Goal: Task Accomplishment & Management: Use online tool/utility

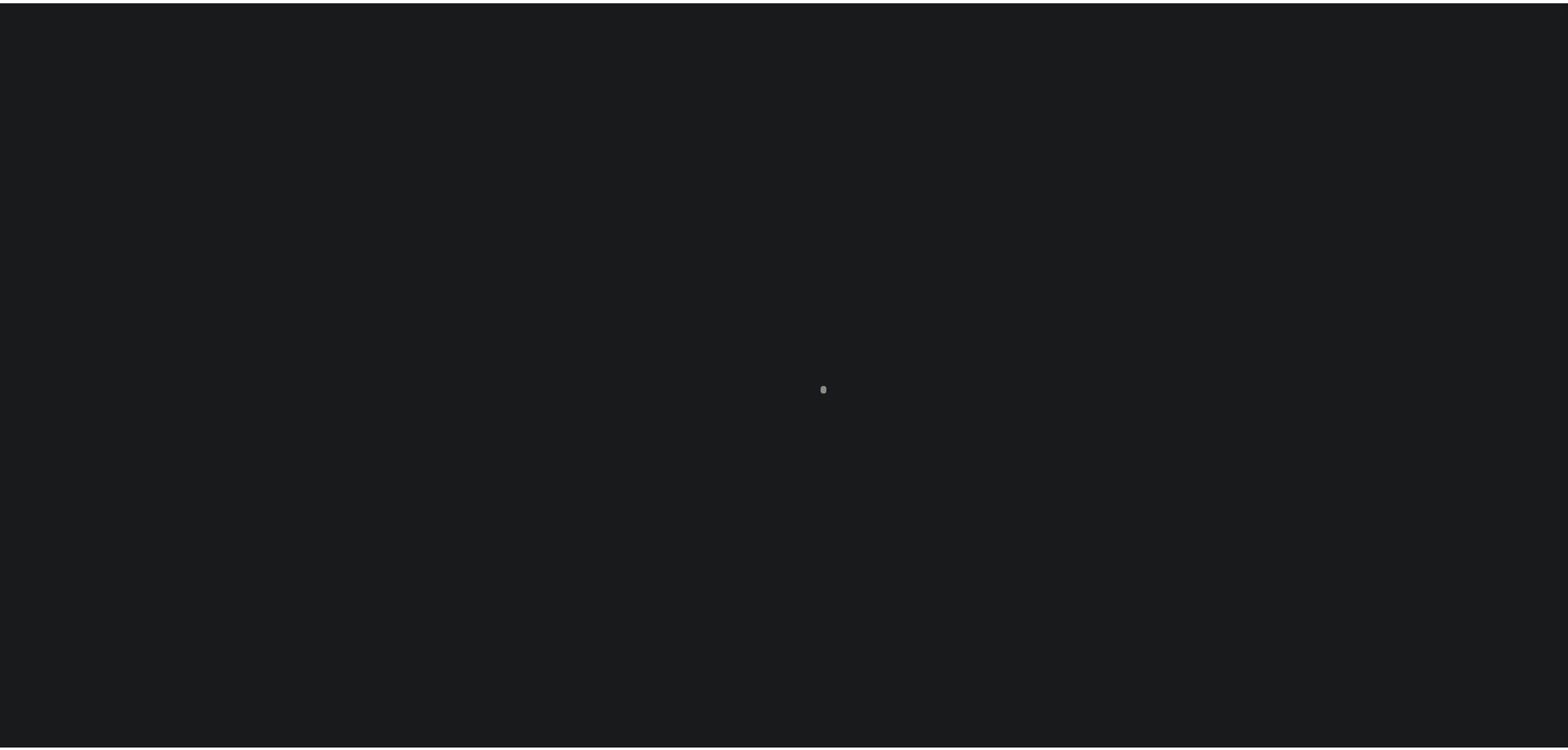
scroll to position [52, 0]
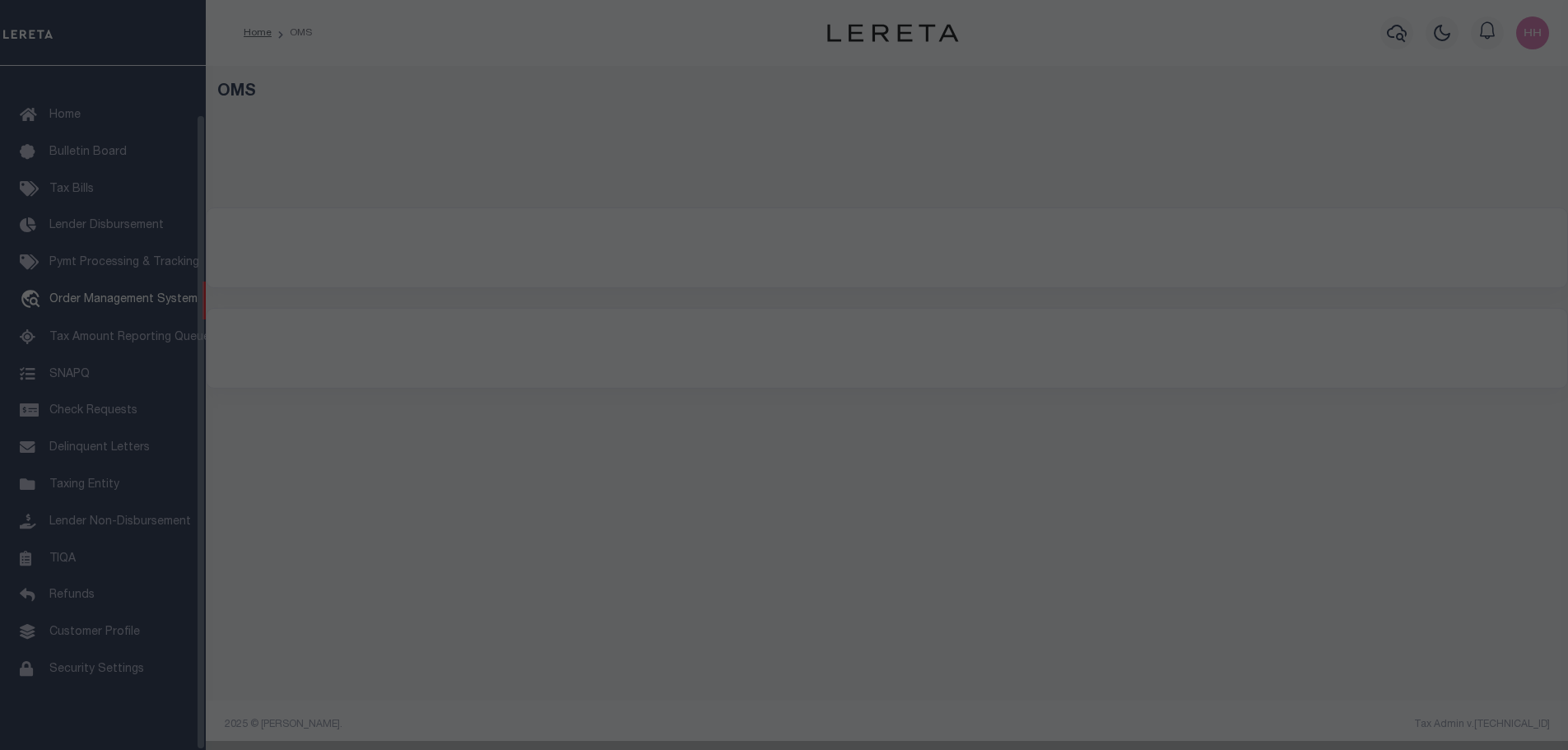
select select "200"
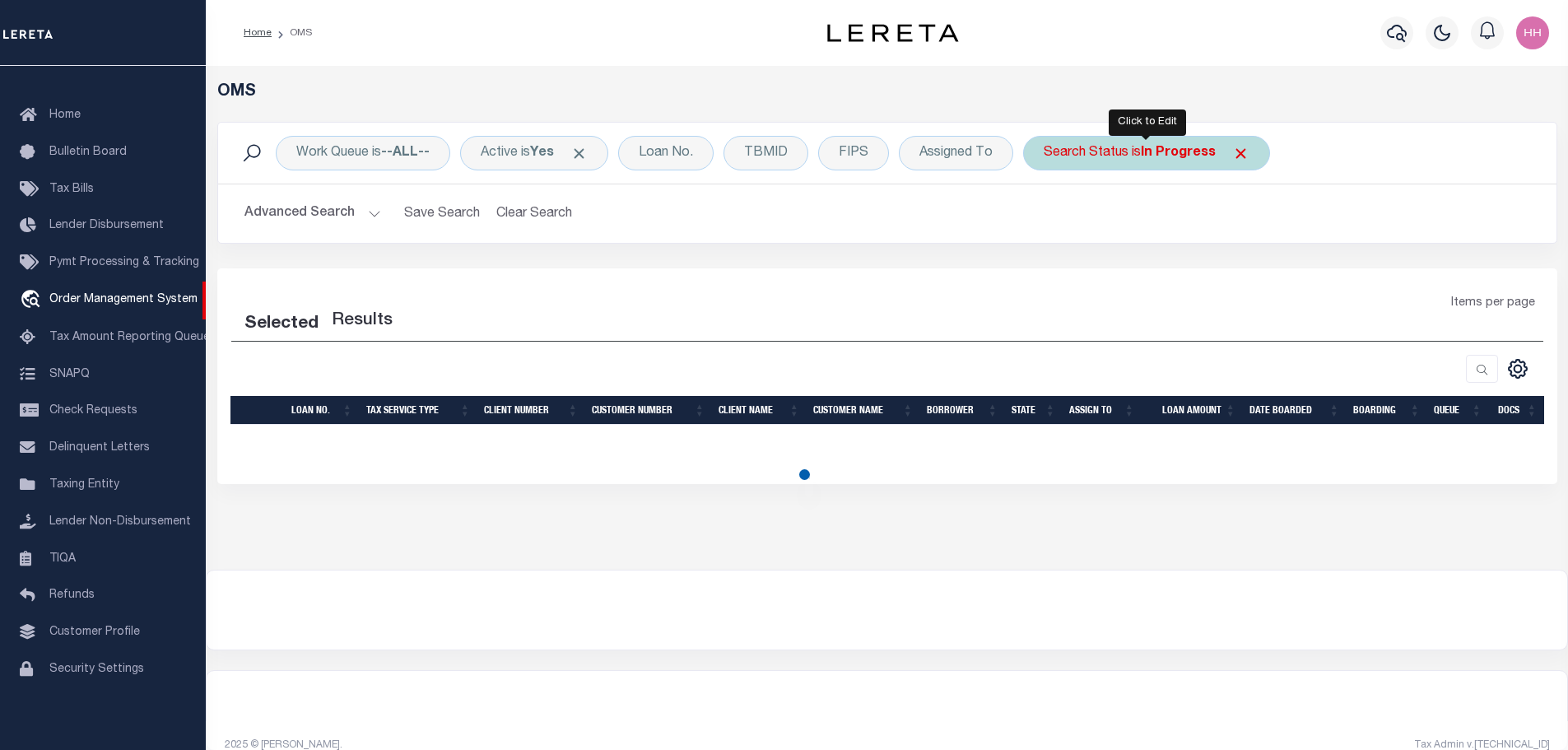
select select "200"
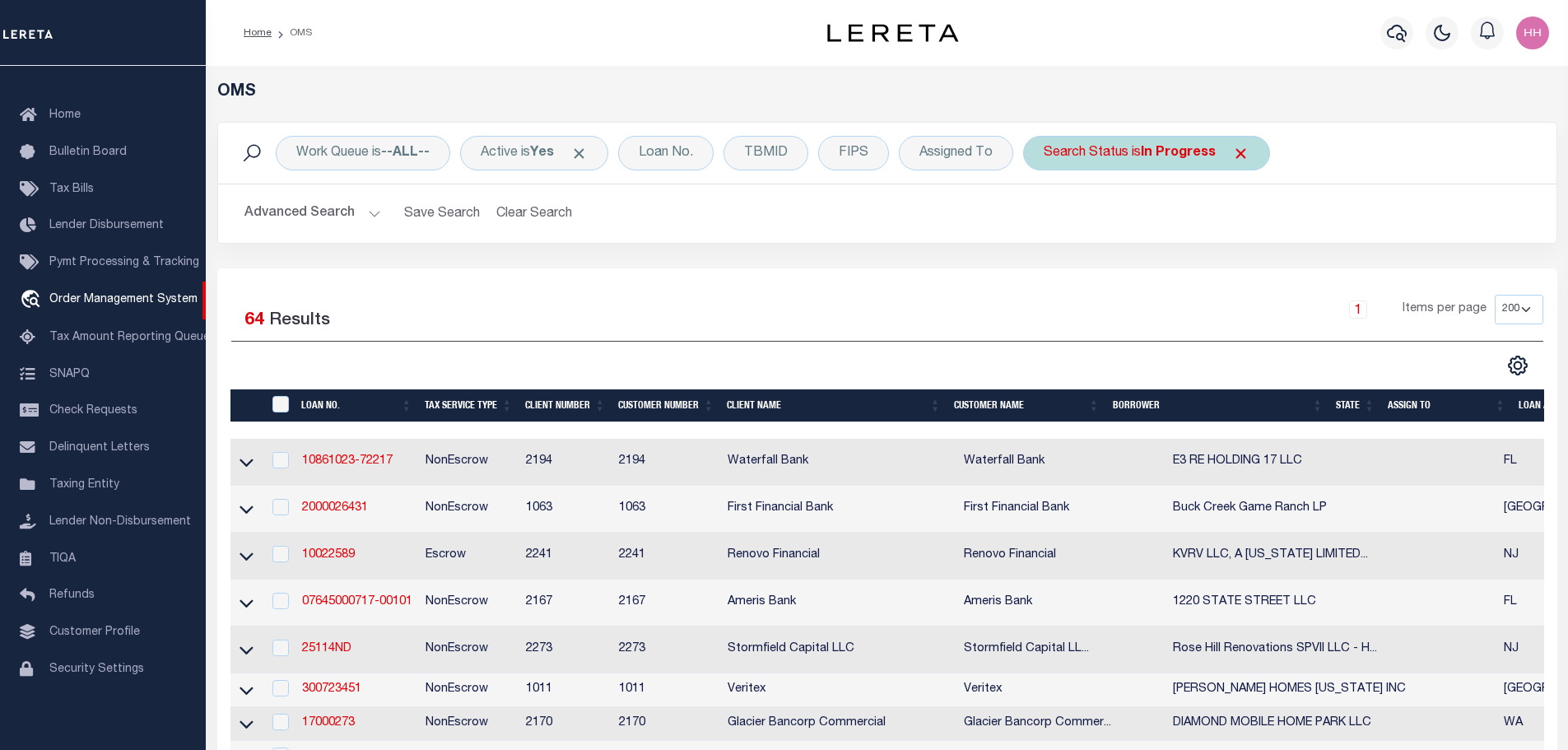
click at [1175, 153] on b "In Progress" at bounding box center [1178, 152] width 75 height 13
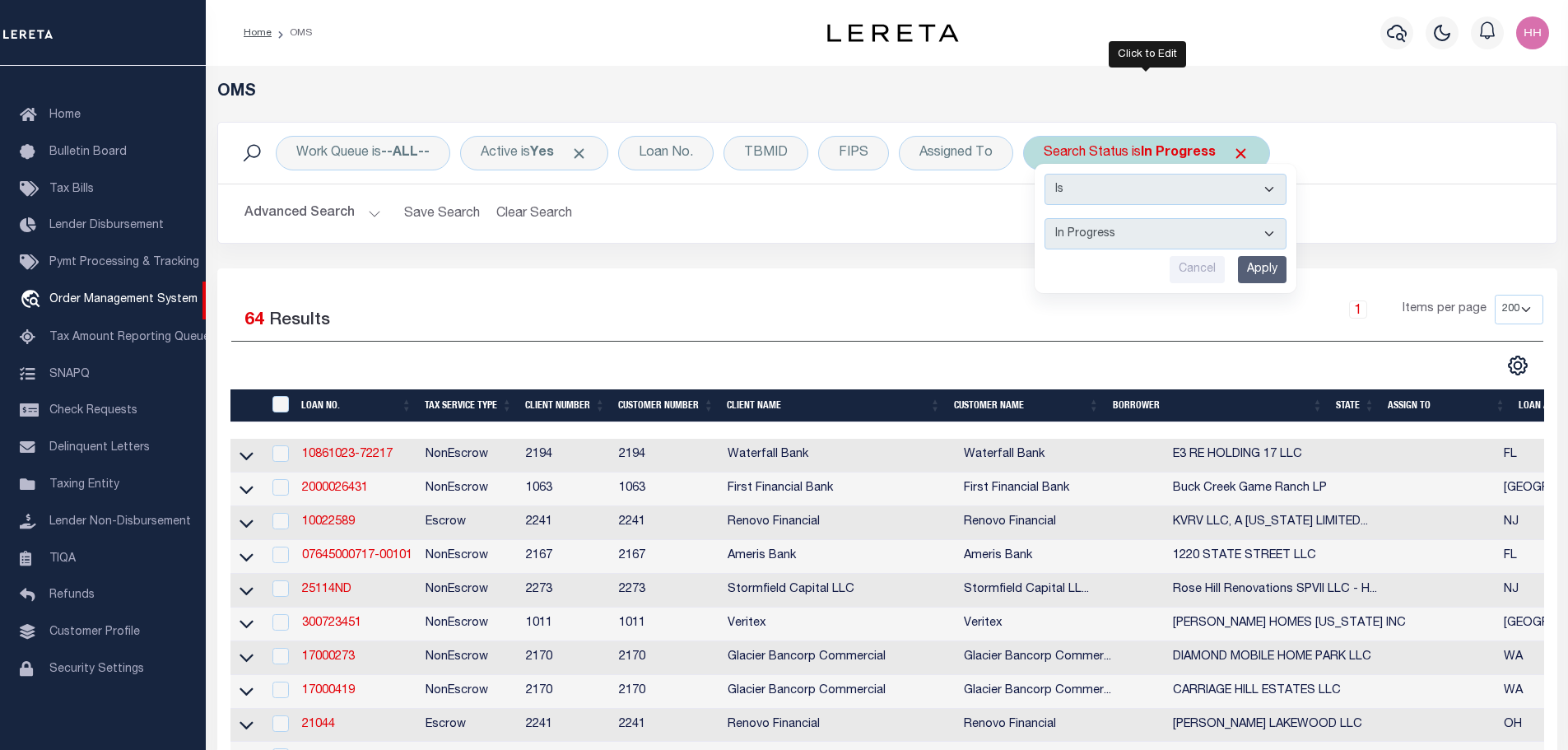
click at [1144, 234] on select "Automated Search Bad Parcel Complete Duplicate Parcel High Dollar Reporting In …" at bounding box center [1165, 234] width 242 height 31
select select "HD"
click at [1044, 218] on select "Automated Search Bad Parcel Complete Duplicate Parcel High Dollar Reporting In …" at bounding box center [1165, 234] width 242 height 31
click at [1257, 275] on input "Apply" at bounding box center [1261, 269] width 48 height 28
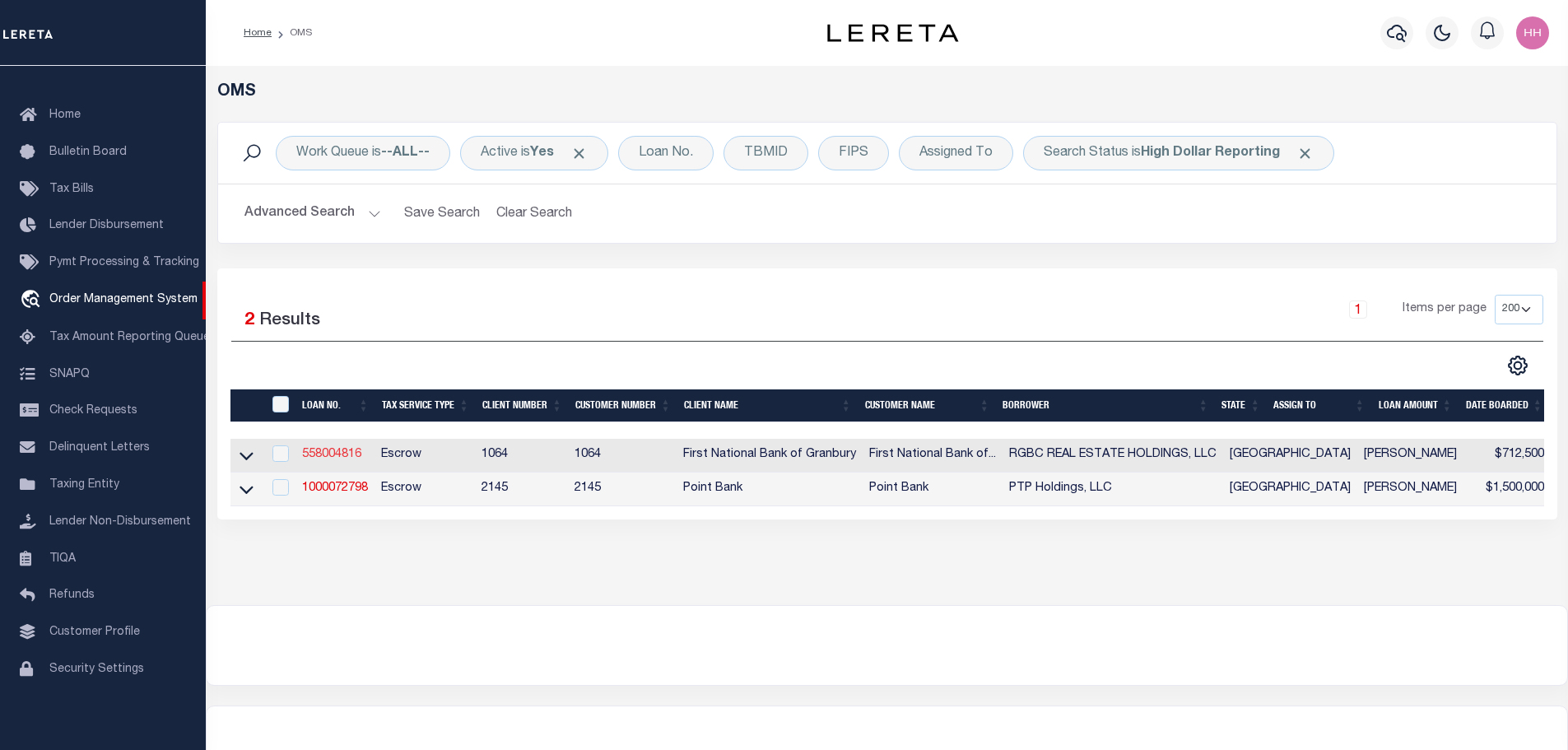
click at [344, 449] on link "558004816" at bounding box center [331, 454] width 59 height 12
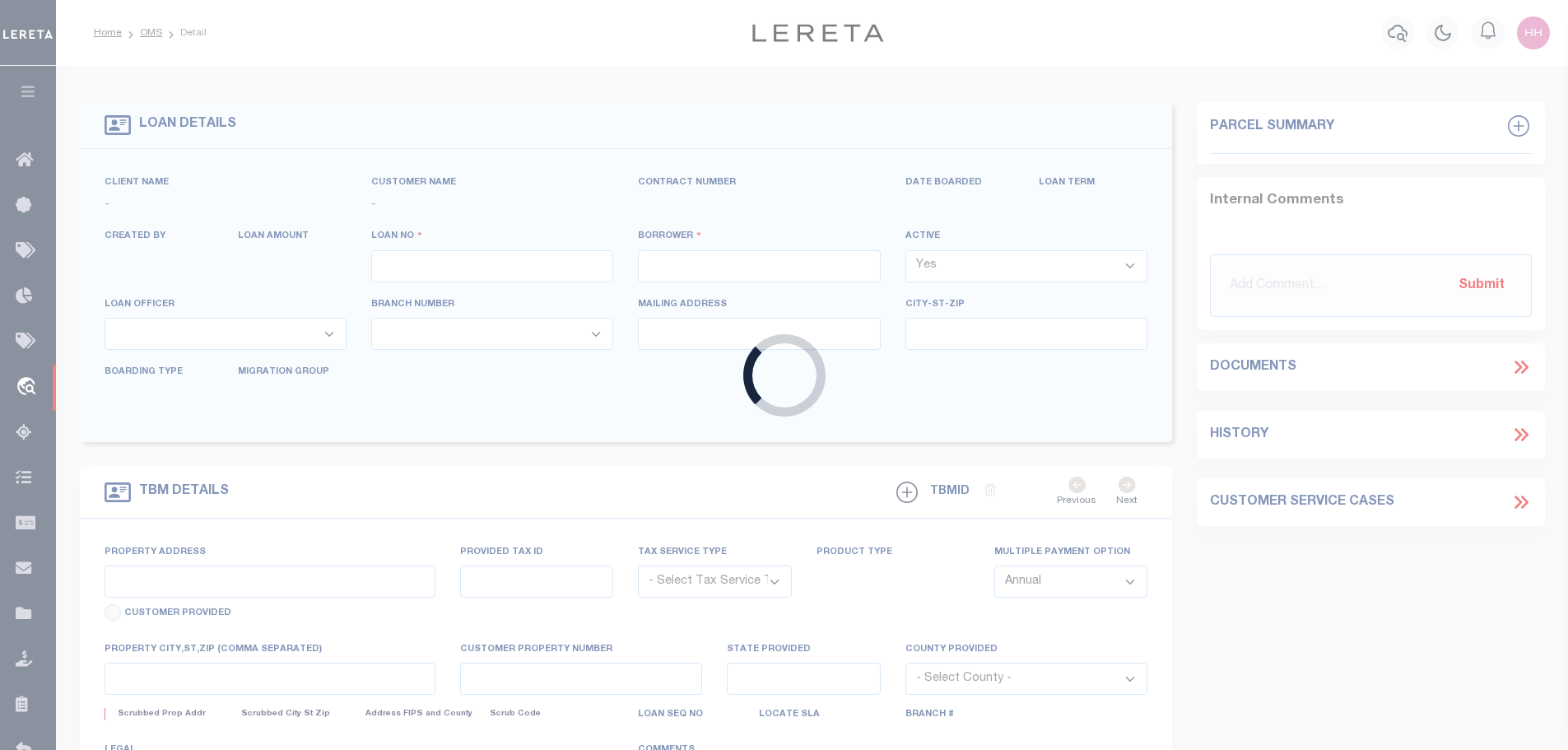
type input "558004816"
type input "RGBC REAL ESTATE HOLDINGS, LLC"
select select
select select "10"
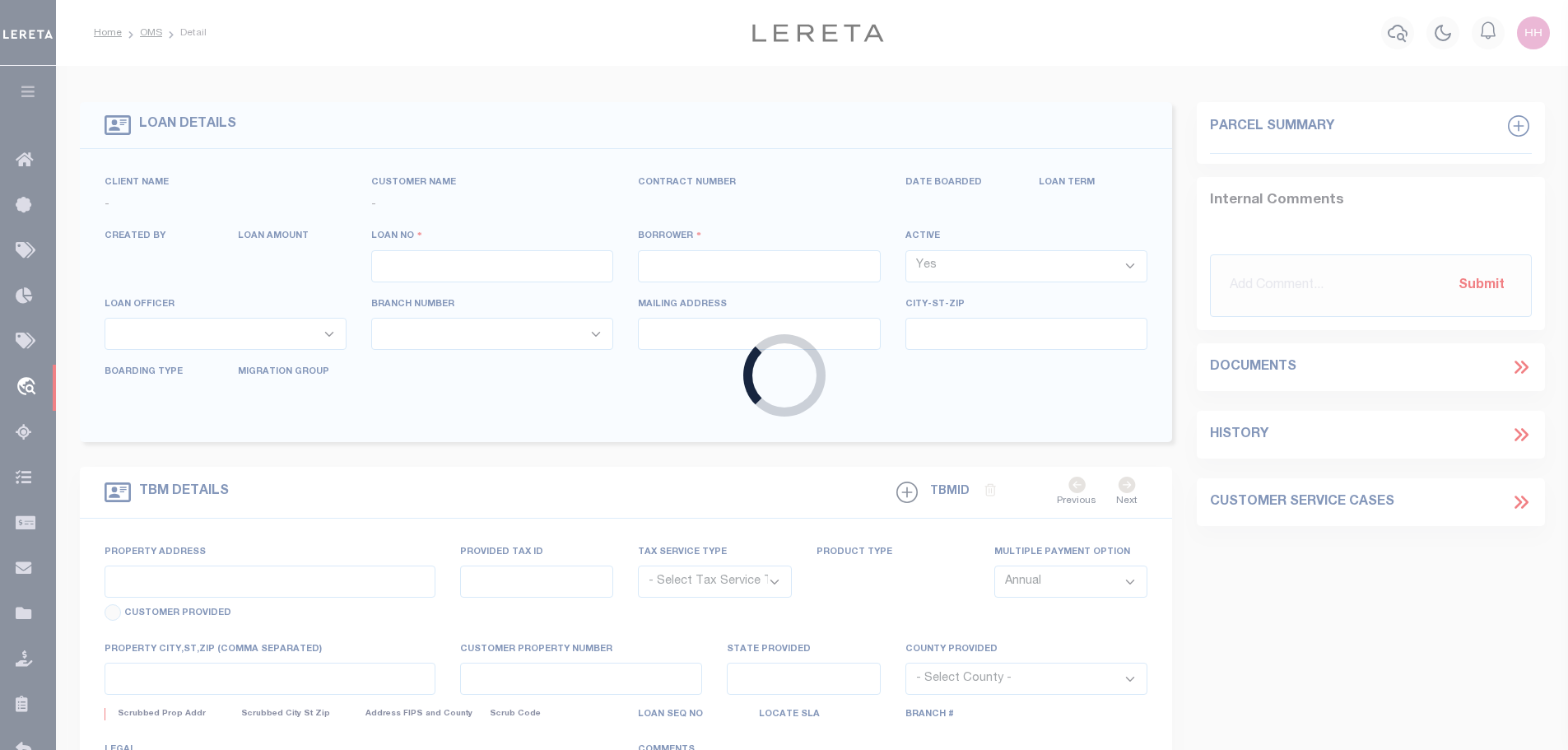
select select "Escrow"
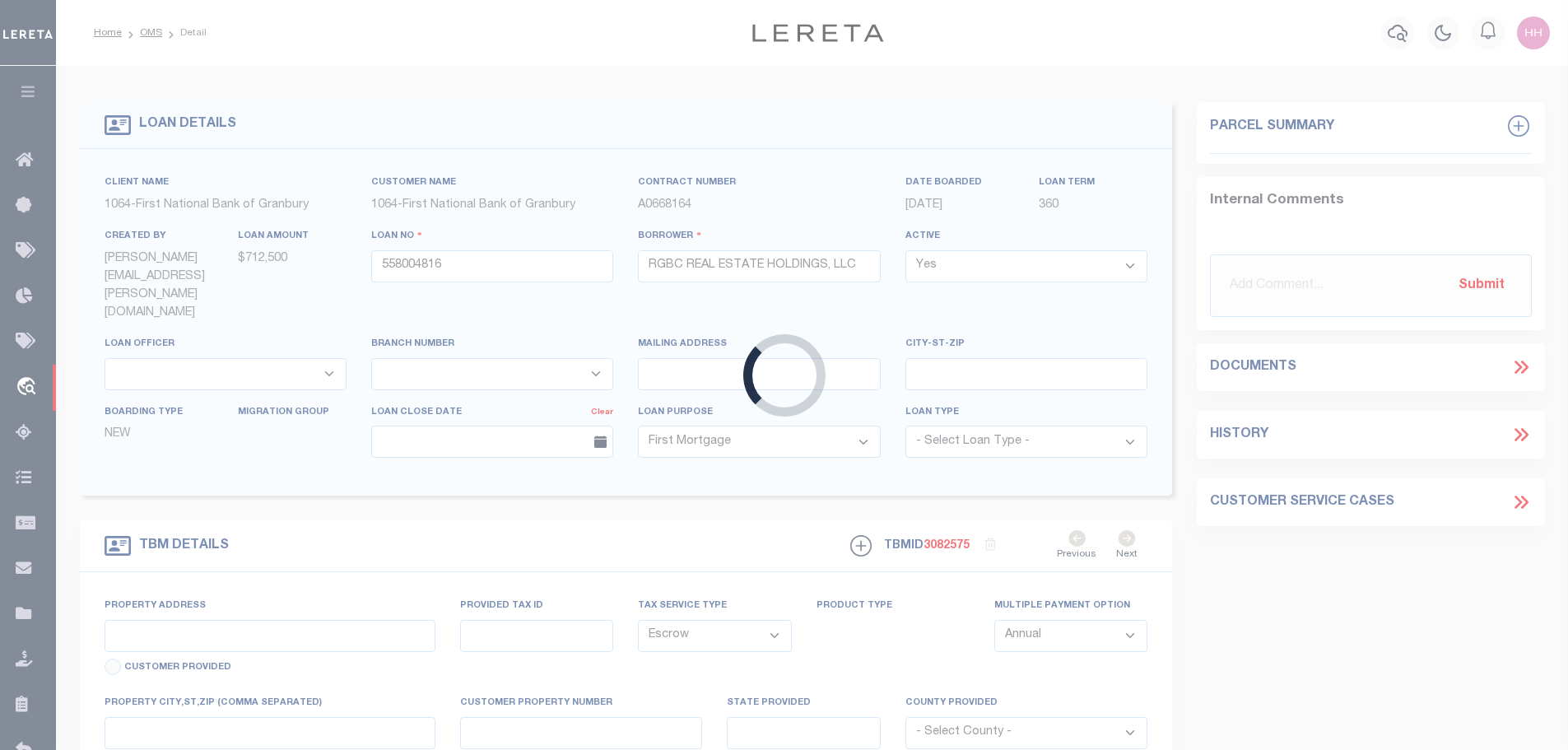
type input "226 SW BIG BEND TRAIL"
select select
type input "[PERSON_NAME][GEOGRAPHIC_DATA][PERSON_NAME]"
type input "[GEOGRAPHIC_DATA]"
select select
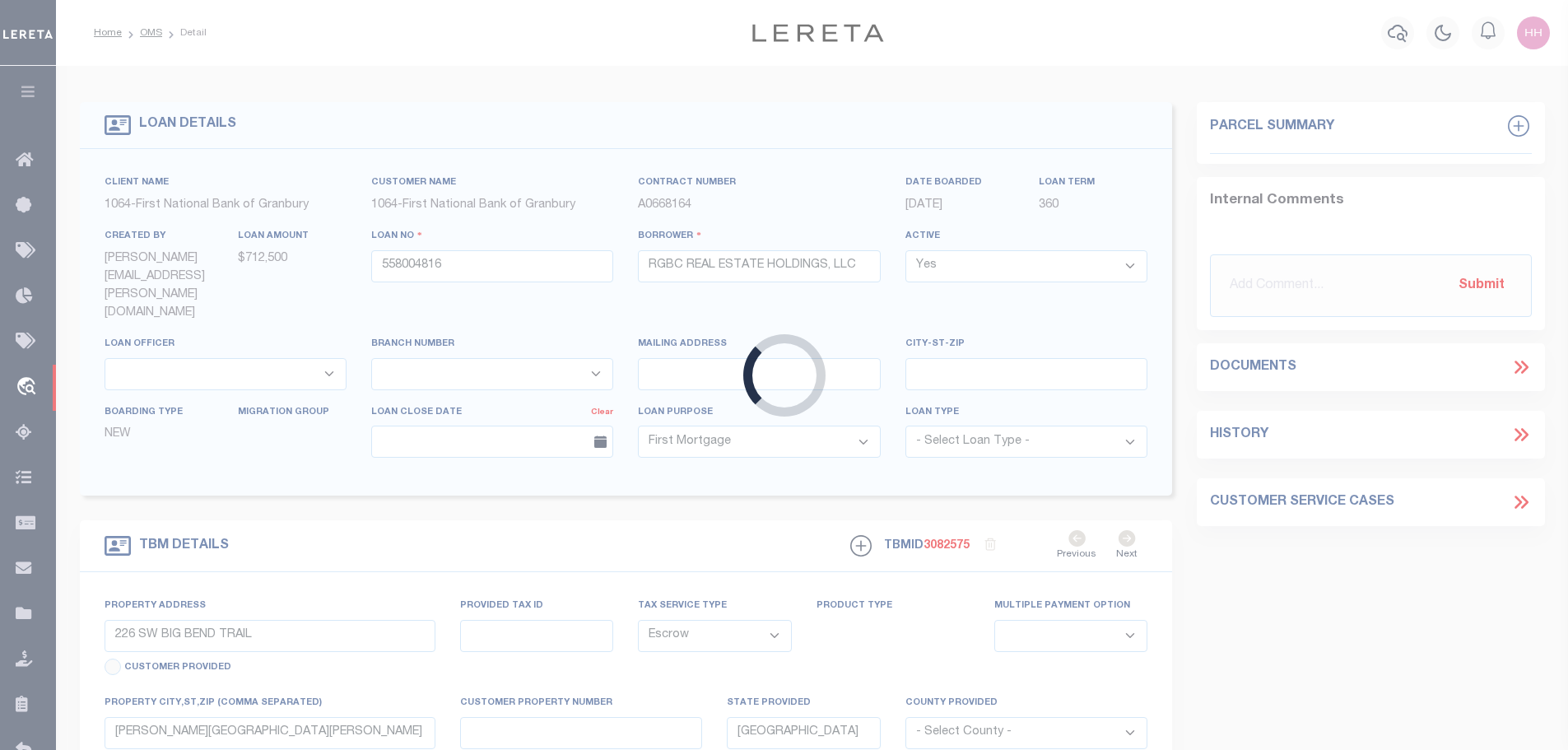
type textarea "TR 1: 0.42 AC LAND, MILAM COUNTY SCHOOL SURVEY, A-136, SOMERVELL [GEOGRAPHIC_DA…"
select select "542"
select select "207"
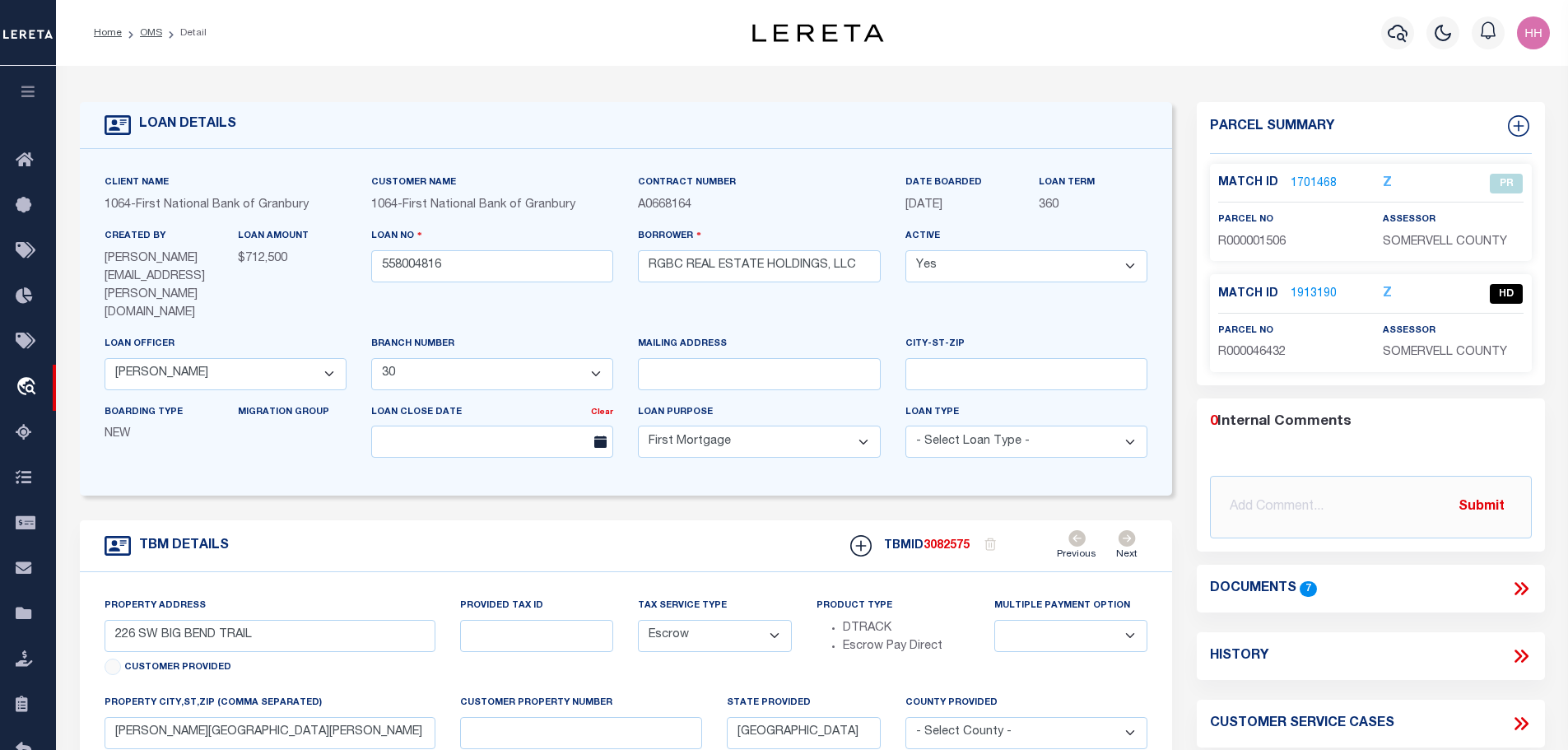
click at [1291, 288] on link "1913190" at bounding box center [1313, 295] width 46 height 18
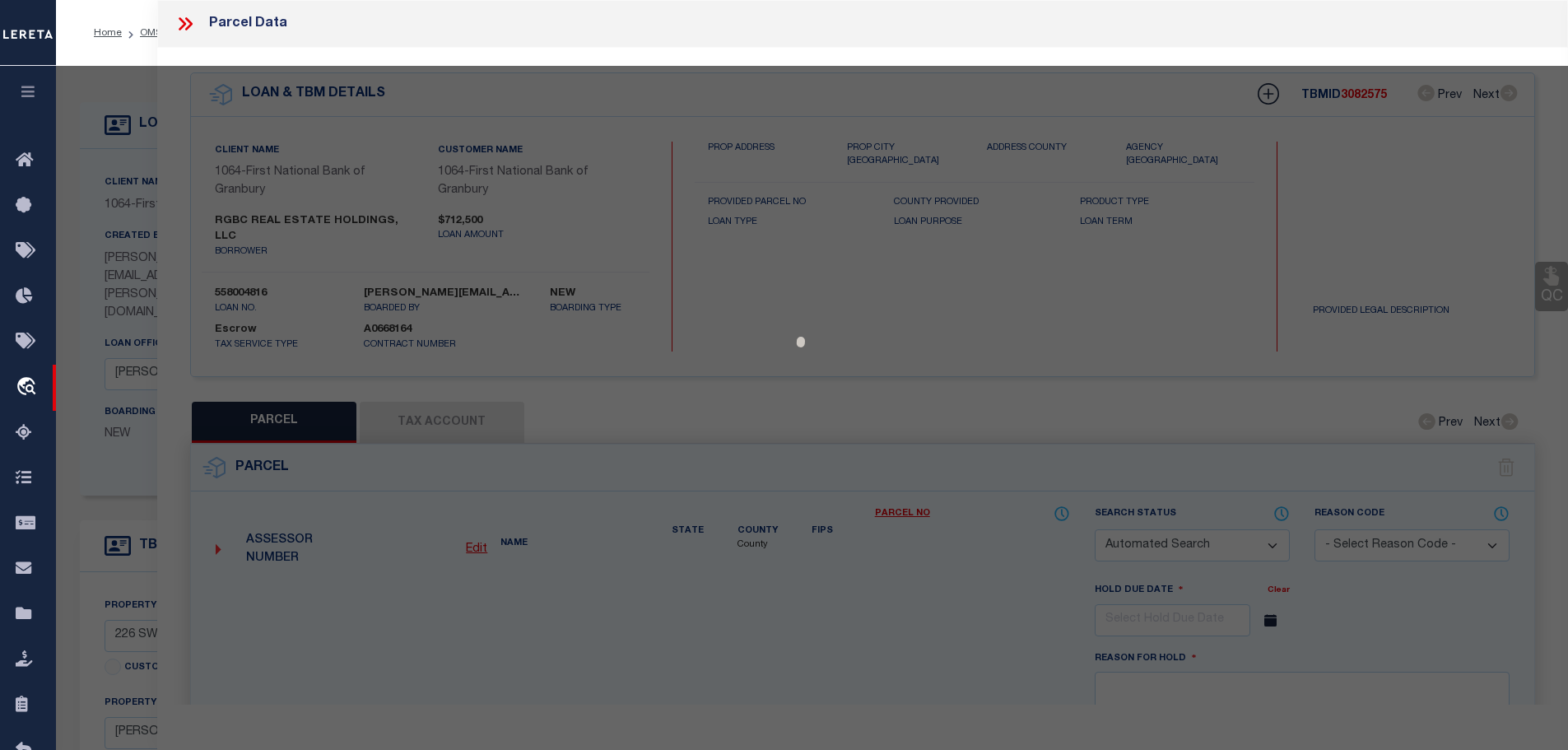
checkbox input "false"
select select "HD"
type input "RGBC REAL ESTATE HOLDINGS LLC"
type input "L01000000001001001"
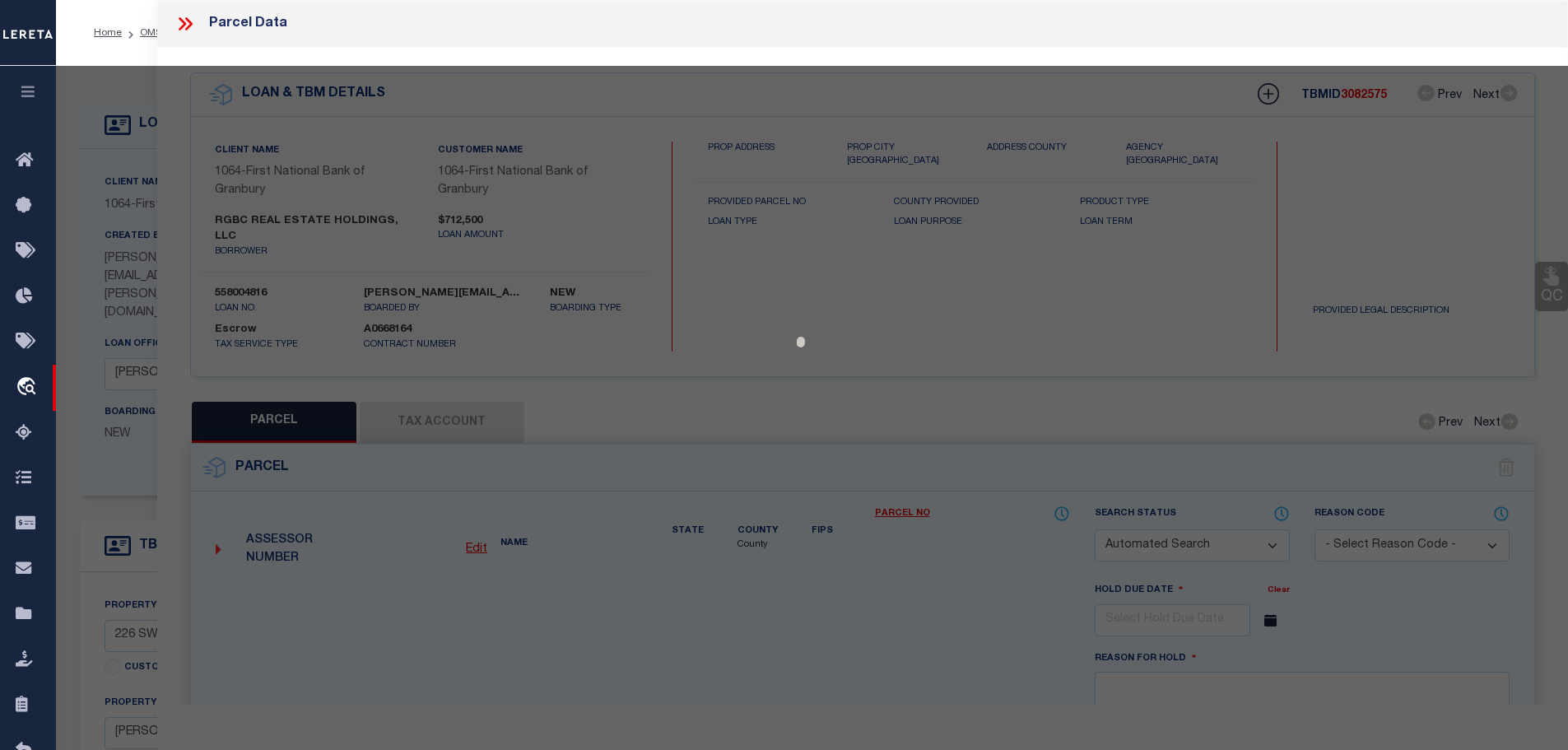
select select
type input "226 SW BIG BEND TRL"
checkbox input "false"
type input "[PERSON_NAME][GEOGRAPHIC_DATA][PERSON_NAME]"
type textarea "Acres 0.420, Lot 00001, Blk 00001, Subd L0100, Abst A136, LAKESIDE BL 1 LOTS 1 …"
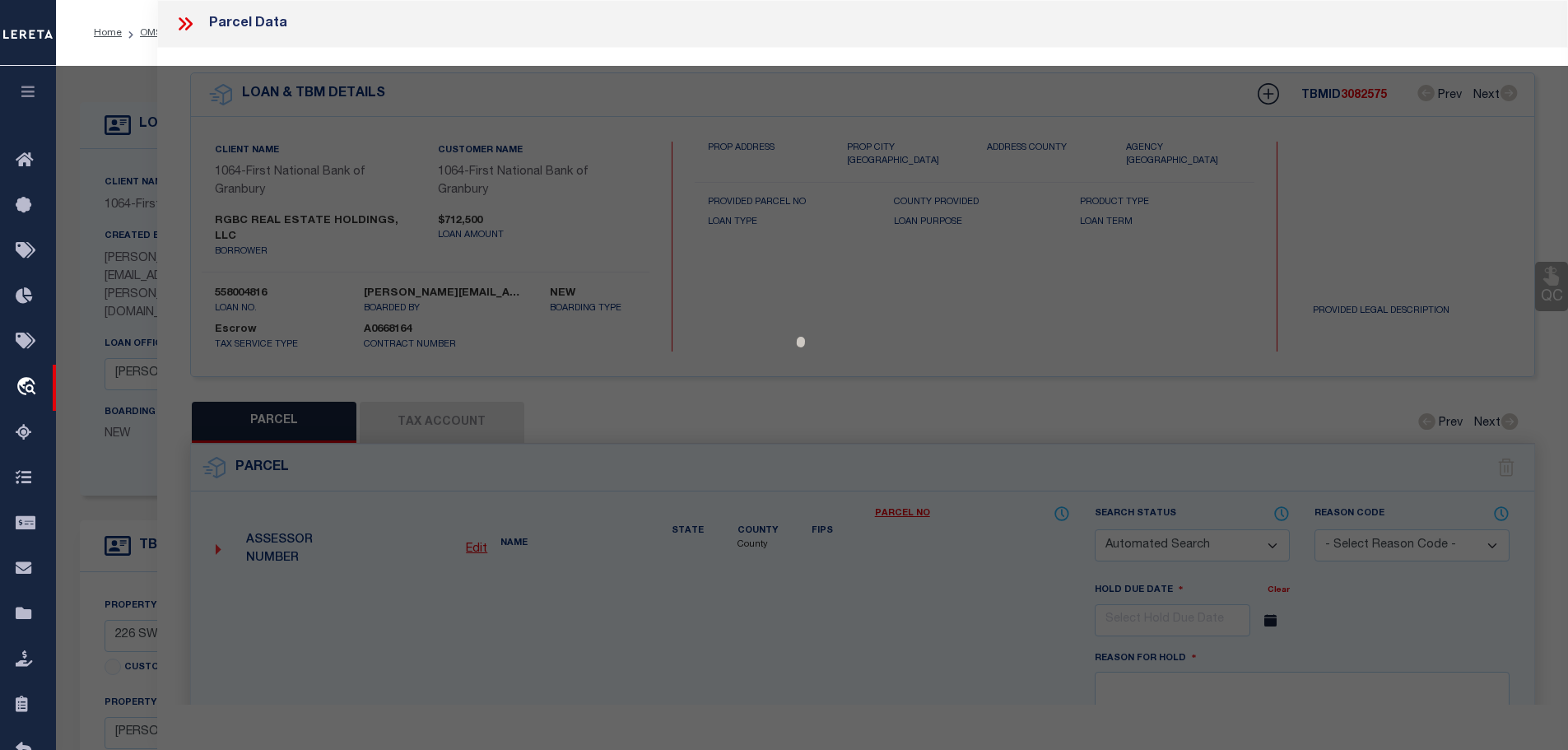
type textarea "Verified WEB Bill"
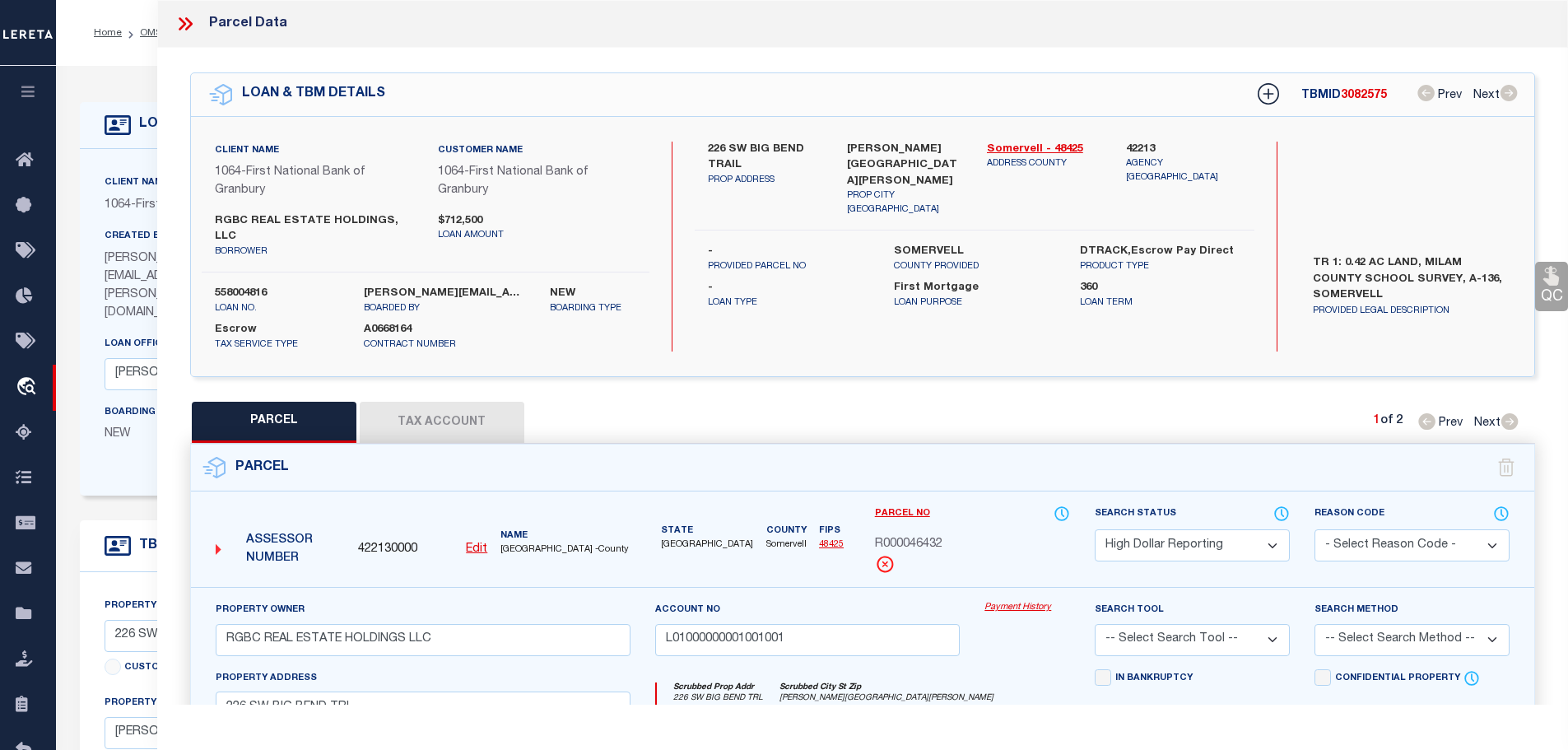
click at [179, 20] on icon at bounding box center [185, 24] width 22 height 22
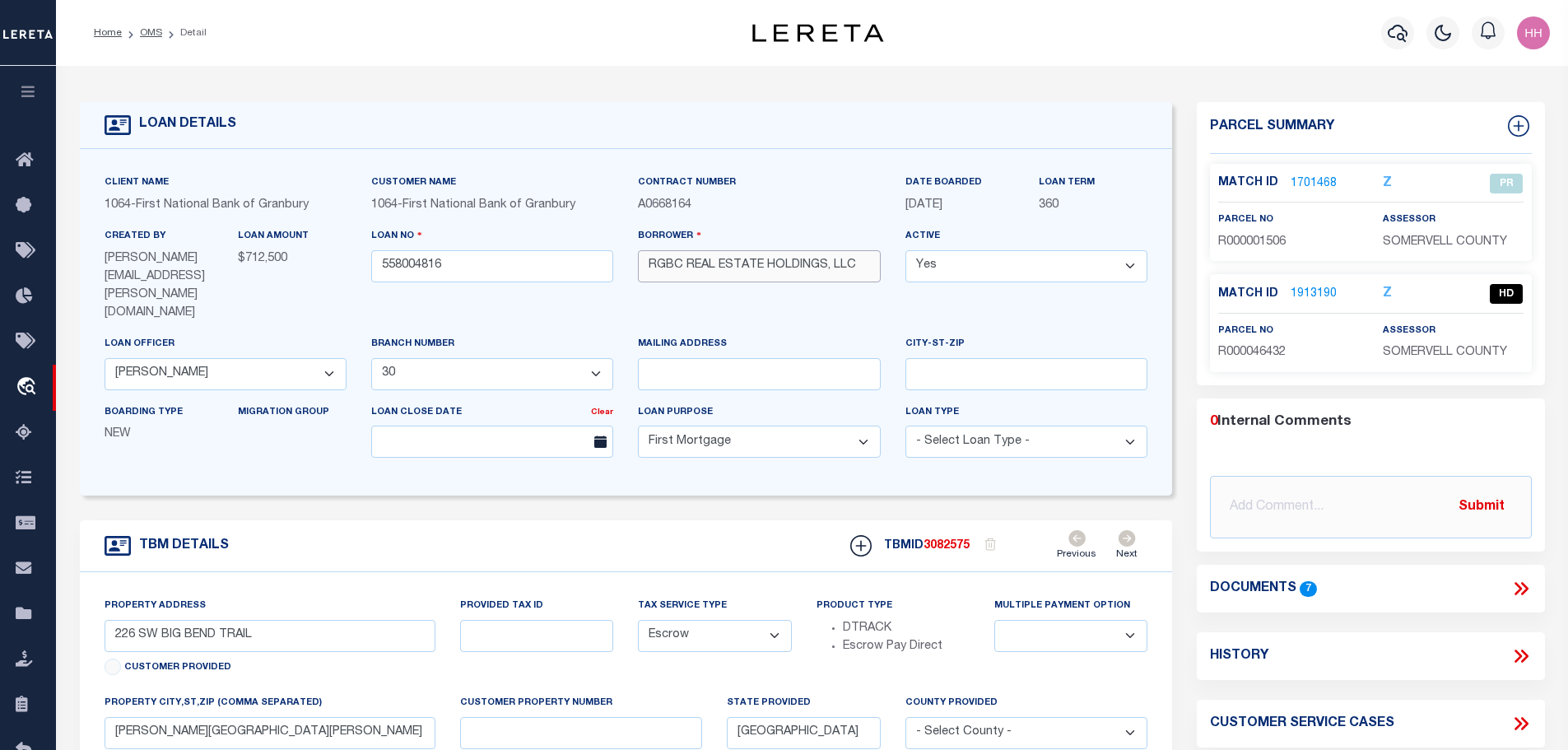
click at [652, 266] on input "RGBC REAL ESTATE HOLDINGS, LLC" at bounding box center [759, 266] width 242 height 32
drag, startPoint x: 652, startPoint y: 266, endPoint x: 739, endPoint y: 244, distance: 89.7
click at [739, 244] on div "Borrower RGBC REAL ESTATE HOLDINGS, LLC" at bounding box center [759, 254] width 242 height 54
drag, startPoint x: 644, startPoint y: 265, endPoint x: 677, endPoint y: 275, distance: 34.5
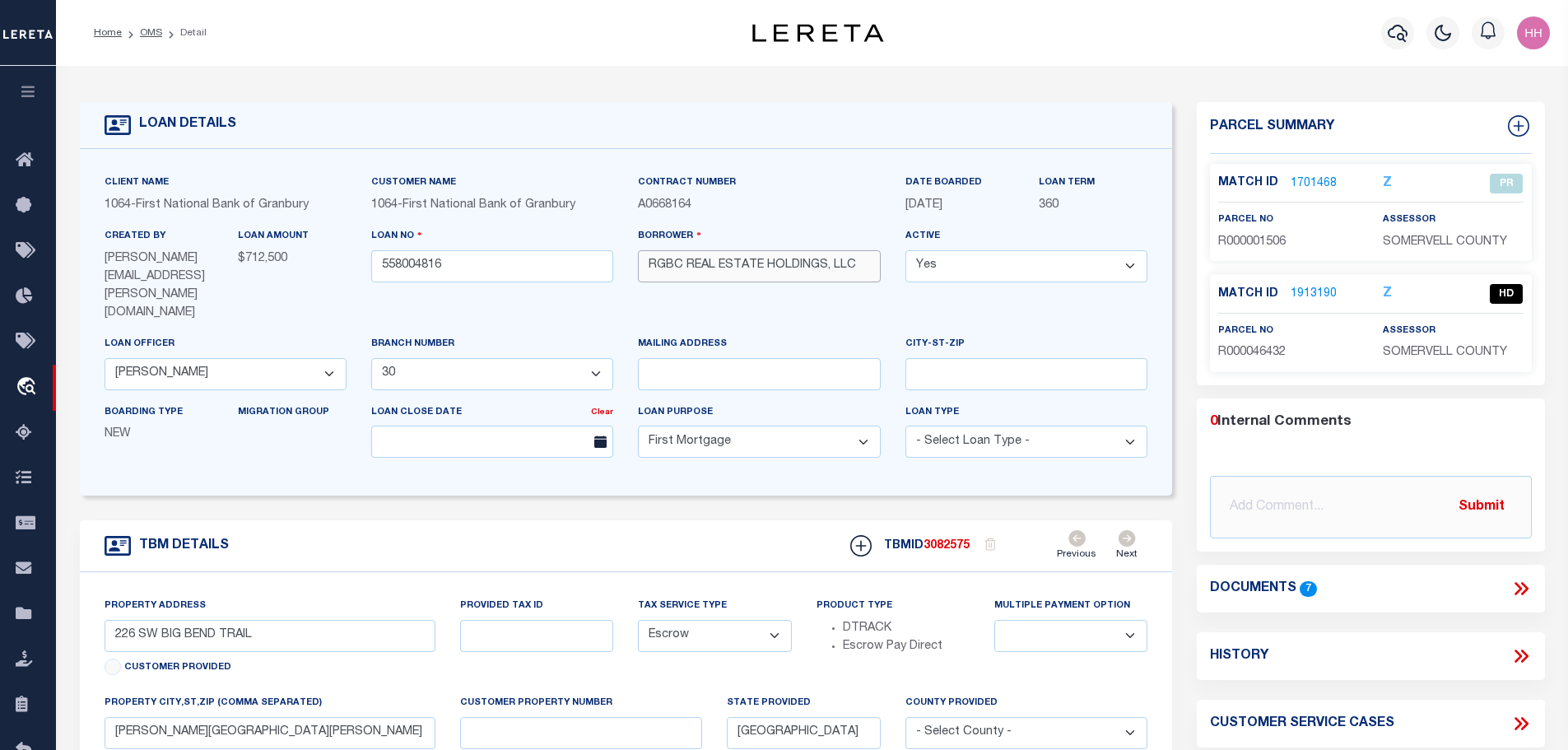
click at [677, 275] on input "RGBC REAL ESTATE HOLDINGS, LLC" at bounding box center [759, 266] width 242 height 32
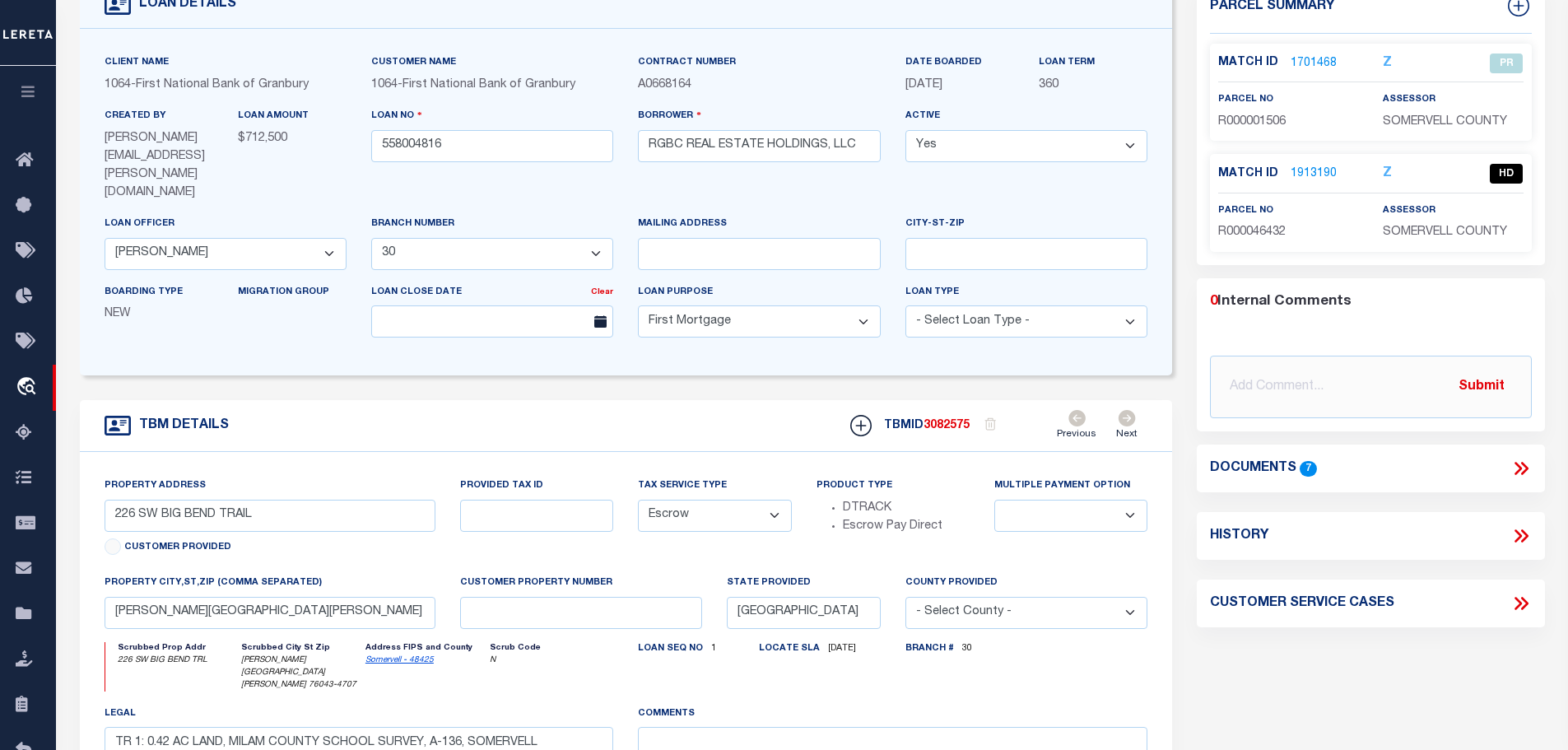
scroll to position [83, 0]
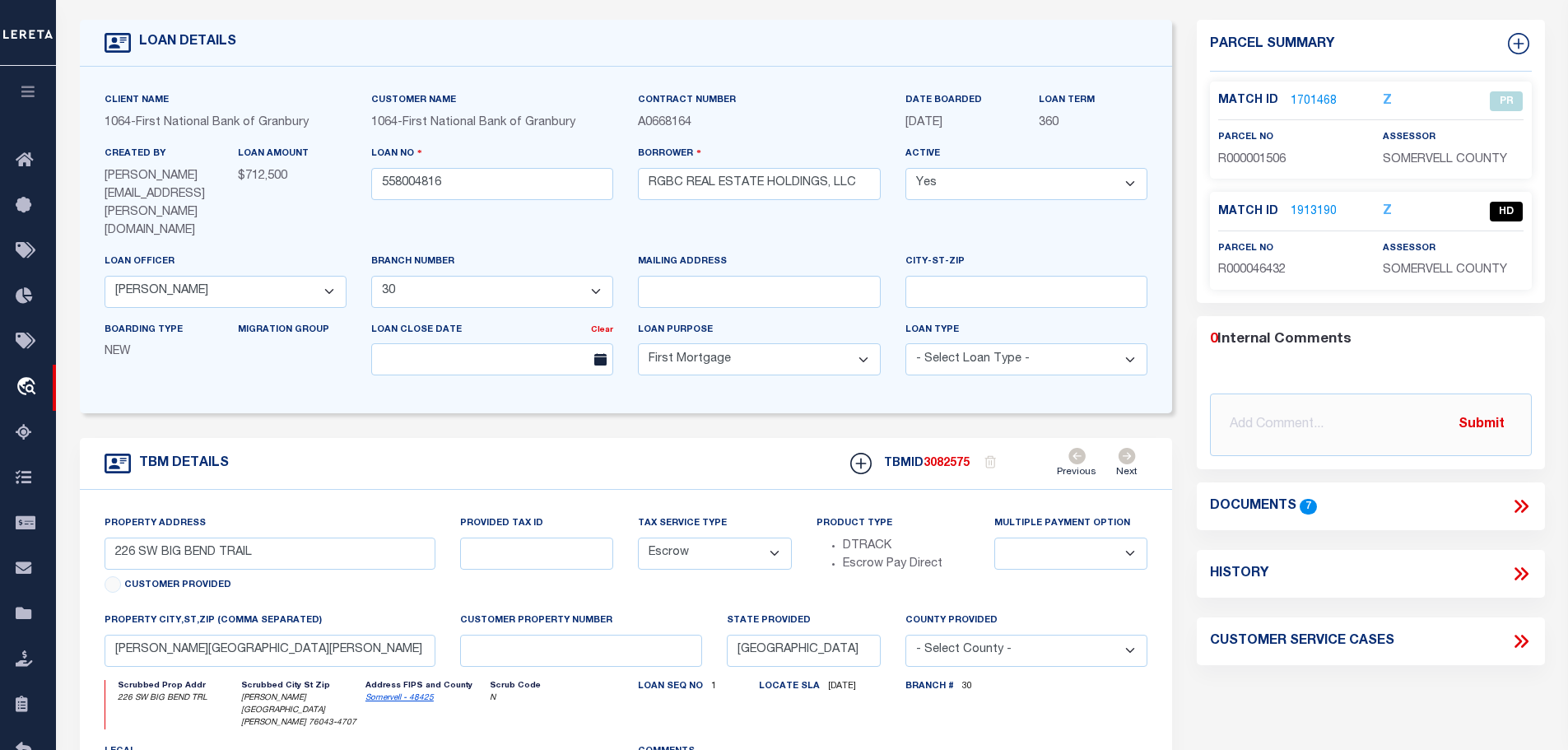
click at [1304, 211] on link "1913190" at bounding box center [1313, 212] width 46 height 18
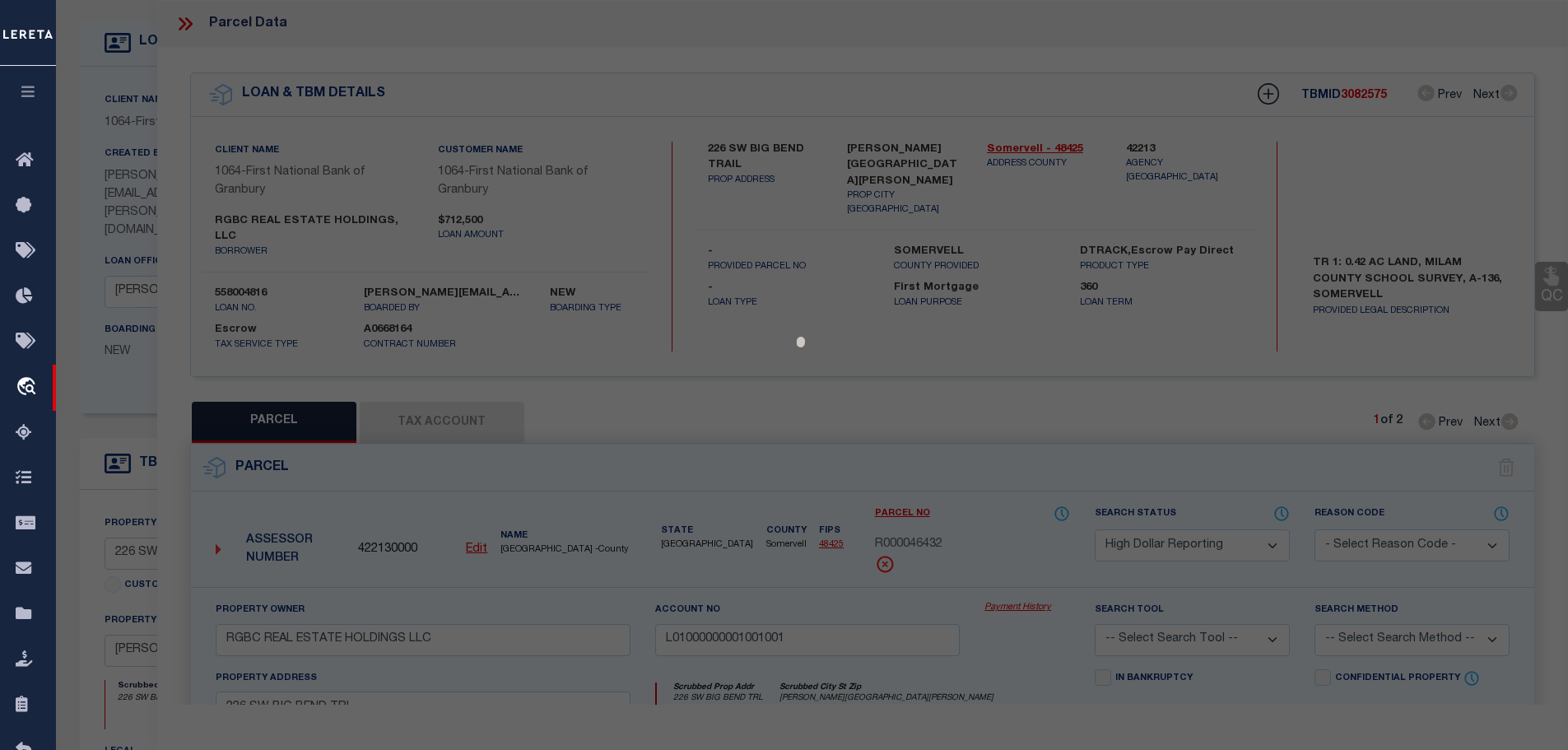
select select "AS"
checkbox input "false"
select select "HD"
type input "RGBC REAL ESTATE HOLDINGS LLC"
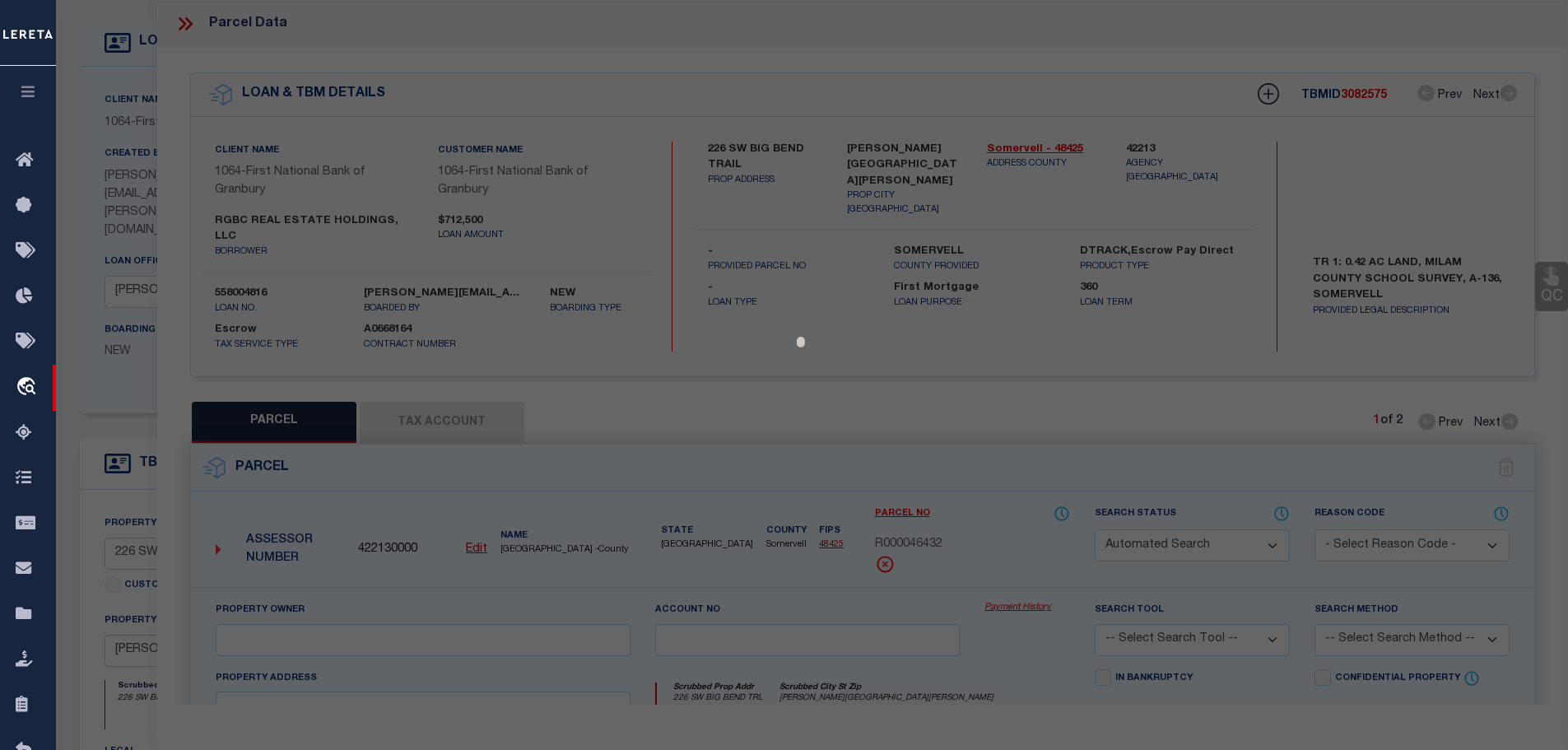
type input "L01000000001001001"
select select
type input "226 SW BIG BEND TRL"
checkbox input "false"
type input "[PERSON_NAME][GEOGRAPHIC_DATA][PERSON_NAME]"
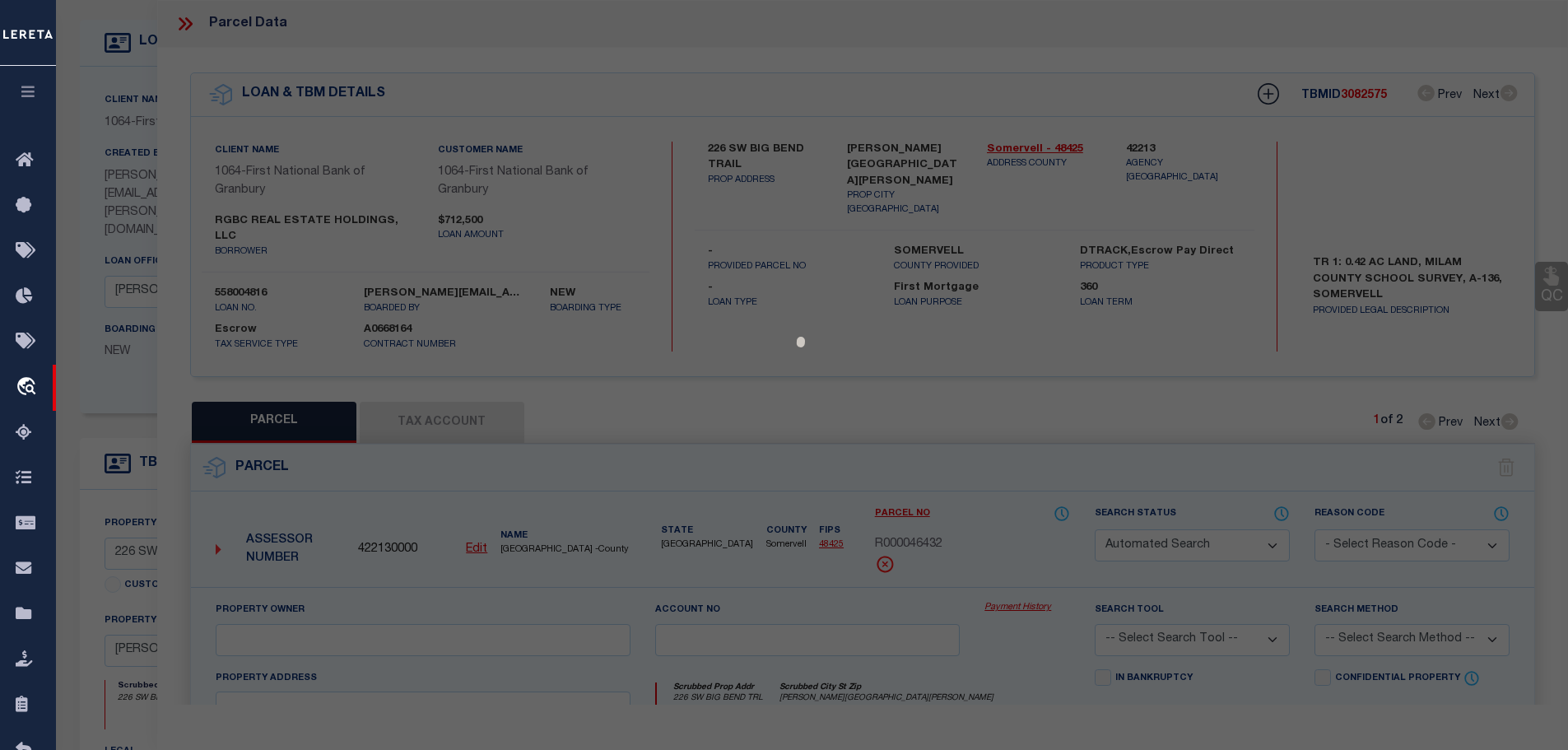
type textarea "Acres 0.420, Lot 00001, Blk 00001, Subd L0100, Abst A136, LAKESIDE BL 1 LOTS 1 …"
type textarea "Verified WEB Bill"
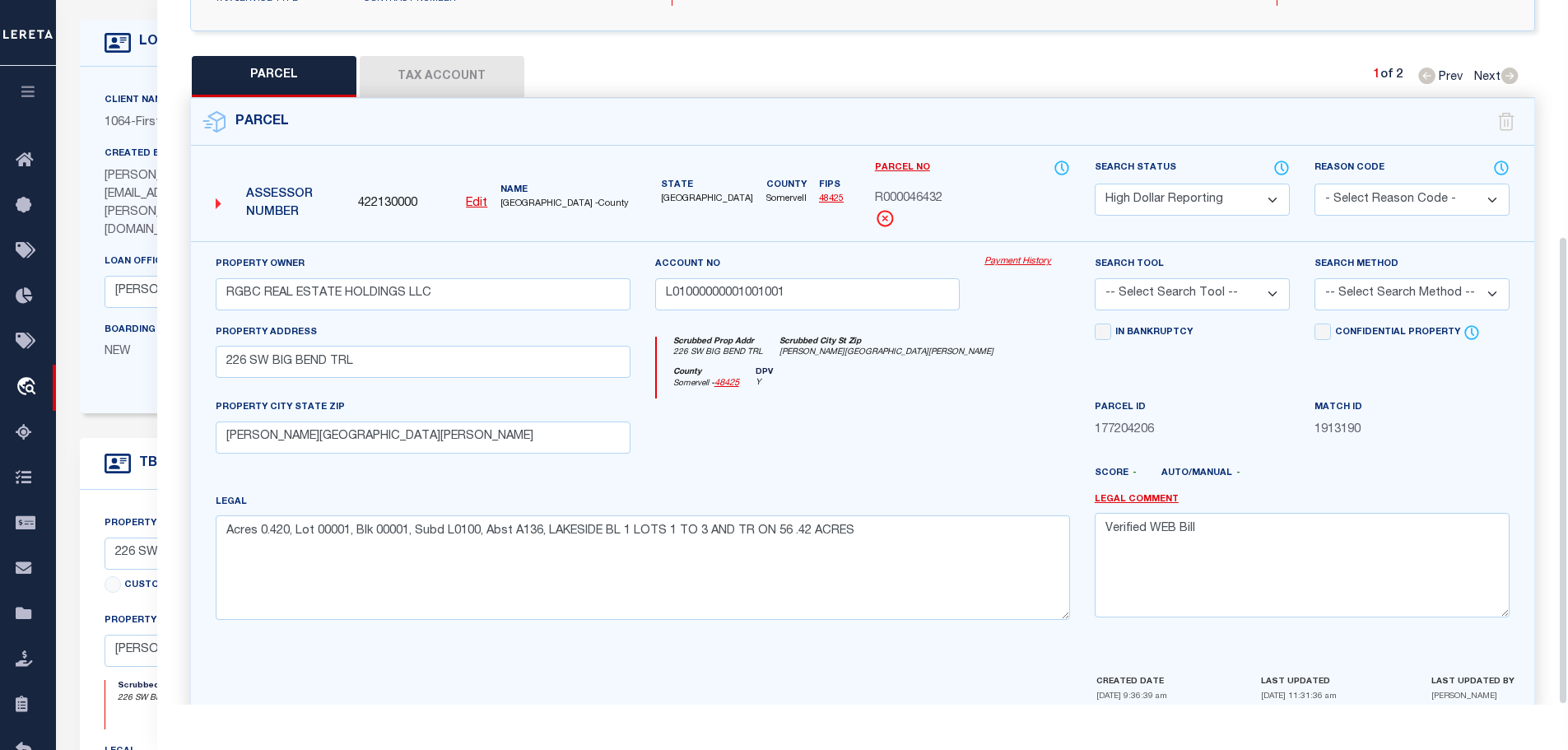
scroll to position [355, 0]
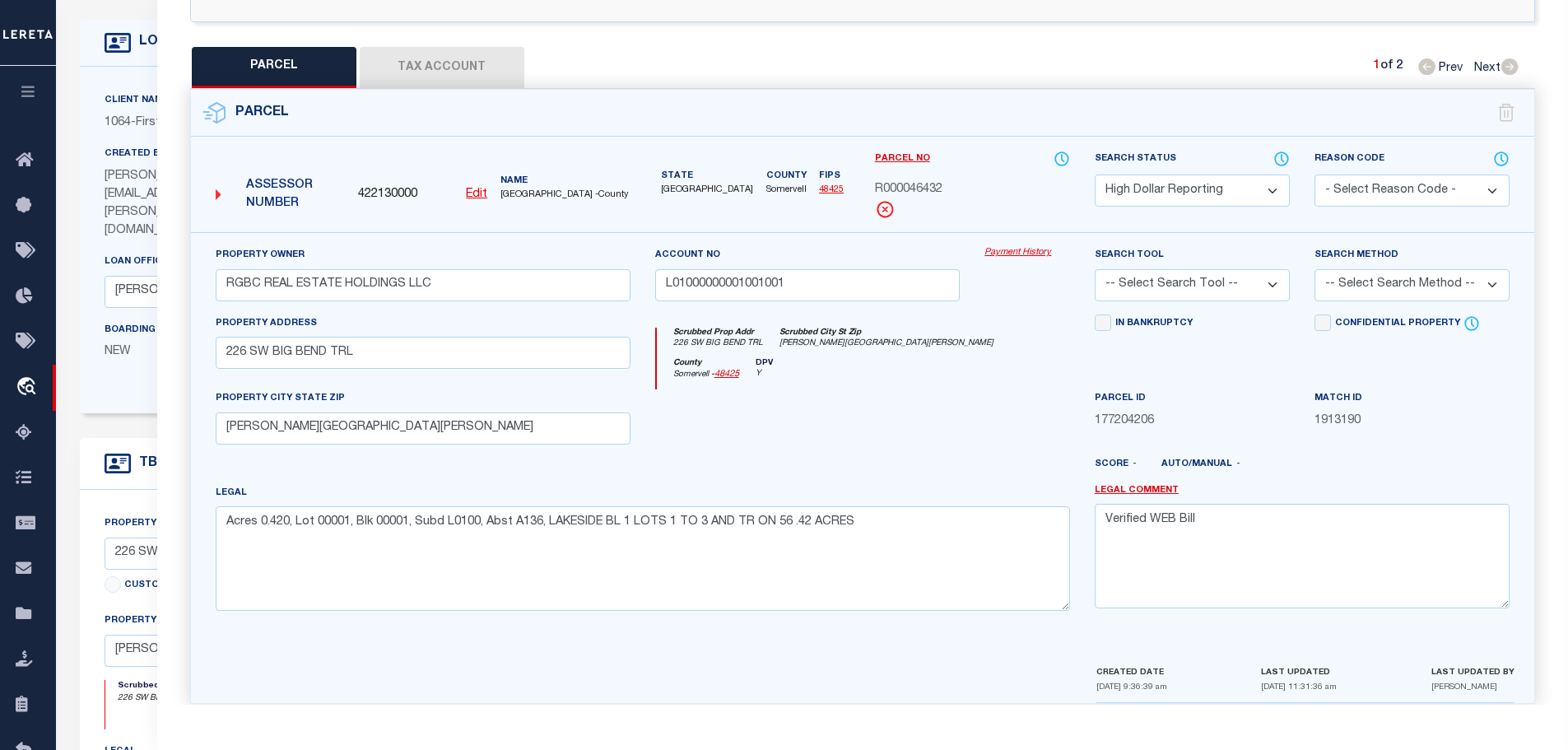
click at [449, 60] on button "Tax Account" at bounding box center [441, 68] width 164 height 41
select select "100"
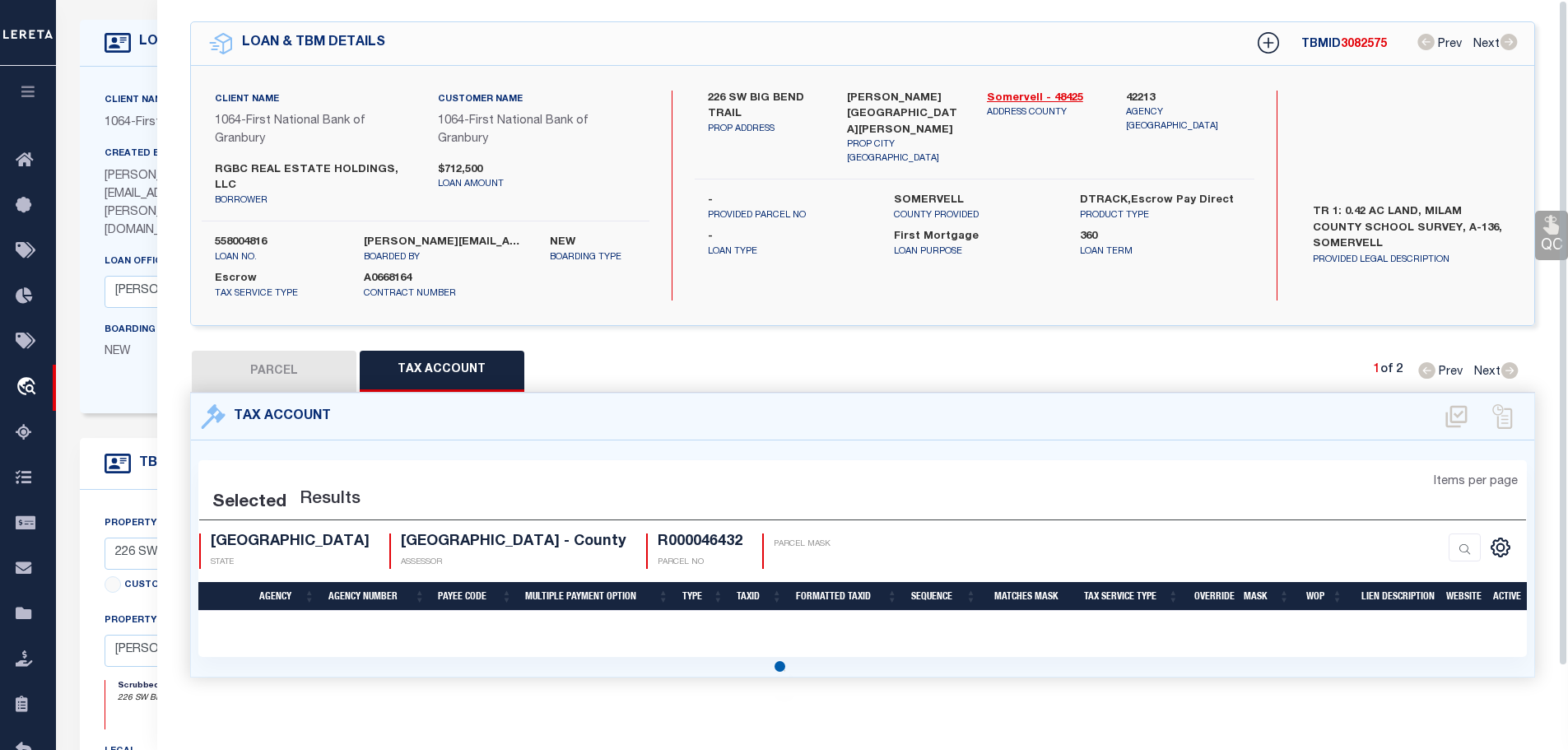
select select "100"
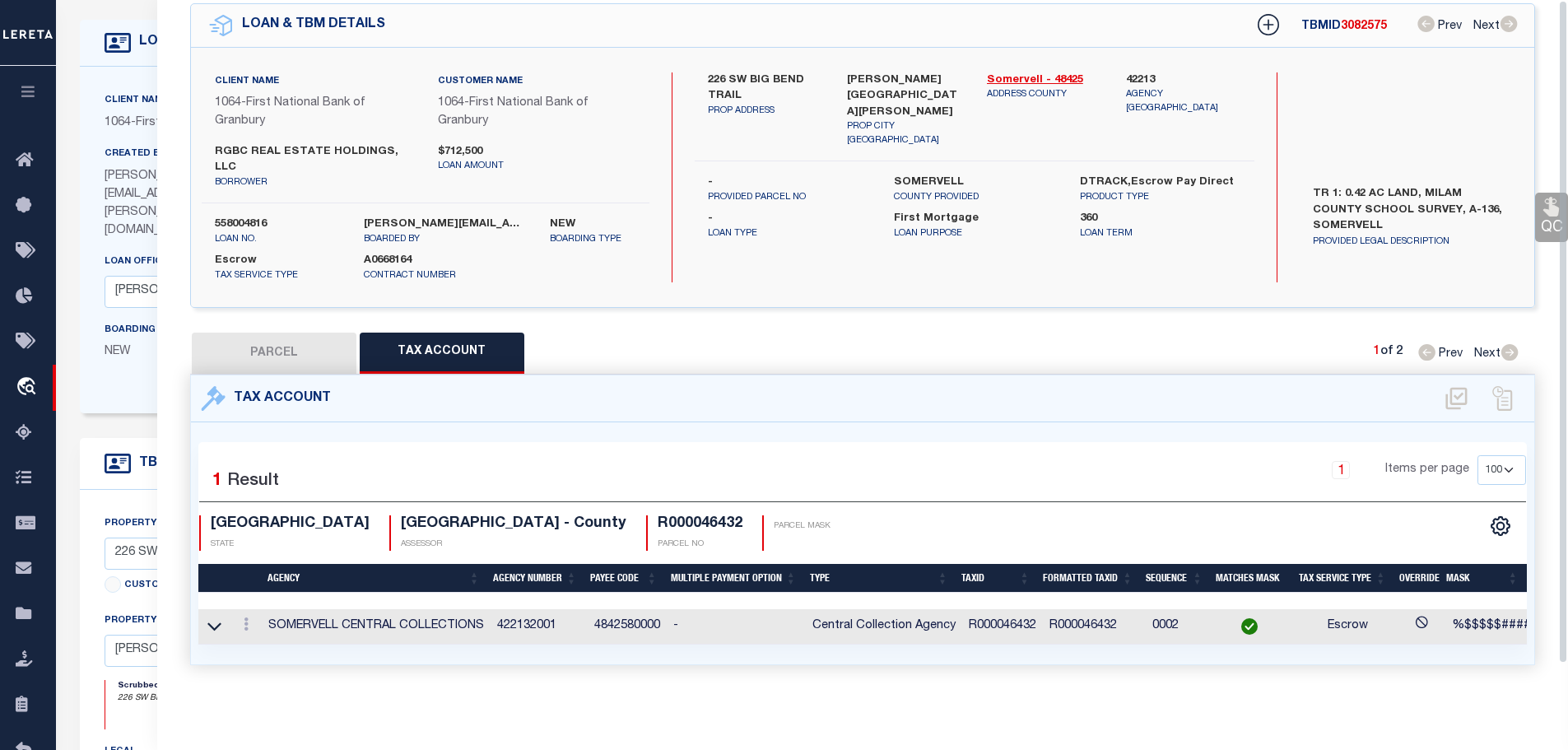
scroll to position [0, 0]
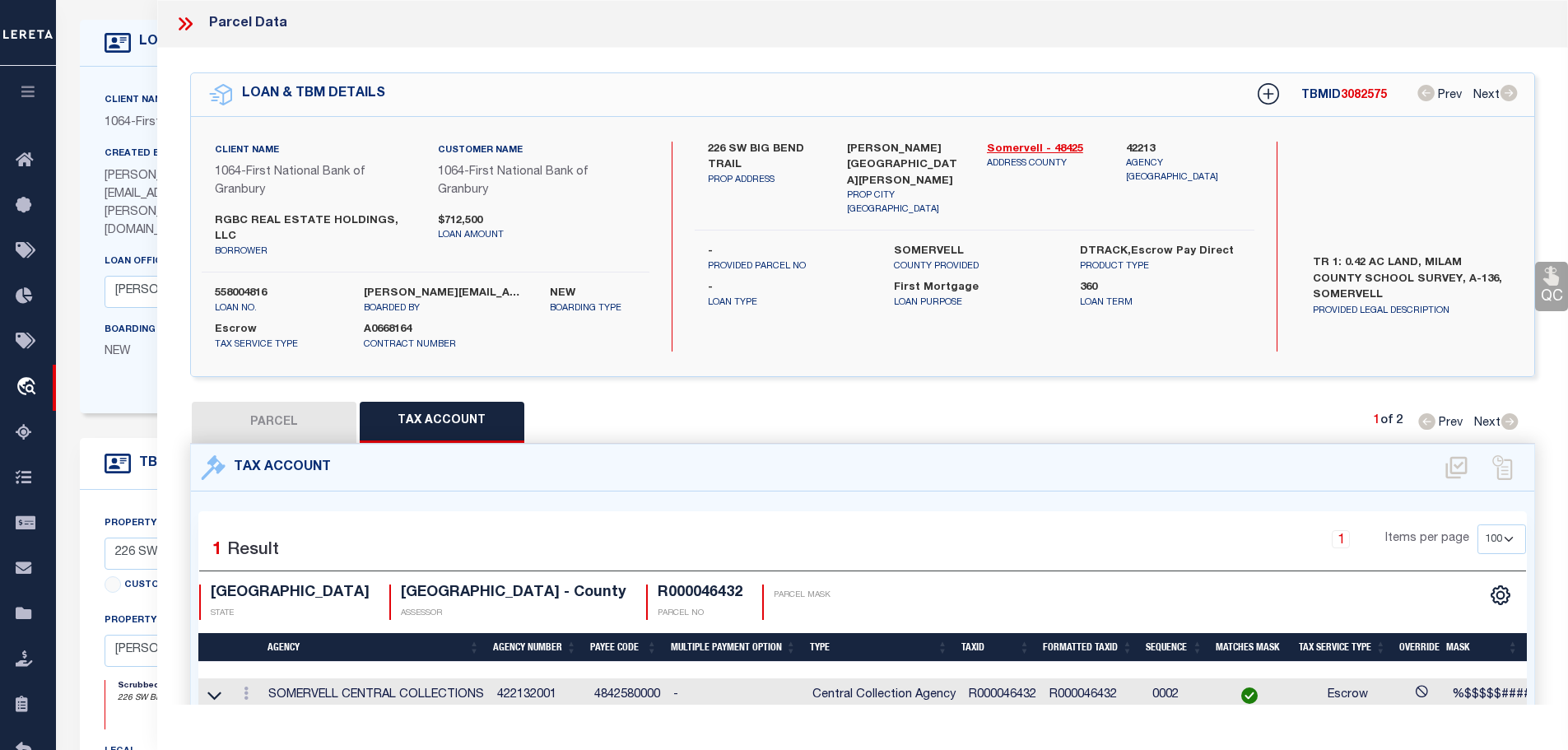
click at [245, 402] on button "PARCEL" at bounding box center [273, 423] width 164 height 41
select select "AS"
checkbox input "false"
select select "HD"
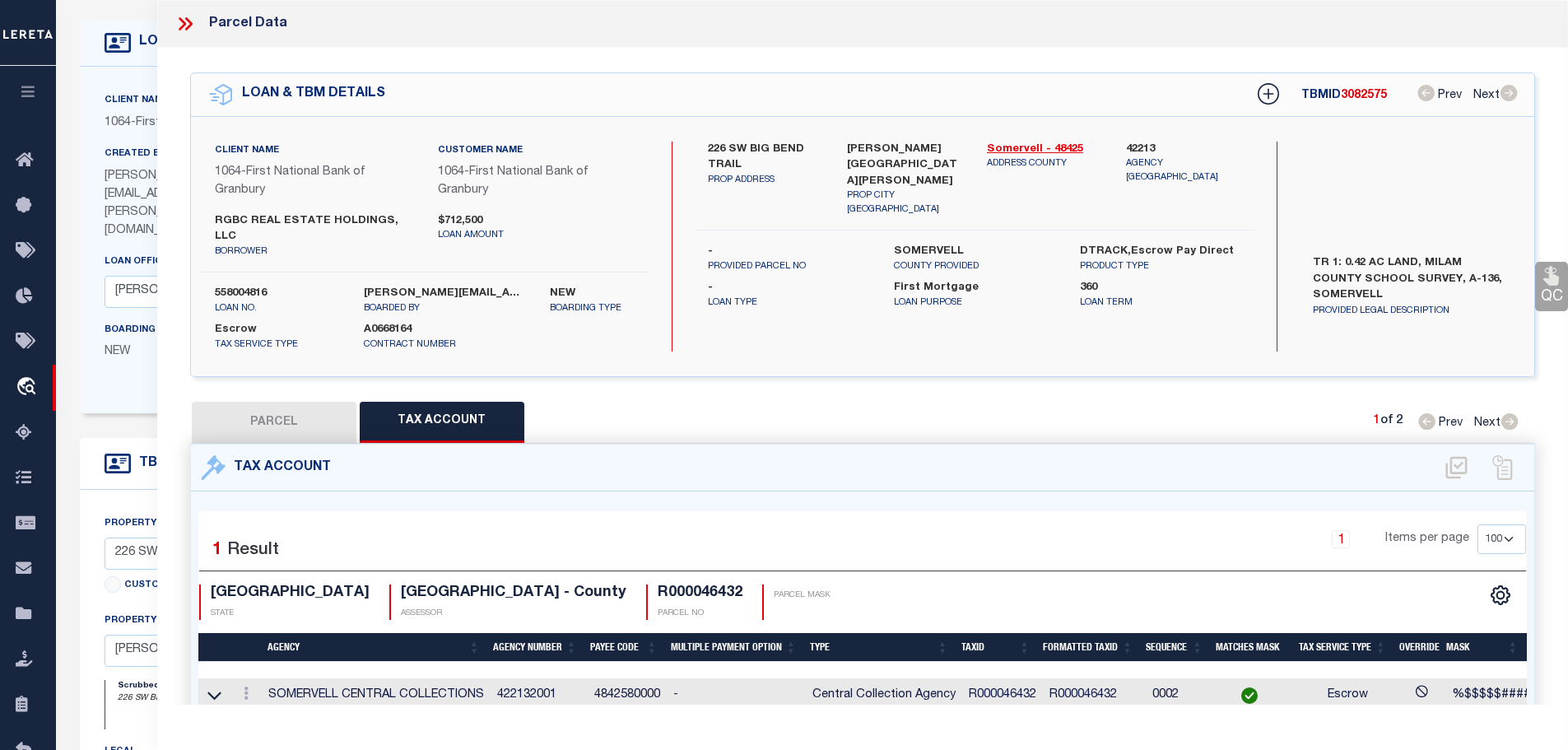
type input "RGBC REAL ESTATE HOLDINGS LLC"
type input "L01000000001001001"
select select
type input "226 SW BIG BEND TRL"
checkbox input "false"
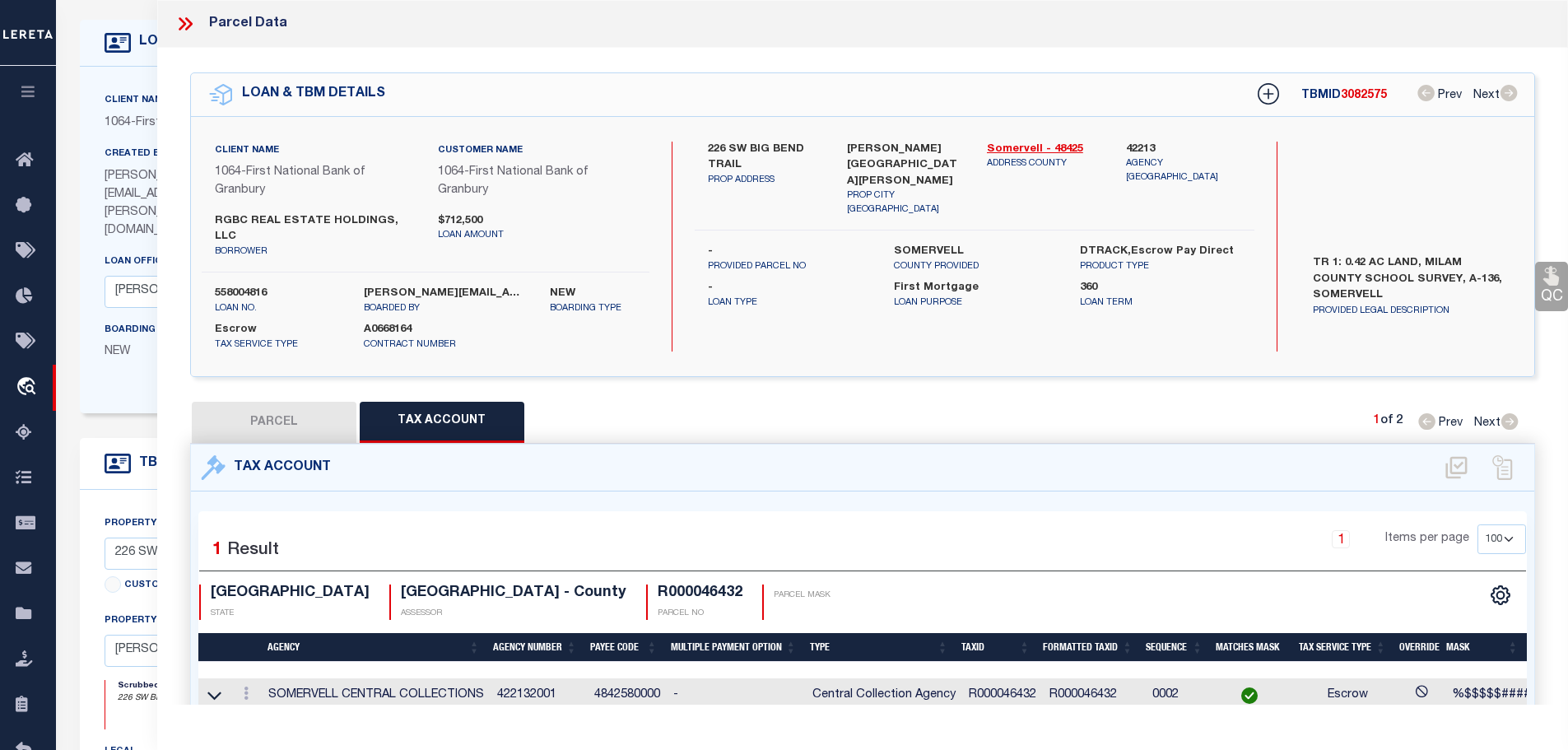
type input "[PERSON_NAME][GEOGRAPHIC_DATA][PERSON_NAME]"
type textarea "Acres 0.420, Lot 00001, Blk 00001, Subd L0100, Abst A136, LAKESIDE BL 1 LOTS 1 …"
type textarea "Verified WEB Bill"
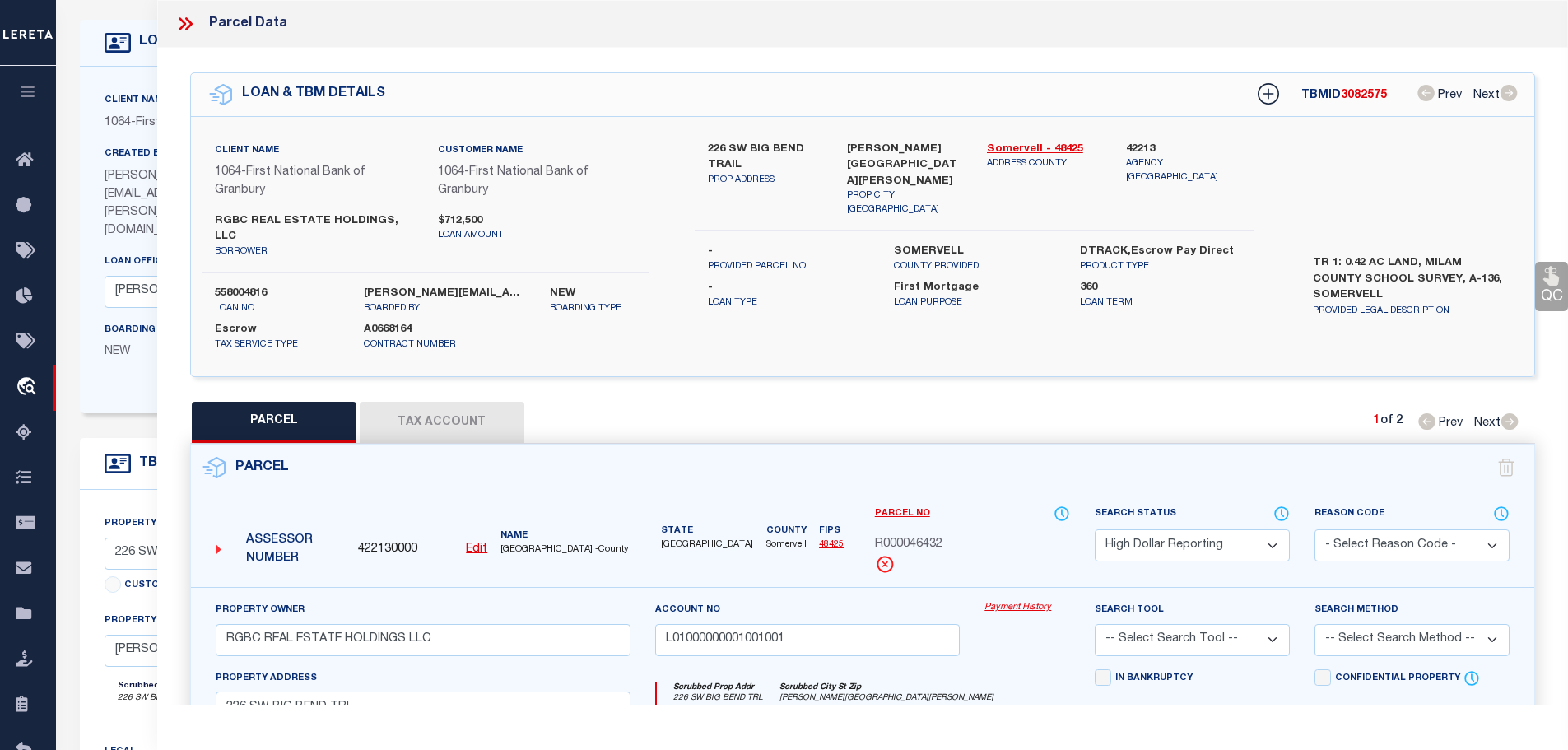
click at [1218, 529] on select "Automated Search Bad Parcel Complete Duplicate Parcel High Dollar Reporting In …" at bounding box center [1191, 545] width 195 height 32
select select "PC"
click at [1094, 529] on select "Automated Search Bad Parcel Complete Duplicate Parcel High Dollar Reporting In …" at bounding box center [1191, 545] width 195 height 32
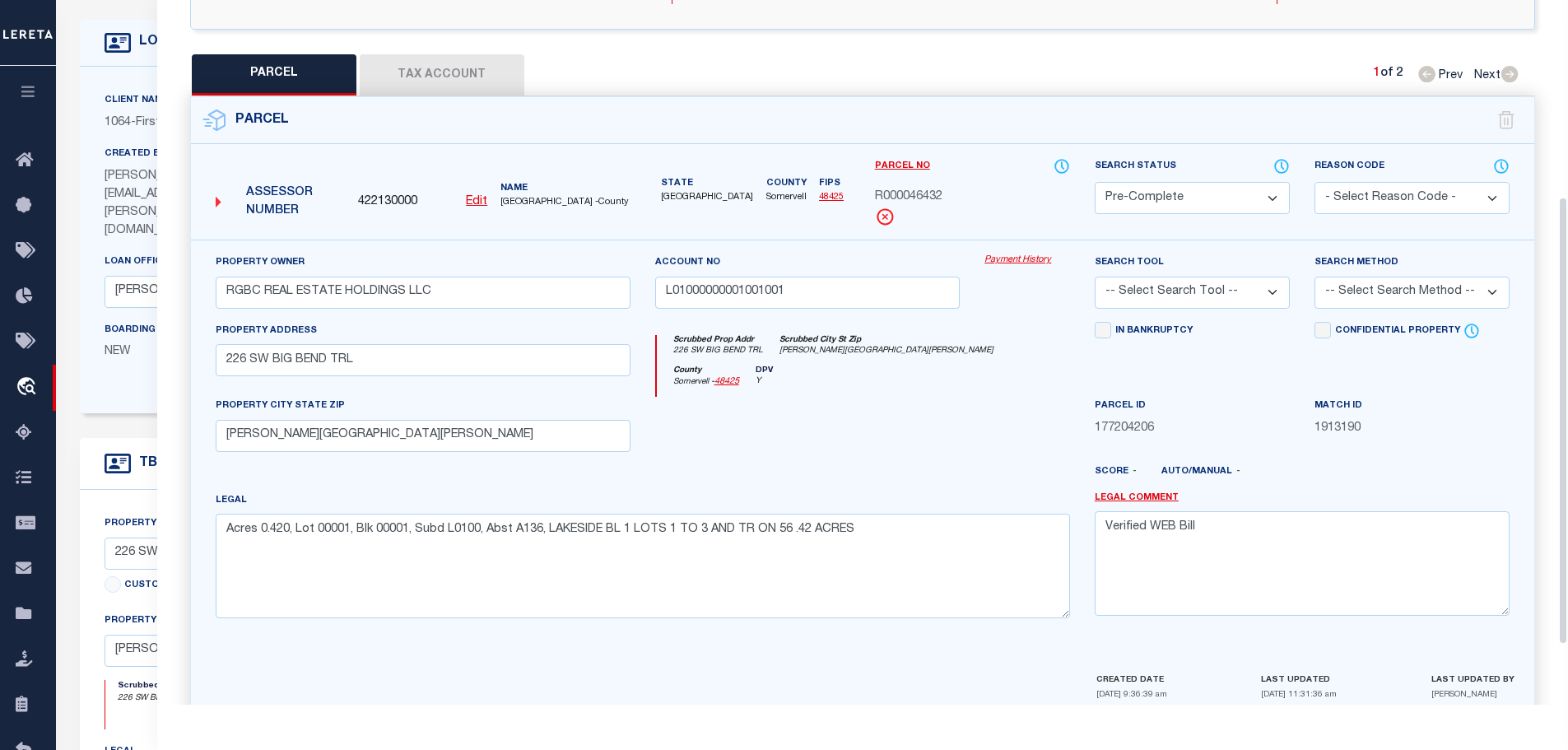
scroll to position [403, 0]
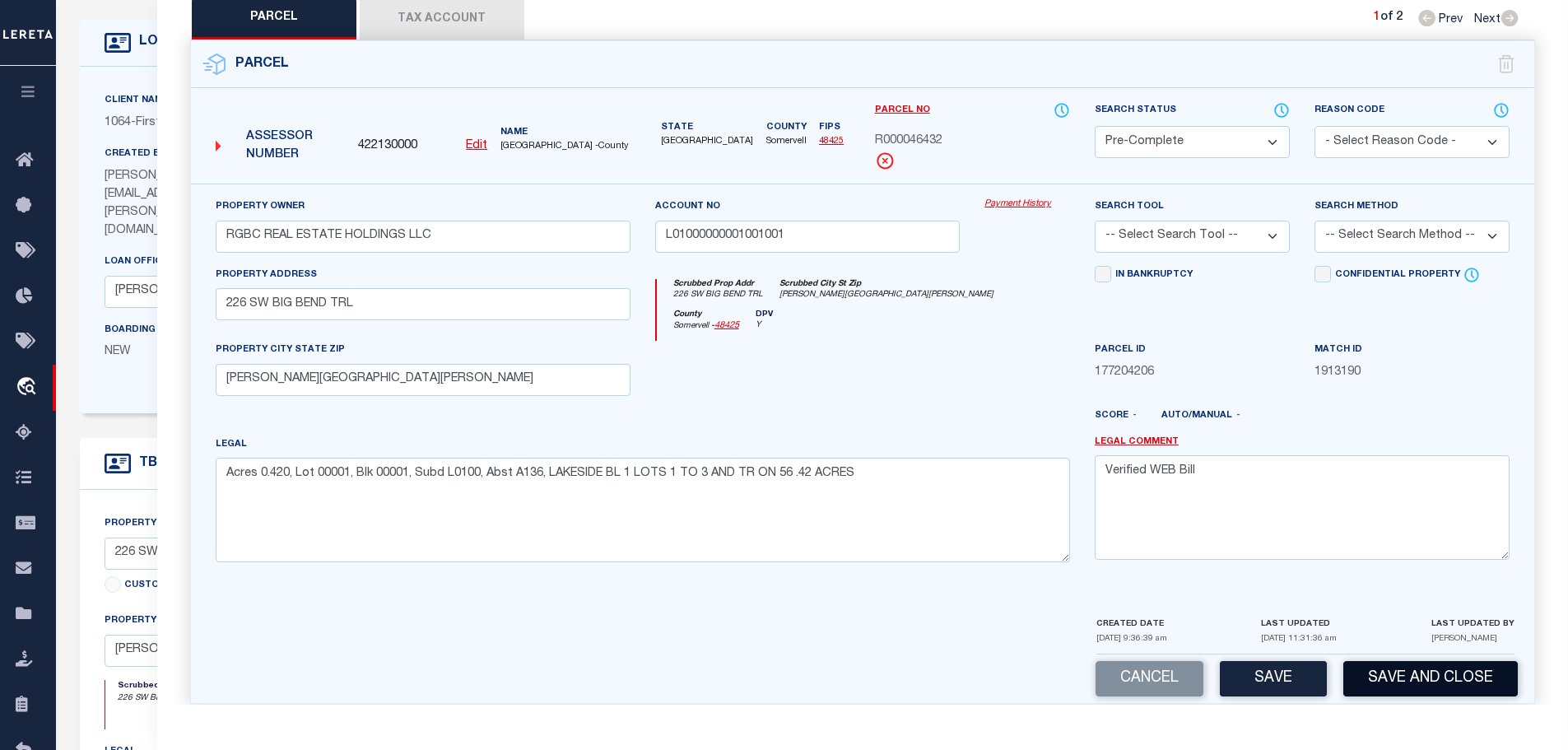
click at [1408, 661] on button "Save and Close" at bounding box center [1429, 678] width 174 height 35
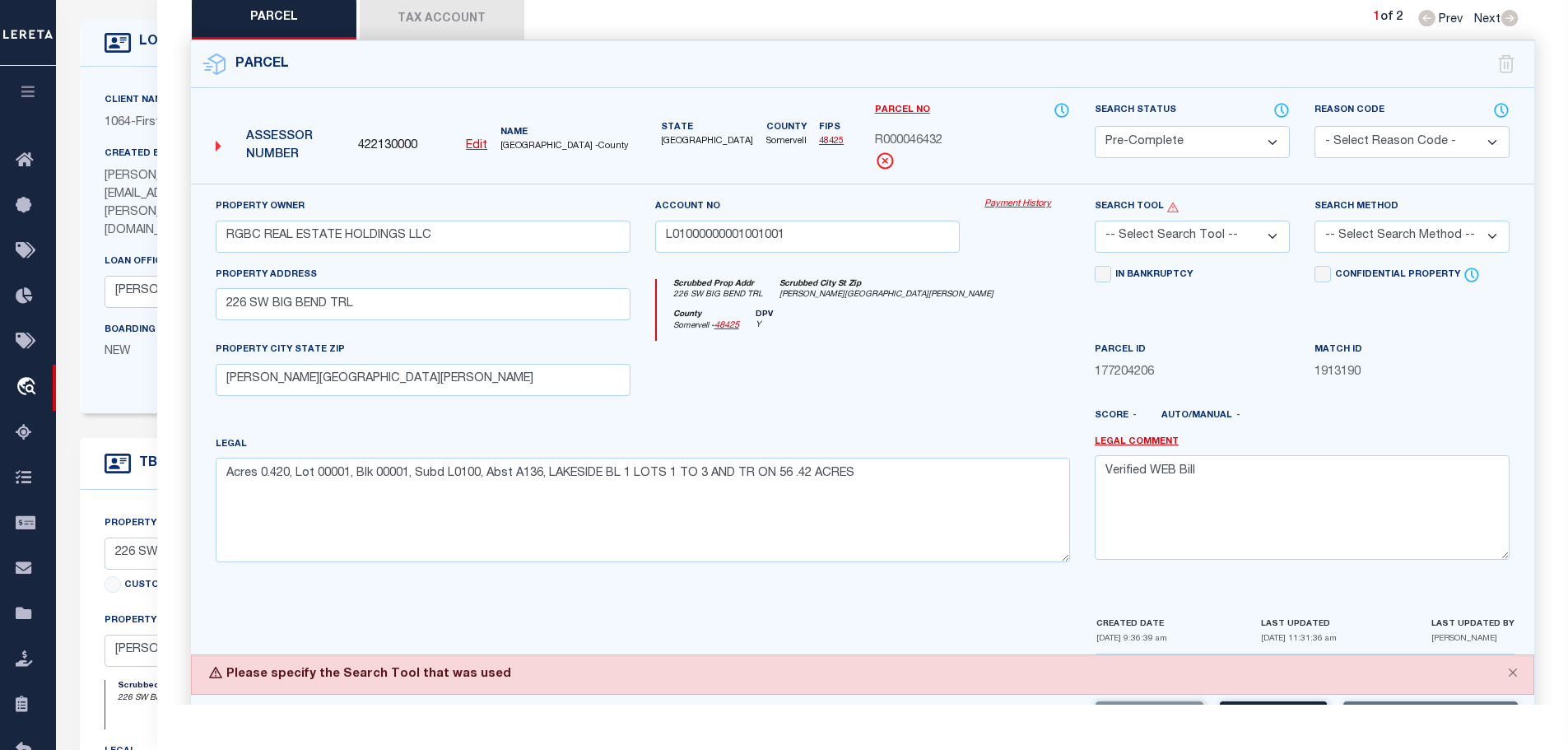
click at [1187, 232] on select "-- Select Search Tool -- 3rd Party Website Agency File Agency Website ATLS CNV-…" at bounding box center [1191, 236] width 195 height 32
select select "AGW"
click at [1094, 220] on select "-- Select Search Tool -- 3rd Party Website Agency File Agency Website ATLS CNV-…" at bounding box center [1191, 236] width 195 height 32
click at [1384, 223] on select "-- Select Search Method -- Property Address Legal Liability Info Provided" at bounding box center [1412, 236] width 195 height 32
select select "LEG"
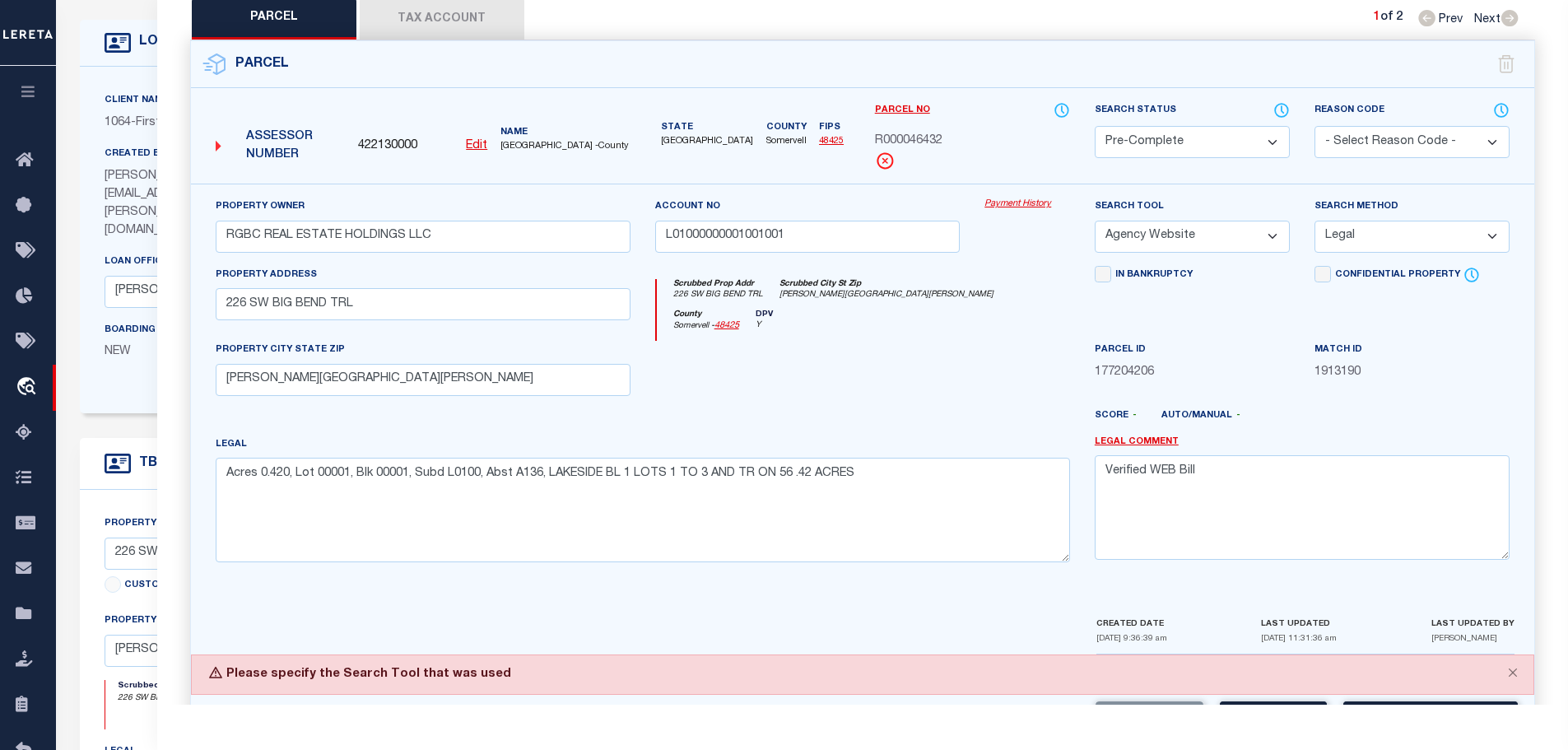
click at [1314, 220] on select "-- Select Search Method -- Property Address Legal Liability Info Provided" at bounding box center [1412, 236] width 195 height 32
click at [1393, 701] on button "Save and Close" at bounding box center [1429, 719] width 174 height 35
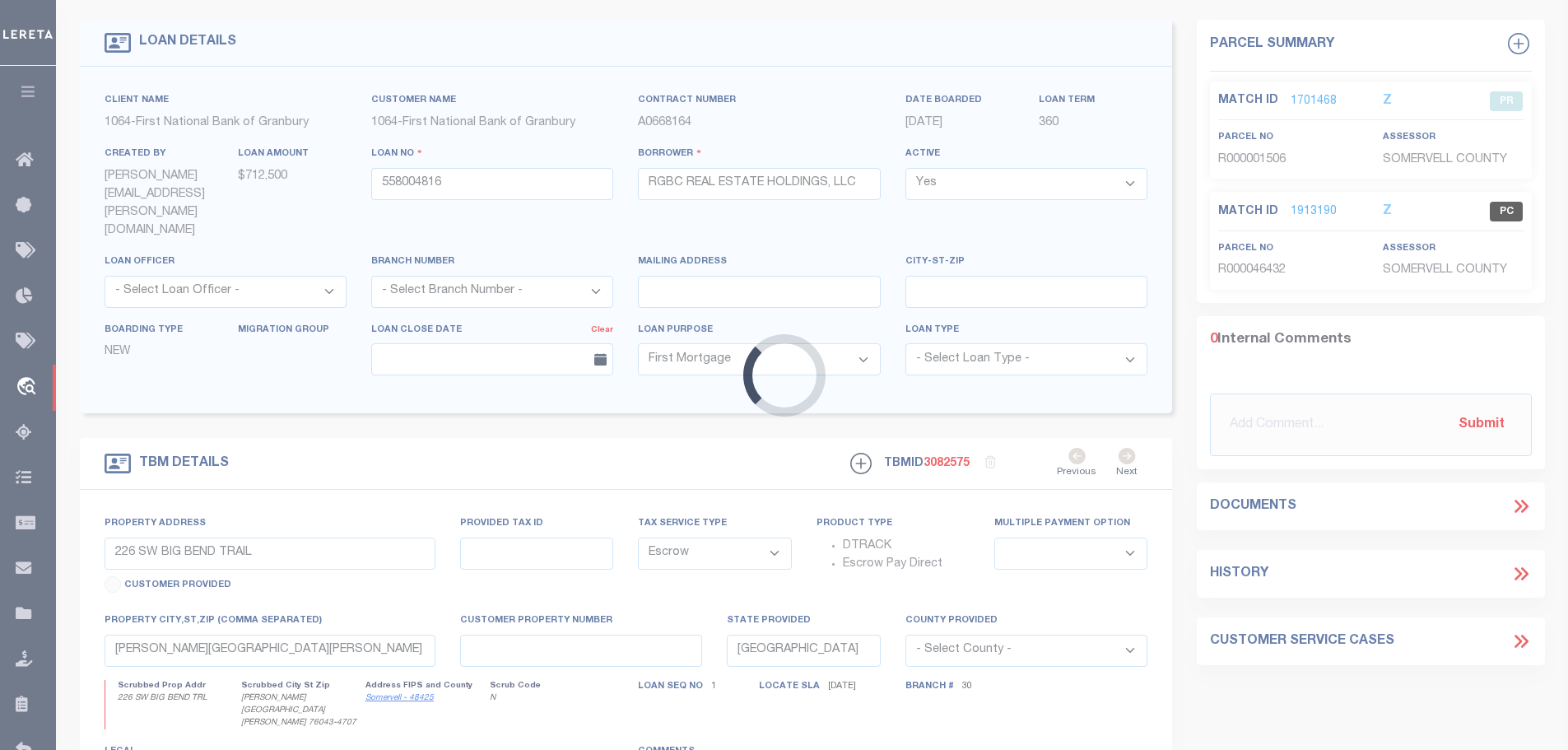
select select "542"
select select "207"
select select
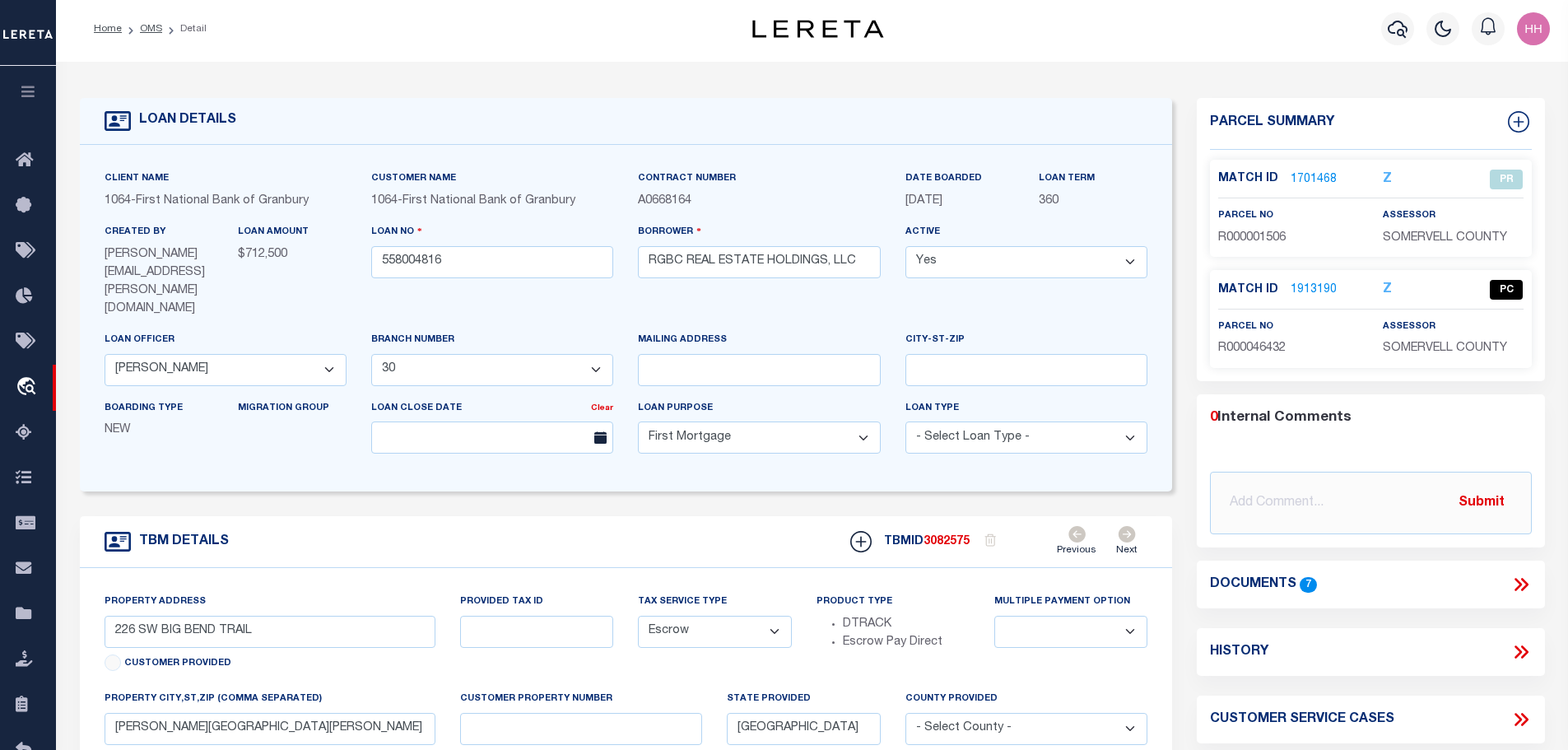
scroll to position [0, 0]
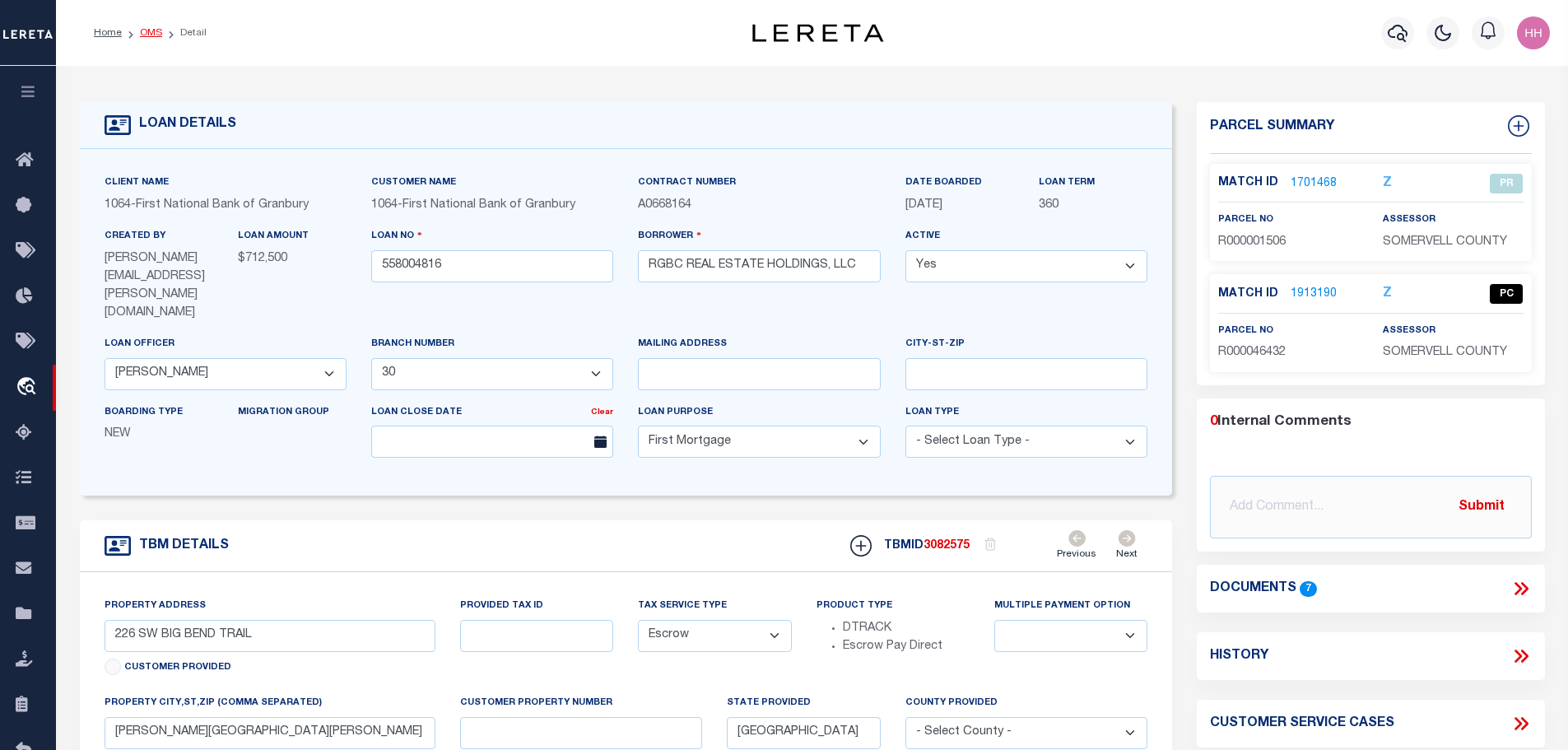
click at [141, 36] on link "OMS" at bounding box center [150, 32] width 23 height 10
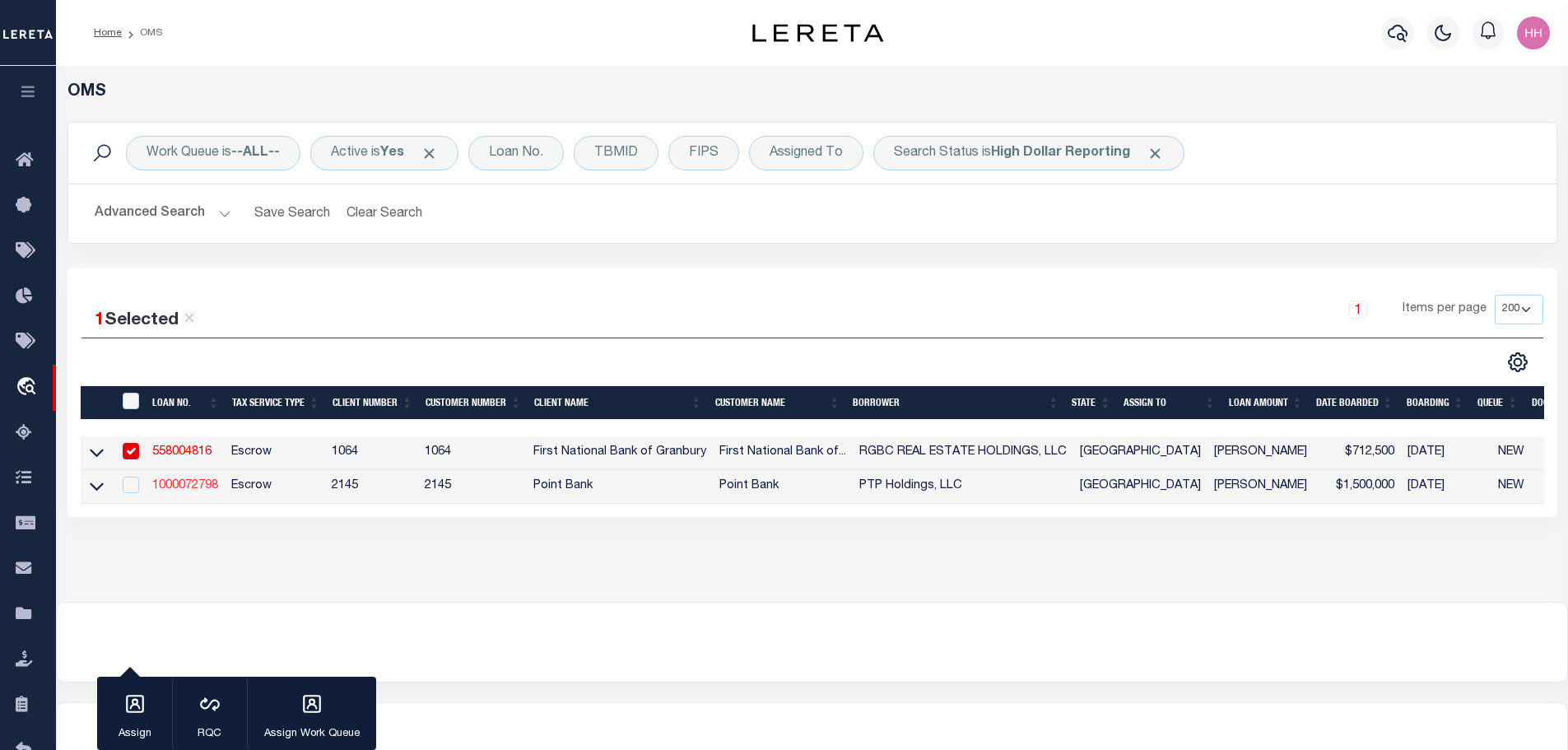
click at [181, 480] on link "1000072798" at bounding box center [185, 486] width 66 height 12
type input "1000072798"
type input "PTP Holdings, LLC"
select select
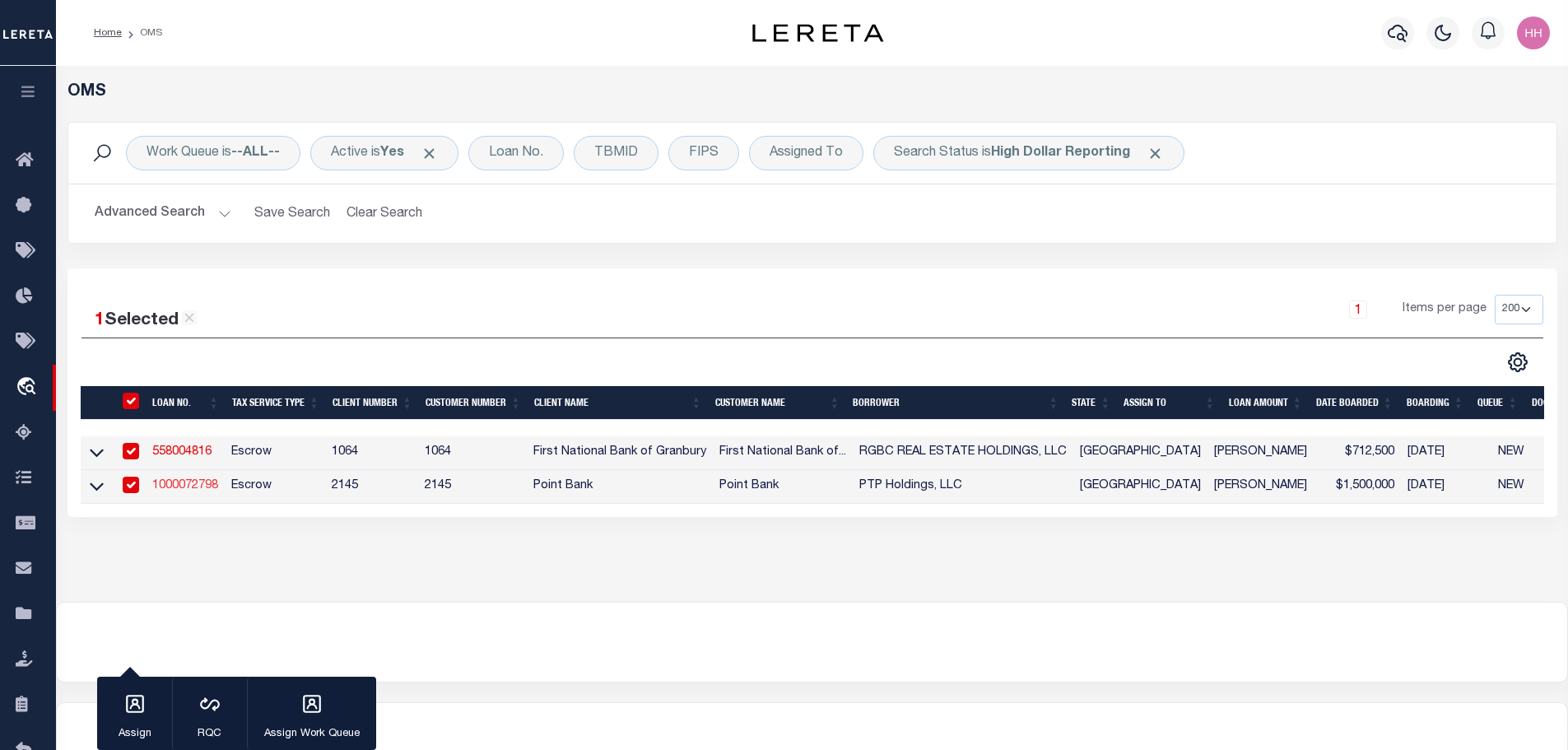
select select
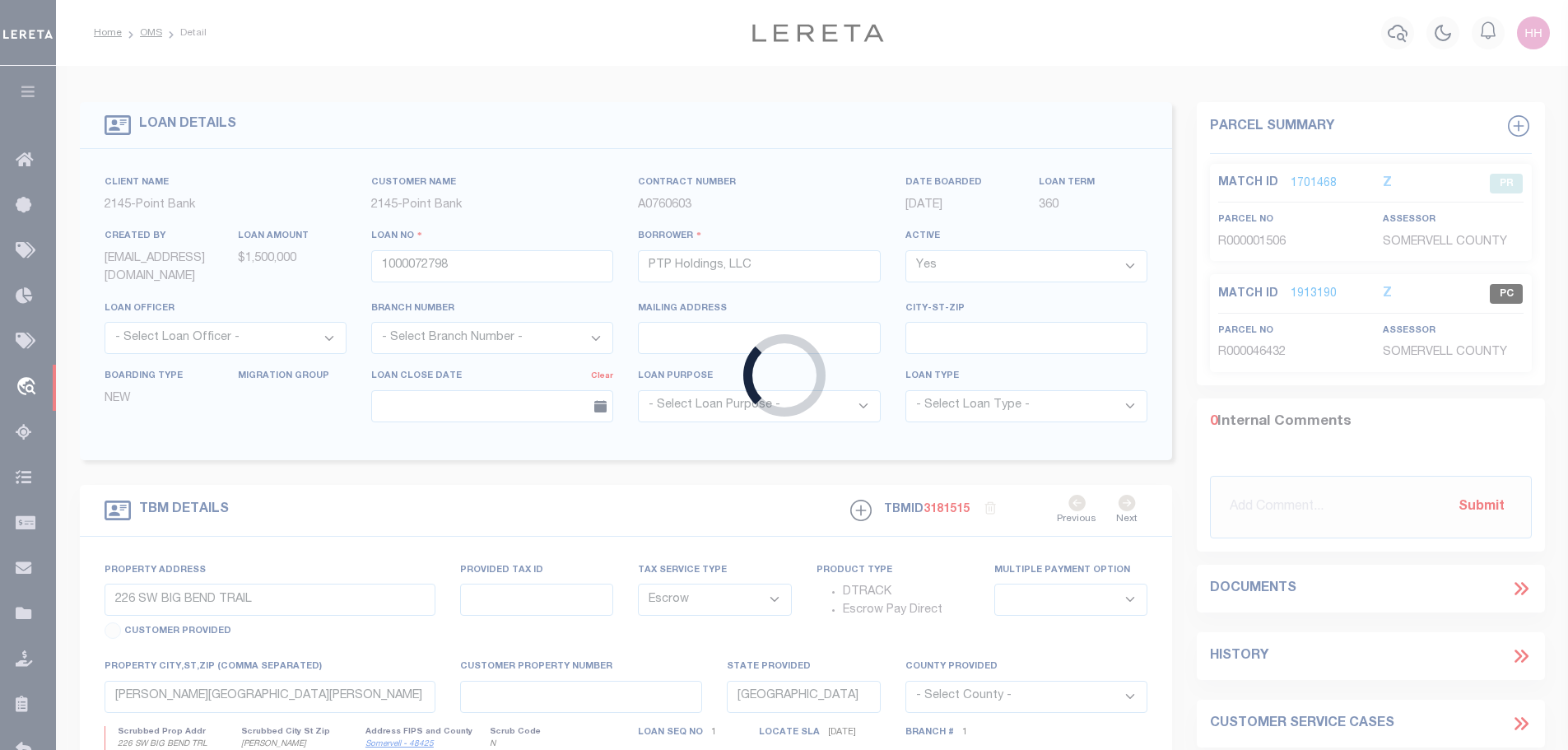
type input "[STREET_ADDRESS]"
type input "R-000016395"
select select
type input "[PERSON_NAME][GEOGRAPHIC_DATA][PERSON_NAME]"
select select "Somervell"
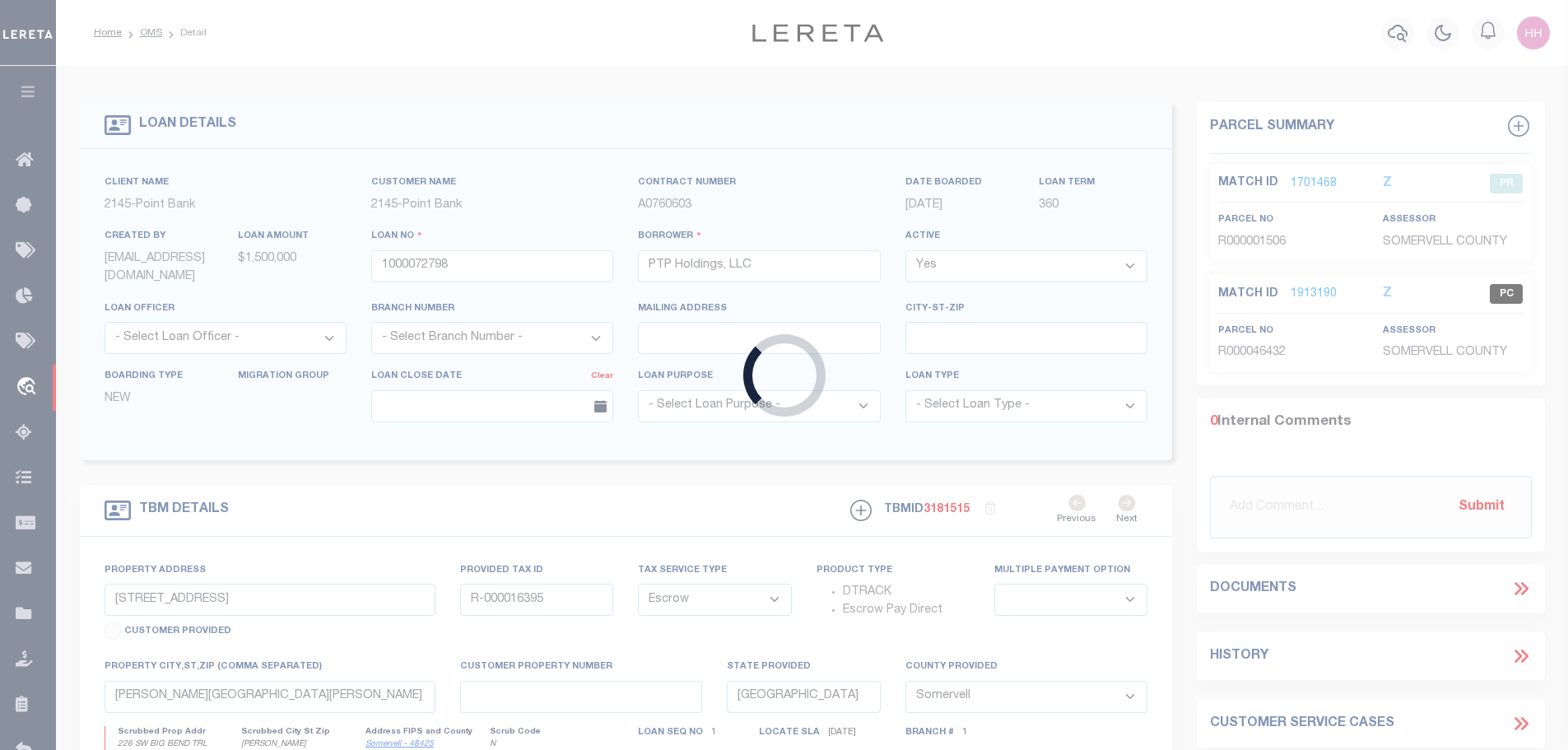
type textarea "71.366 AC, in the Milam County School Land Survey, A-135, [GEOGRAPHIC_DATA], Le…"
select select "7755"
select select "3157"
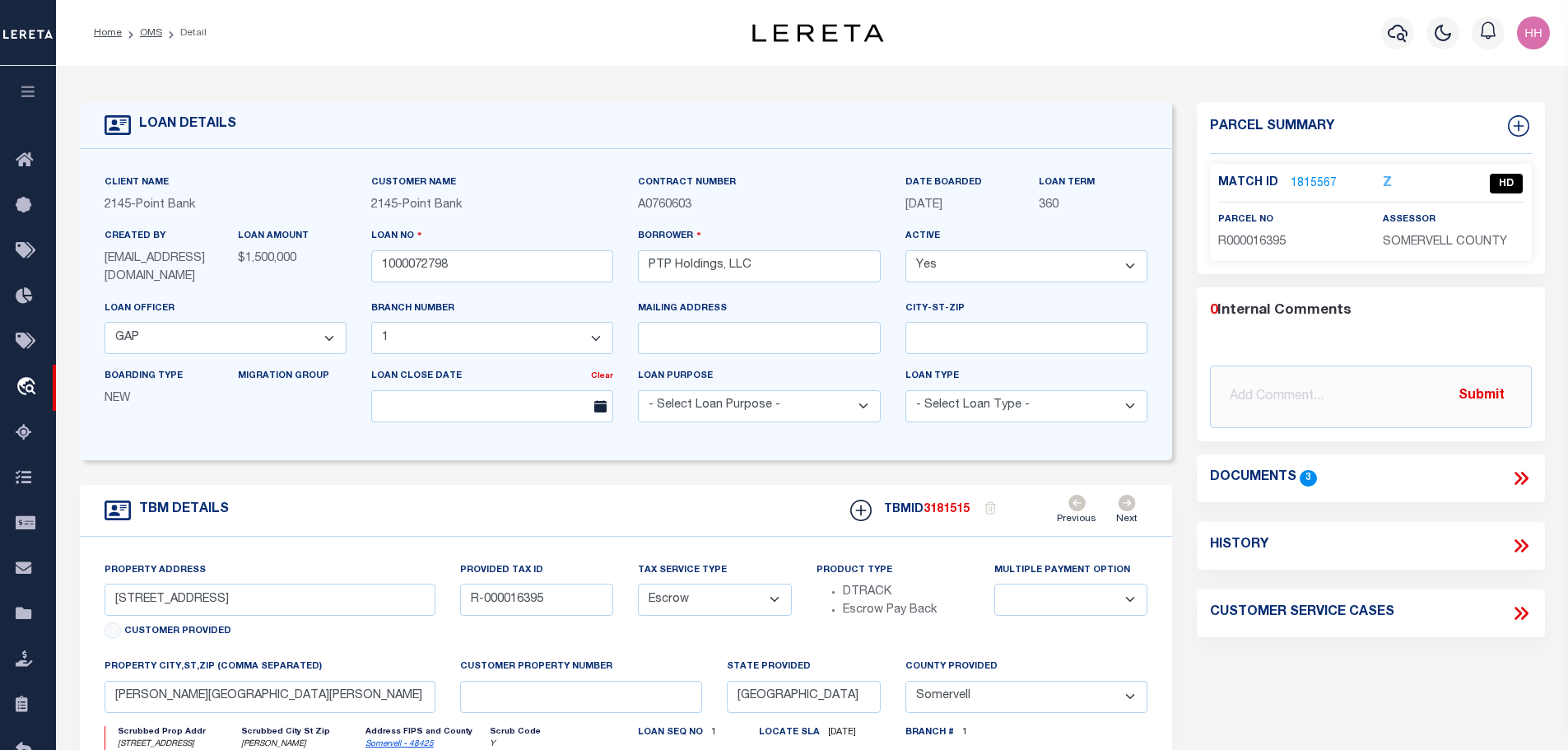
click at [1304, 181] on link "1815567" at bounding box center [1313, 184] width 46 height 18
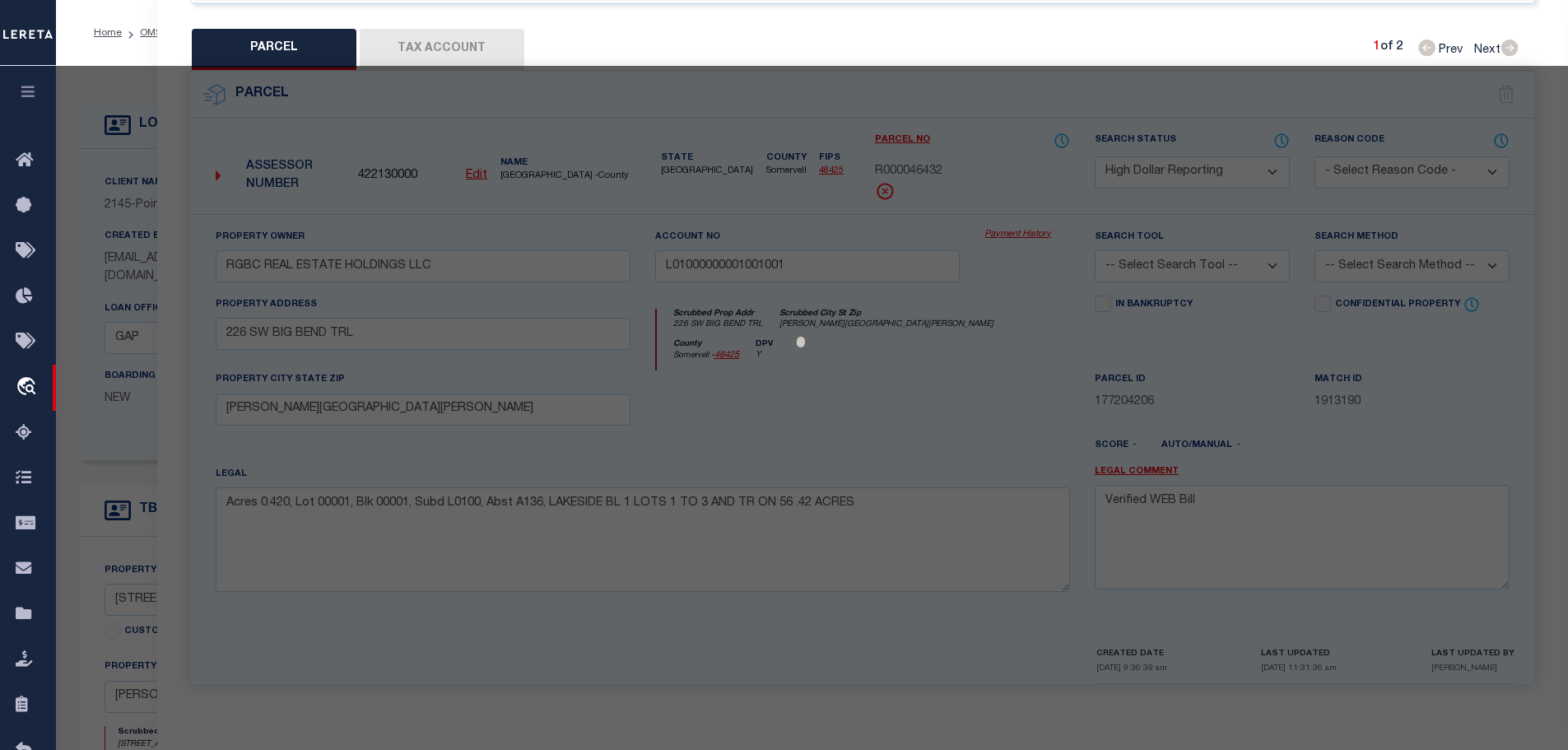
select select "AS"
checkbox input "false"
select select "HD"
type input "[PERSON_NAME] & [PERSON_NAME]"
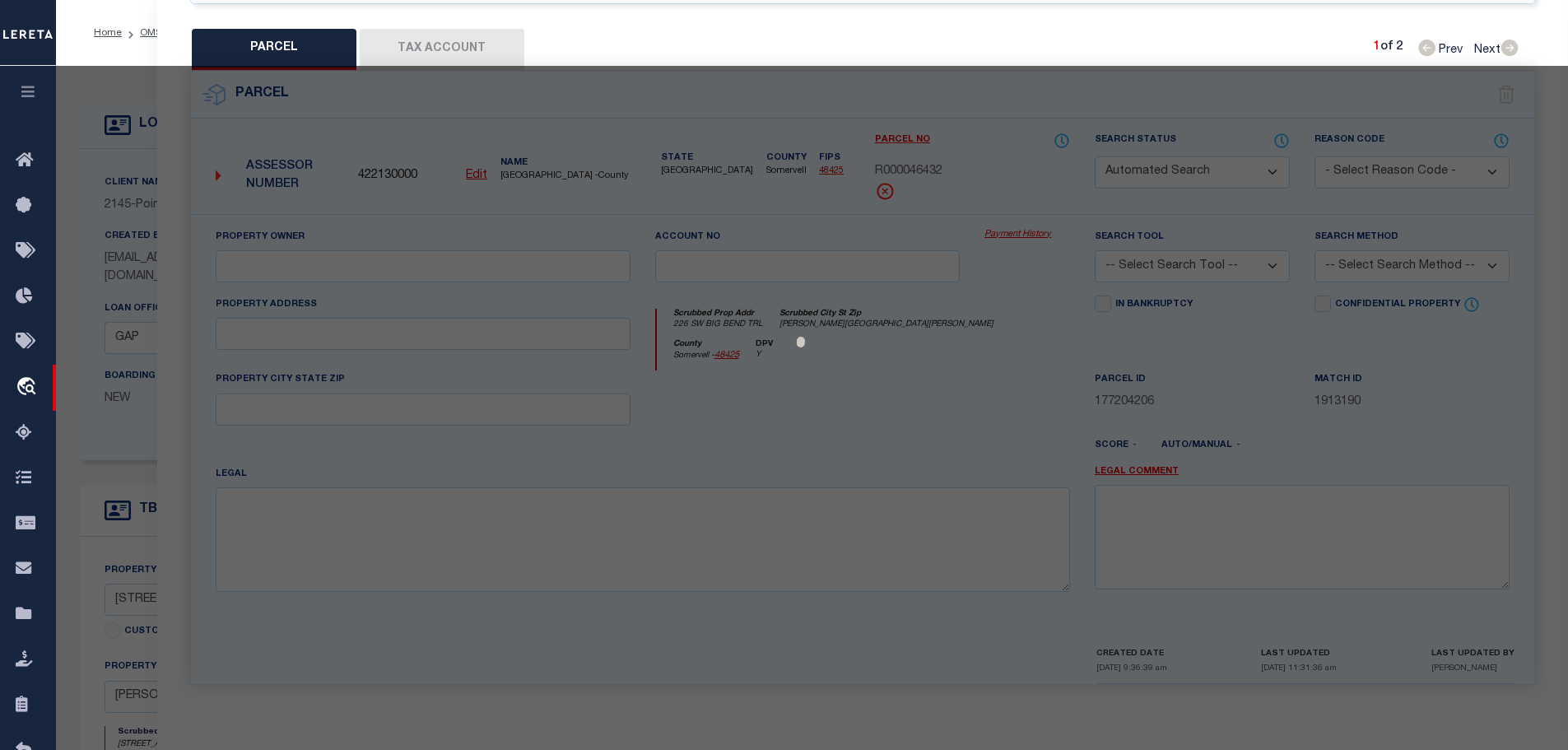
type input "101350000054003000"
select select
type input "1043 CR 321"
checkbox input "false"
type input "[PERSON_NAME][GEOGRAPHIC_DATA][PERSON_NAME]"
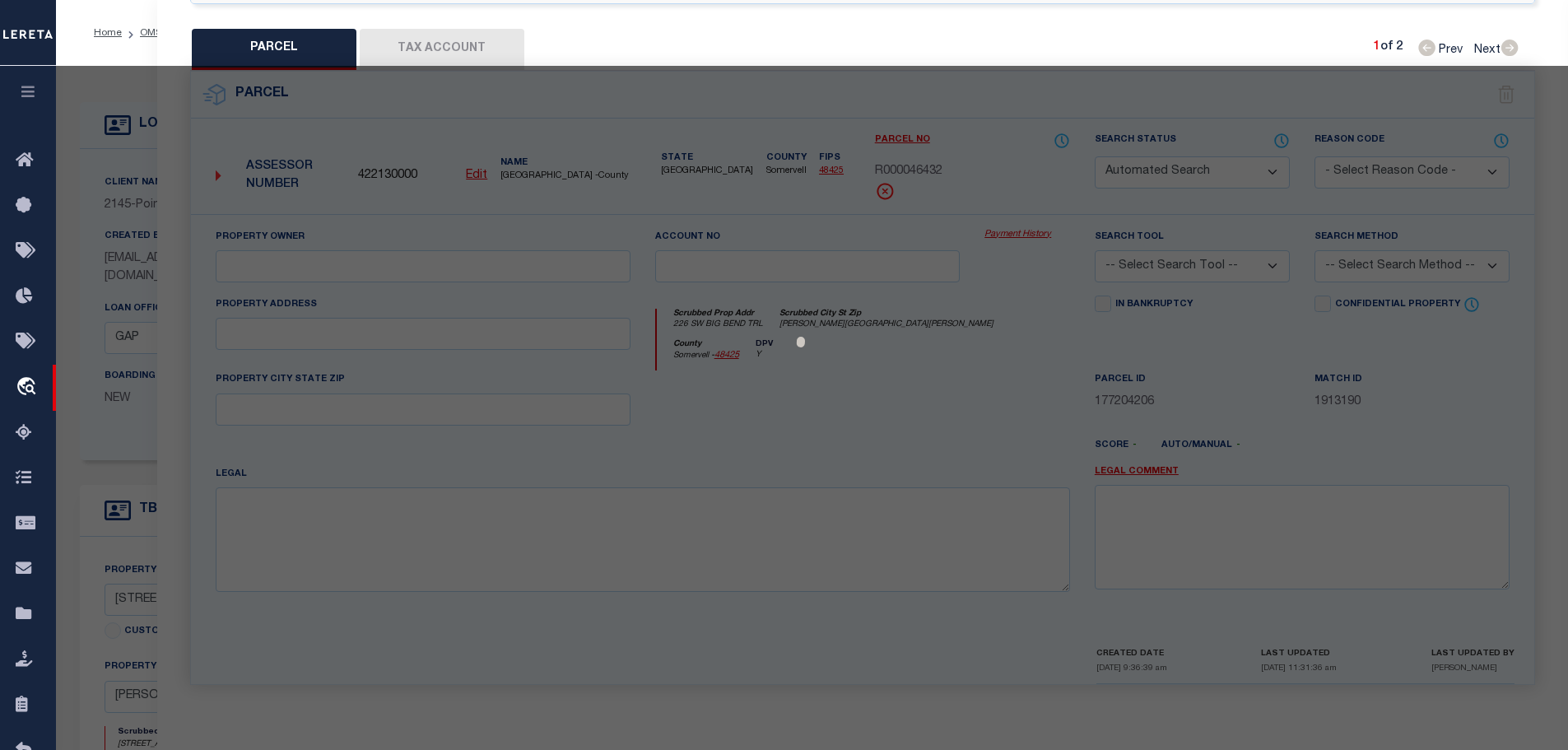
type textarea "Acres 71.370, Tract 54, Abst A135, A135 [PERSON_NAME] CO SCH LD, TRACT 54, ACRE…"
type textarea "verified bill"
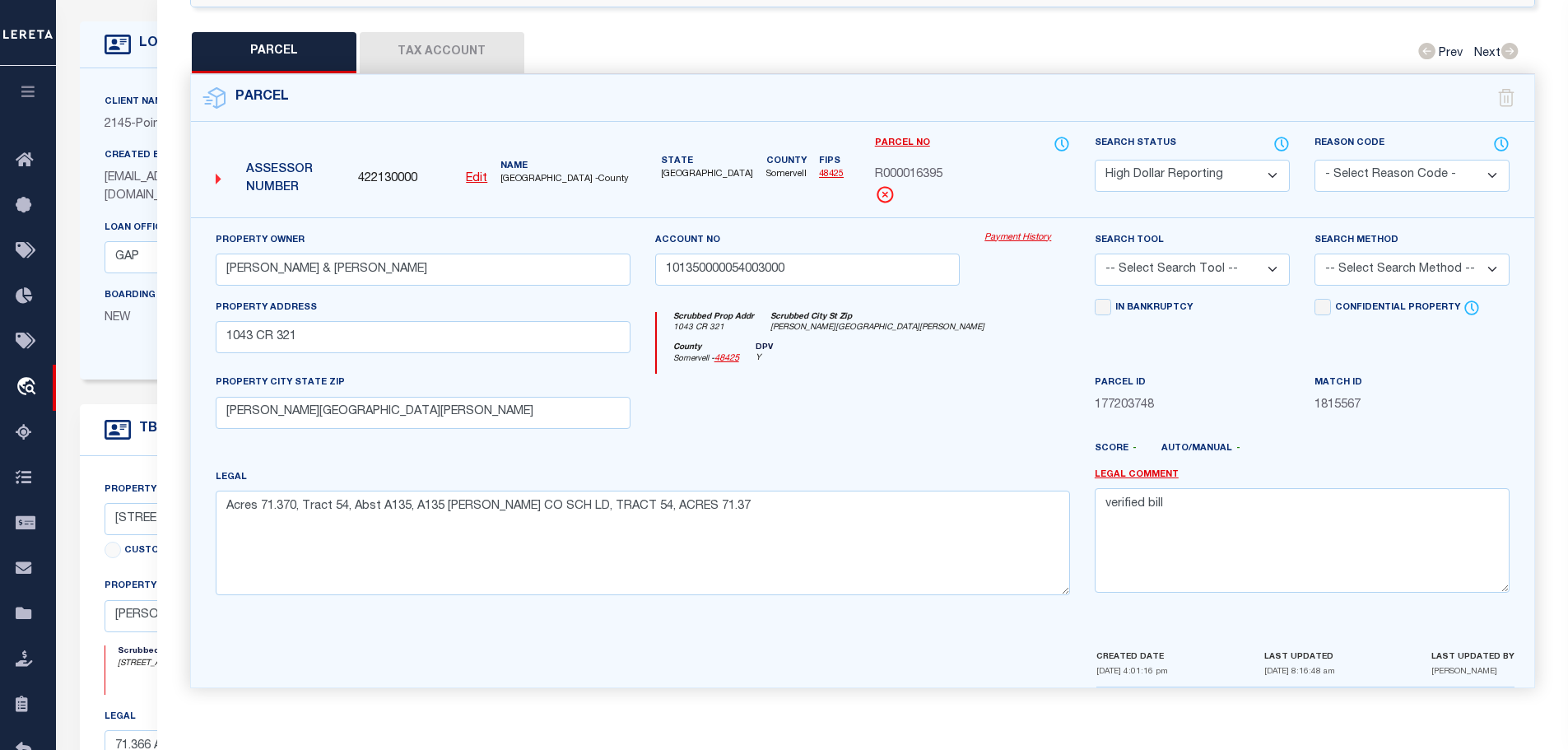
scroll to position [83, 0]
click at [460, 39] on button "Tax Account" at bounding box center [441, 53] width 164 height 41
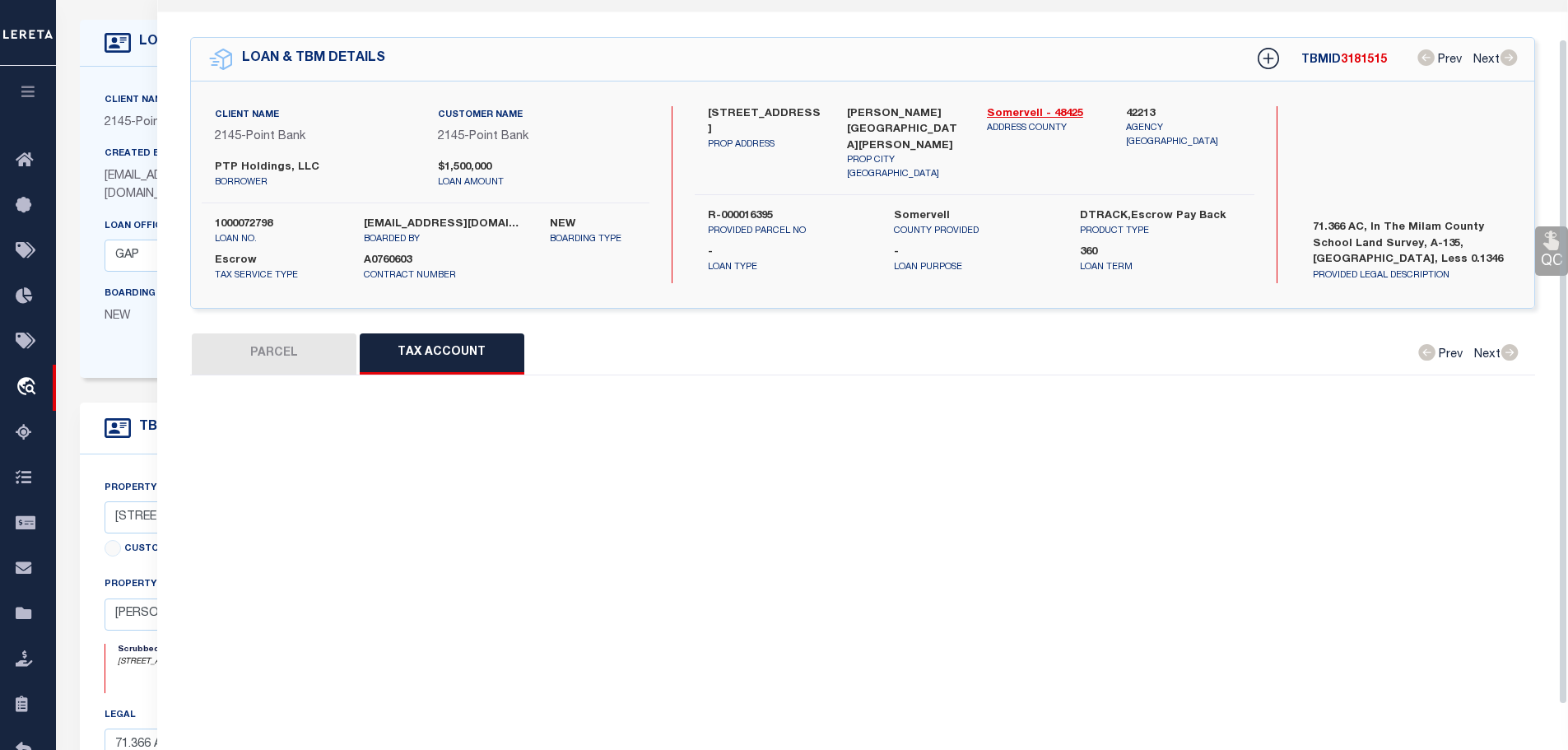
select select "100"
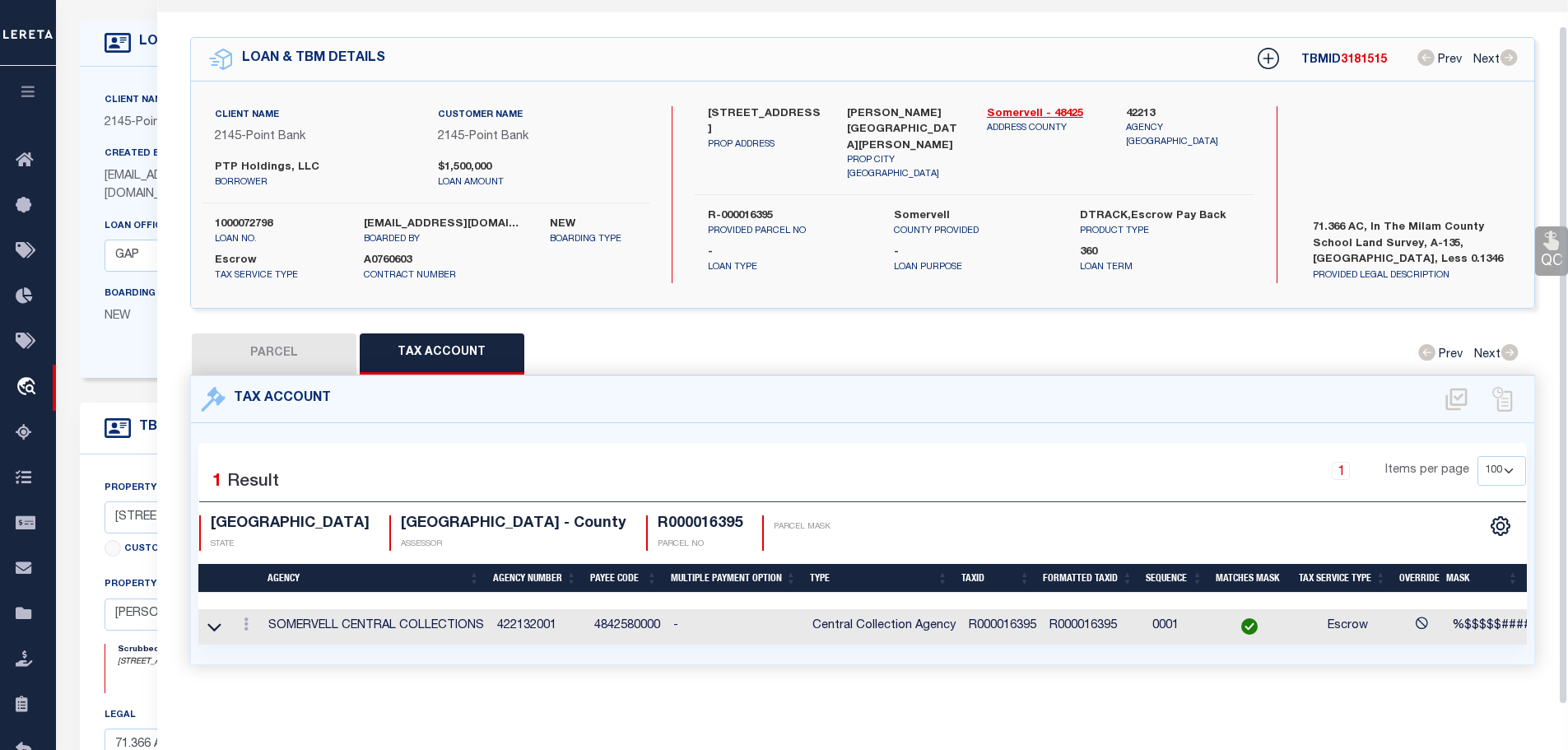
scroll to position [40, 0]
click at [307, 346] on button "PARCEL" at bounding box center [273, 354] width 164 height 41
select select "AS"
checkbox input "false"
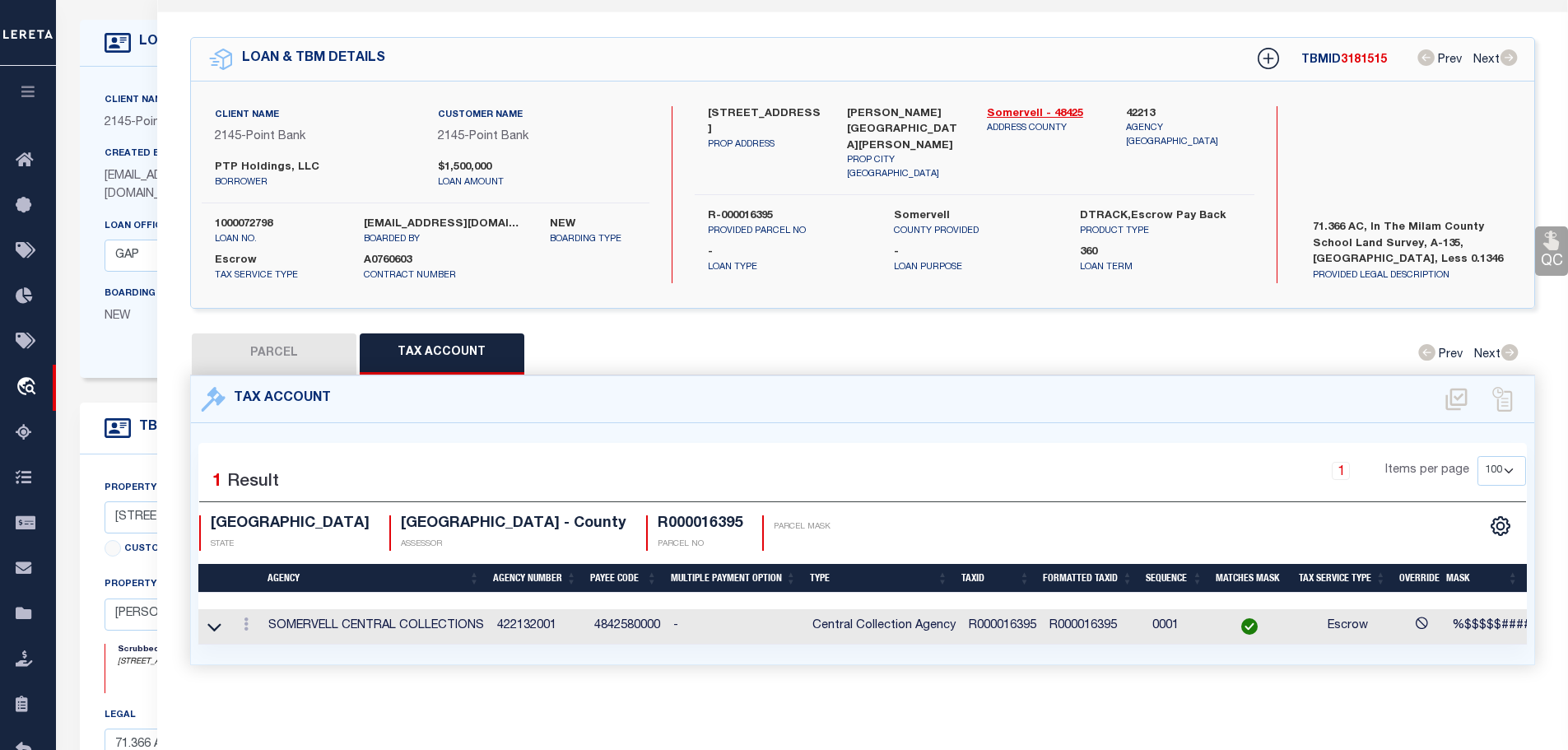
select select "HD"
type input "[PERSON_NAME] & [PERSON_NAME]"
type input "101350000054003000"
select select
type input "1043 CR 321"
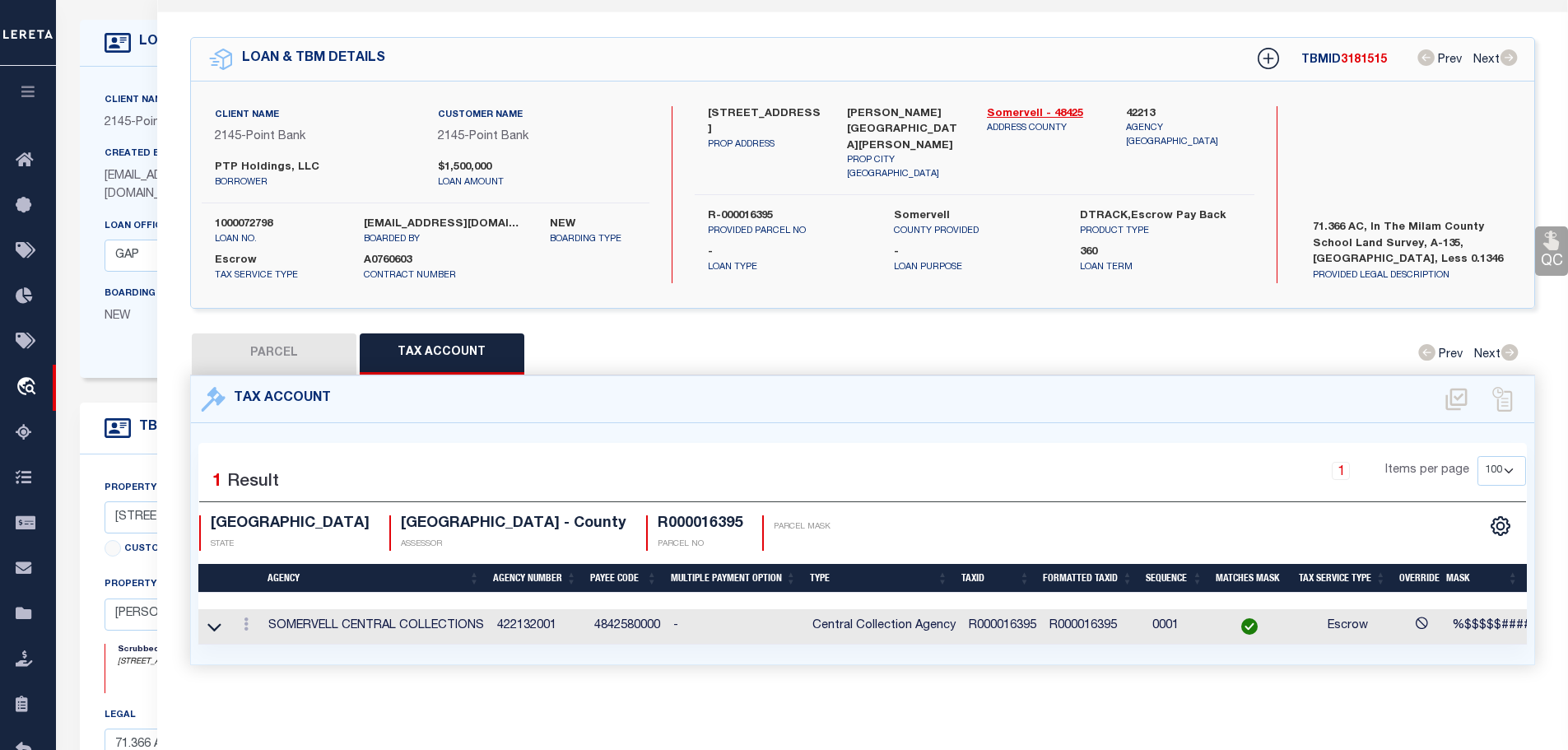
checkbox input "false"
type input "[PERSON_NAME][GEOGRAPHIC_DATA][PERSON_NAME]"
type textarea "Acres 71.370, Tract 54, Abst A135, A135 [PERSON_NAME] CO SCH LD, TRACT 54, ACRE…"
type textarea "verified bill"
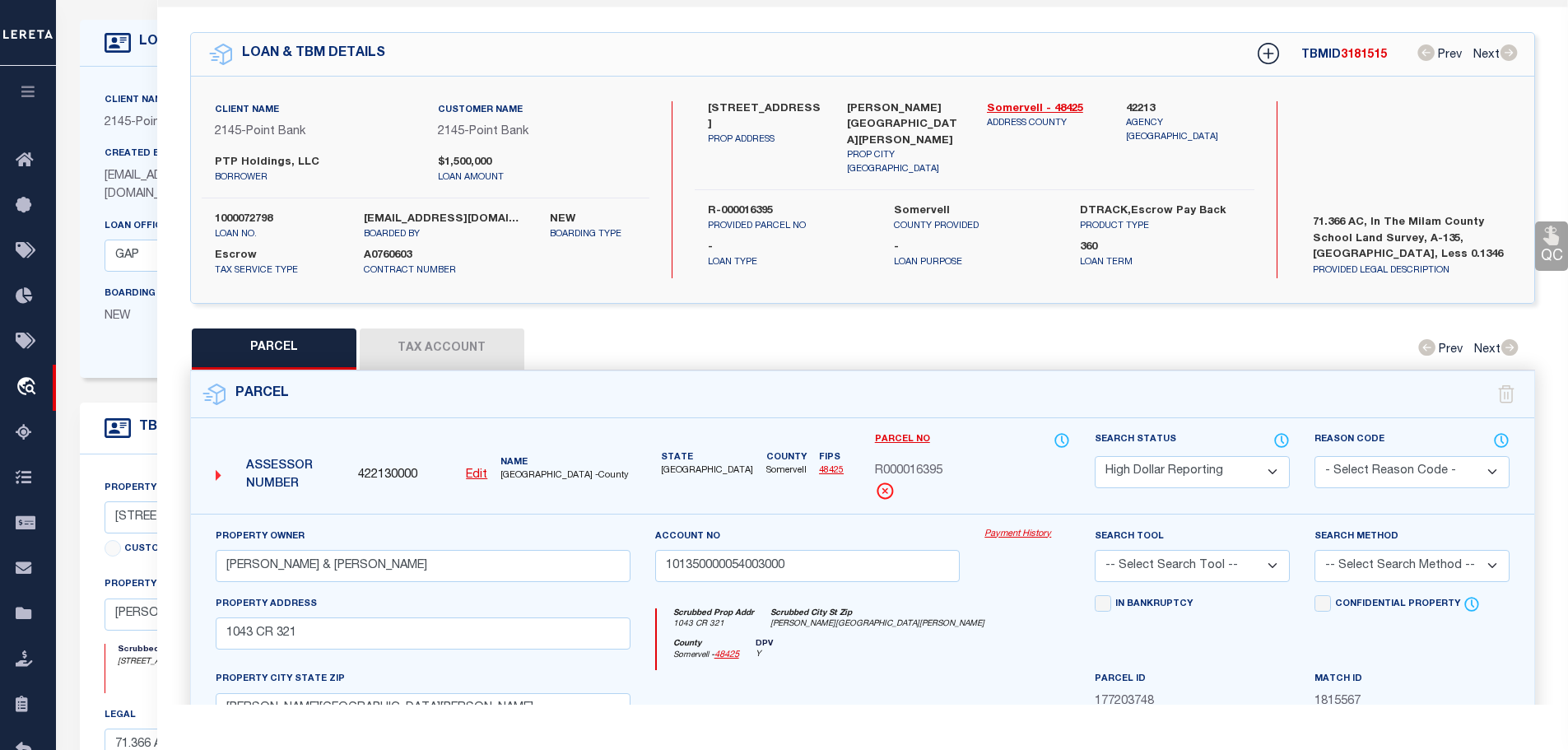
click at [1158, 481] on div "Search Status Automated Search Bad Parcel Complete Duplicate Parcel High Dollar…" at bounding box center [1192, 473] width 220 height 83
click at [1158, 464] on select "Automated Search Bad Parcel Complete Duplicate Parcel High Dollar Reporting In …" at bounding box center [1191, 472] width 195 height 32
select select "PC"
click at [1094, 456] on select "Automated Search Bad Parcel Complete Duplicate Parcel High Dollar Reporting In …" at bounding box center [1191, 472] width 195 height 32
click at [1166, 556] on select "-- Select Search Tool -- 3rd Party Website Agency File Agency Website ATLS CNV-…" at bounding box center [1191, 565] width 195 height 32
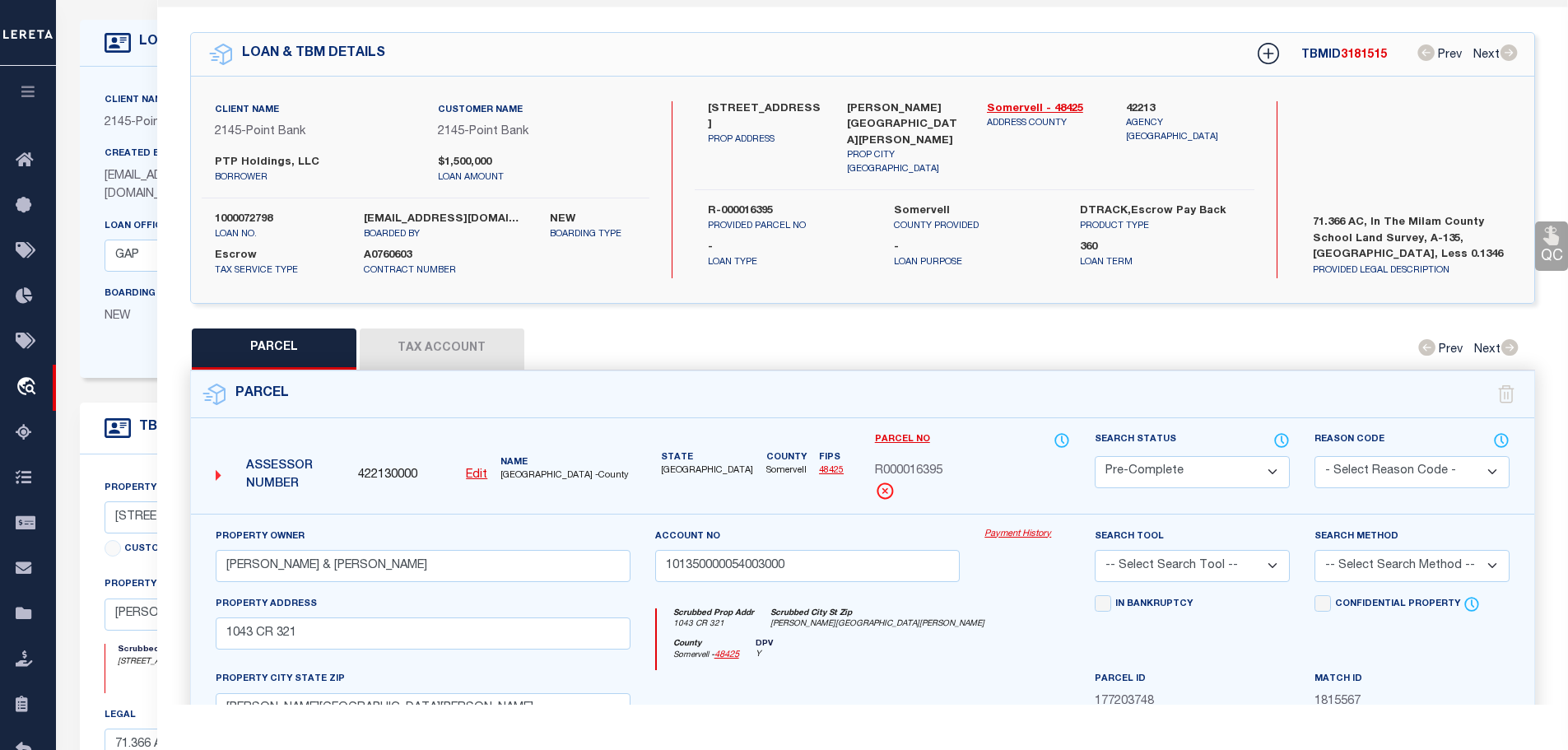
select select "AGW"
click at [1094, 549] on select "-- Select Search Tool -- 3rd Party Website Agency File Agency Website ATLS CNV-…" at bounding box center [1191, 565] width 195 height 32
click at [1413, 558] on select "-- Select Search Method -- Property Address Legal Liability Info Provided" at bounding box center [1412, 565] width 195 height 32
select select "LEG"
click at [1314, 549] on select "-- Select Search Method -- Property Address Legal Liability Info Provided" at bounding box center [1412, 565] width 195 height 32
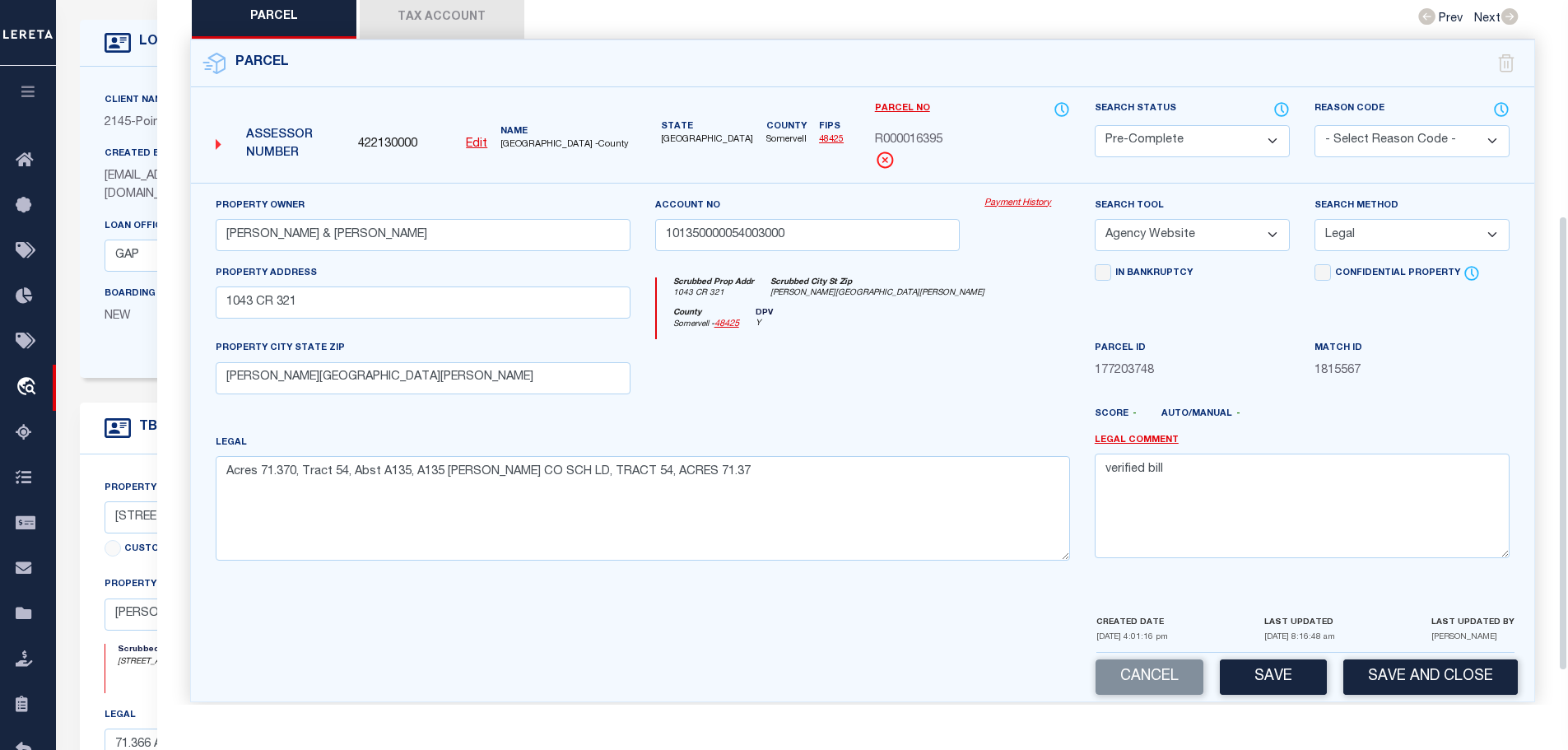
scroll to position [385, 0]
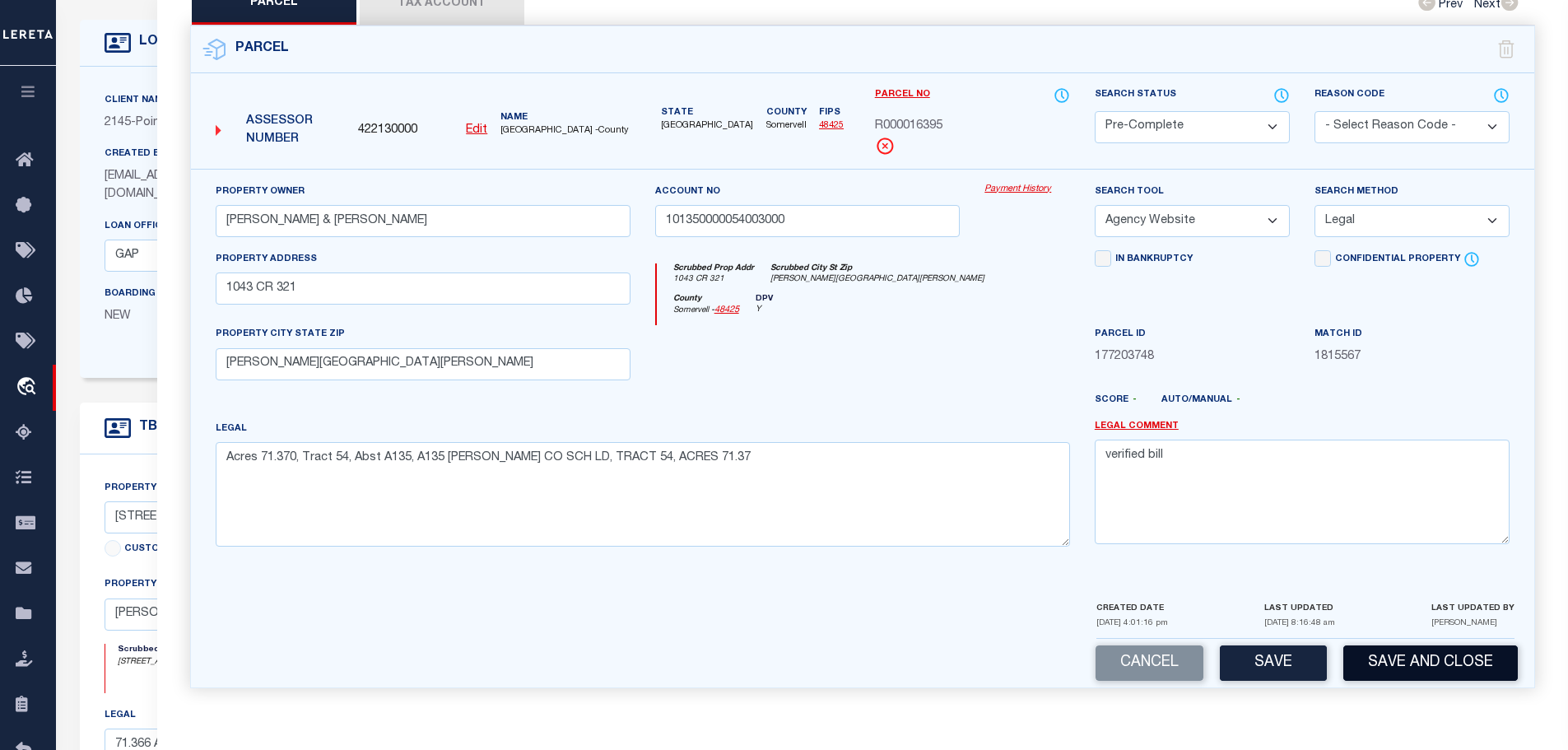
click at [1432, 667] on button "Save and Close" at bounding box center [1429, 663] width 174 height 35
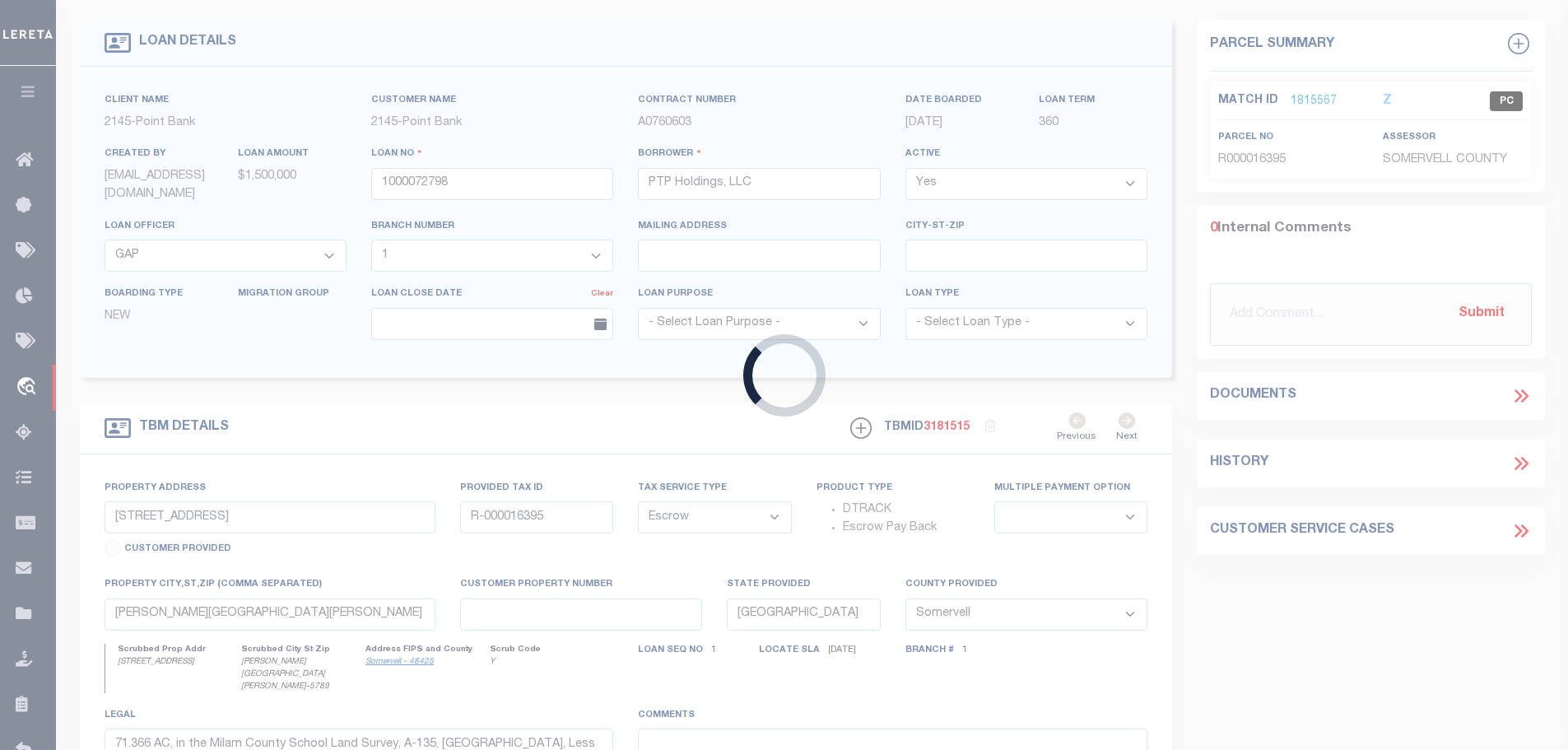
select select
select select "7755"
select select "3157"
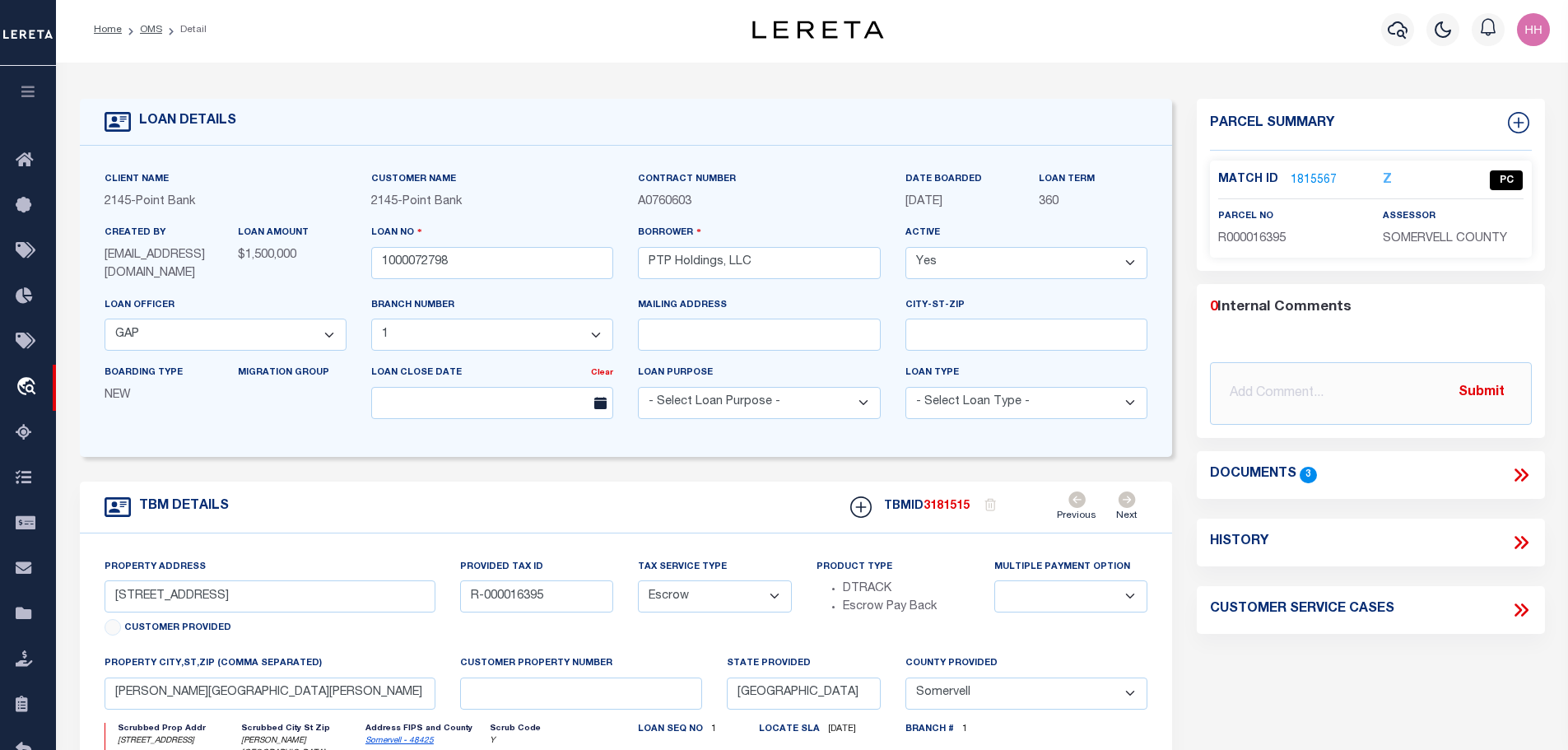
scroll to position [0, 0]
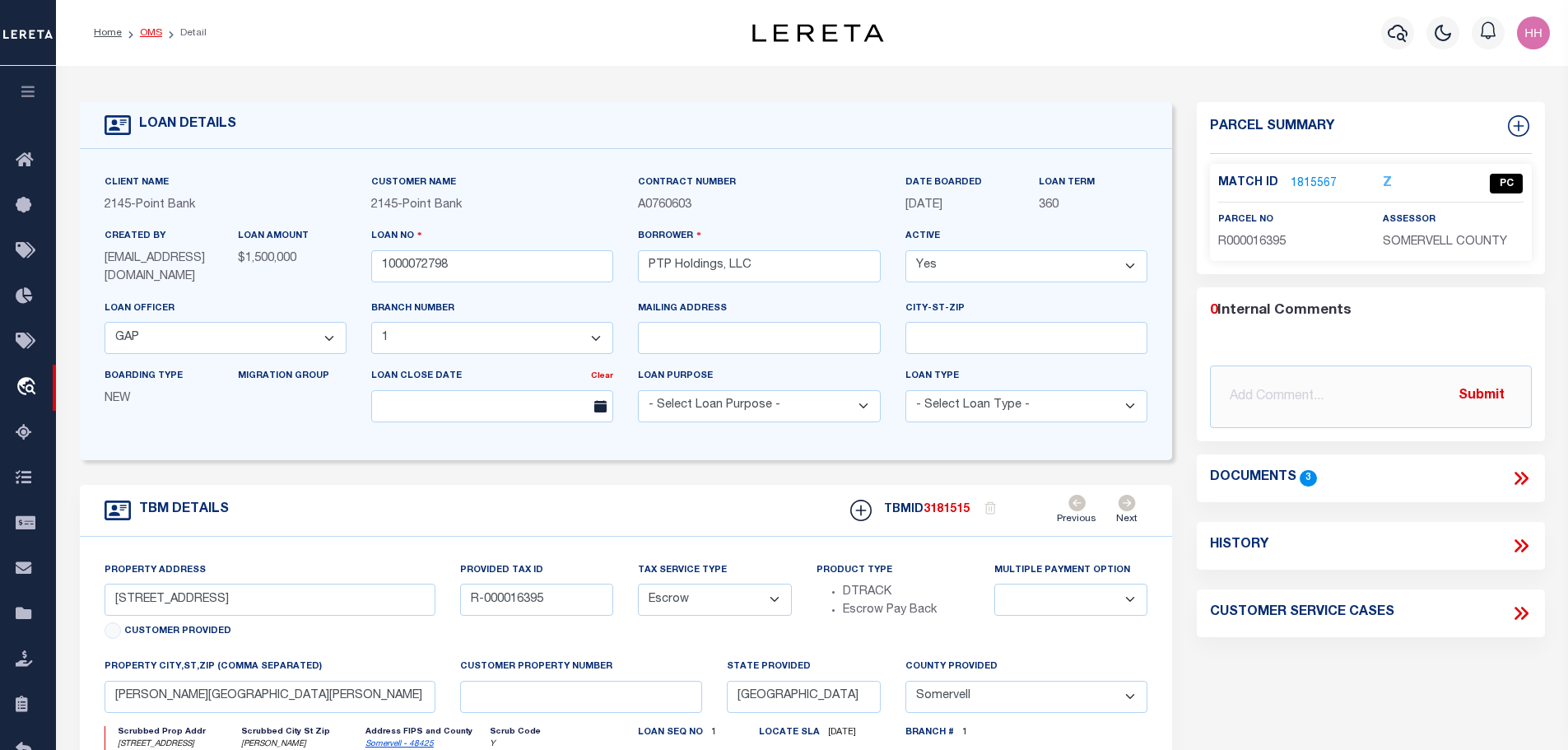
click at [146, 38] on link "OMS" at bounding box center [150, 32] width 23 height 10
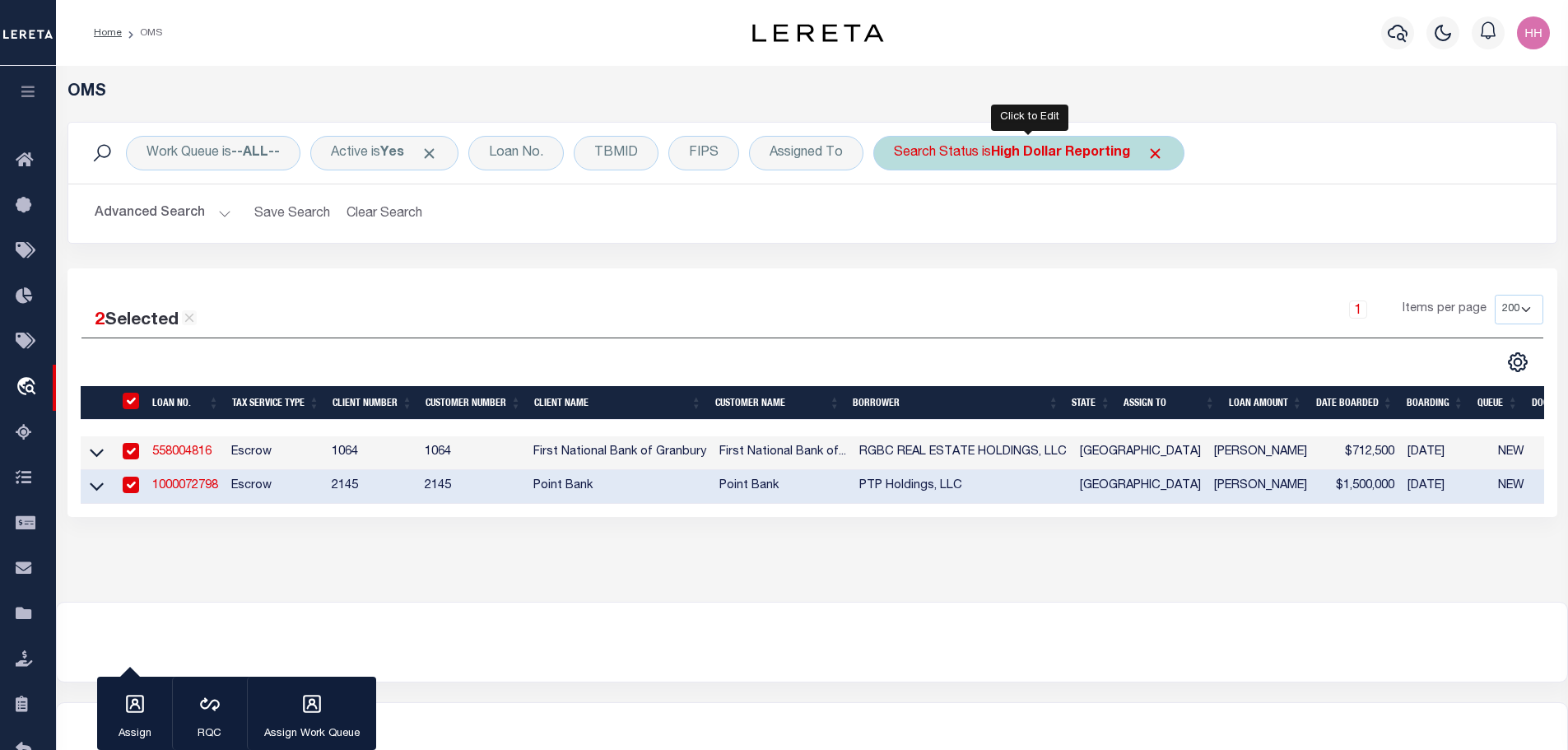
click at [1032, 154] on b "High Dollar Reporting" at bounding box center [1060, 152] width 139 height 13
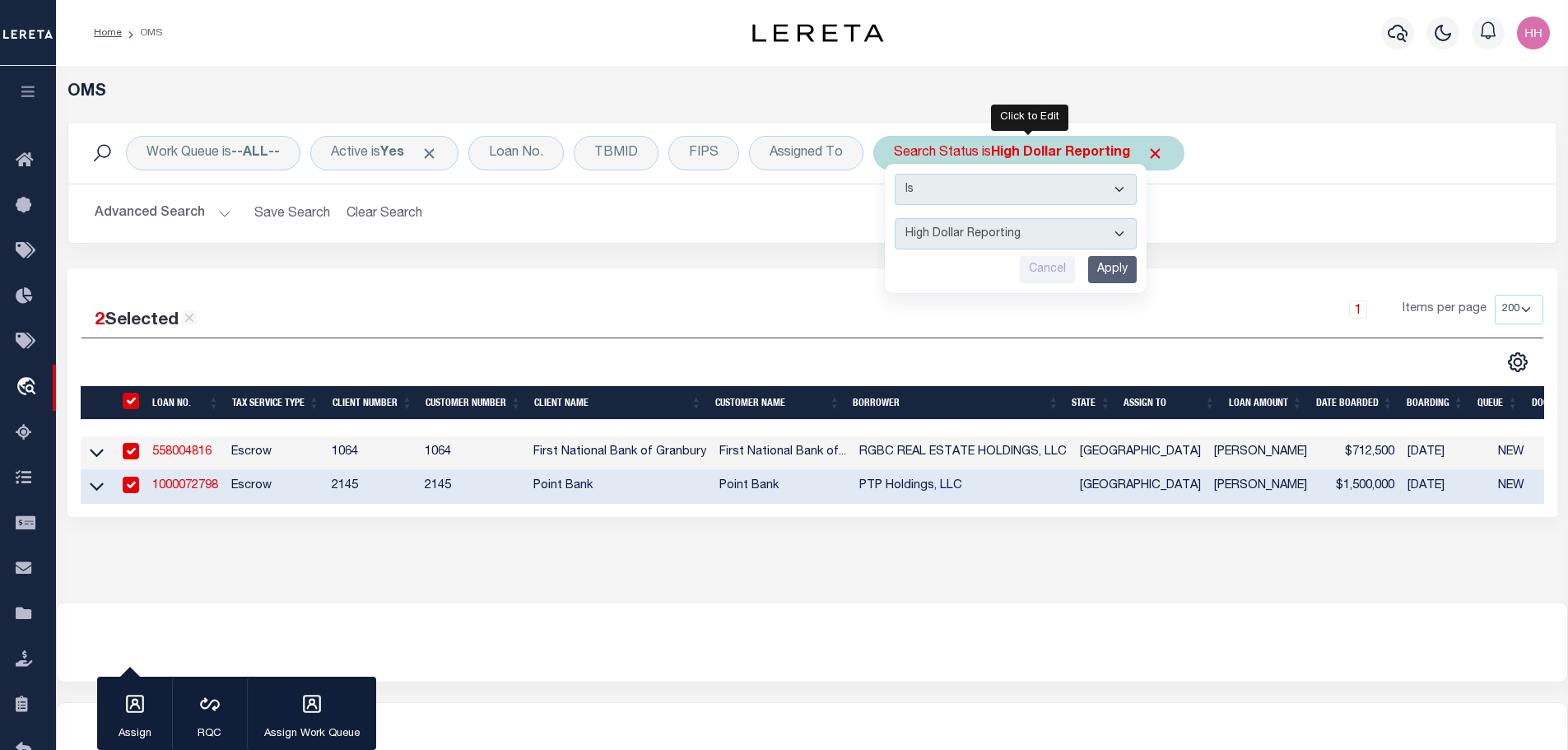
click at [1024, 234] on select "Automated Search Bad Parcel Complete Duplicate Parcel High Dollar Reporting In …" at bounding box center [1016, 234] width 242 height 31
select select "SL"
click at [895, 218] on select "Automated Search Bad Parcel Complete Duplicate Parcel High Dollar Reporting In …" at bounding box center [1016, 234] width 242 height 31
click at [1114, 269] on input "Apply" at bounding box center [1112, 269] width 48 height 28
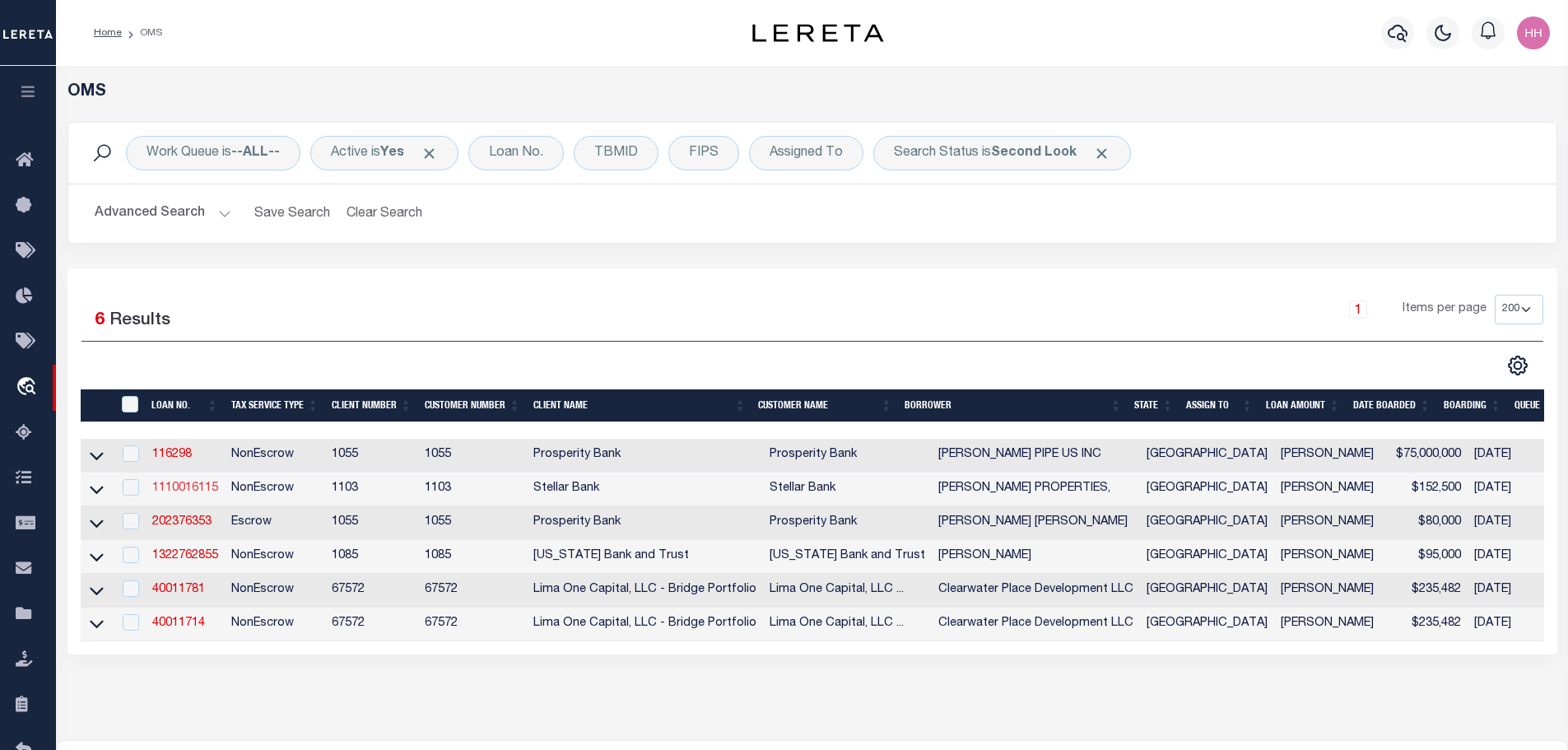
click at [195, 491] on link "1110016115" at bounding box center [185, 489] width 66 height 12
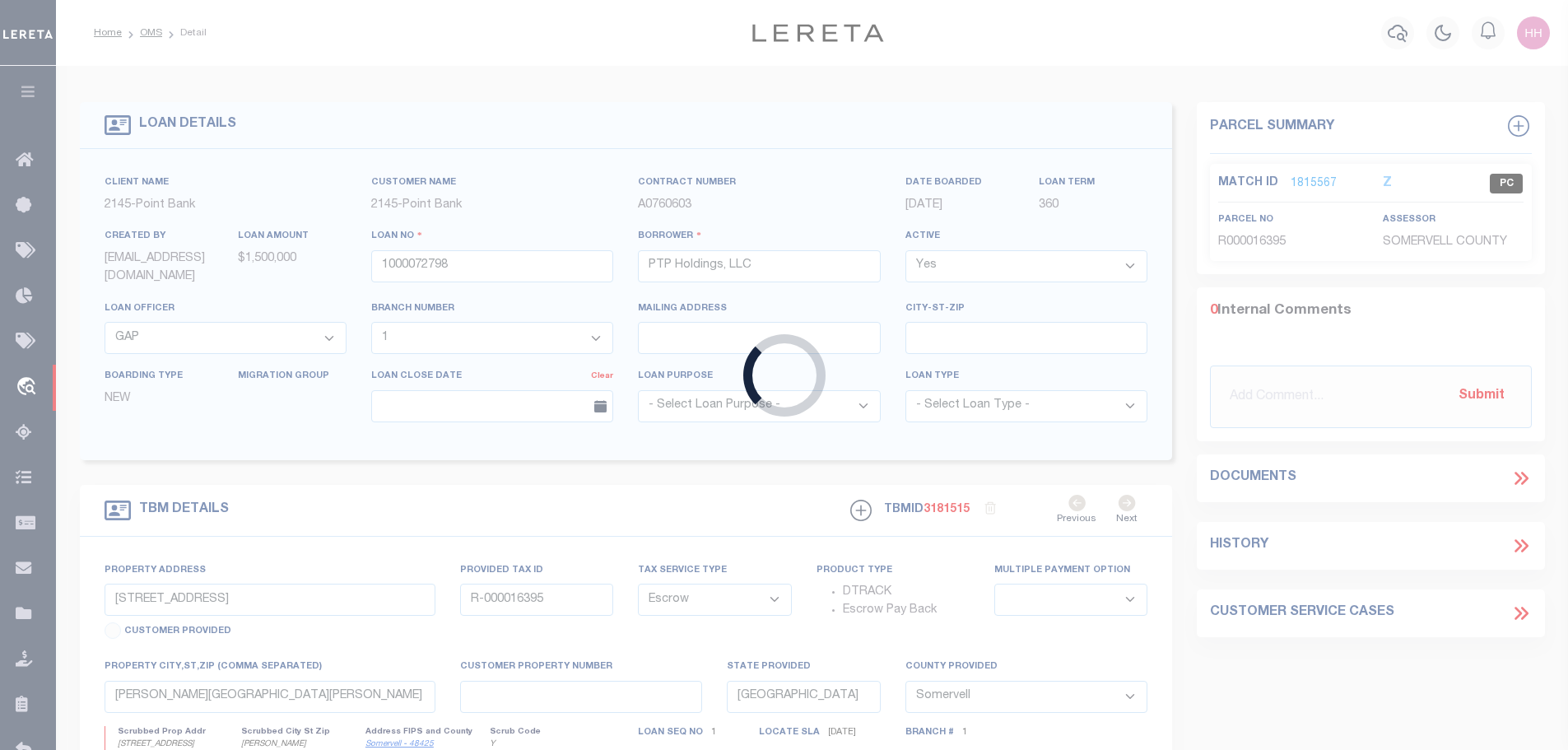
type input "1110016115"
type input "[PERSON_NAME] PROPERTIES,"
select select
type input "1255 LINDBERGH DR"
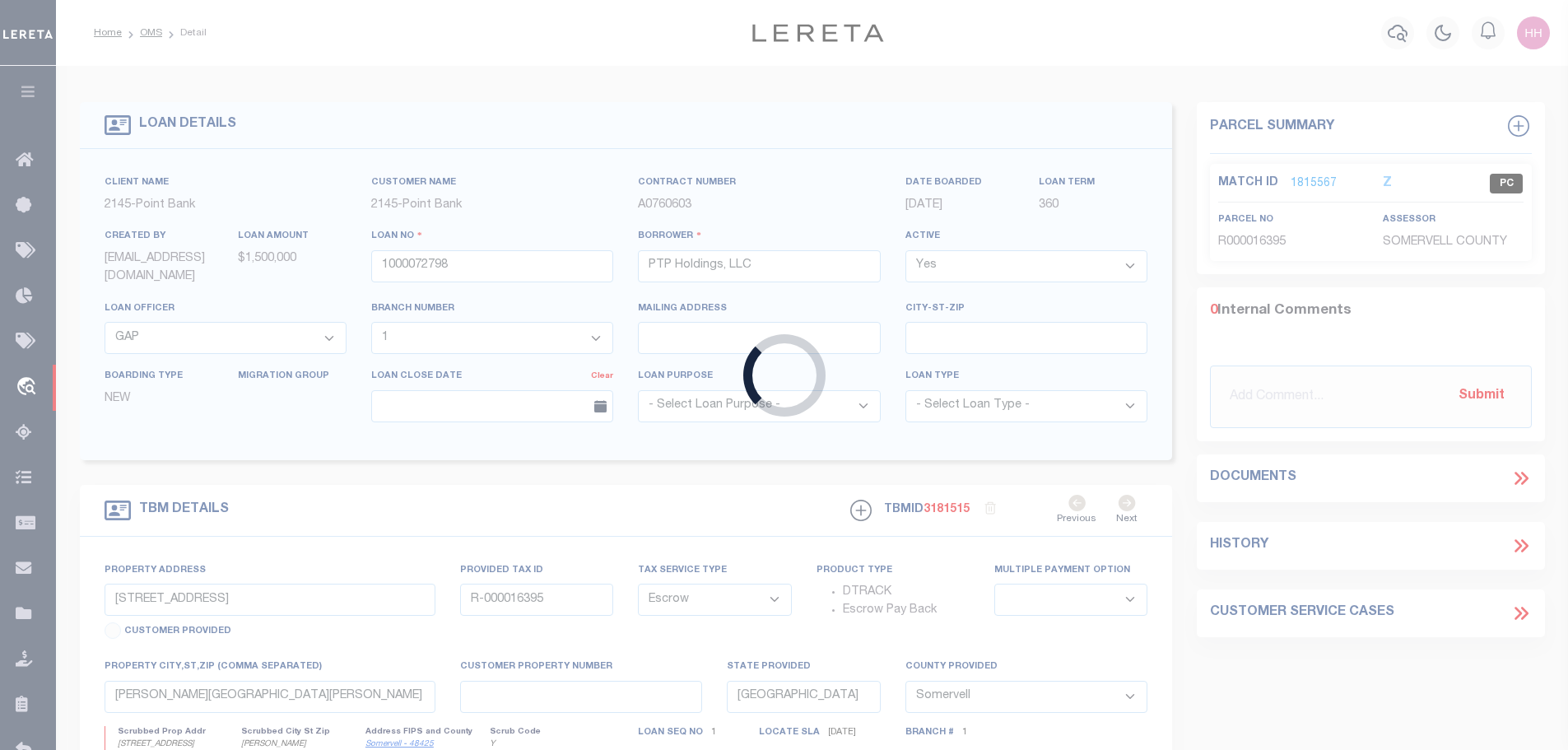
type input "[GEOGRAPHIC_DATA] 77707-4125"
select select "NonEscrow"
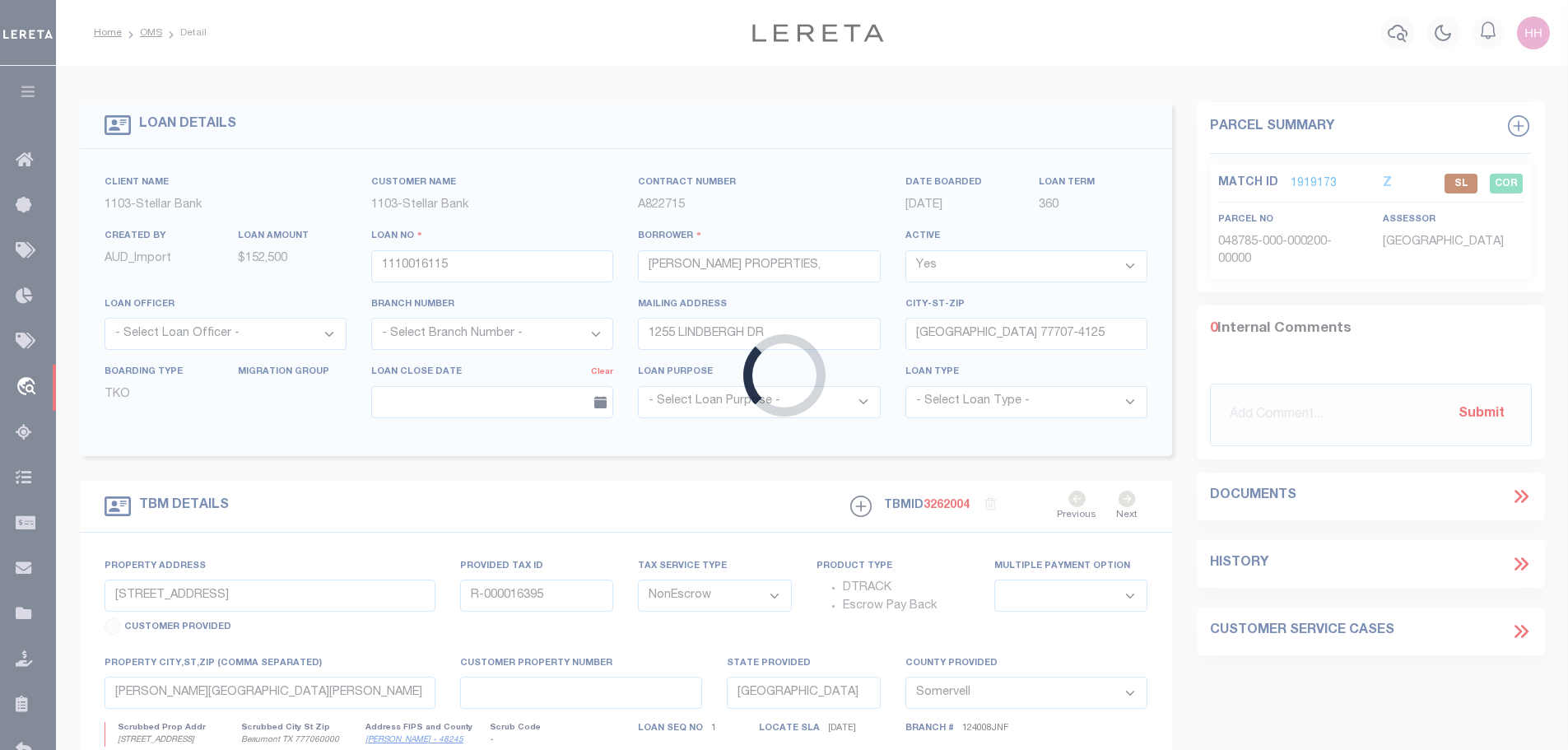
select select "11169"
type input "[STREET_ADDRESS]"
type input "048785-000-000200-00000"
select select
type input "Beaumont TX 777060000"
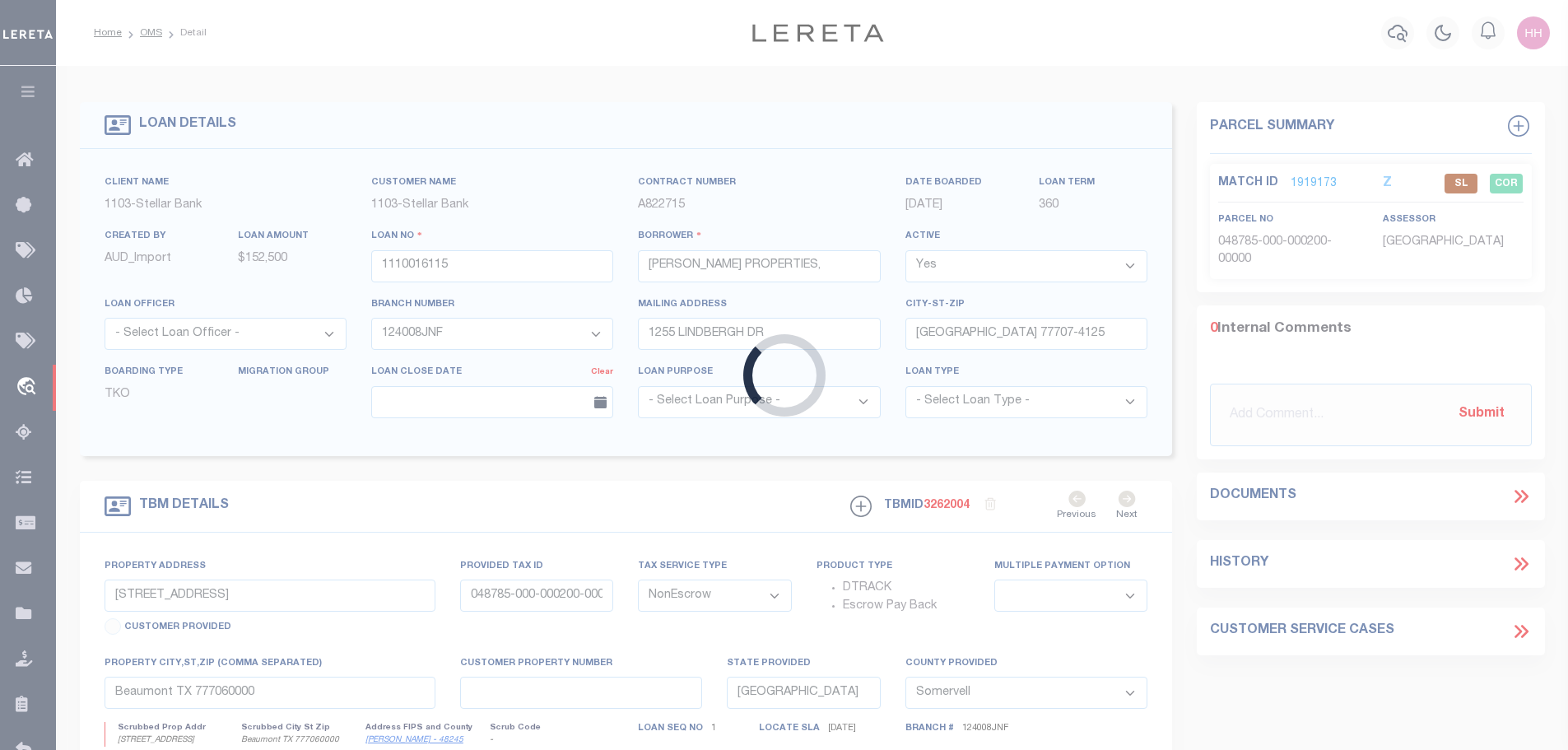
select select
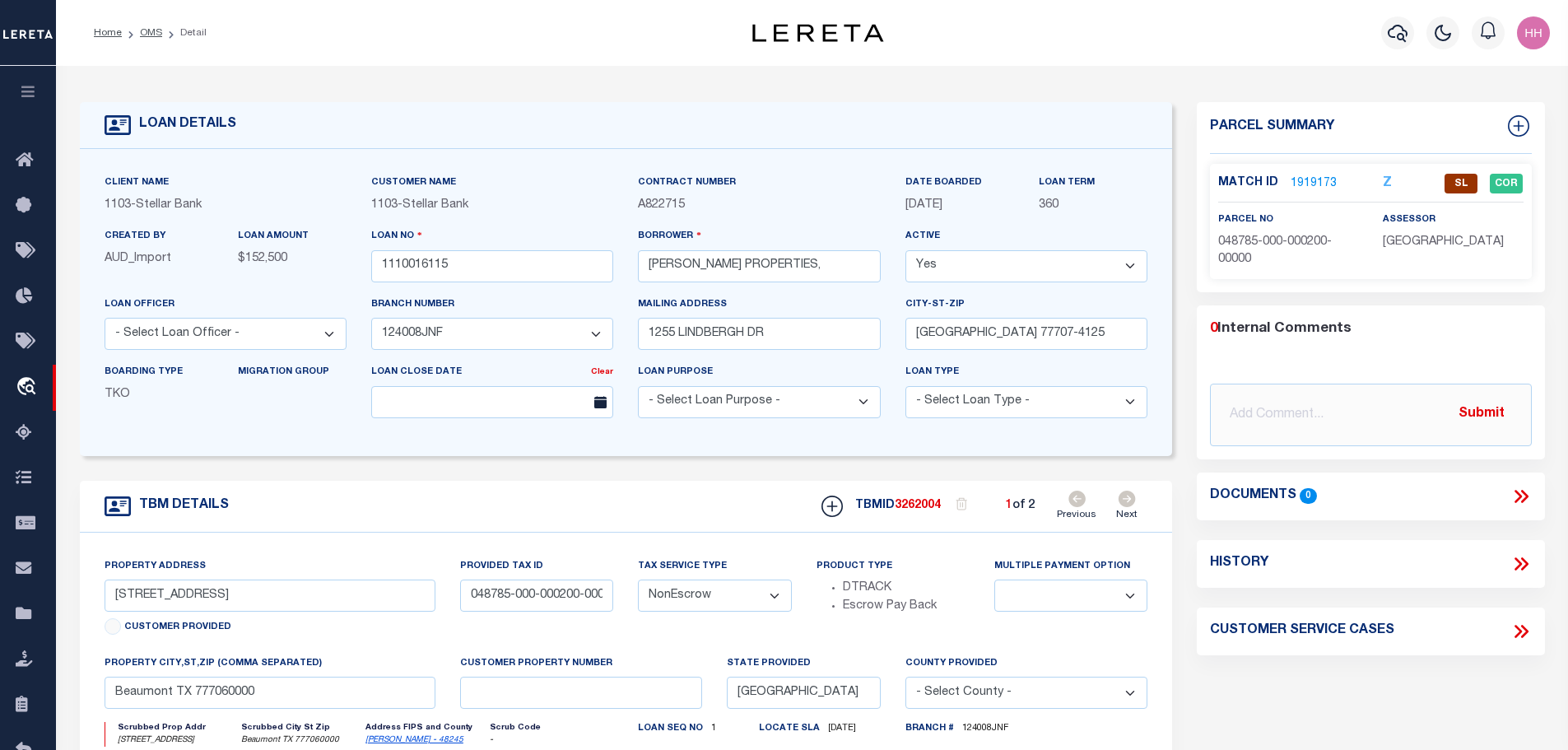
click at [1310, 185] on link "1919173" at bounding box center [1313, 184] width 46 height 18
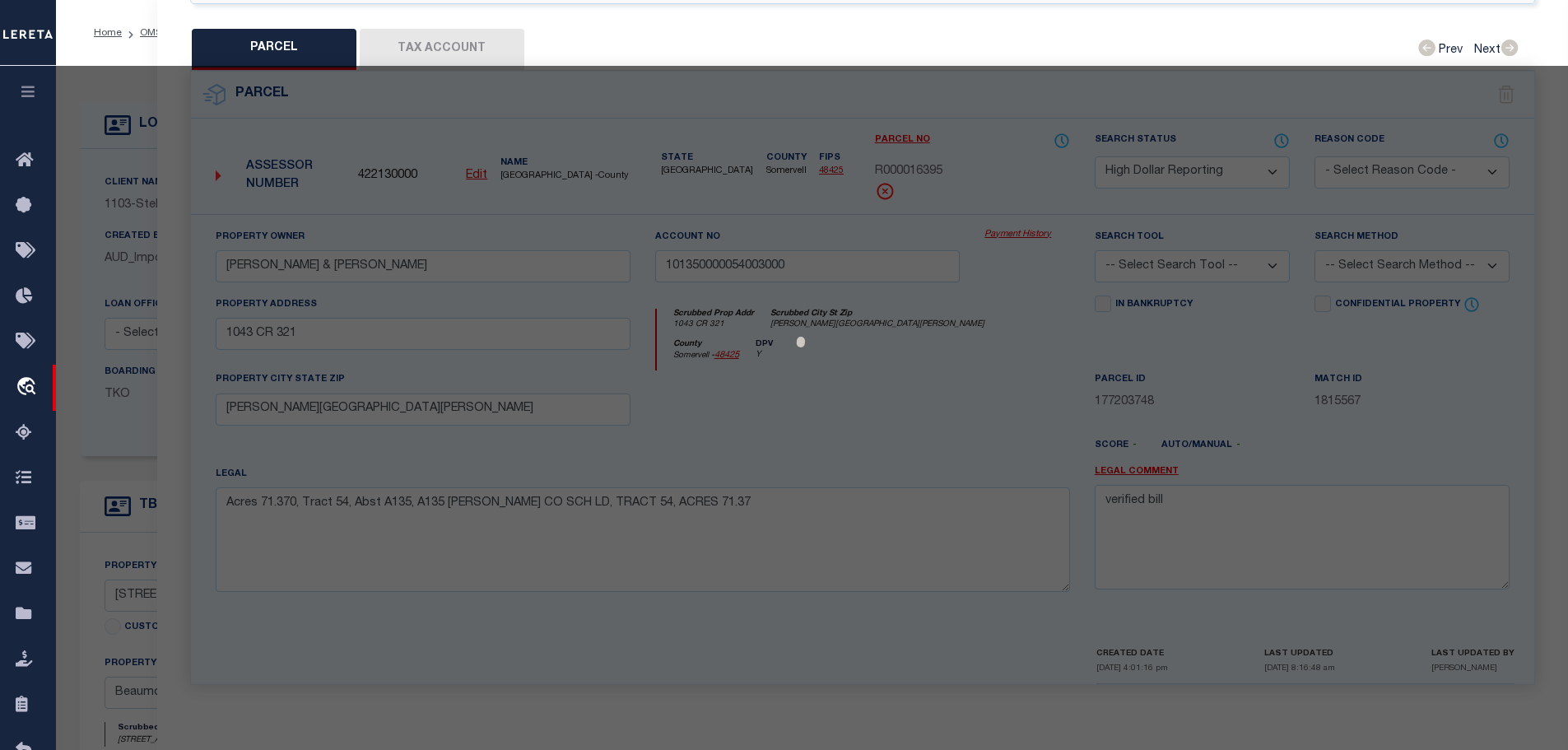
select select "AS"
checkbox input "false"
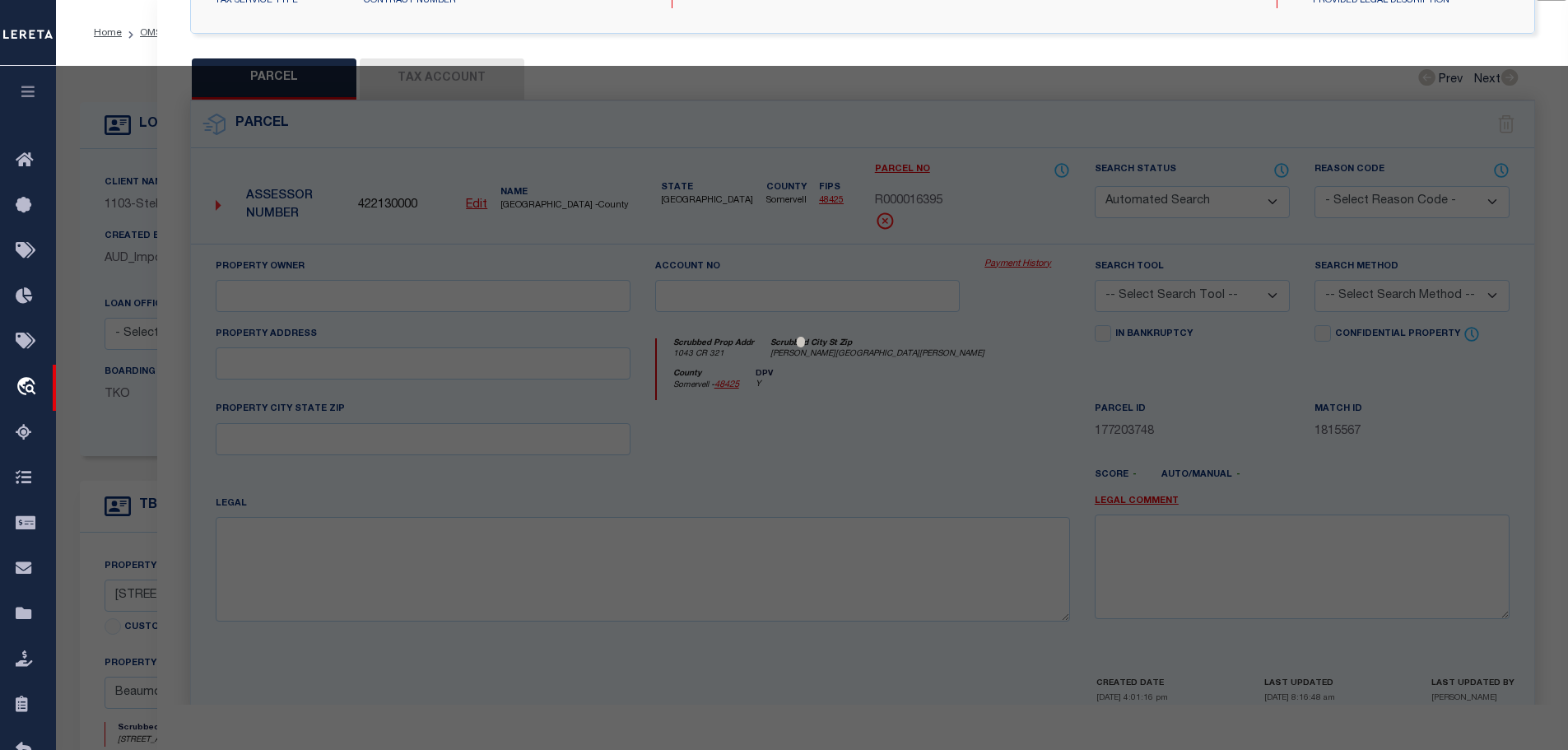
select select "SL"
type input "[PERSON_NAME] CREEK INVESTMENT LLC"
select select
type input "[STREET_ADDRESS]"
type input "[GEOGRAPHIC_DATA]"
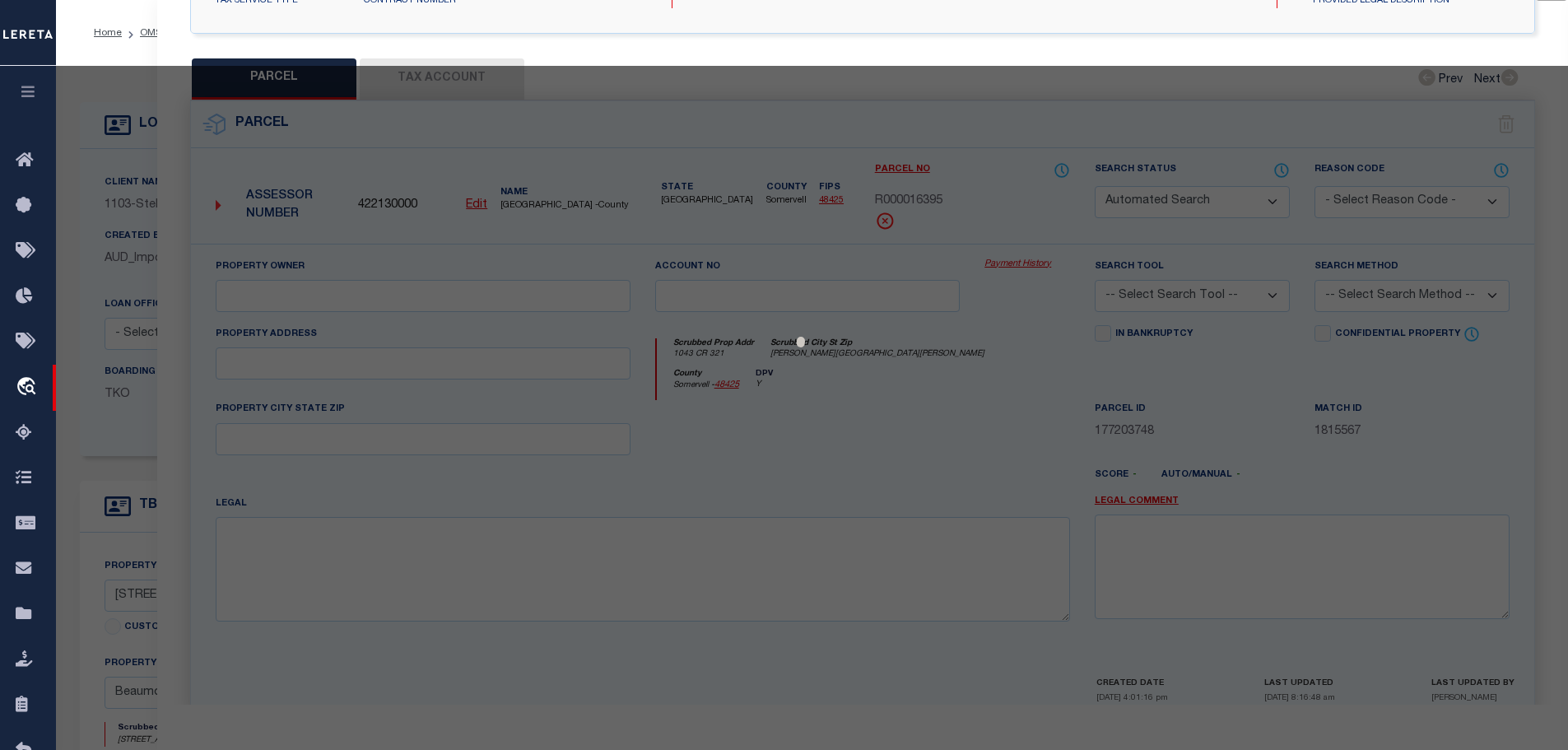
type textarea "LOT 7 [GEOGRAPHIC_DATA][PERSON_NAME] 2"
type textarea "Not a collecting jurisdiction, collected by [GEOGRAPHIC_DATA]. MLC [DATE] JR - …"
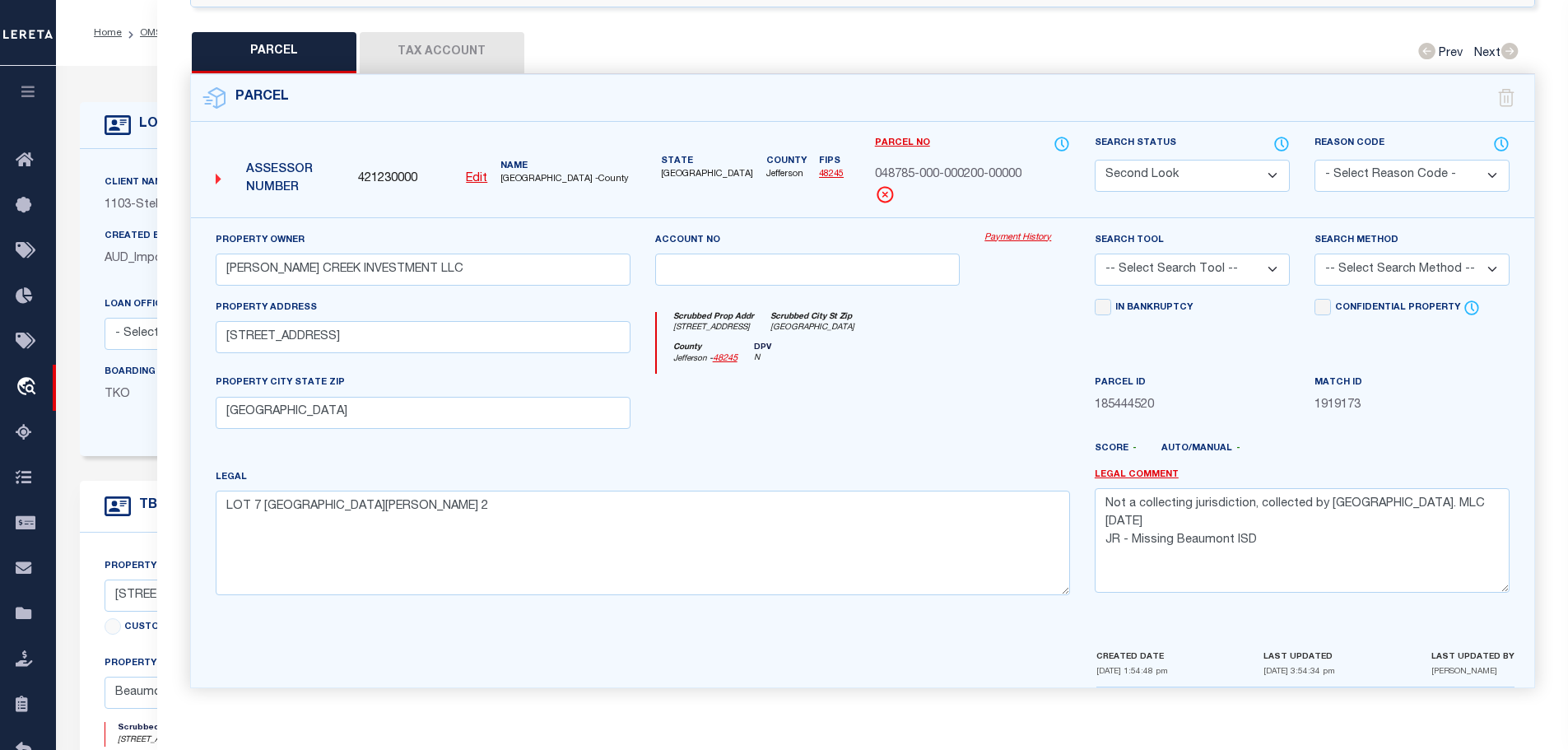
click at [440, 33] on button "Tax Account" at bounding box center [441, 53] width 164 height 41
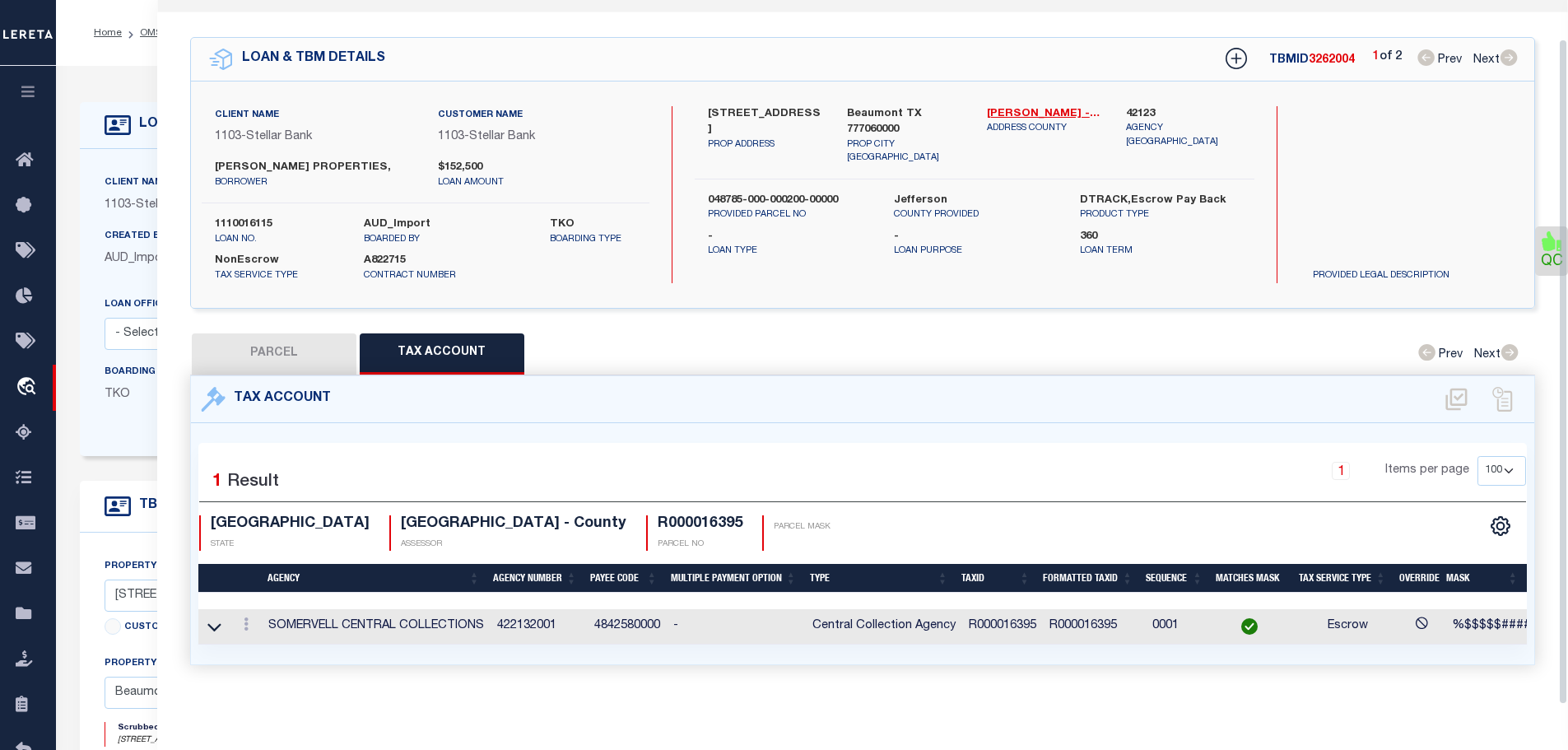
select select "100"
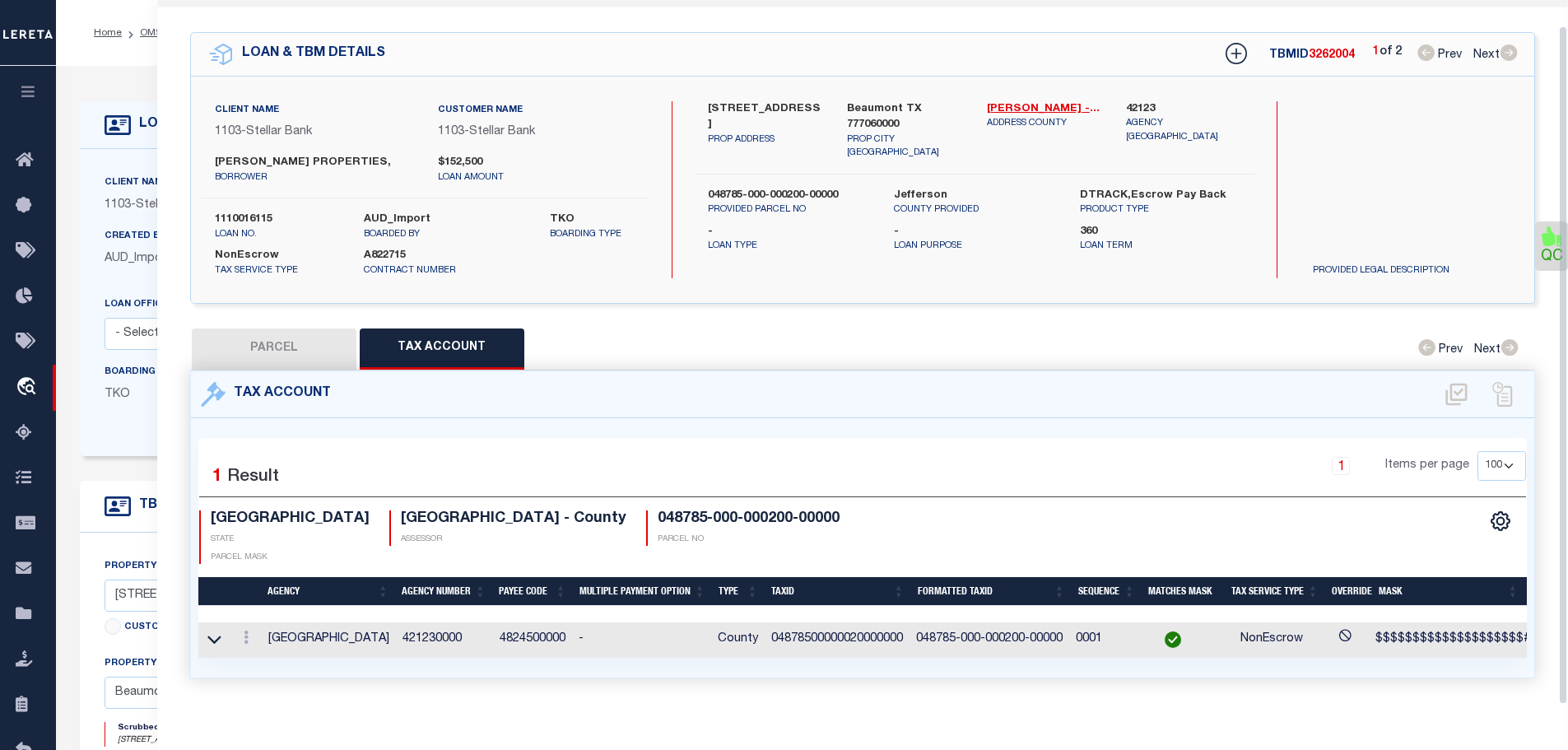
scroll to position [40, 0]
click at [248, 630] on icon at bounding box center [246, 636] width 5 height 13
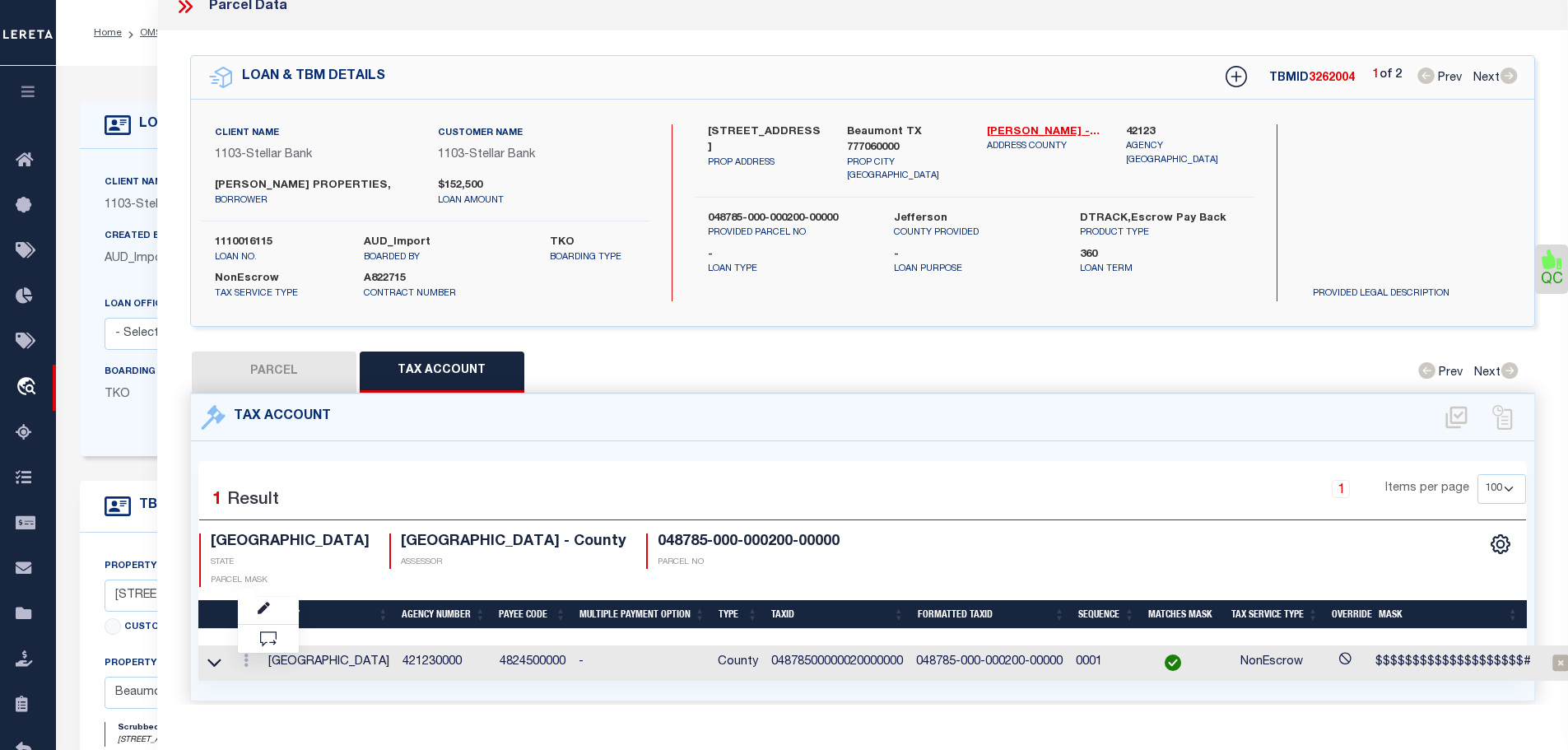
click at [884, 494] on div "1 Items per page 10 25 50 100" at bounding box center [1031, 495] width 989 height 43
click at [846, 645] on td "04878500000020000000" at bounding box center [837, 663] width 145 height 35
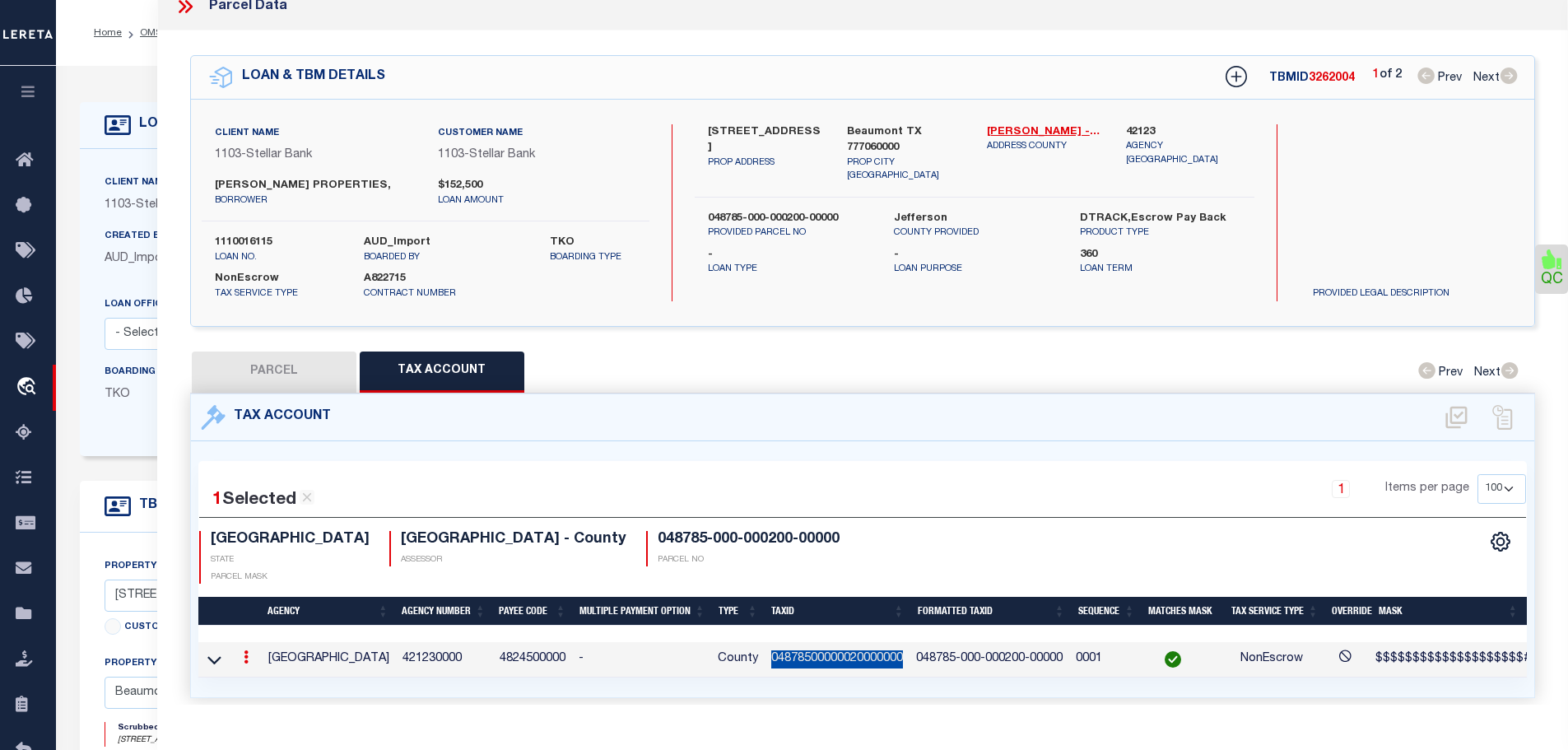
click at [846, 642] on td "04878500000020000000" at bounding box center [837, 660] width 145 height 35
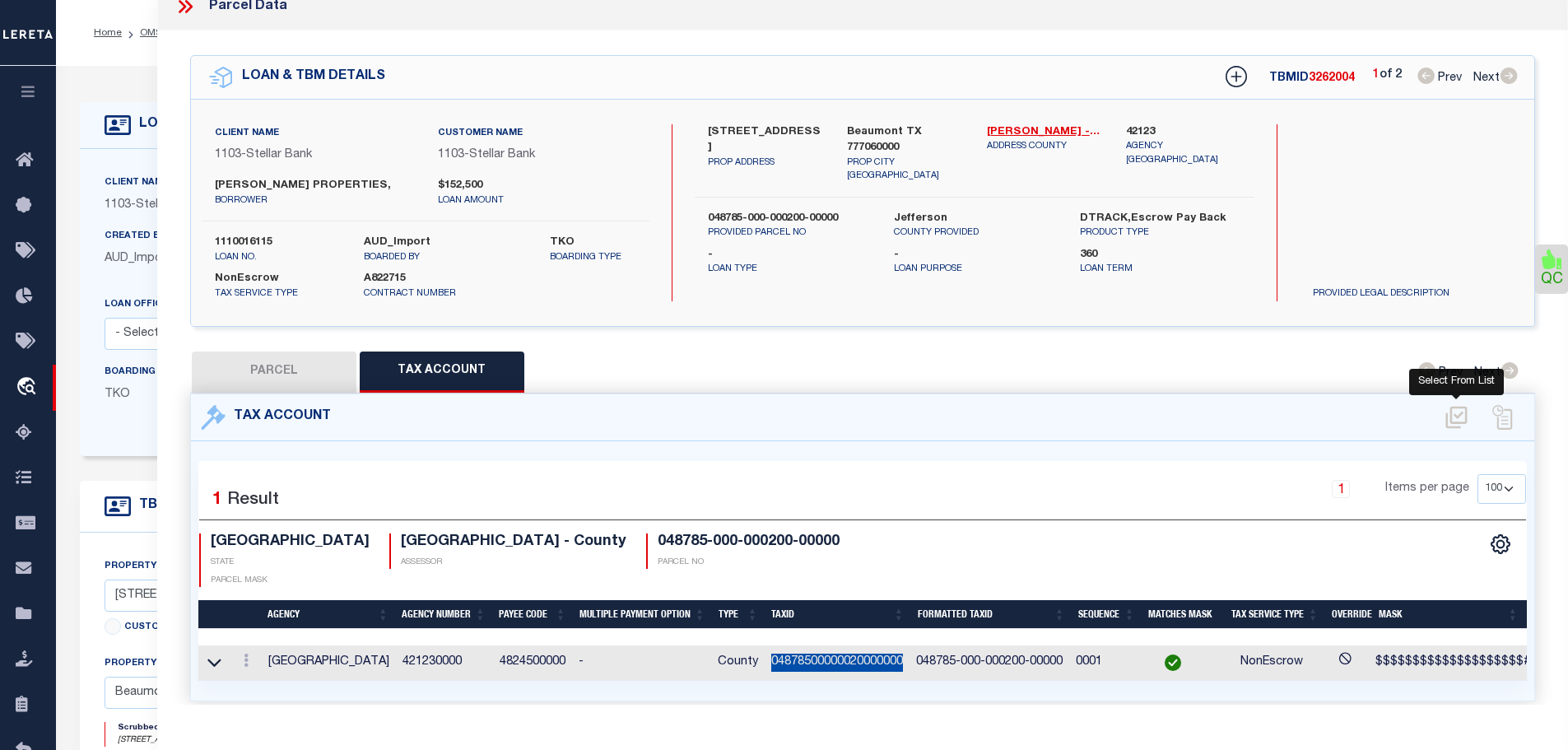
click at [1457, 406] on icon at bounding box center [1457, 417] width 28 height 27
select select "100"
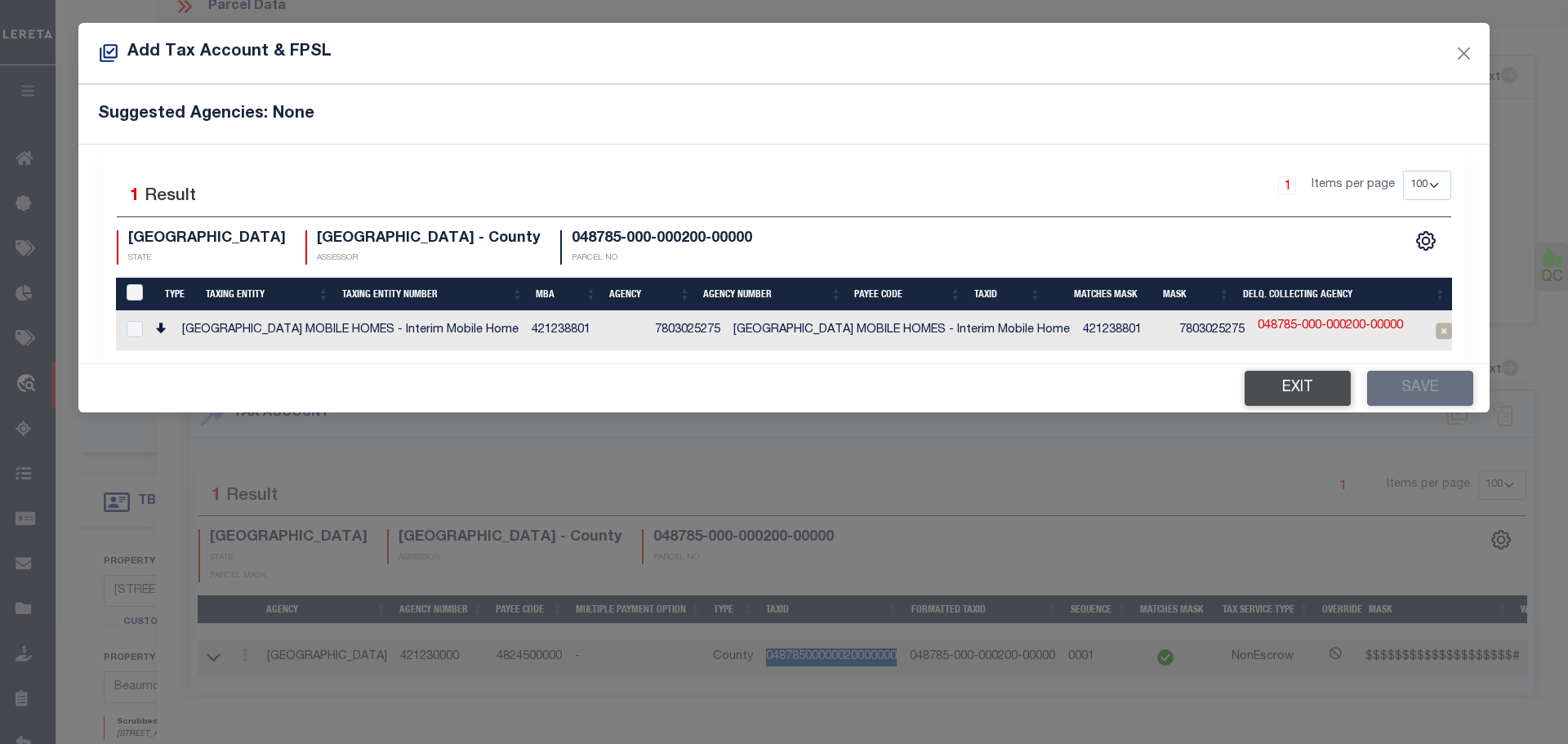
click at [1284, 385] on button "Exit" at bounding box center [1298, 388] width 106 height 35
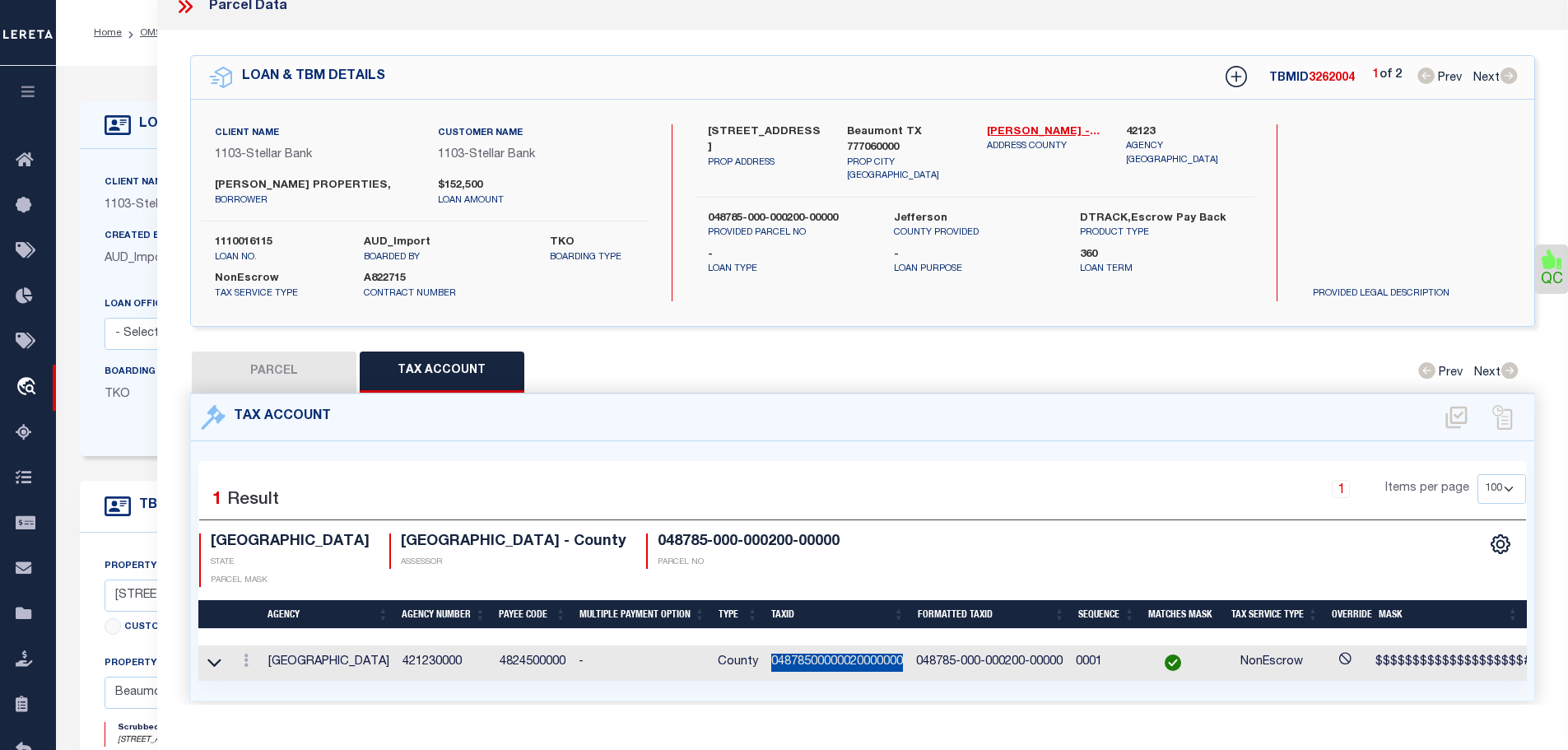
click at [316, 368] on button "PARCEL" at bounding box center [273, 372] width 164 height 41
select select "AS"
checkbox input "false"
select select "SL"
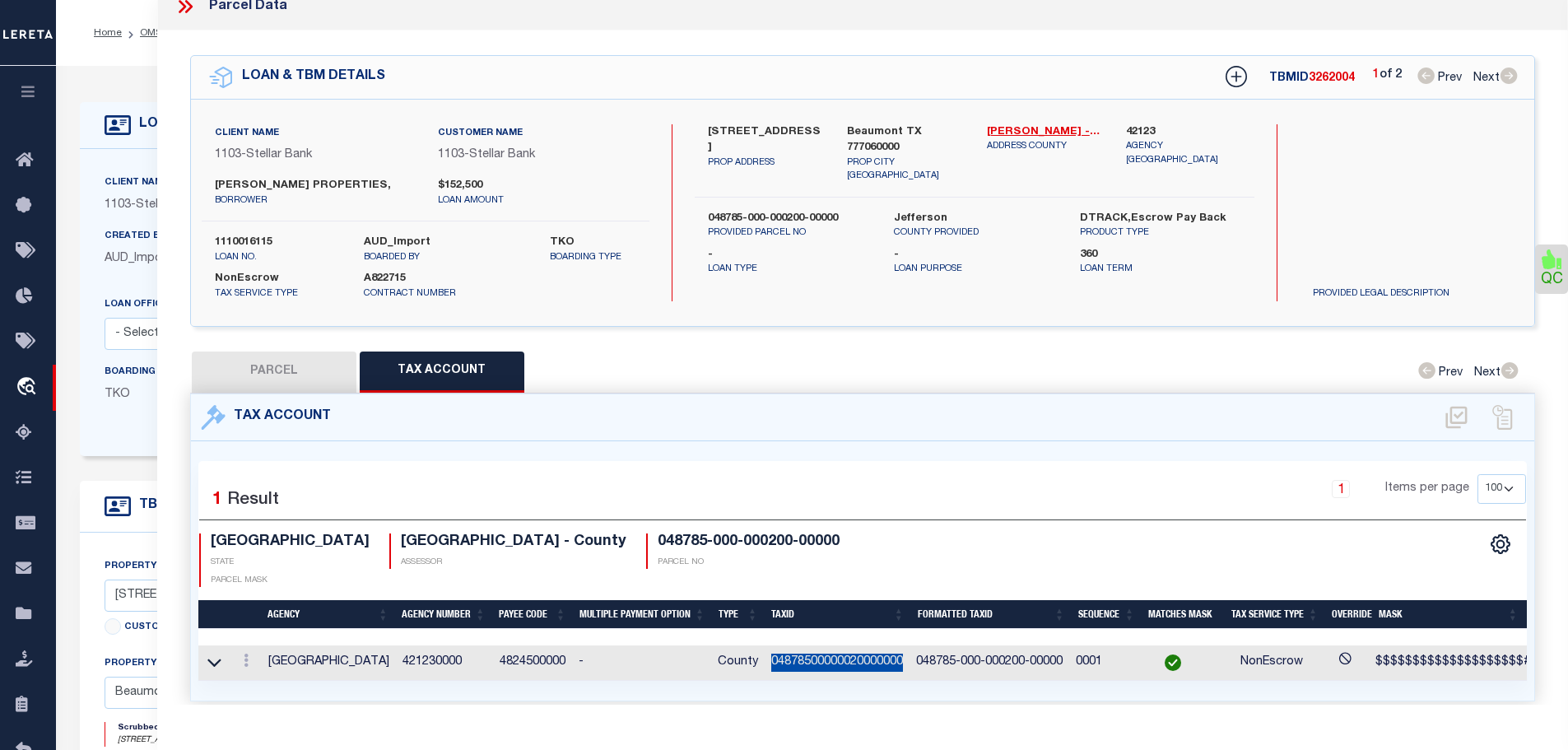
type input "[PERSON_NAME] CREEK INVESTMENT LLC"
select select
type input "[STREET_ADDRESS]"
type input "[GEOGRAPHIC_DATA]"
type textarea "LOT 7 [GEOGRAPHIC_DATA][PERSON_NAME] 2"
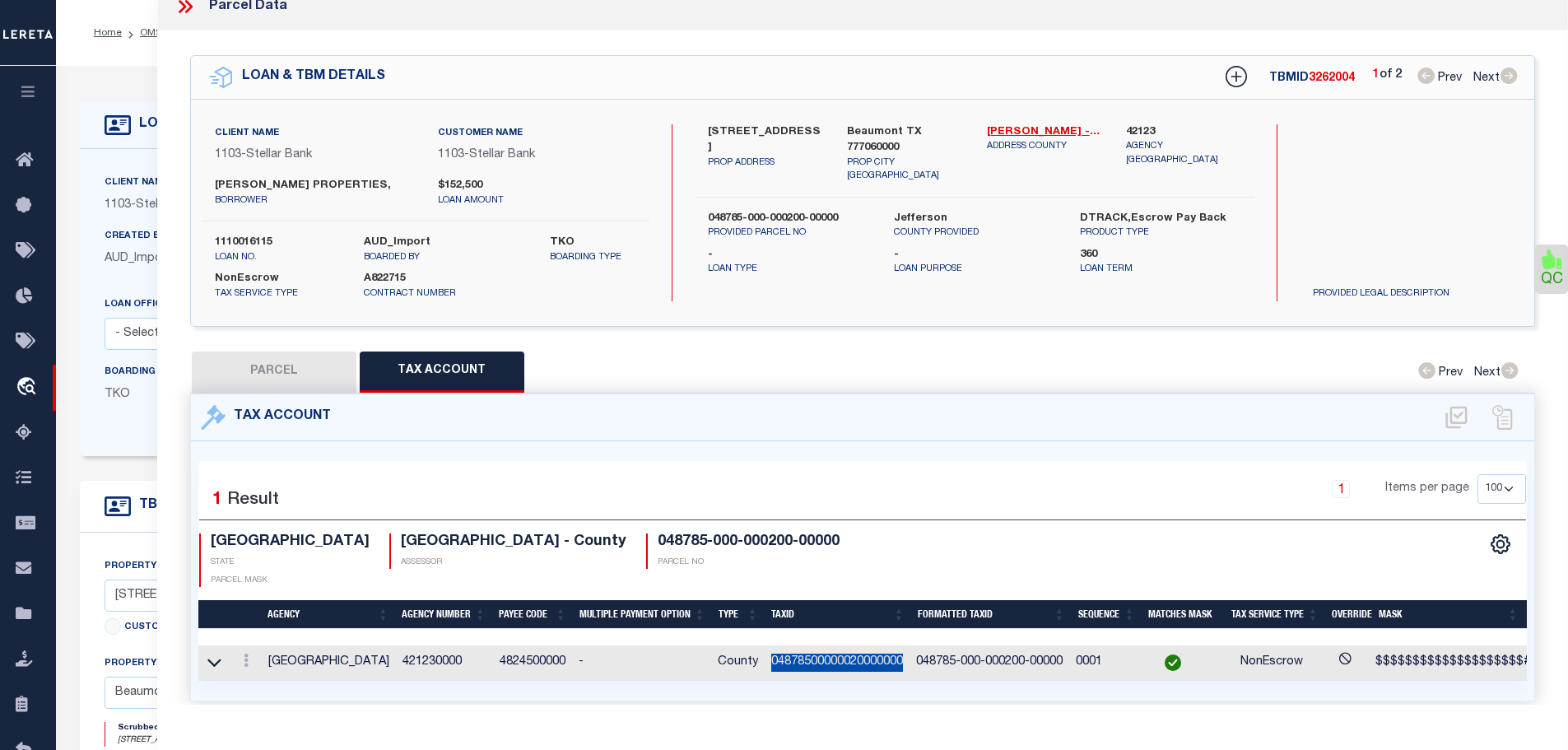
type textarea "Not a collecting jurisdiction, collected by [GEOGRAPHIC_DATA]. MLC [DATE] JR - …"
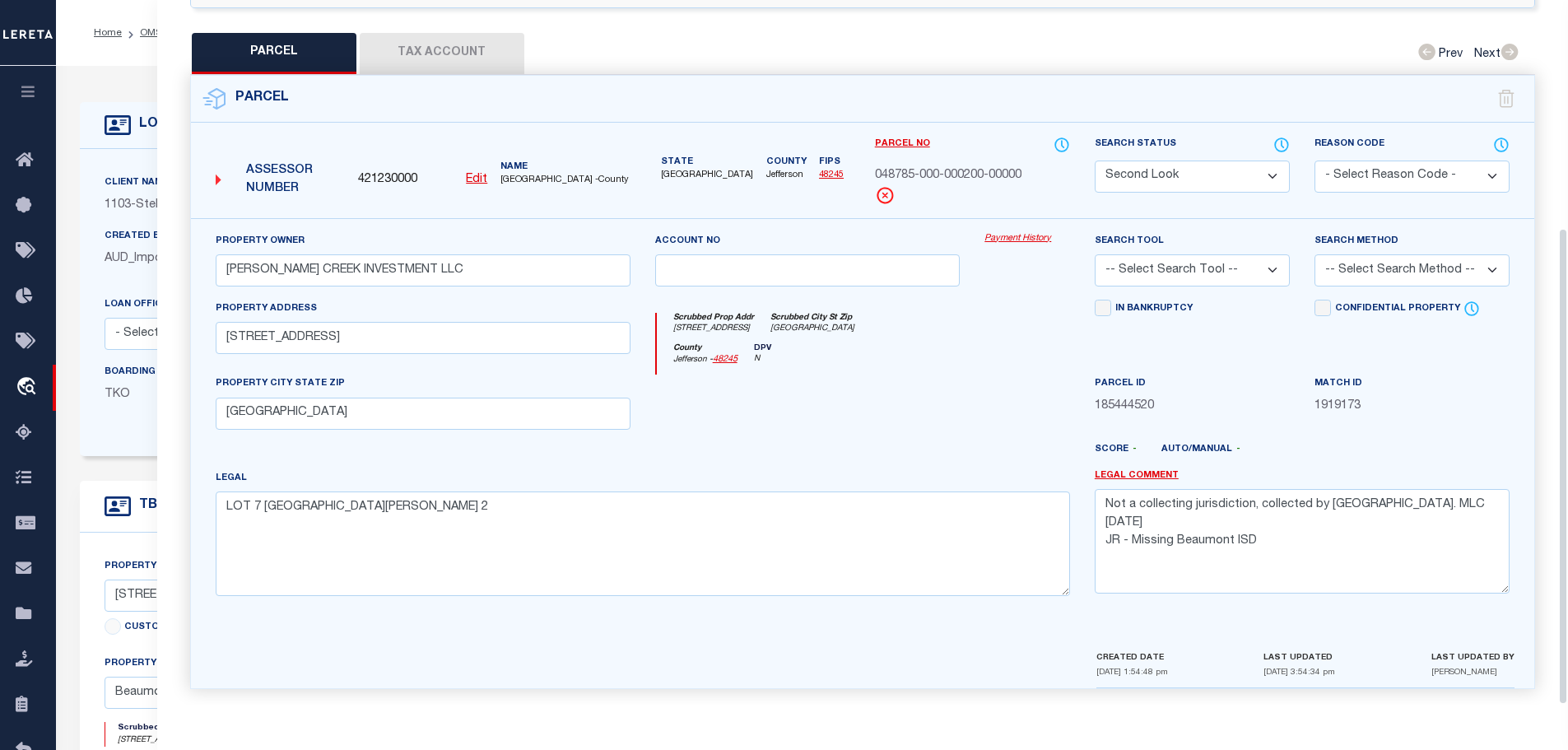
scroll to position [336, 0]
click at [1216, 172] on select "Automated Search Bad Parcel Complete Duplicate Parcel High Dollar Reporting In …" at bounding box center [1191, 175] width 195 height 32
click at [1094, 159] on select "Automated Search Bad Parcel Complete Duplicate Parcel High Dollar Reporting In …" at bounding box center [1191, 175] width 195 height 32
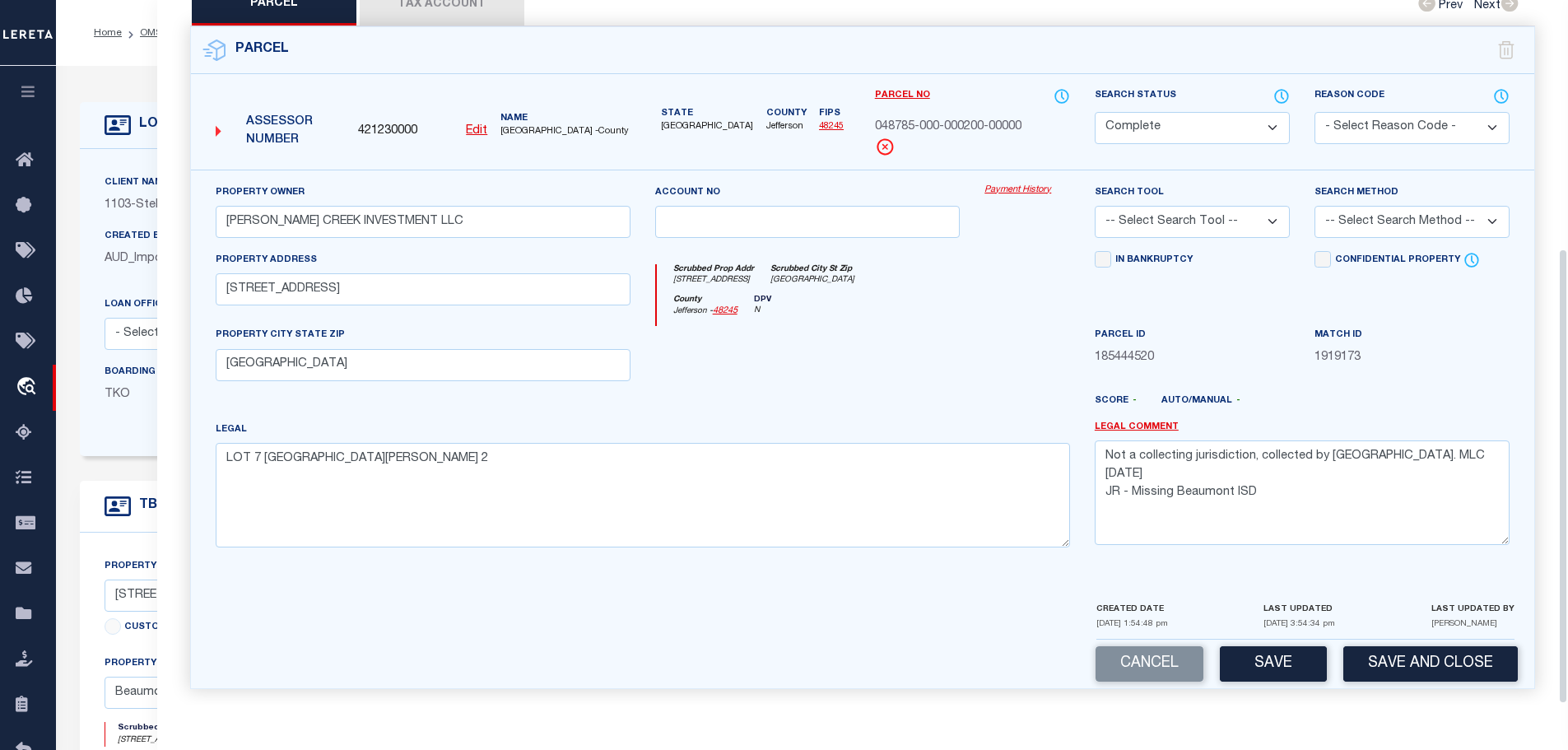
scroll to position [385, 0]
click at [1271, 658] on button "Save" at bounding box center [1273, 663] width 107 height 35
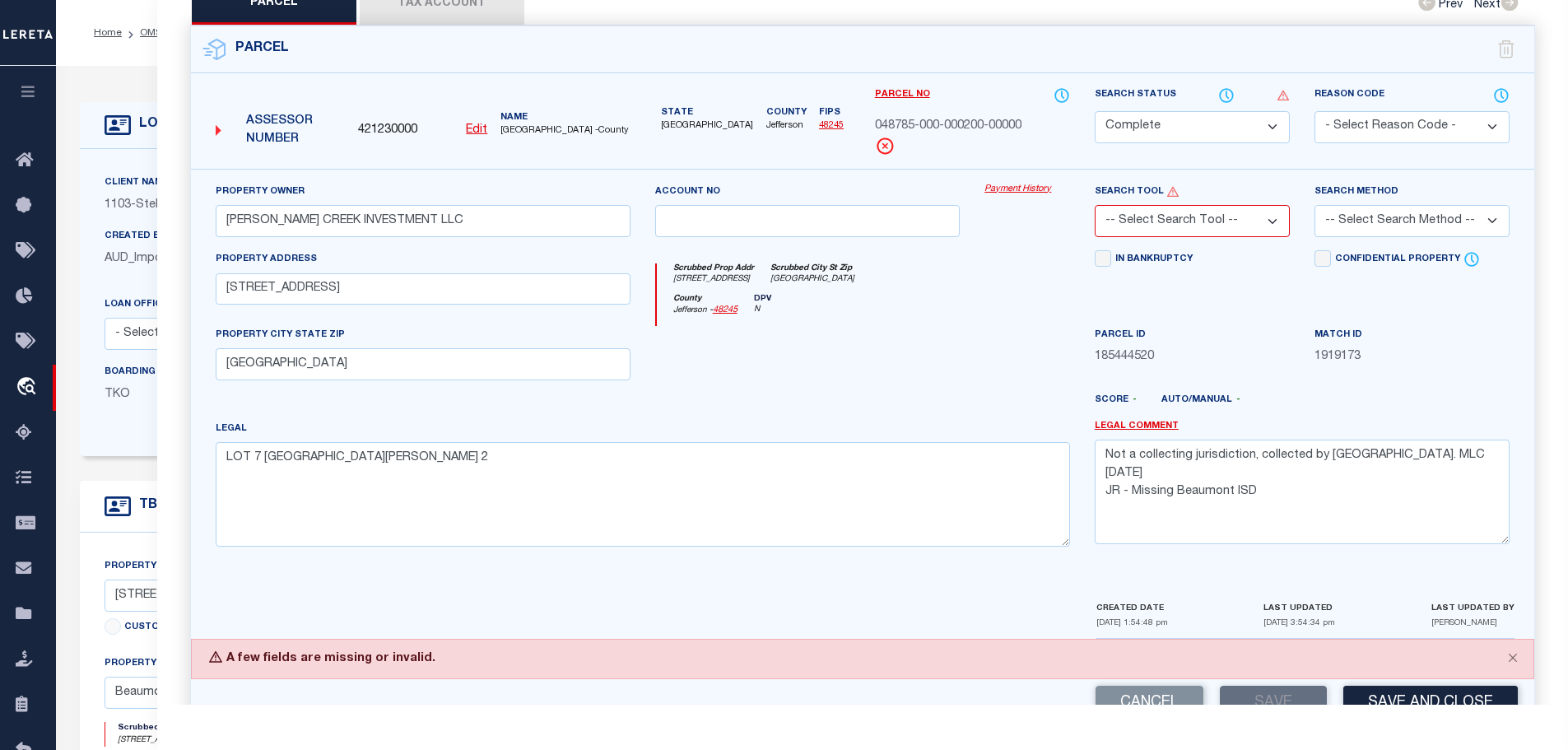
click at [1241, 128] on select "Automated Search Bad Parcel Complete Duplicate Parcel High Dollar Reporting In …" at bounding box center [1191, 127] width 195 height 32
select select "PC"
click at [1094, 111] on select "Automated Search Bad Parcel Complete Duplicate Parcel High Dollar Reporting In …" at bounding box center [1191, 127] width 195 height 32
click at [1211, 215] on select "-- Select Search Tool -- 3rd Party Website Agency File Agency Website ATLS CNV-…" at bounding box center [1191, 220] width 195 height 32
select select "AGW"
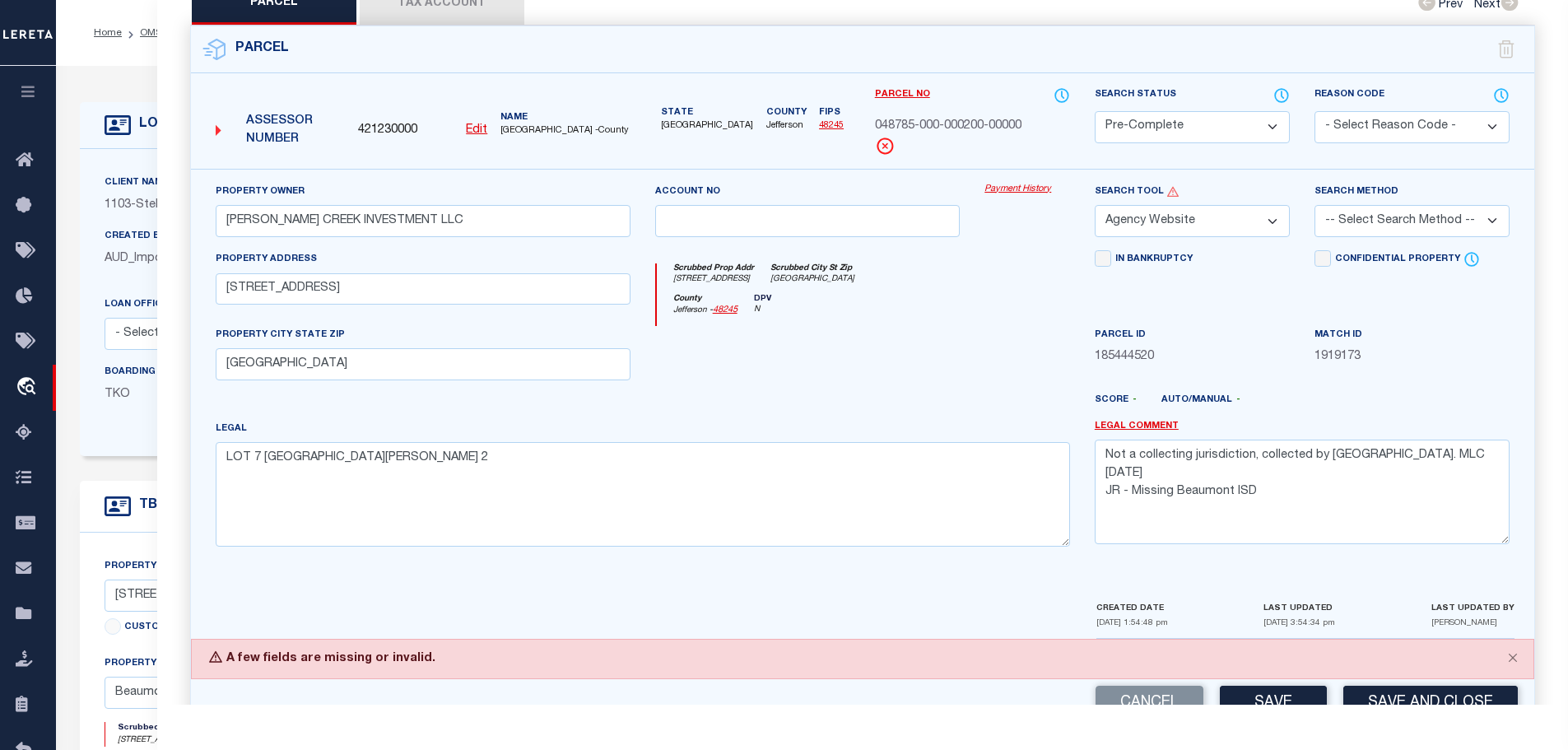
click at [1094, 204] on select "-- Select Search Tool -- 3rd Party Website Agency File Agency Website ATLS CNV-…" at bounding box center [1191, 220] width 195 height 32
click at [1461, 209] on select "-- Select Search Method -- Property Address Legal Liability Info Provided" at bounding box center [1412, 220] width 195 height 32
select select "LEG"
click at [1314, 204] on select "-- Select Search Method -- Property Address Legal Liability Info Provided" at bounding box center [1412, 220] width 195 height 32
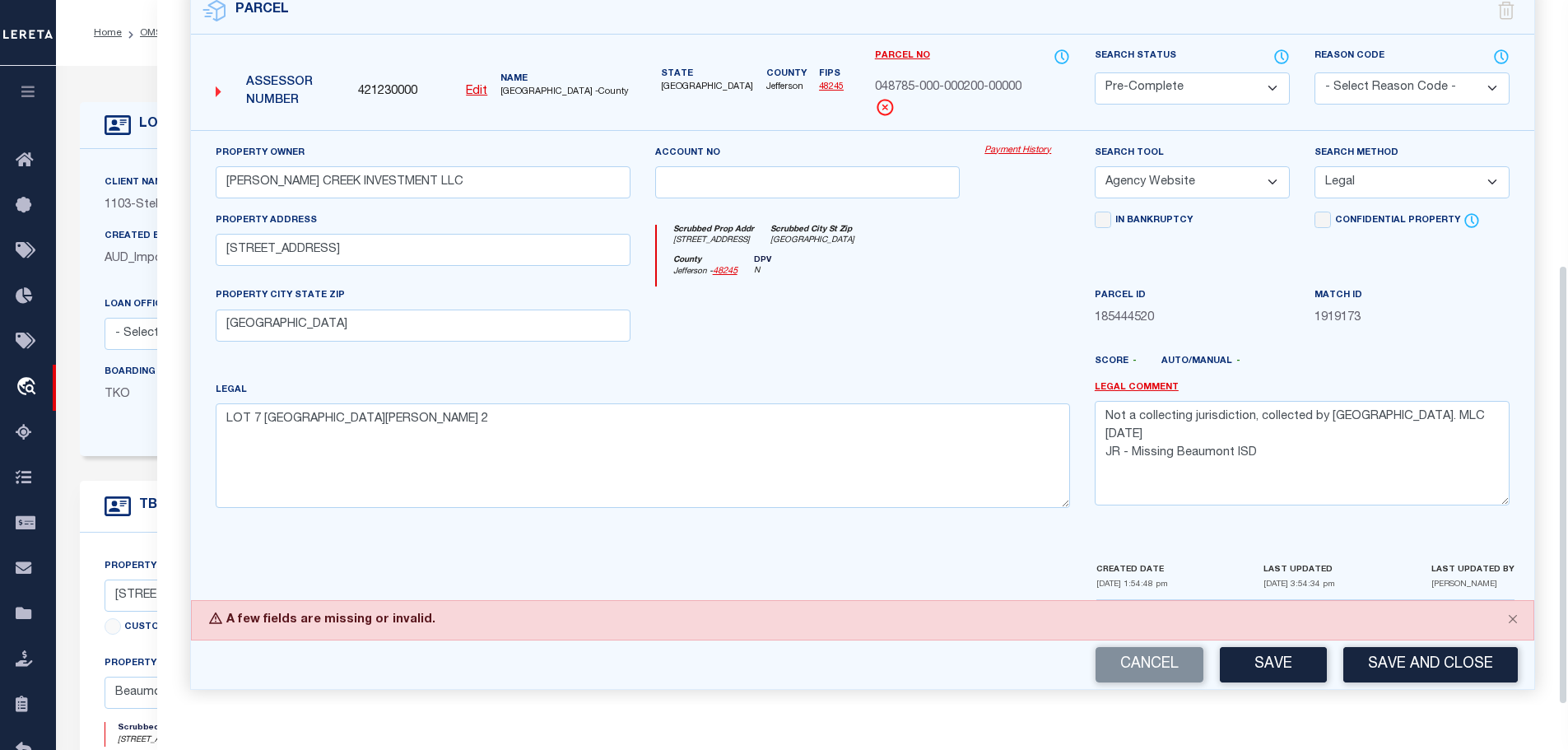
scroll to position [425, 0]
click at [1392, 650] on button "Save and Close" at bounding box center [1429, 663] width 174 height 35
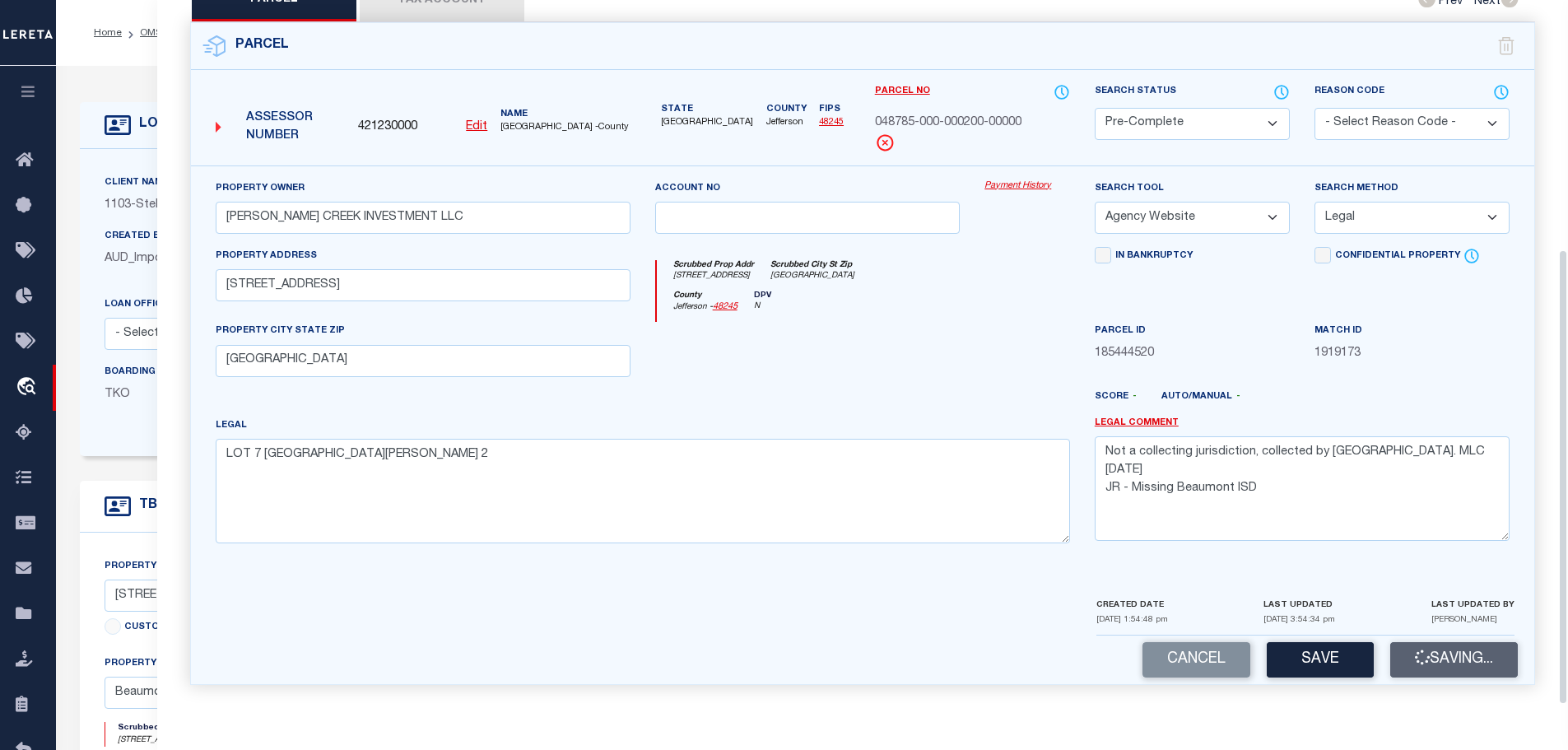
scroll to position [385, 0]
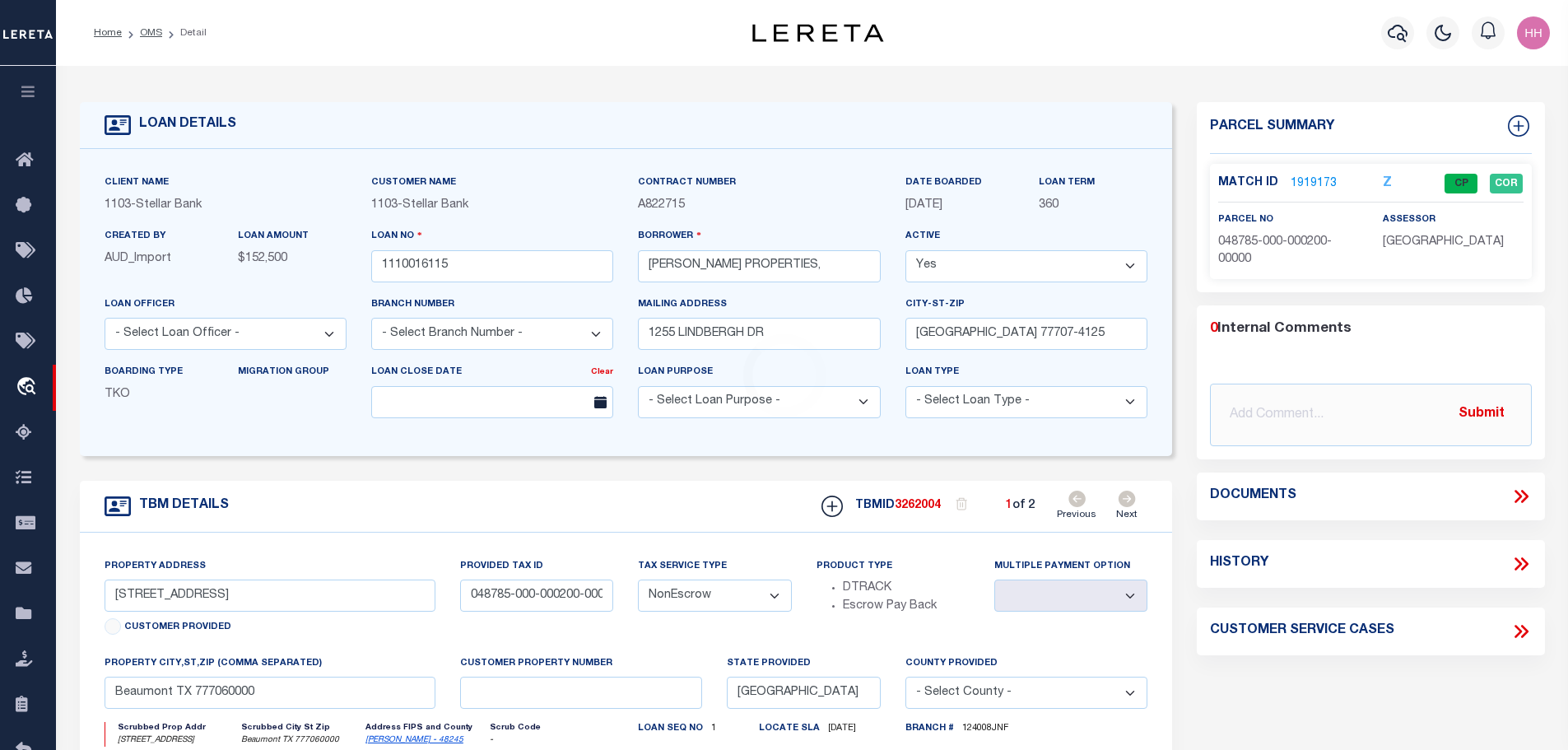
select select "11169"
select select
click at [1131, 498] on icon at bounding box center [1128, 498] width 18 height 17
type input "[STREET_ADDRESS]"
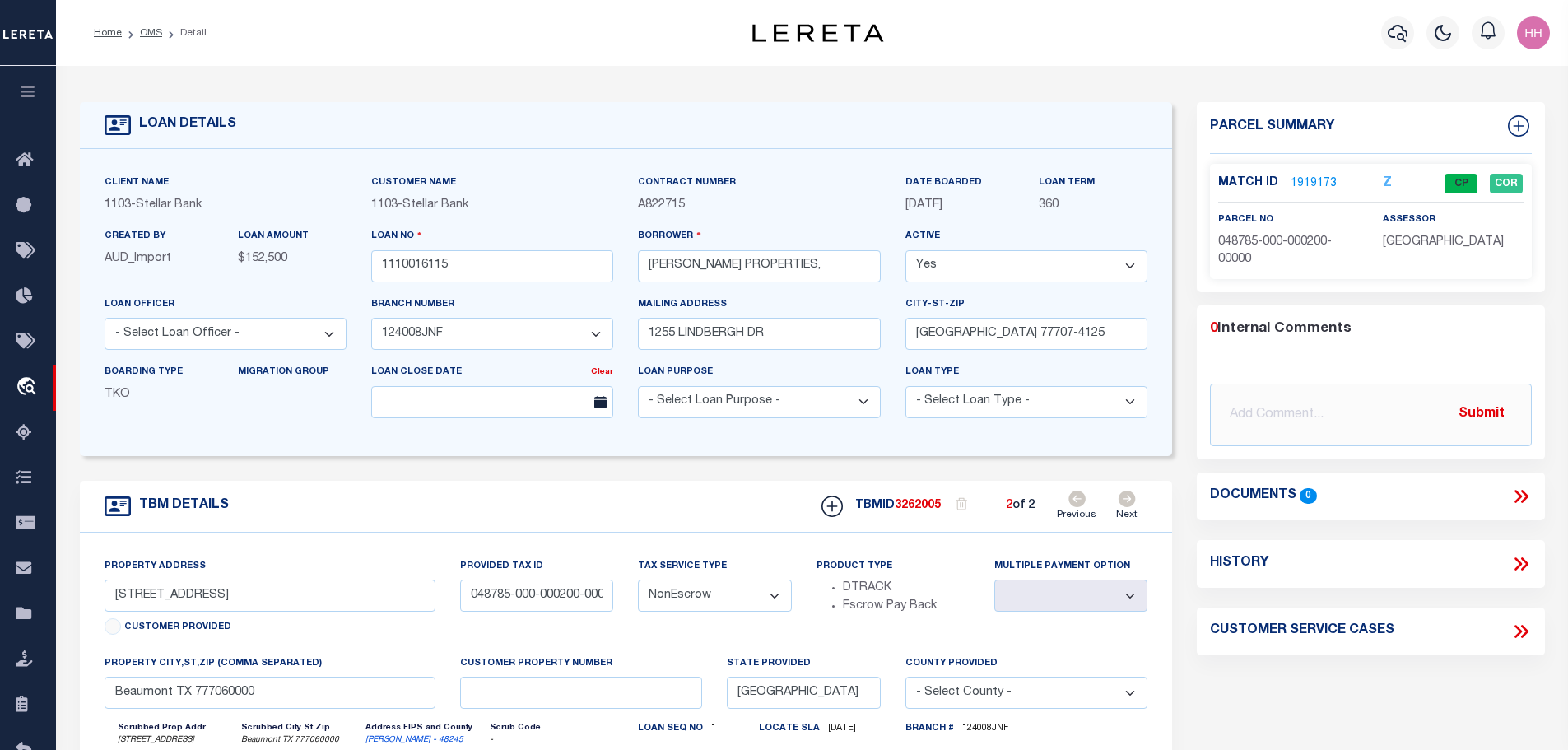
type input "04875-000-000100-00000"
select select
click at [144, 33] on link "OMS" at bounding box center [150, 32] width 23 height 10
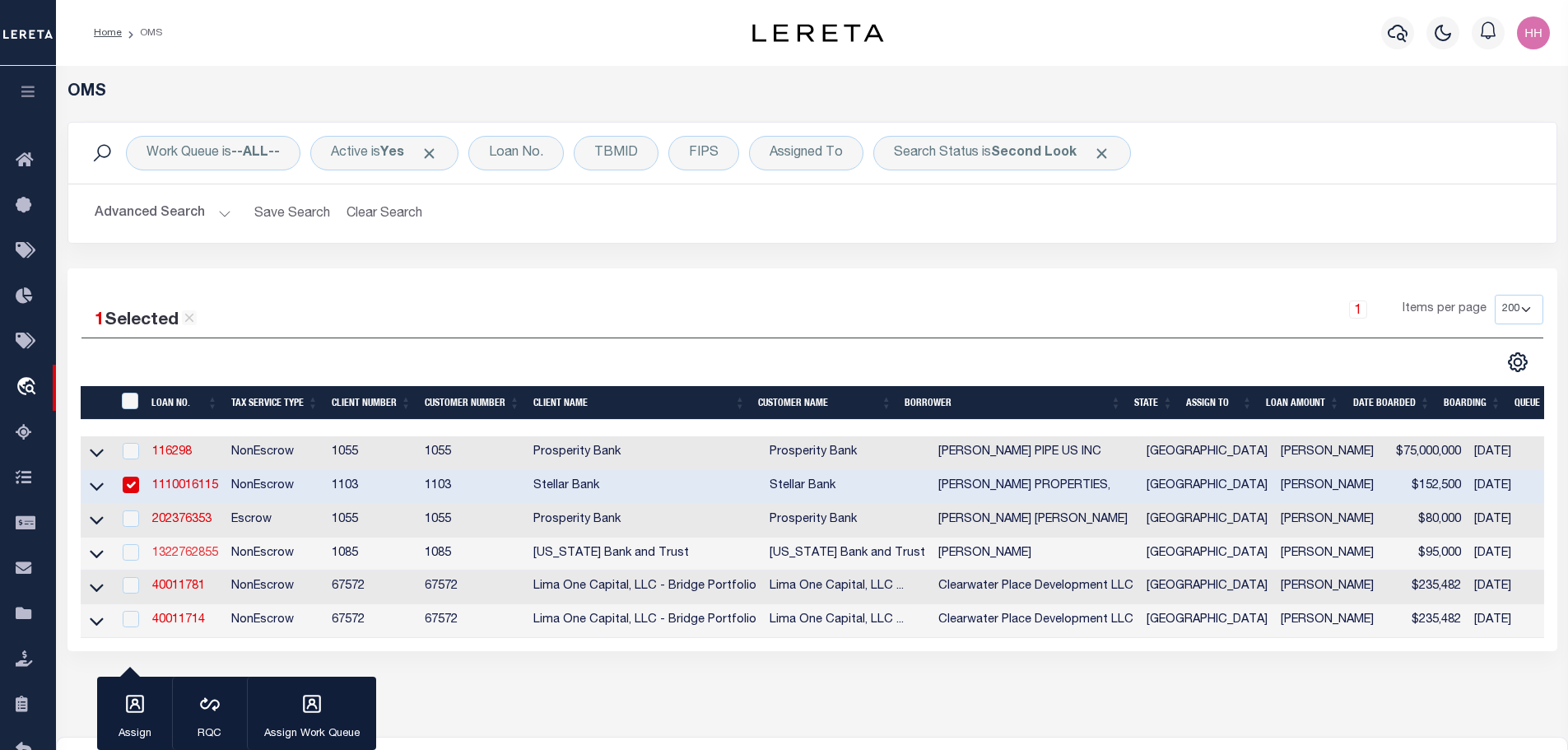
click at [182, 552] on link "1322762855" at bounding box center [185, 553] width 66 height 12
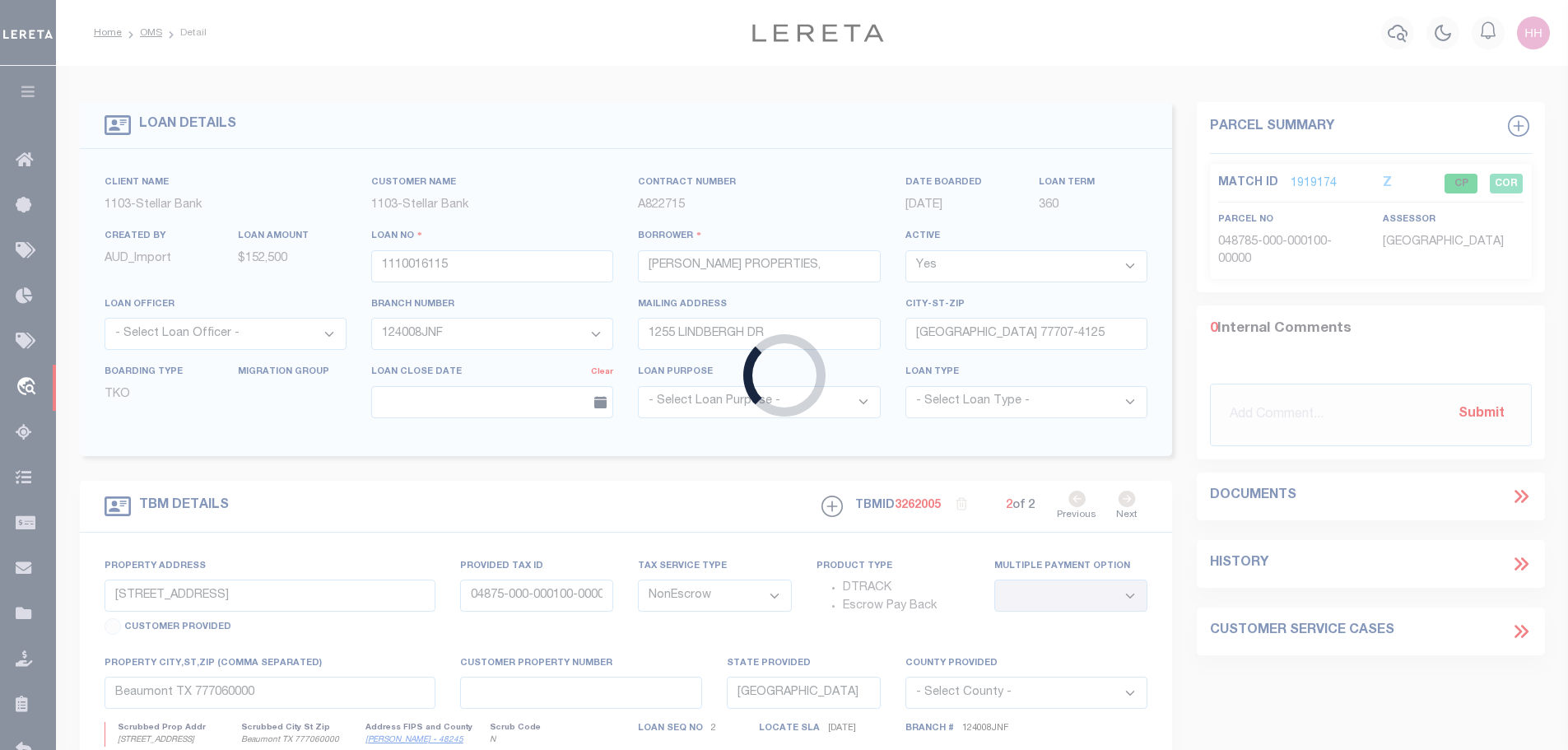
type input "1322762855"
type input "[PERSON_NAME]"
select select
type input "[STREET_ADDRESS][PERSON_NAME]"
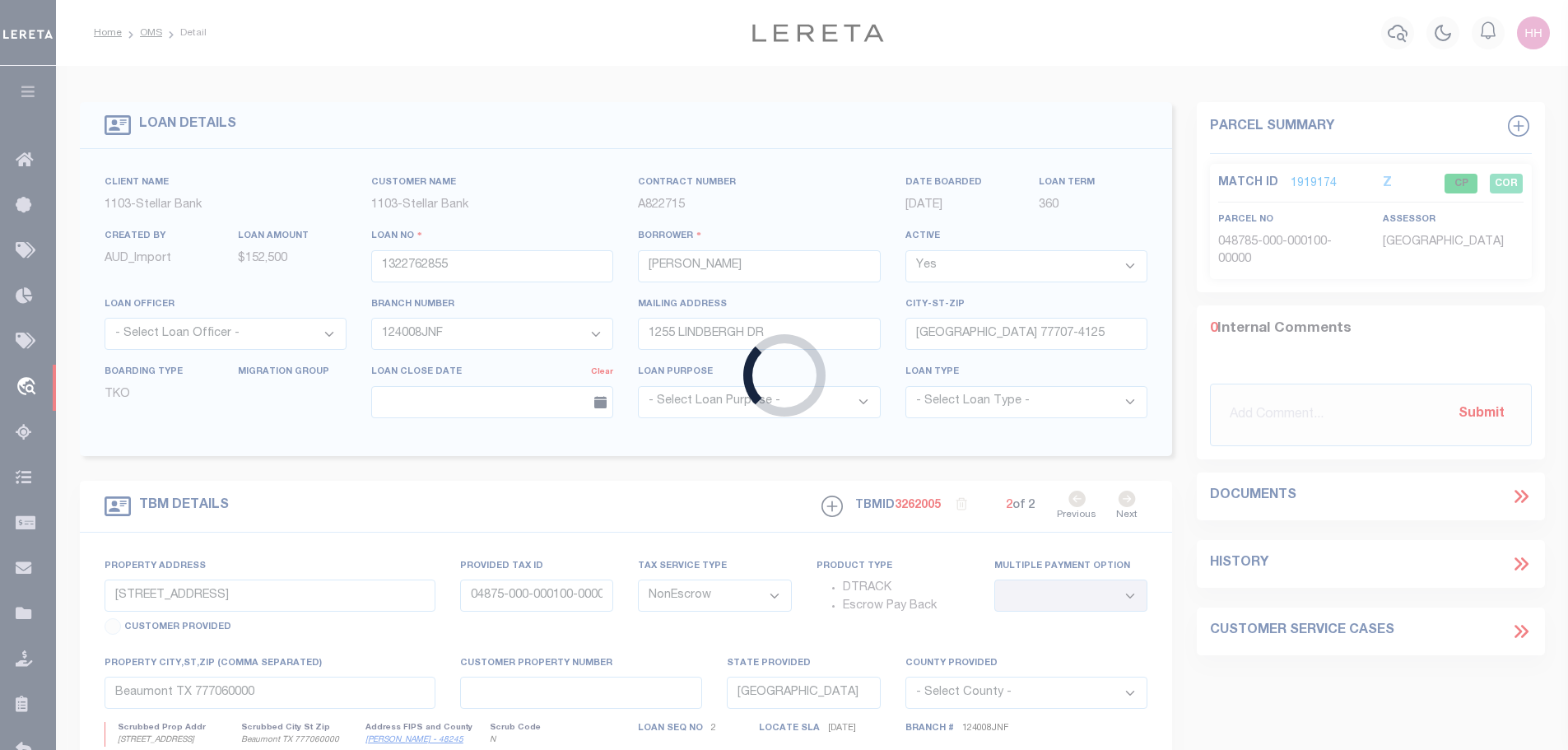
type input "GLADEWATER [GEOGRAPHIC_DATA] 75647"
select select
select select "12967"
type input "[STREET_ADDRESS][PERSON_NAME]"
select select
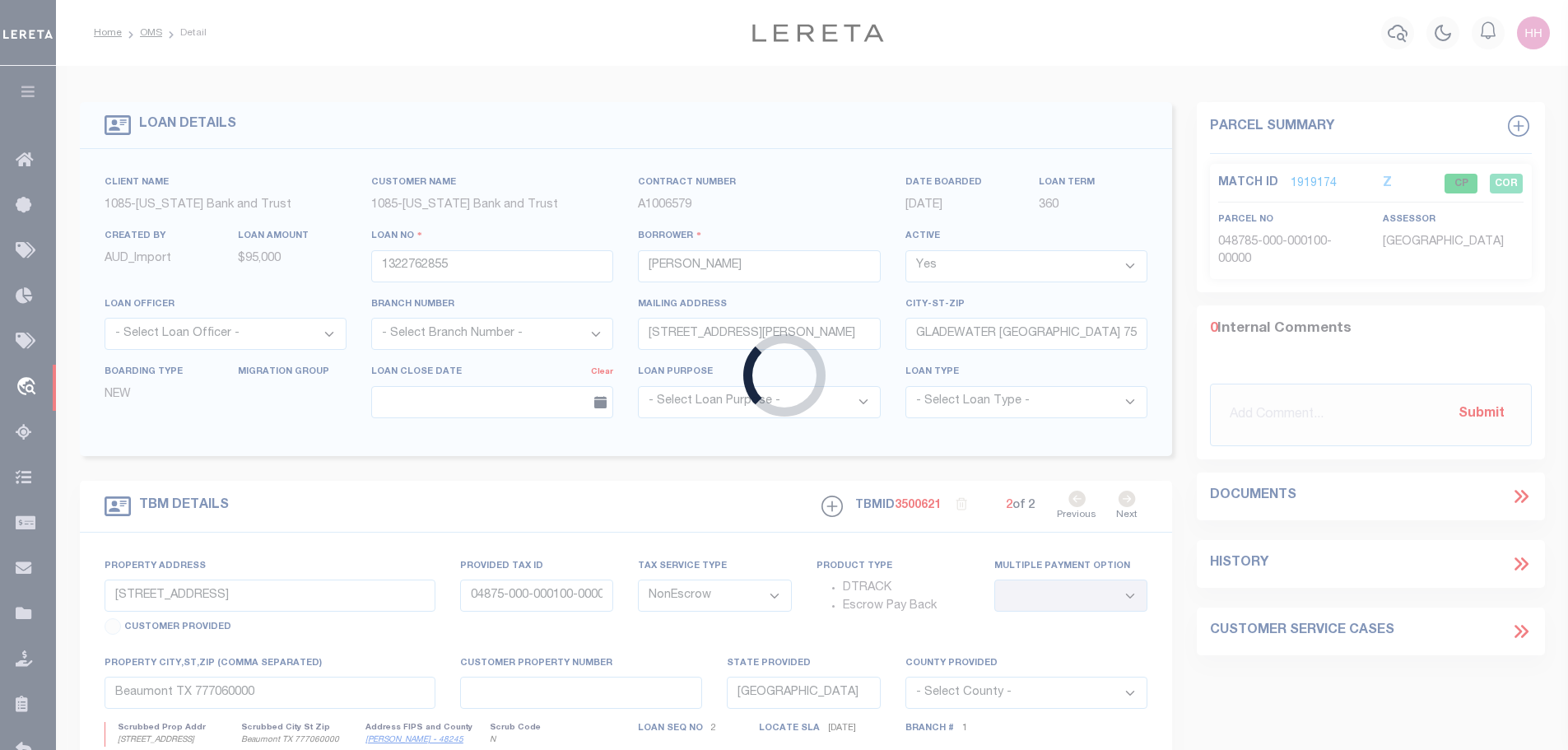
type input "GLADEWATER , [GEOGRAPHIC_DATA] 75647"
select select
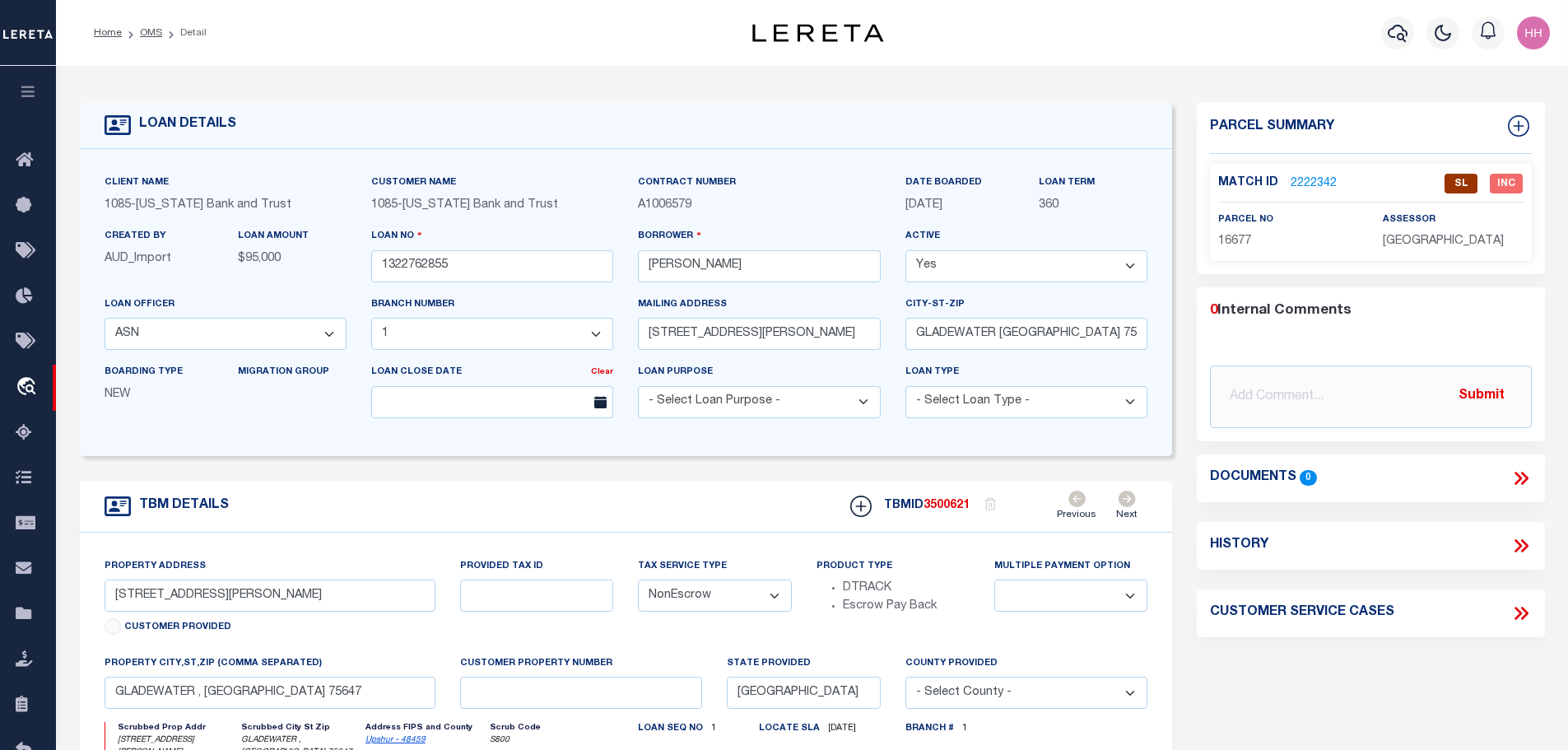
click at [1302, 181] on link "2222342" at bounding box center [1313, 184] width 46 height 18
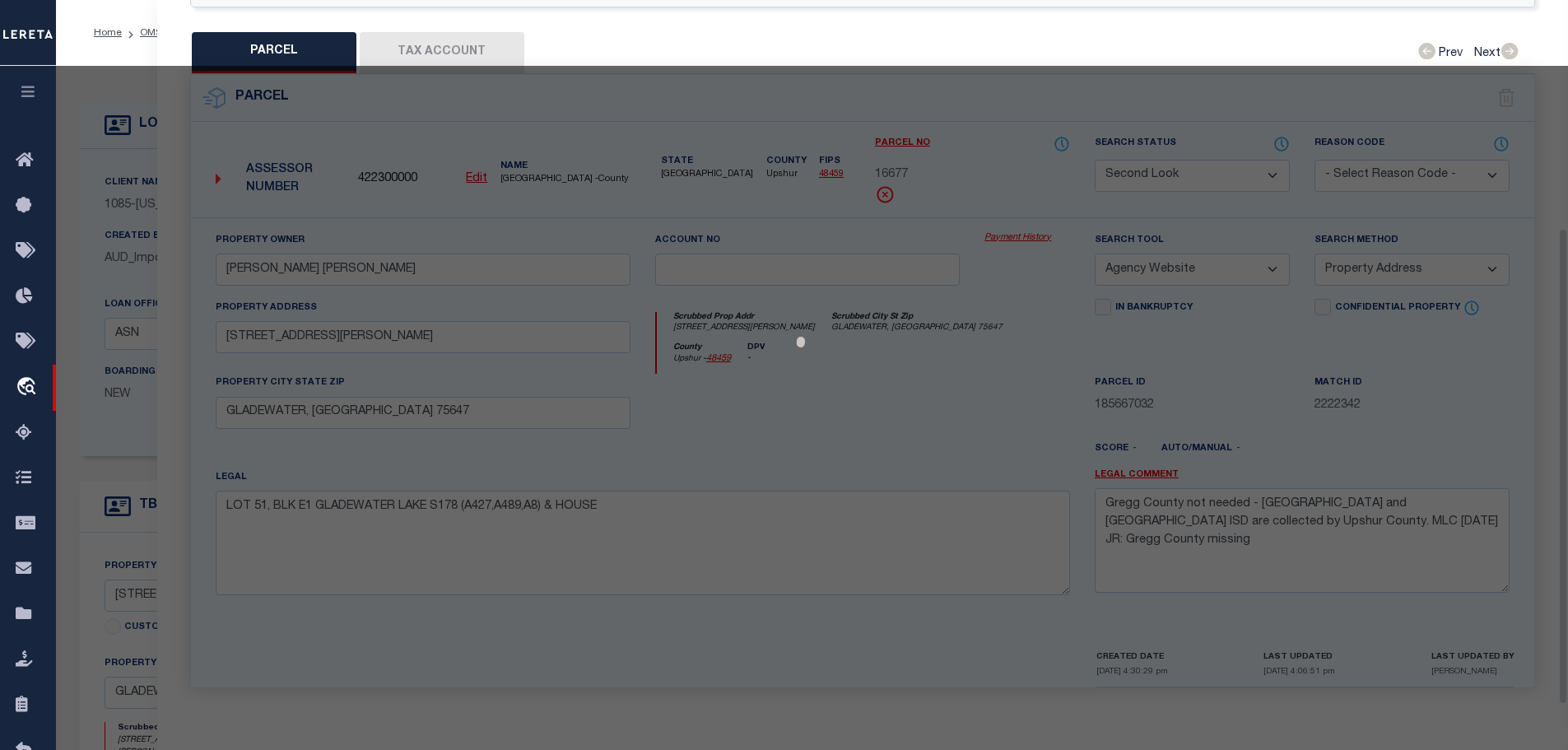
scroll to position [336, 0]
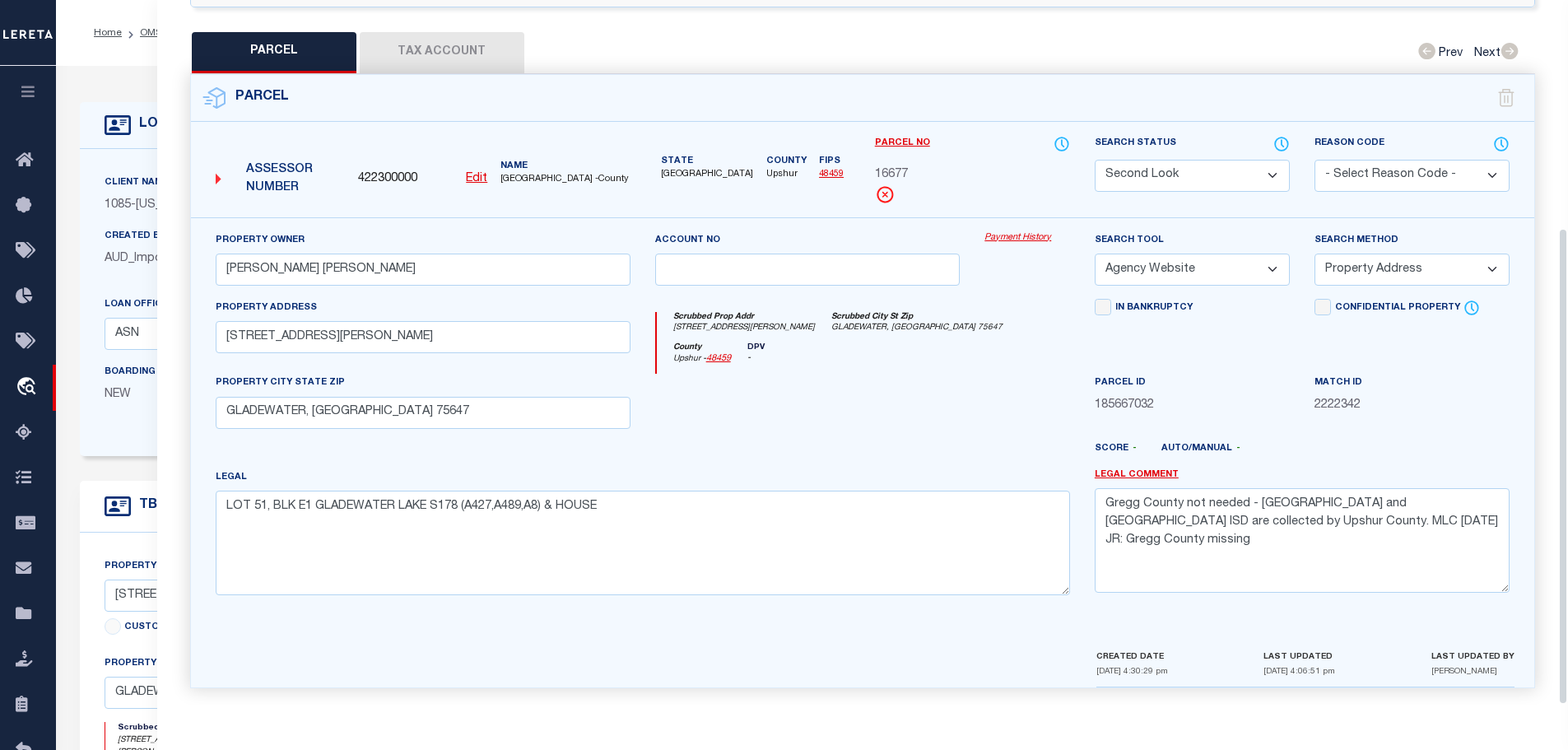
click at [496, 42] on button "Tax Account" at bounding box center [441, 53] width 164 height 41
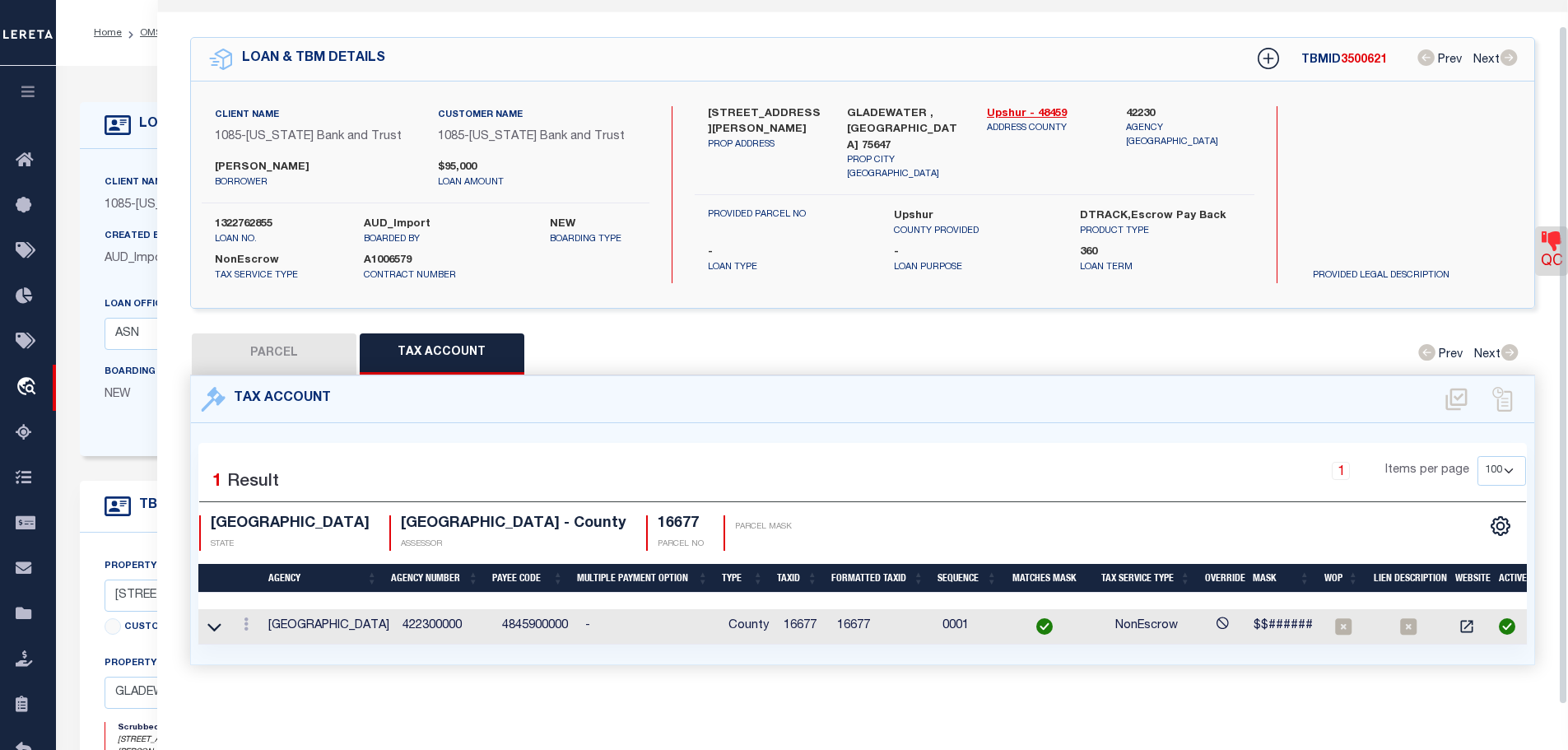
scroll to position [40, 0]
click at [302, 333] on button "PARCEL" at bounding box center [273, 354] width 164 height 41
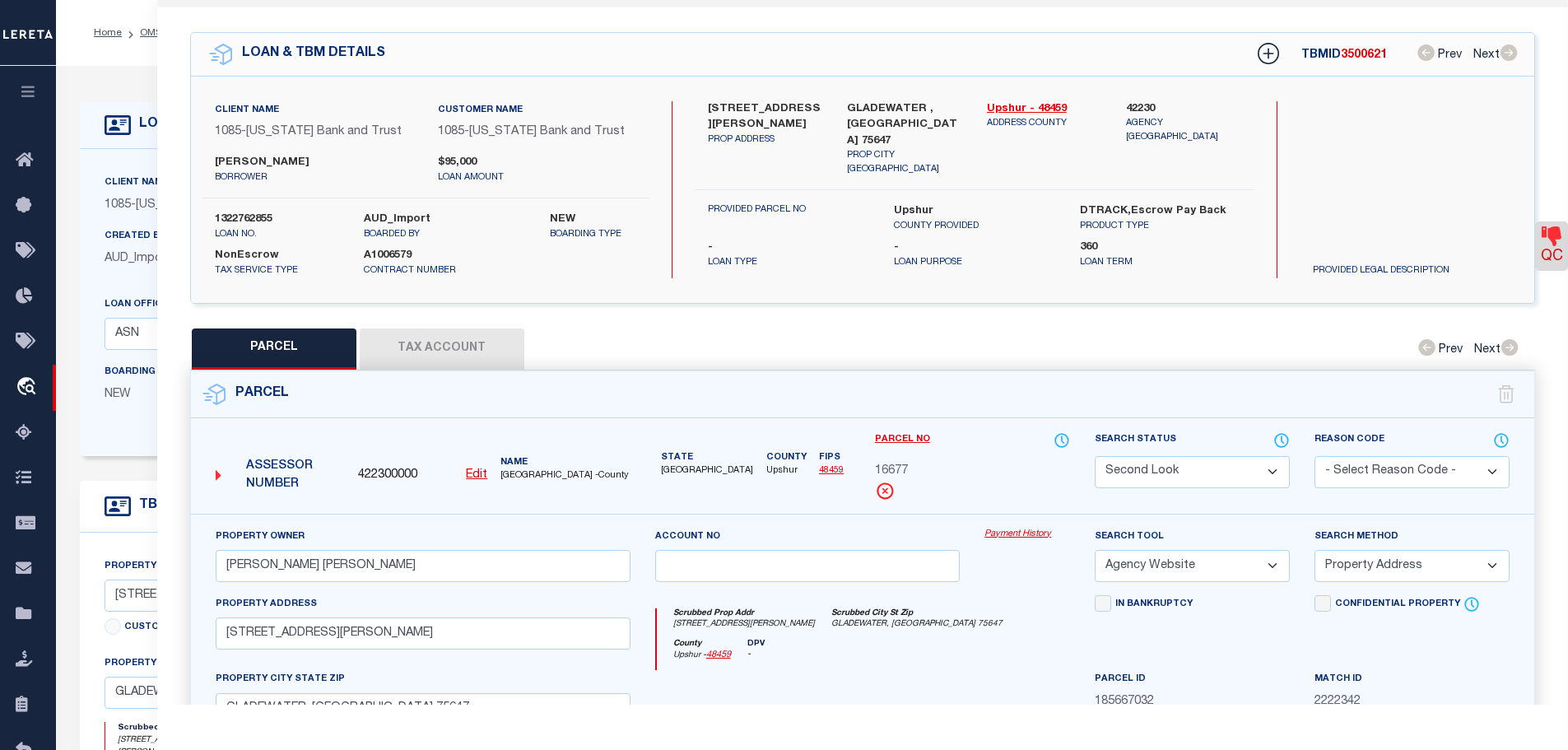
click at [1153, 457] on select "Automated Search Bad Parcel Complete Duplicate Parcel High Dollar Reporting In …" at bounding box center [1191, 472] width 195 height 32
click at [1094, 456] on select "Automated Search Bad Parcel Complete Duplicate Parcel High Dollar Reporting In …" at bounding box center [1191, 472] width 195 height 32
click at [1221, 563] on select "-- Select Search Tool -- 3rd Party Website Agency File Agency Website ATLS CNV-…" at bounding box center [1191, 565] width 195 height 32
click at [1223, 550] on select "-- Select Search Tool -- 3rd Party Website Agency File Agency Website ATLS CNV-…" at bounding box center [1191, 565] width 195 height 32
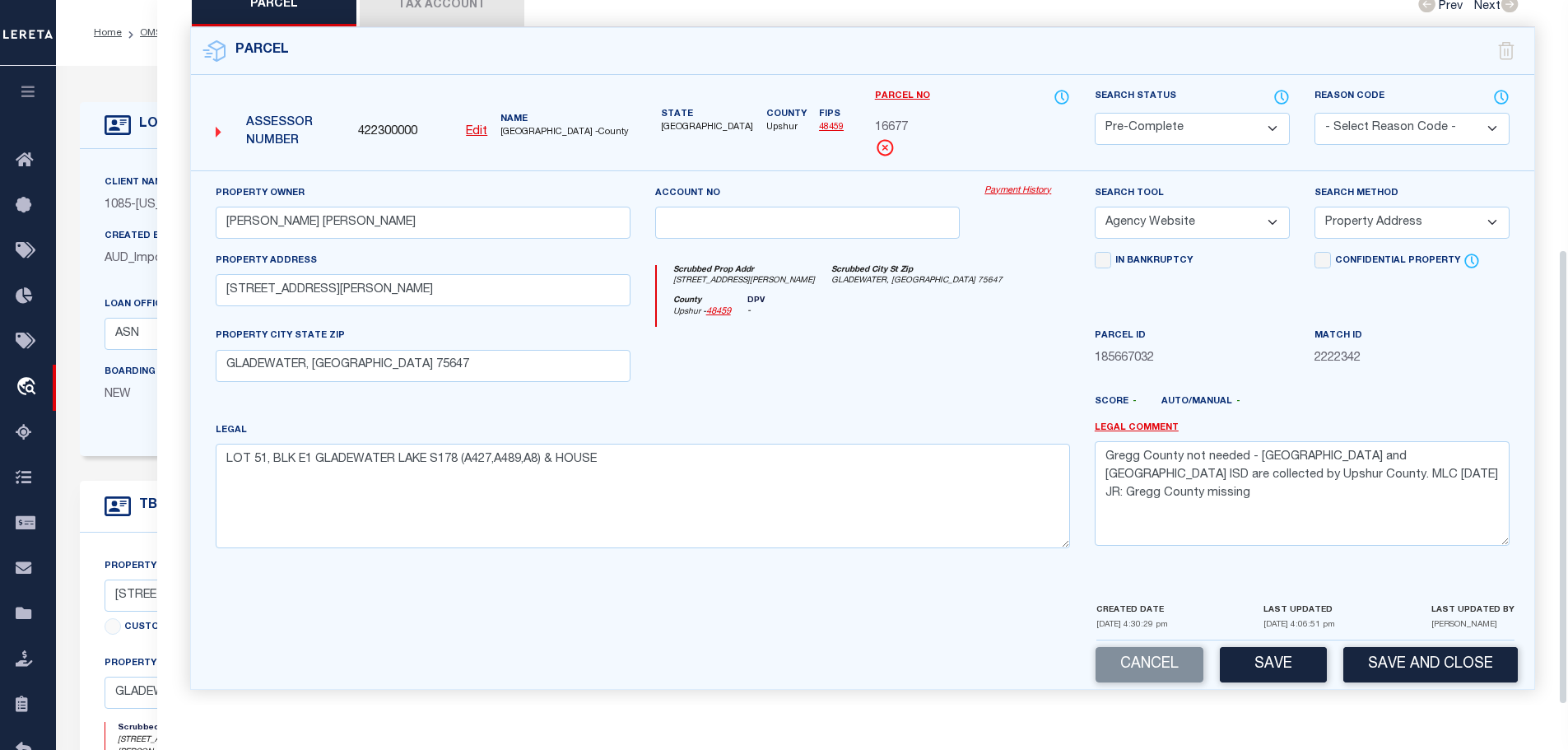
scroll to position [385, 0]
click at [1403, 661] on button "Save and Close" at bounding box center [1429, 663] width 174 height 35
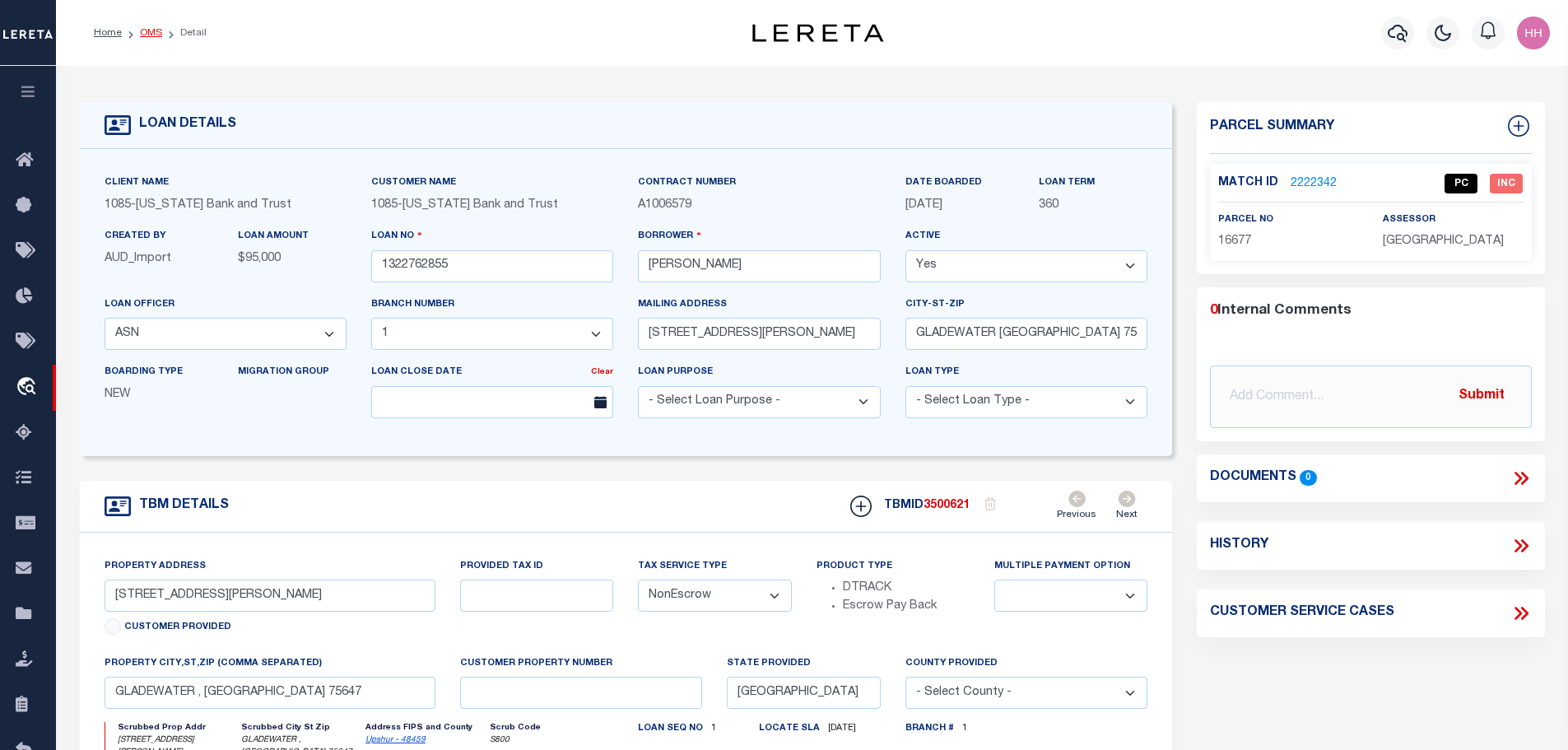
click at [140, 35] on link "OMS" at bounding box center [150, 32] width 23 height 10
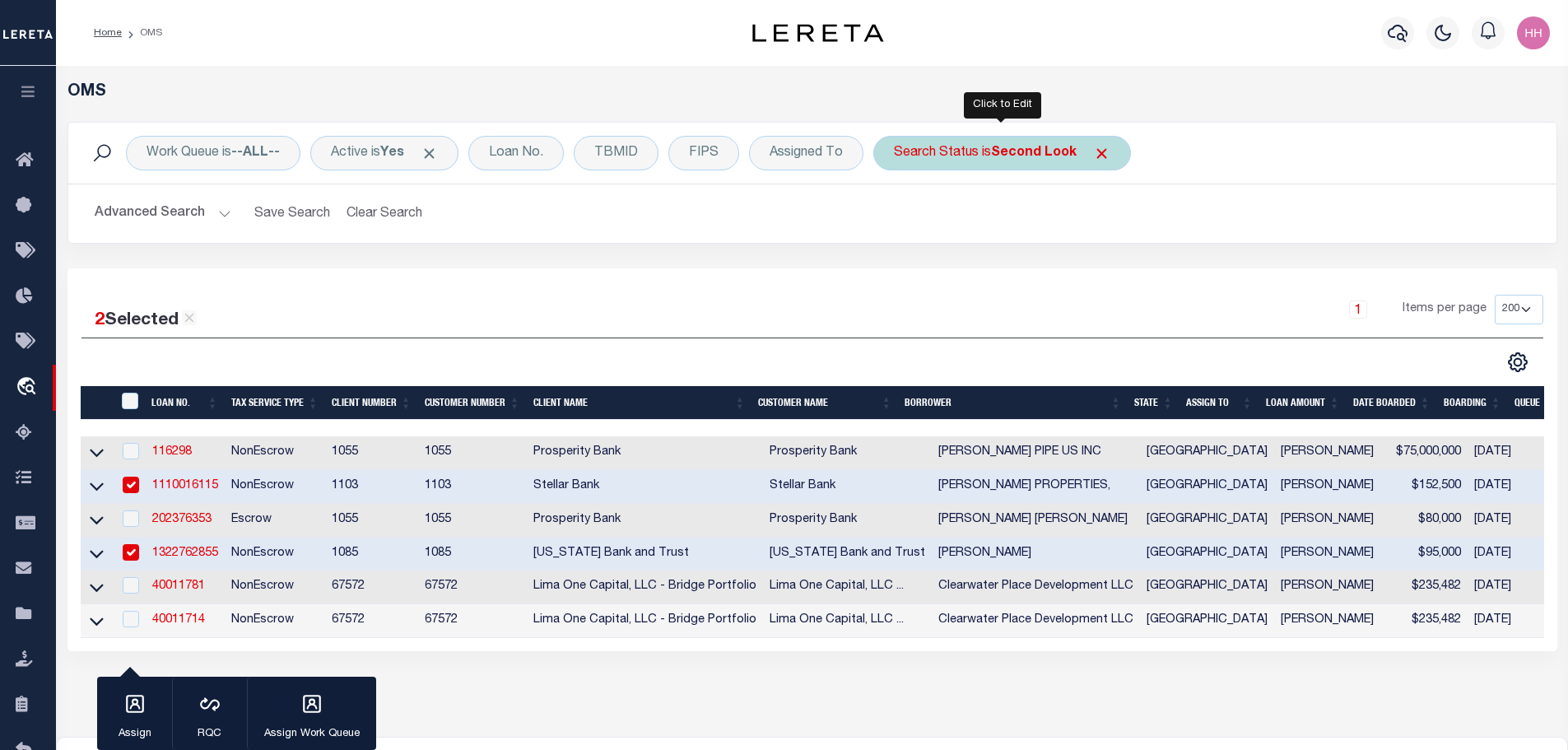
click at [1043, 154] on b "Second Look" at bounding box center [1033, 152] width 86 height 13
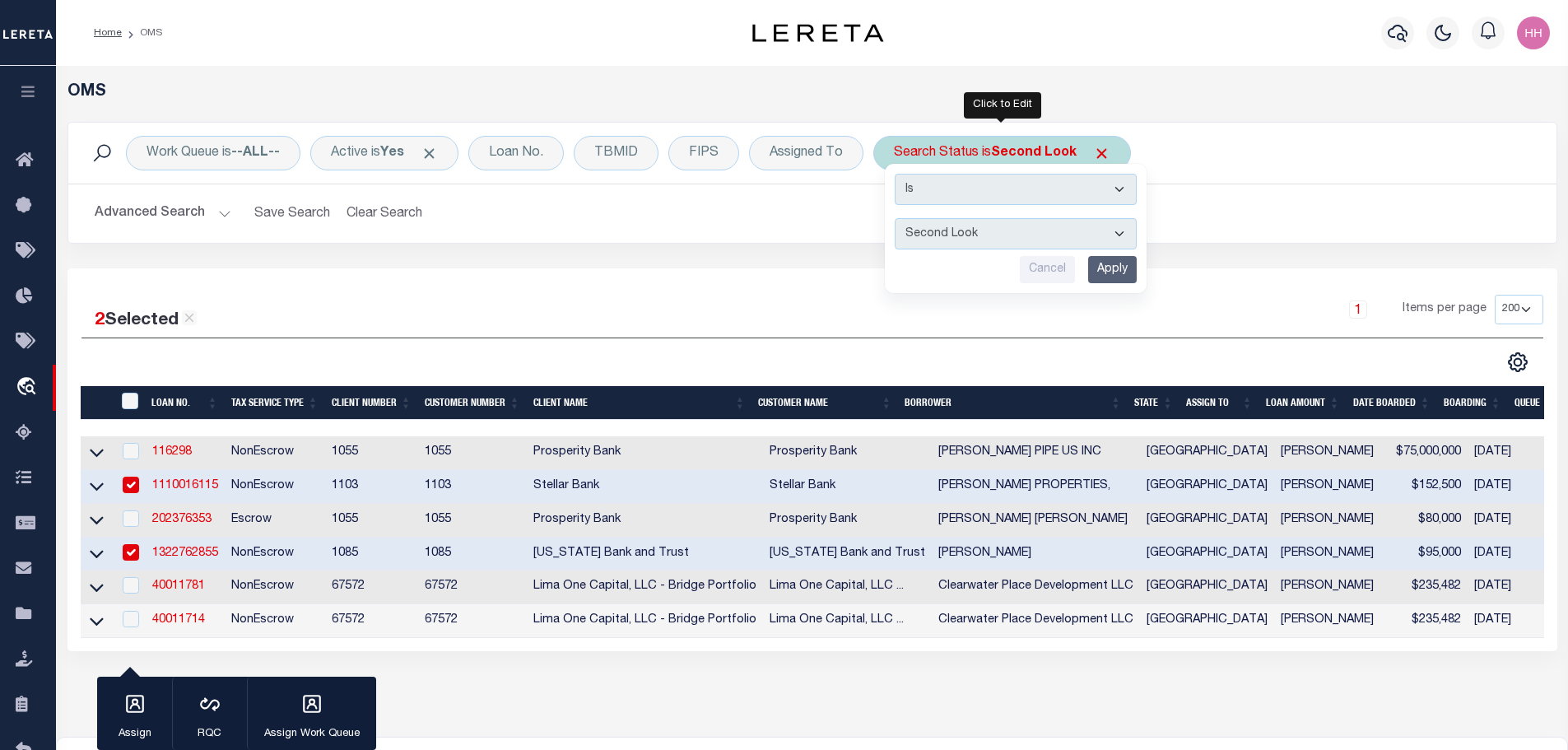
click at [1118, 267] on input "Apply" at bounding box center [1112, 269] width 48 height 28
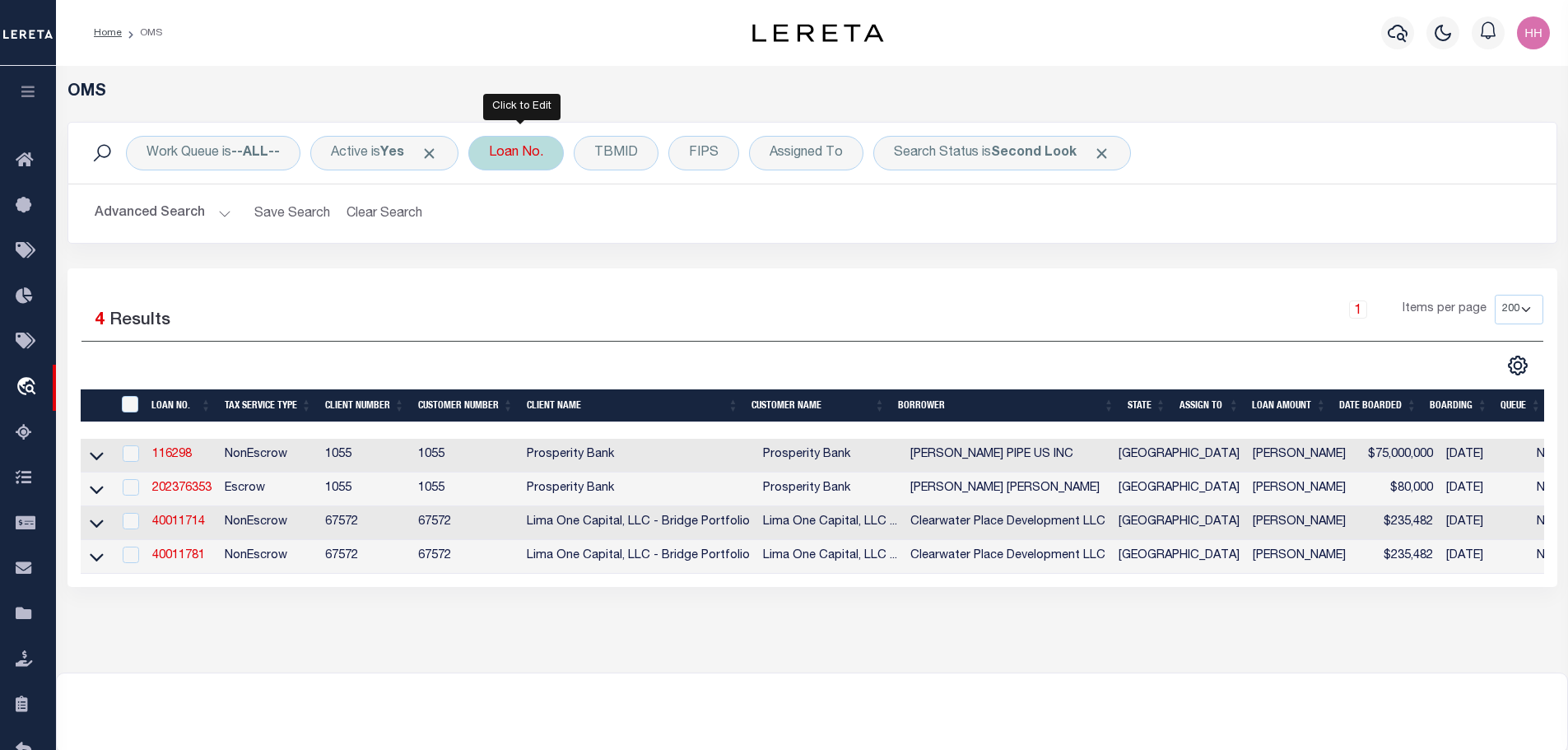
click at [528, 148] on div "Loan No." at bounding box center [515, 152] width 95 height 34
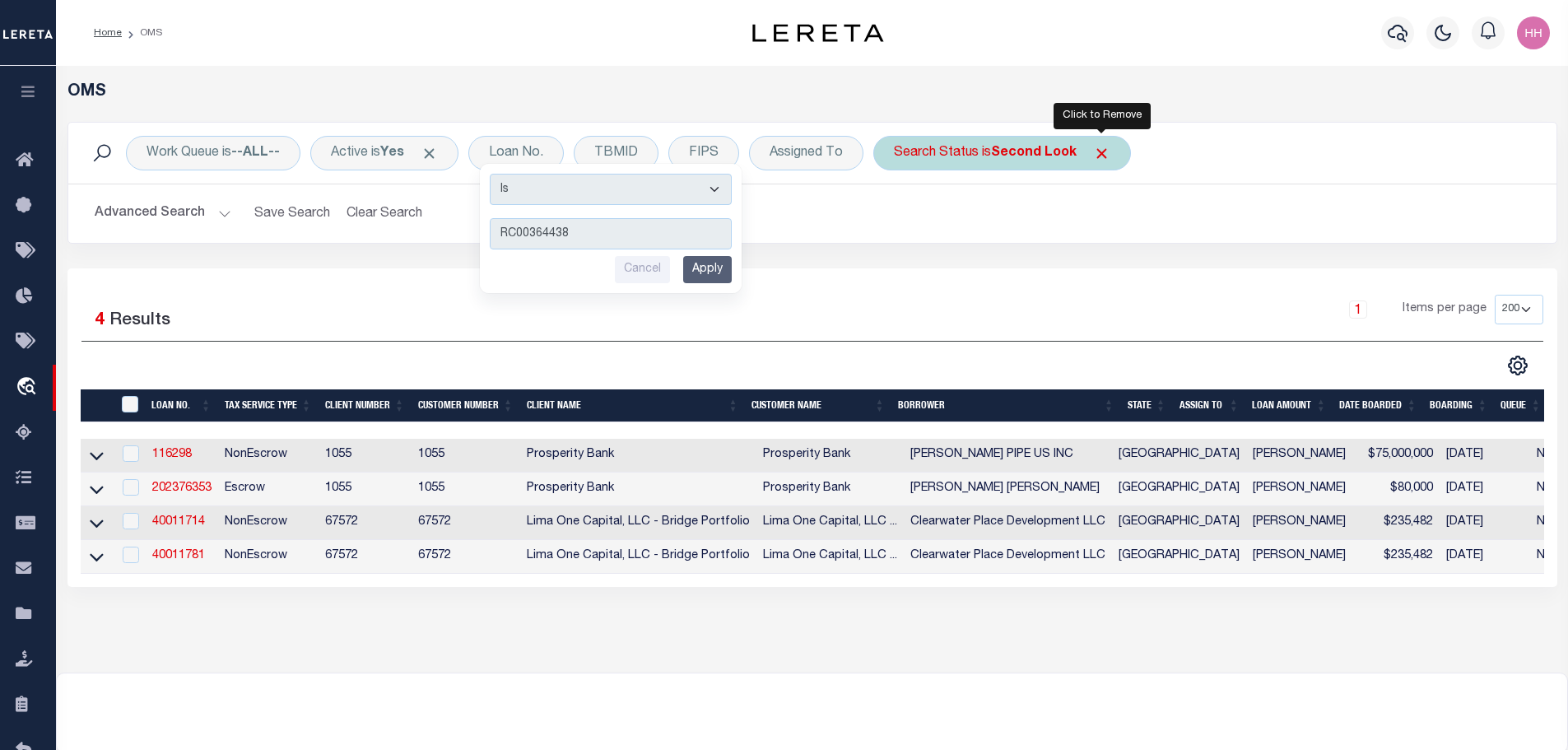
click at [1109, 148] on span "Click to Remove" at bounding box center [1102, 153] width 18 height 18
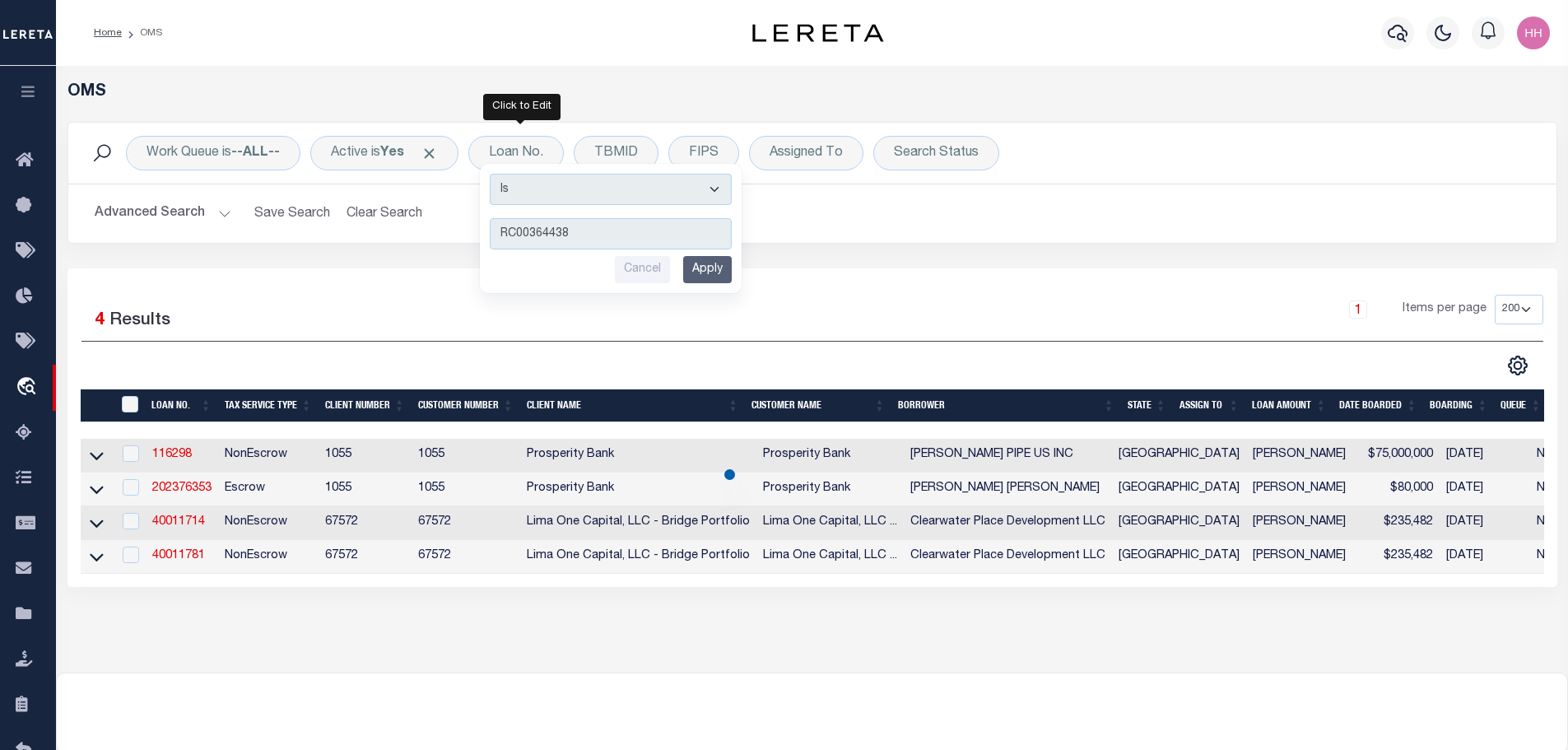
click at [726, 273] on input "Apply" at bounding box center [707, 269] width 48 height 28
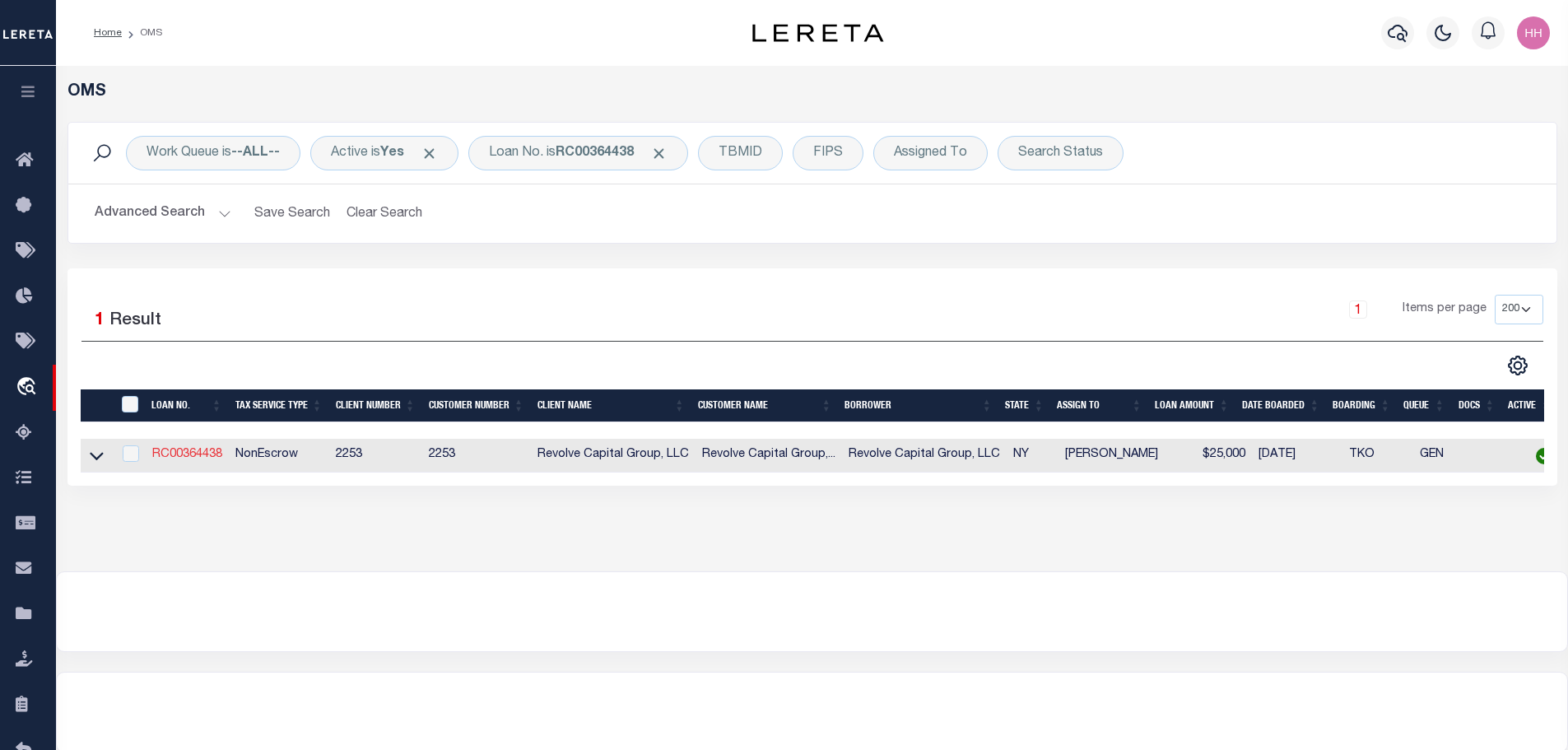
click at [190, 457] on link "RC00364438" at bounding box center [187, 454] width 70 height 12
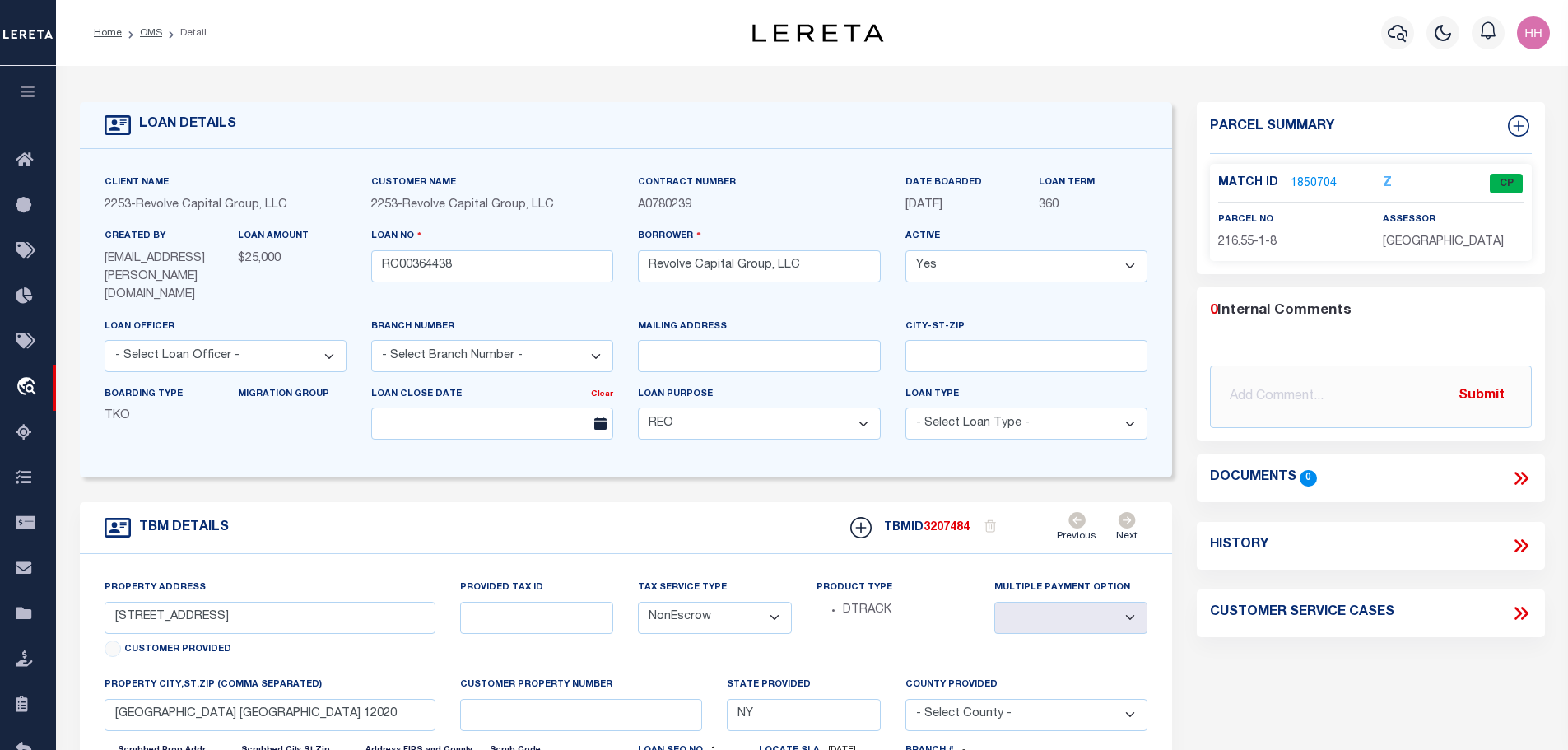
click at [1298, 180] on link "1850704" at bounding box center [1313, 184] width 46 height 18
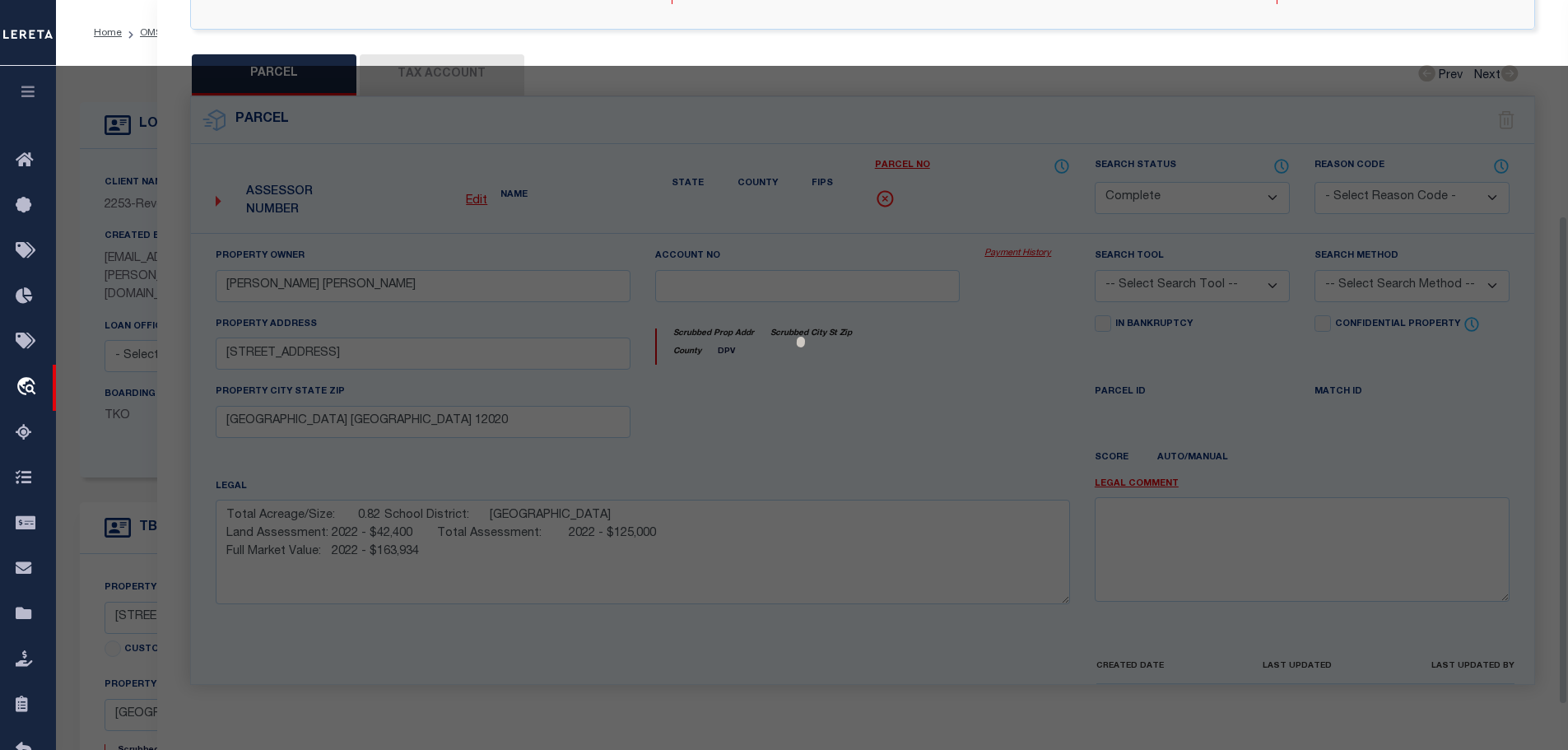
scroll to position [336, 0]
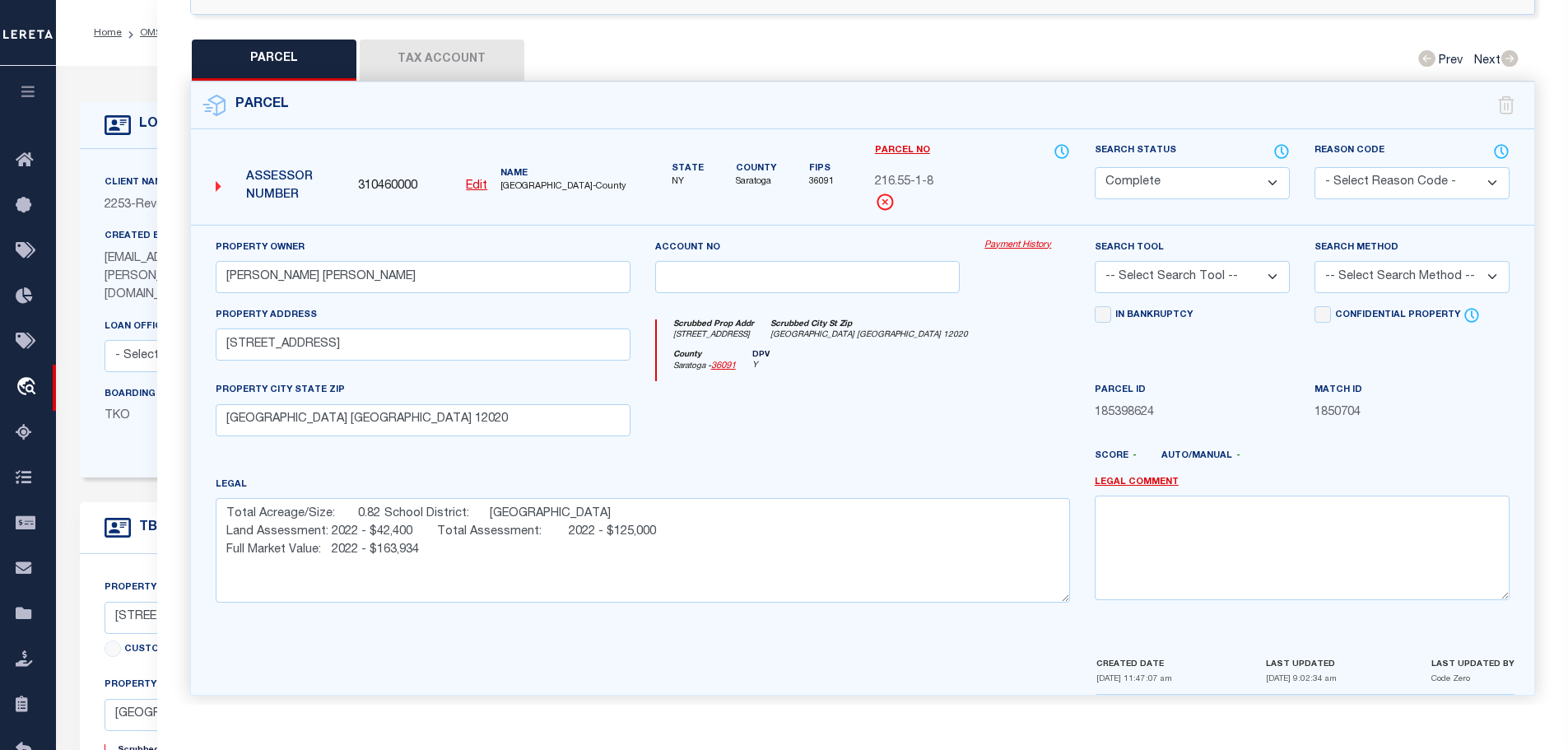
click at [438, 41] on button "Tax Account" at bounding box center [441, 60] width 164 height 41
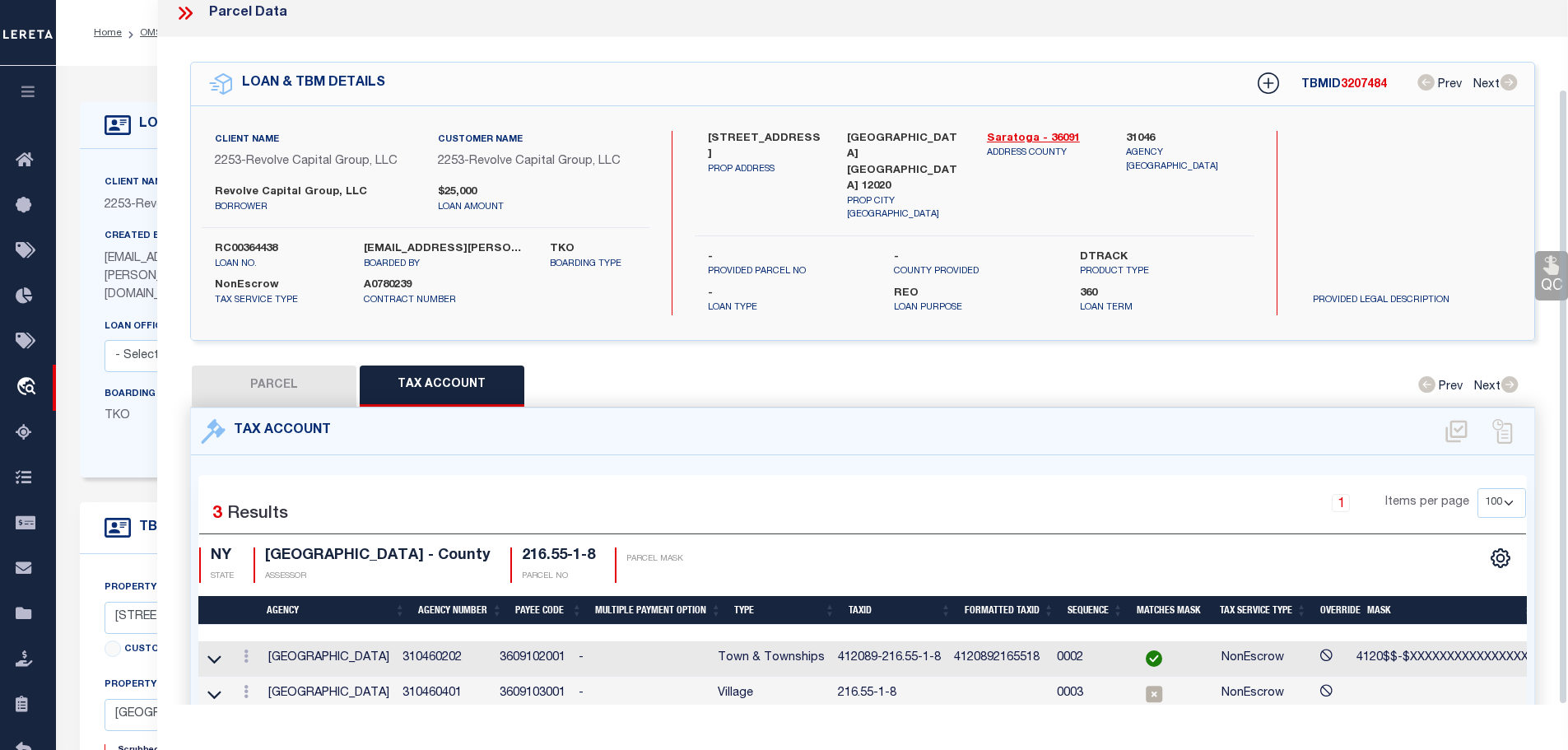
scroll to position [113, 0]
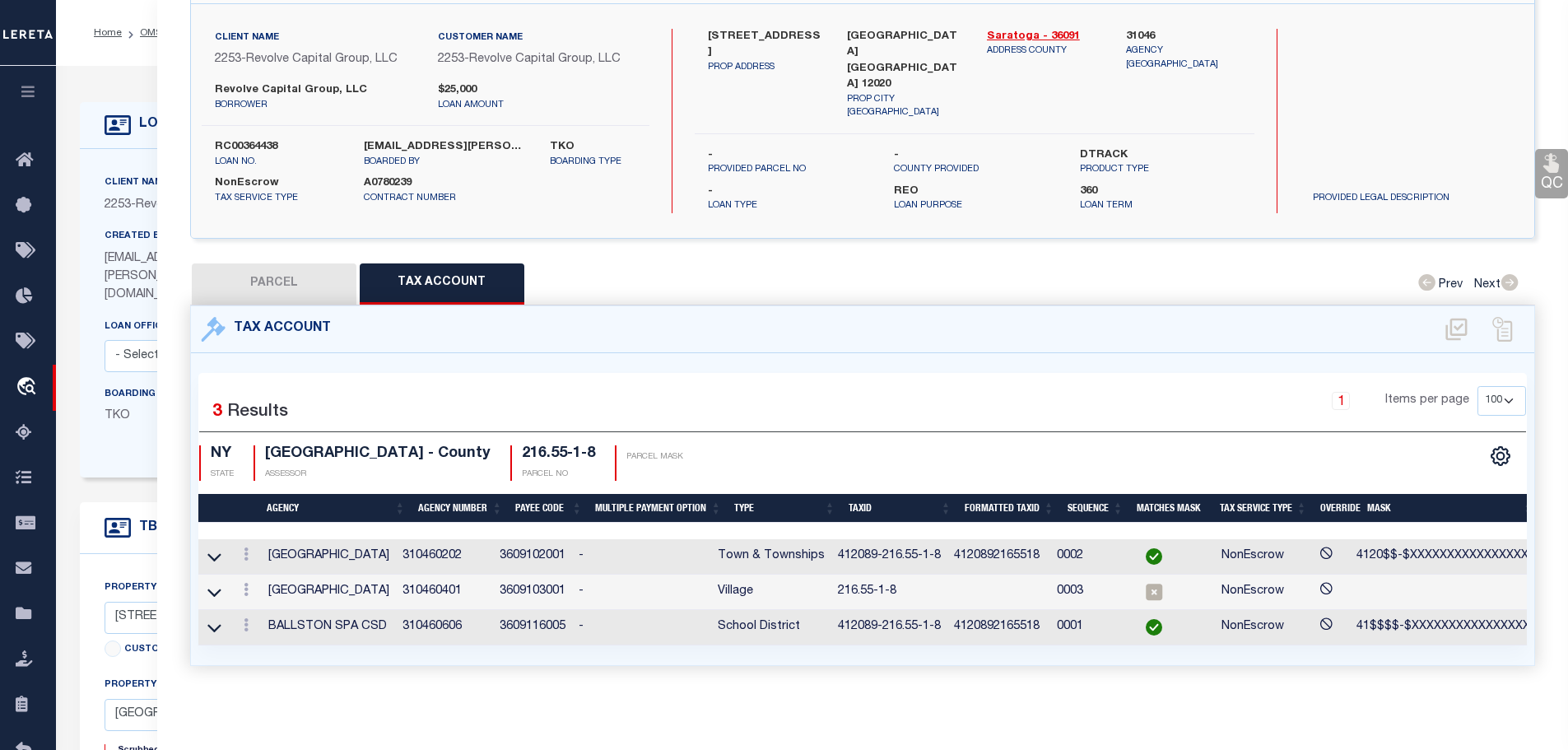
click at [247, 547] on div at bounding box center [246, 556] width 18 height 20
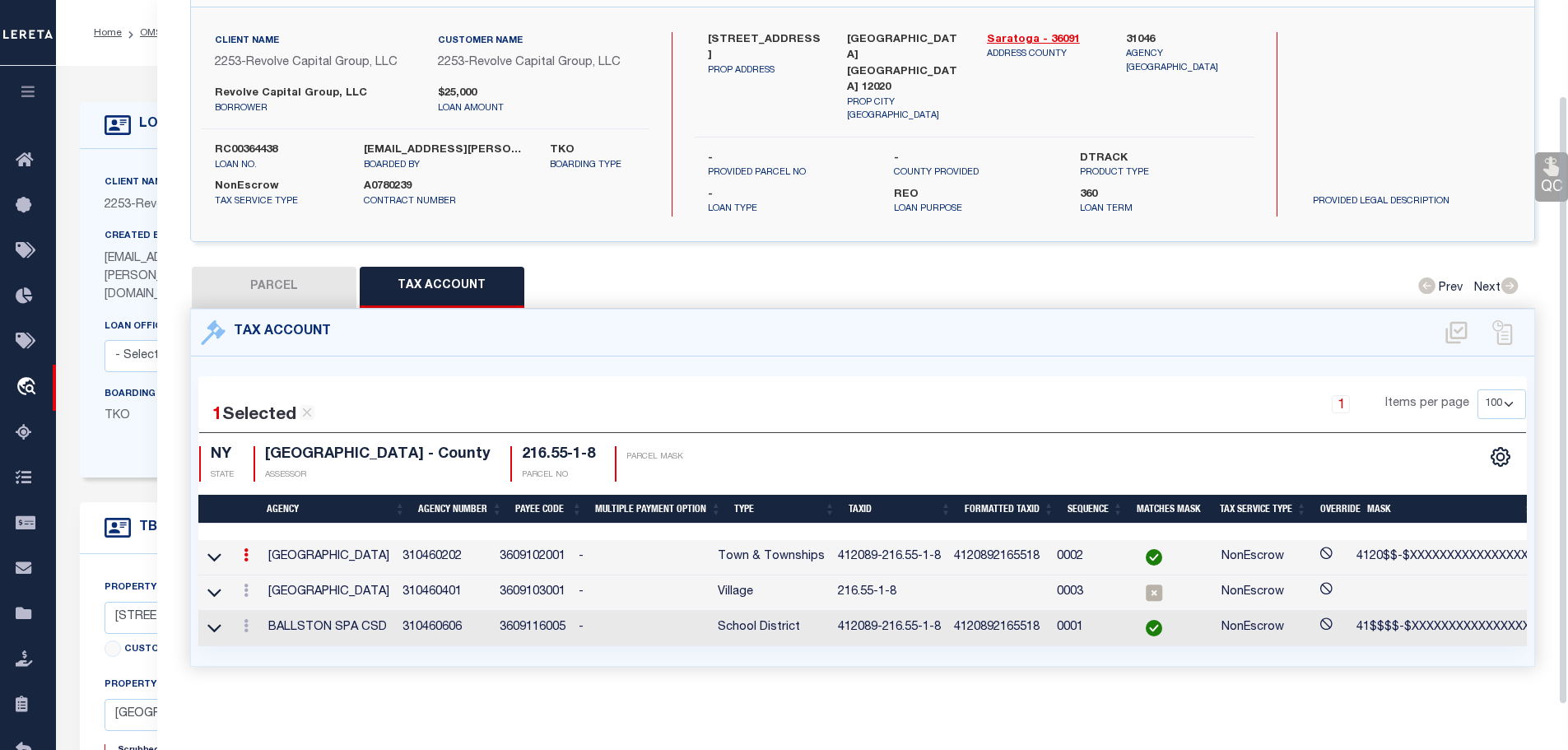
click at [249, 548] on icon at bounding box center [246, 554] width 5 height 13
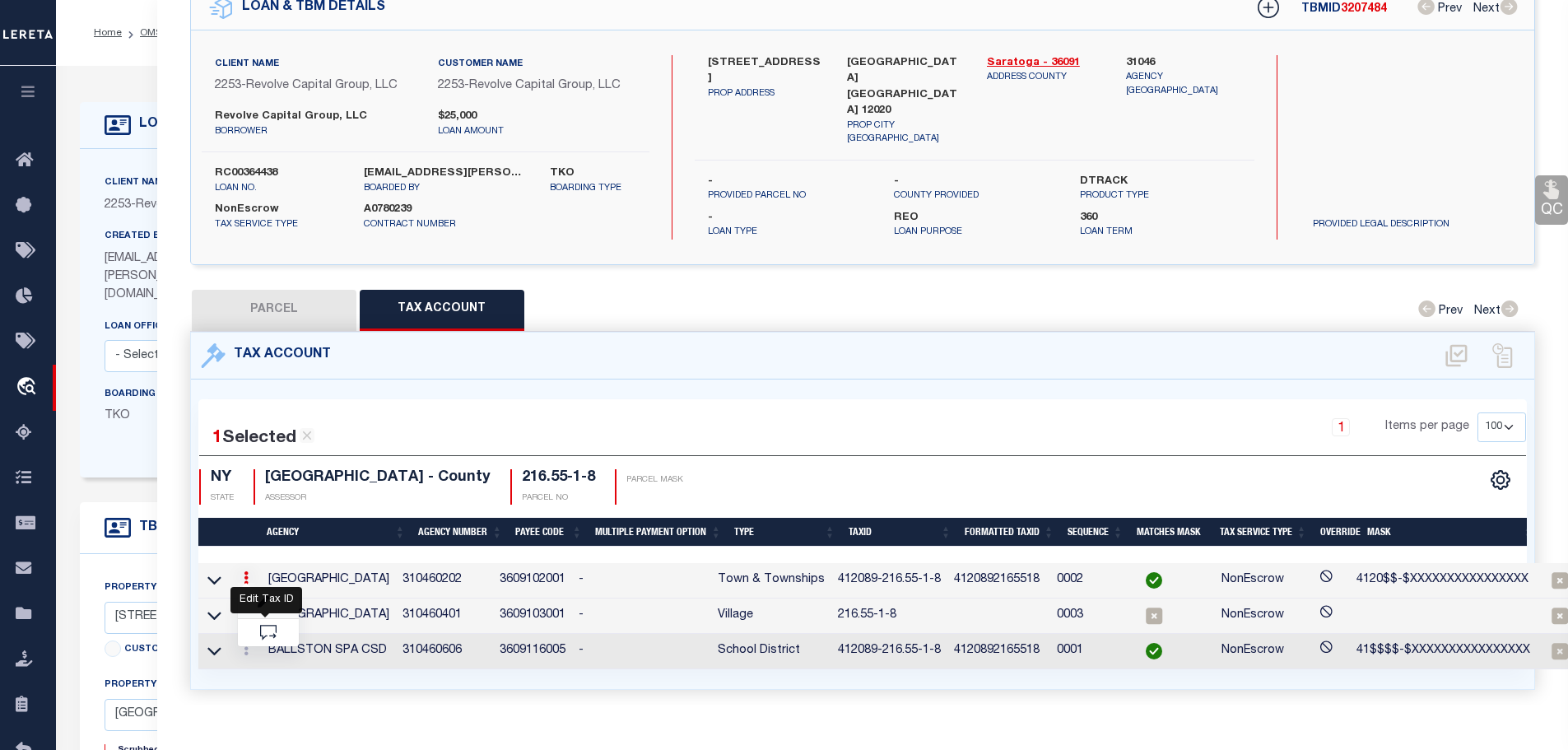
click at [268, 596] on icon "" at bounding box center [263, 602] width 13 height 13
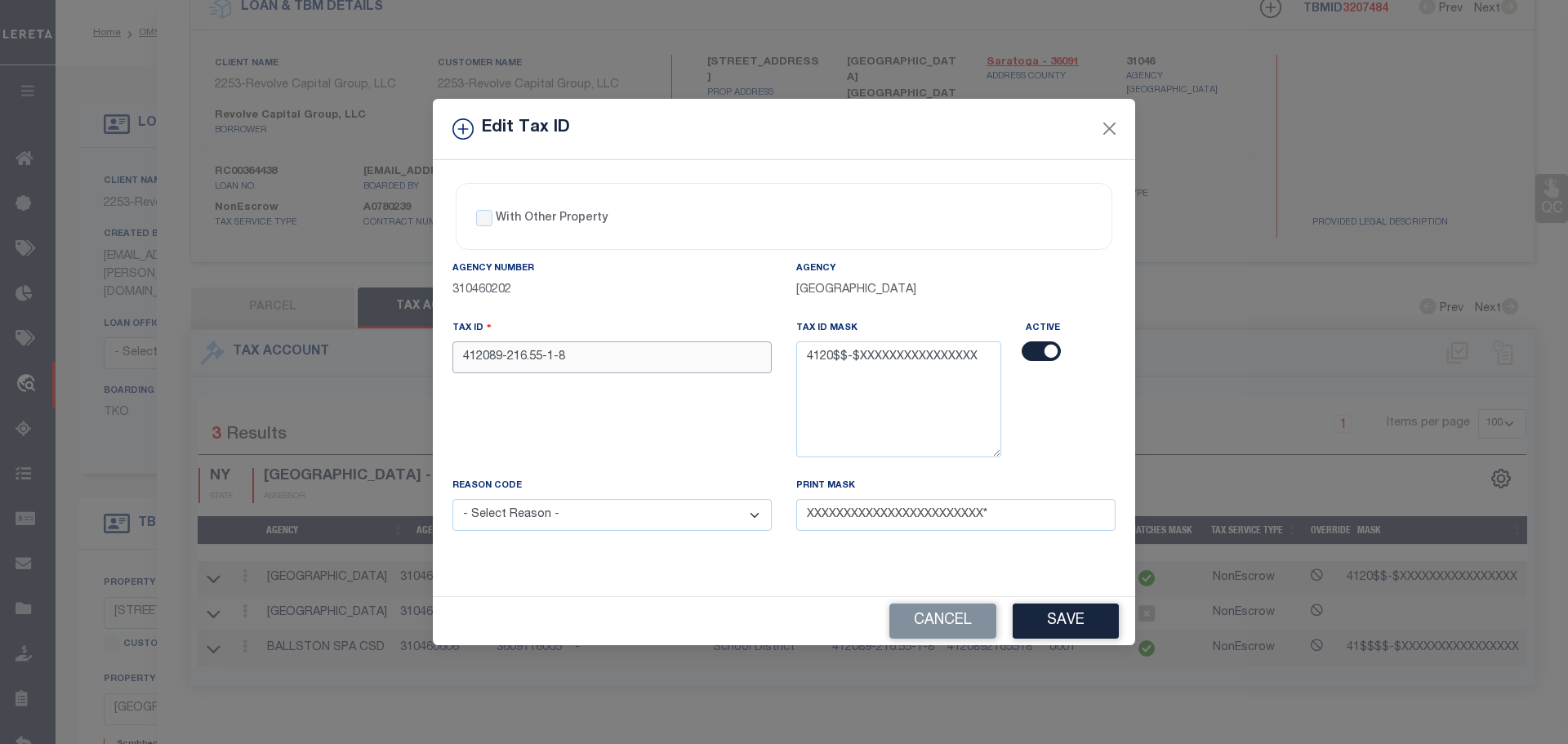
click at [484, 357] on input "412089-216.55-1-8" at bounding box center [612, 357] width 319 height 32
click at [667, 514] on select "- Select Reason - 099 - Other (Provide additional detail) ACT - Agency Changed …" at bounding box center [612, 515] width 319 height 32
click at [453, 499] on select "- Select Reason - 099 - Other (Provide additional detail) ACT - Agency Changed …" at bounding box center [612, 515] width 319 height 32
click at [1047, 620] on button "Save" at bounding box center [1065, 621] width 106 height 35
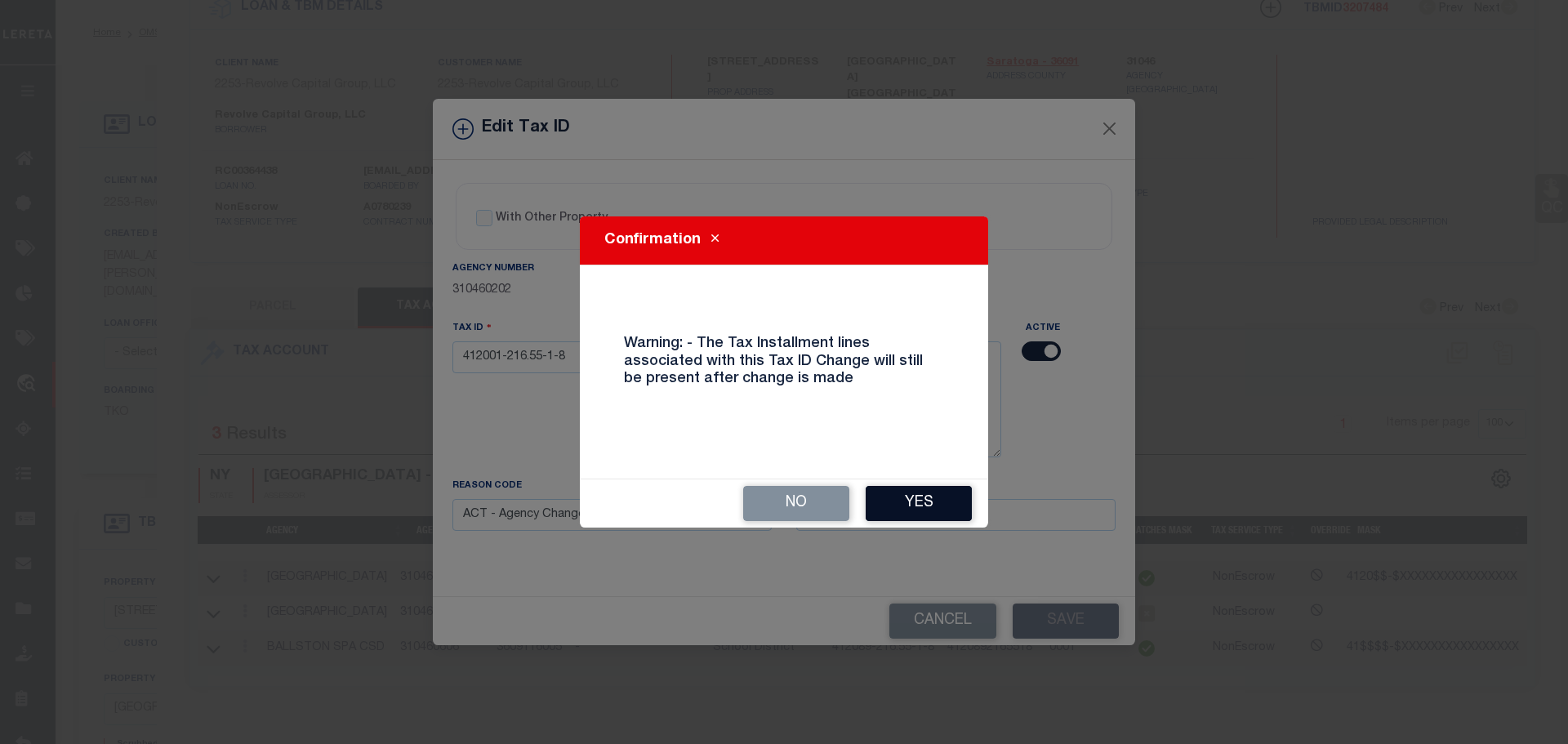
click at [898, 494] on button "Yes" at bounding box center [918, 503] width 106 height 35
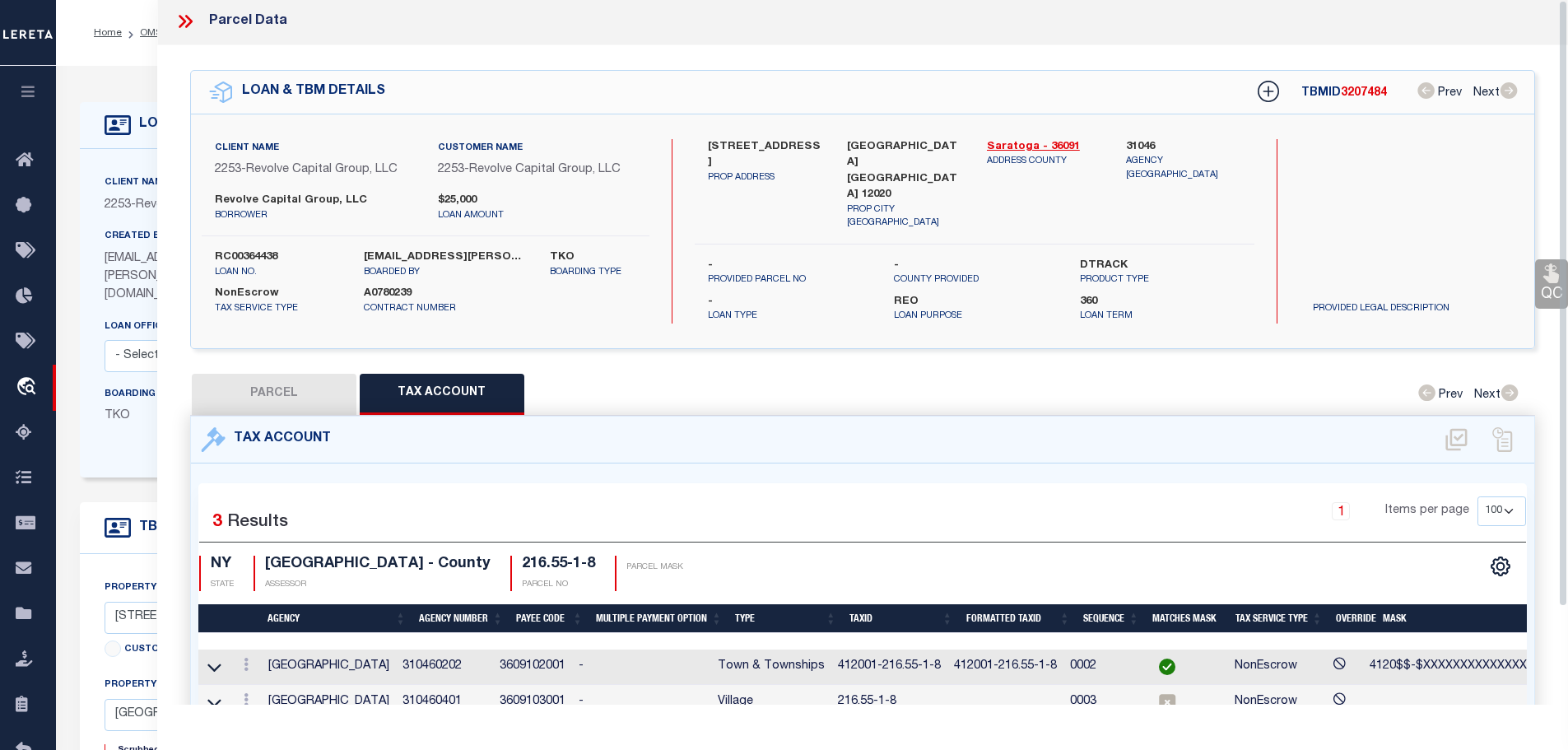
scroll to position [0, 0]
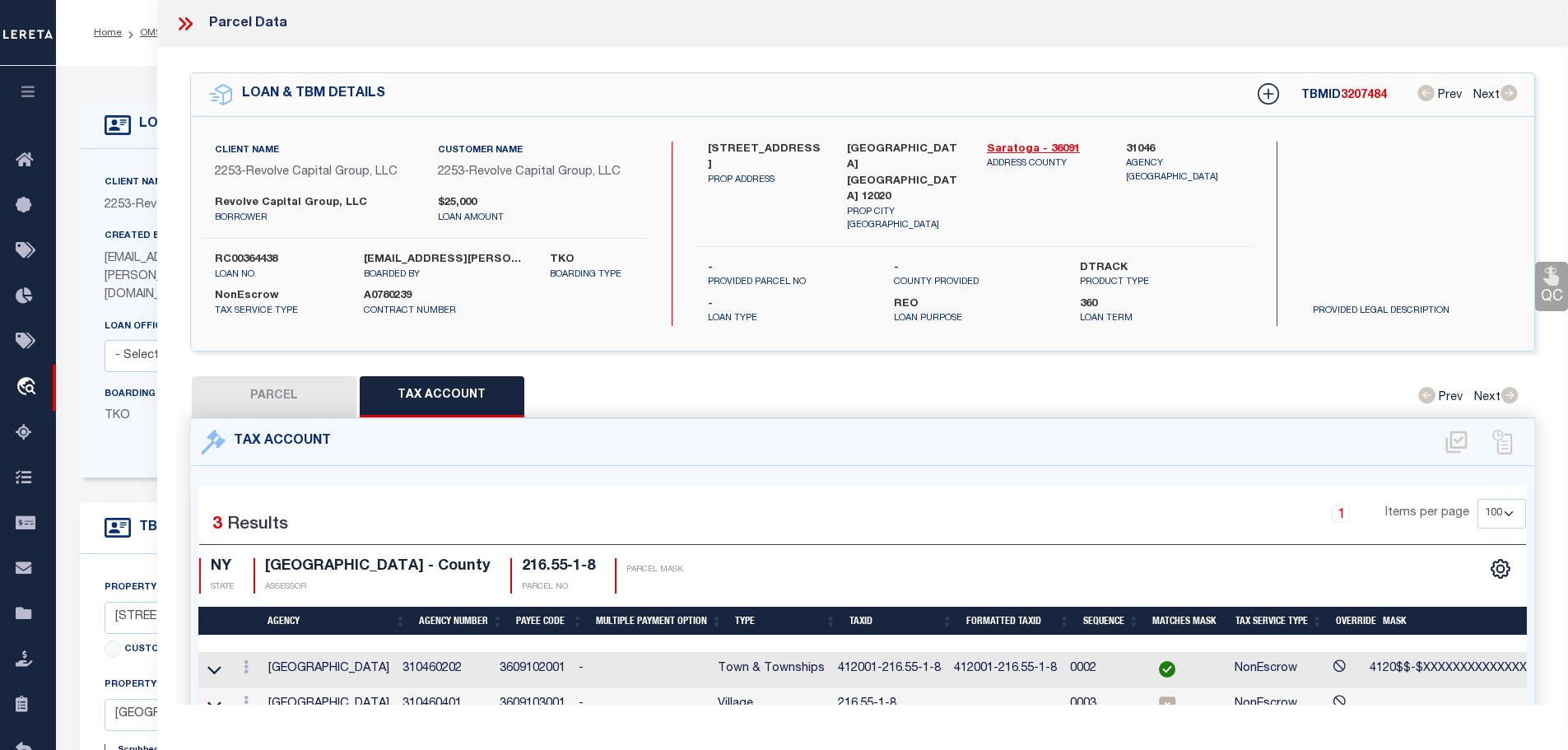
click at [180, 23] on icon at bounding box center [185, 24] width 22 height 22
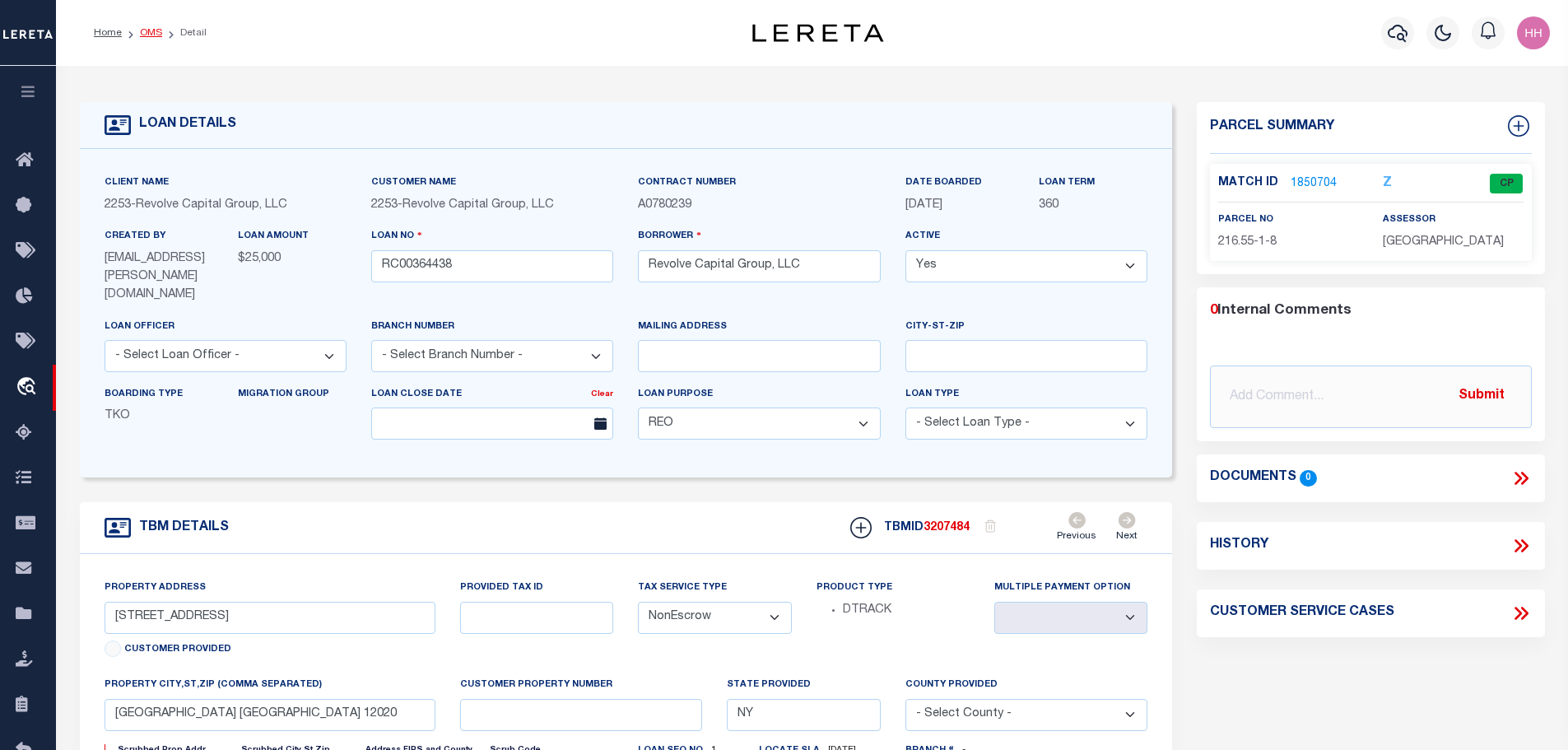
click at [145, 35] on link "OMS" at bounding box center [150, 32] width 23 height 10
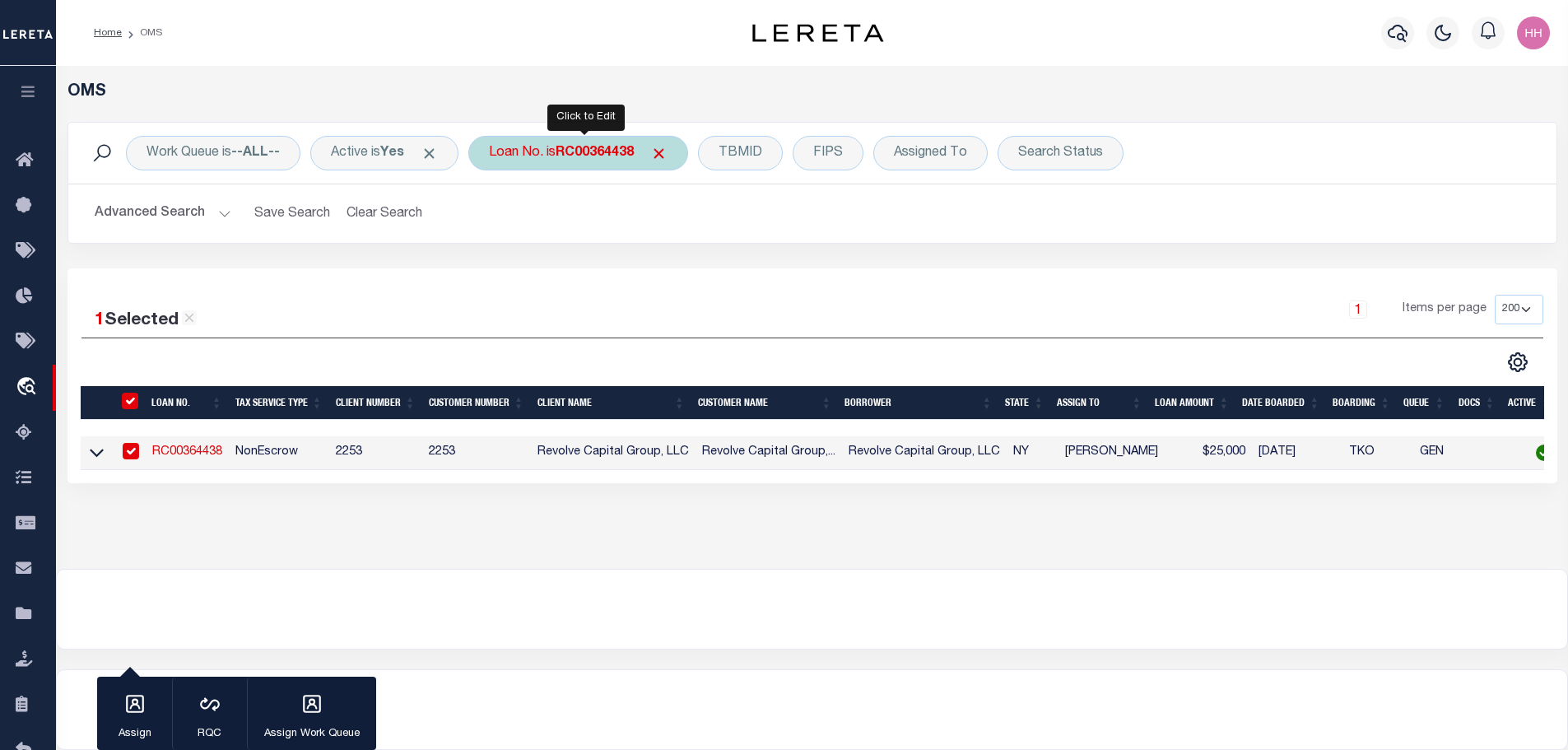
click at [576, 150] on b "RC00364438" at bounding box center [595, 152] width 79 height 13
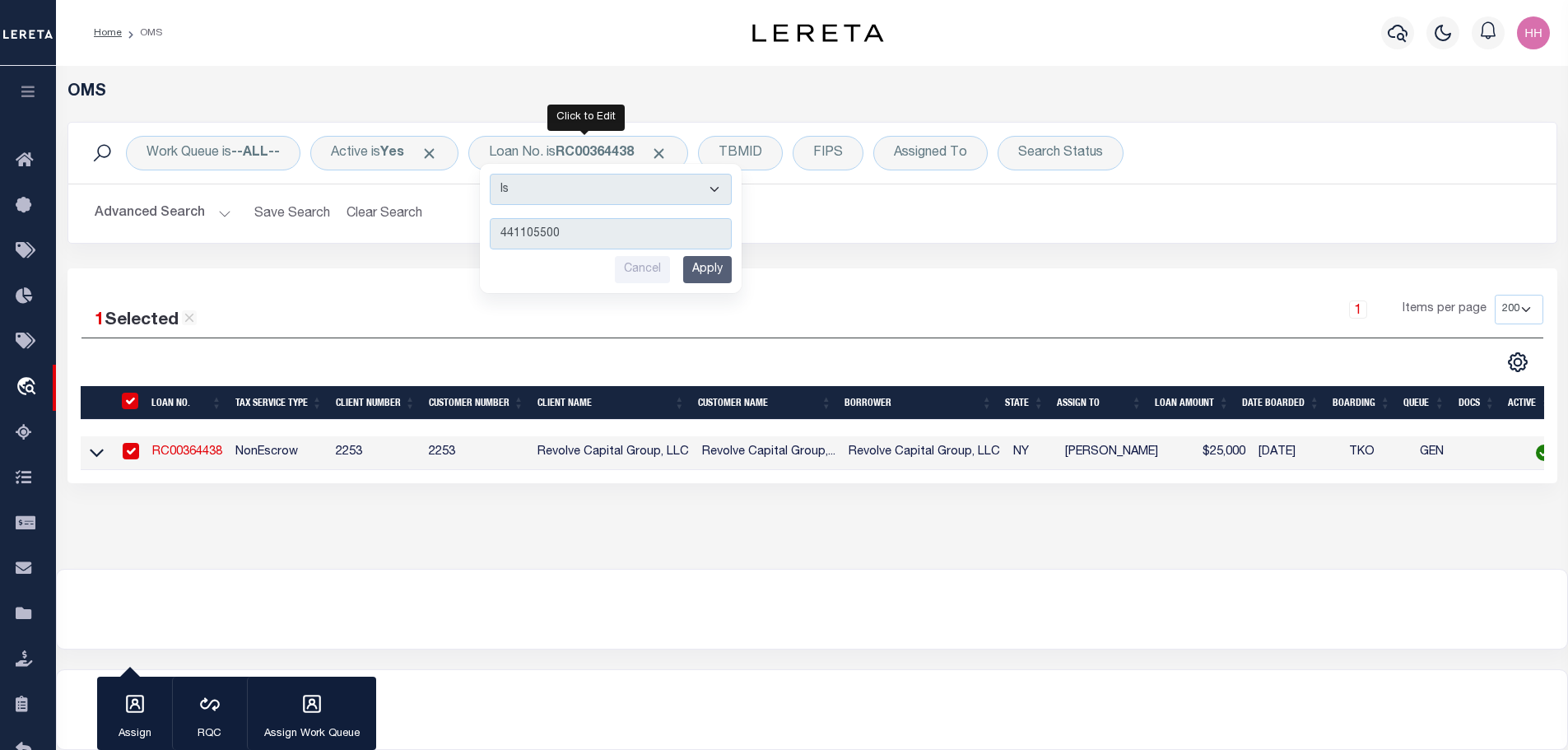
click at [727, 277] on input "Apply" at bounding box center [707, 269] width 48 height 28
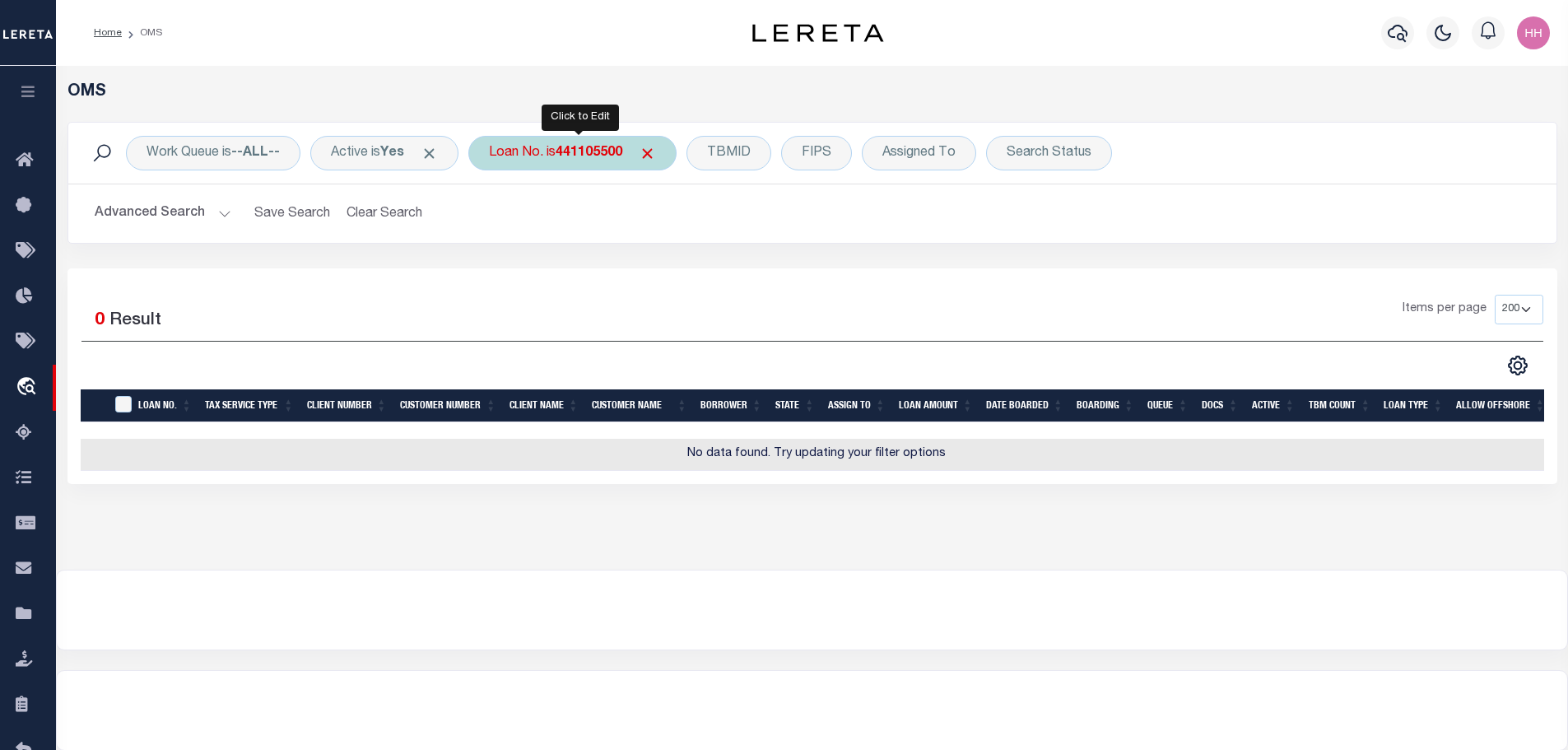
click at [579, 153] on b "441105500" at bounding box center [589, 152] width 67 height 13
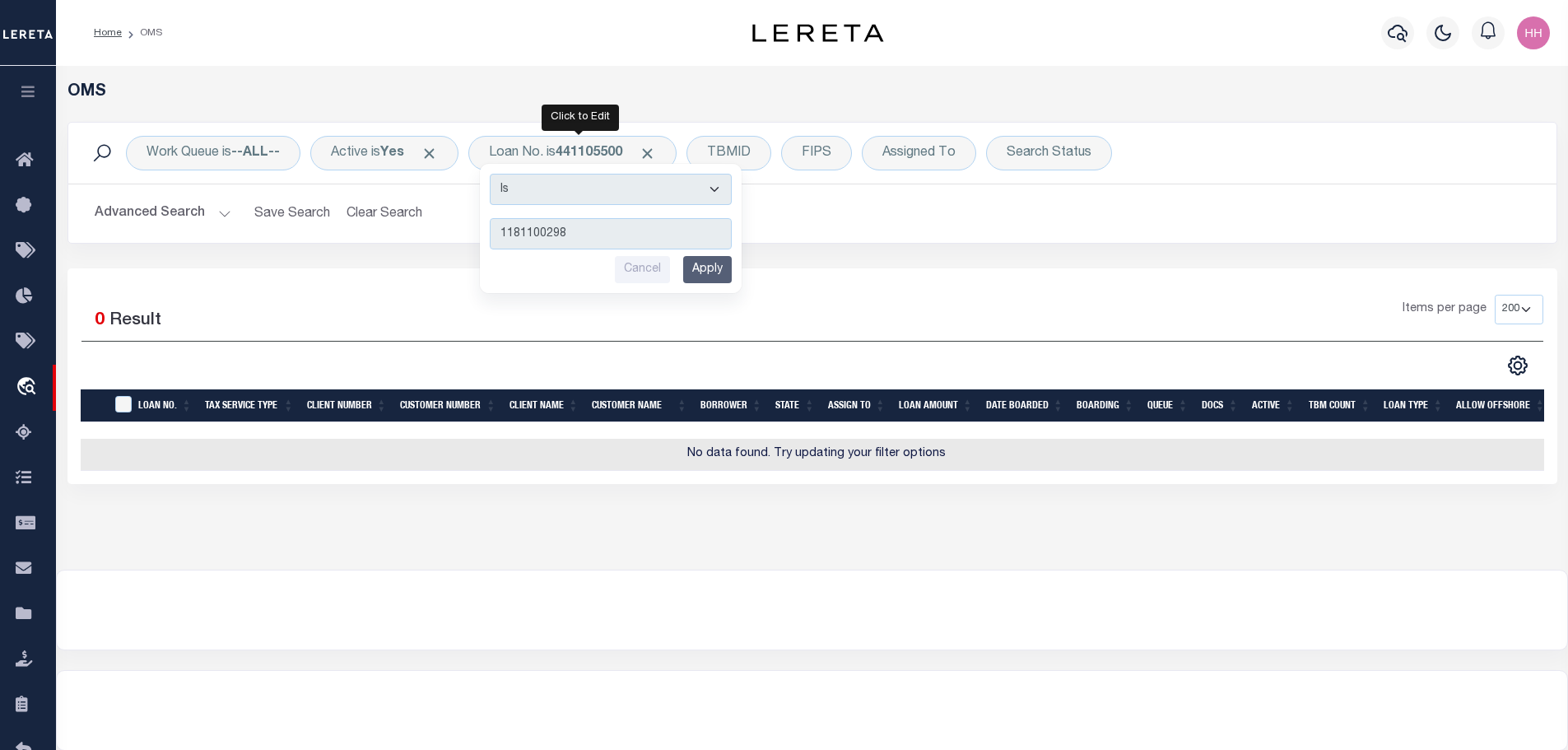
click at [723, 258] on input "Apply" at bounding box center [707, 269] width 48 height 28
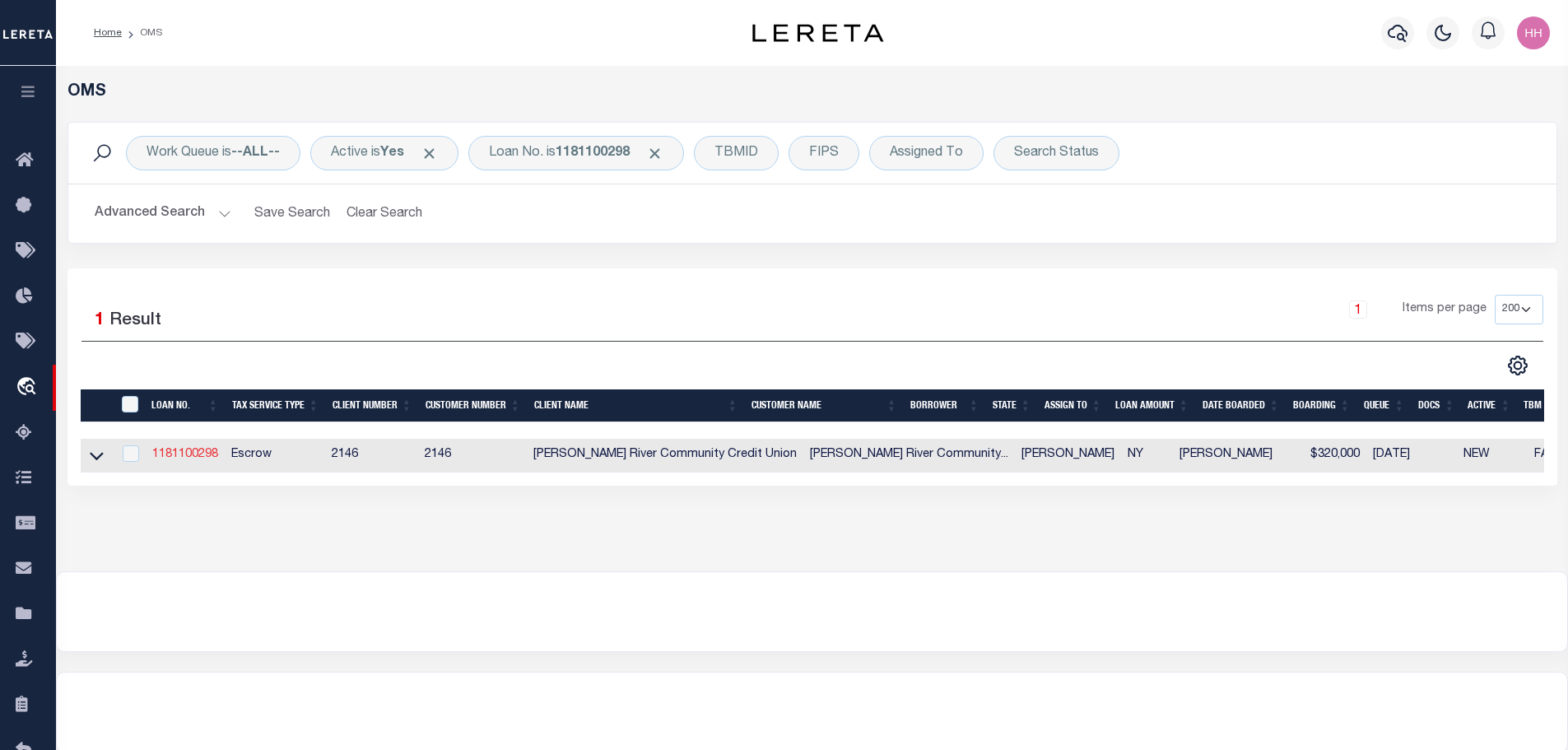
click at [193, 451] on link "1181100298" at bounding box center [185, 454] width 66 height 12
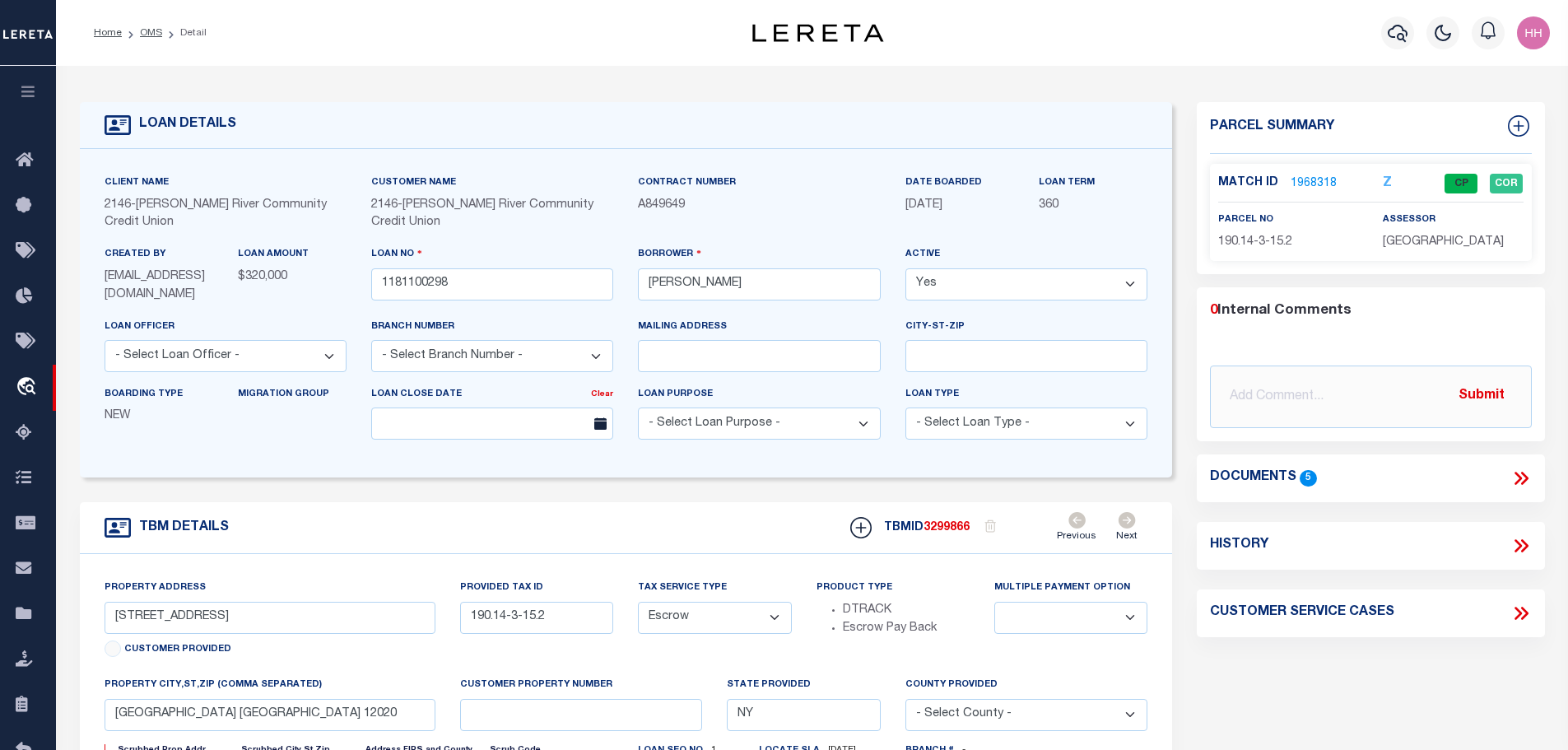
click at [1305, 185] on link "1968318" at bounding box center [1313, 184] width 46 height 18
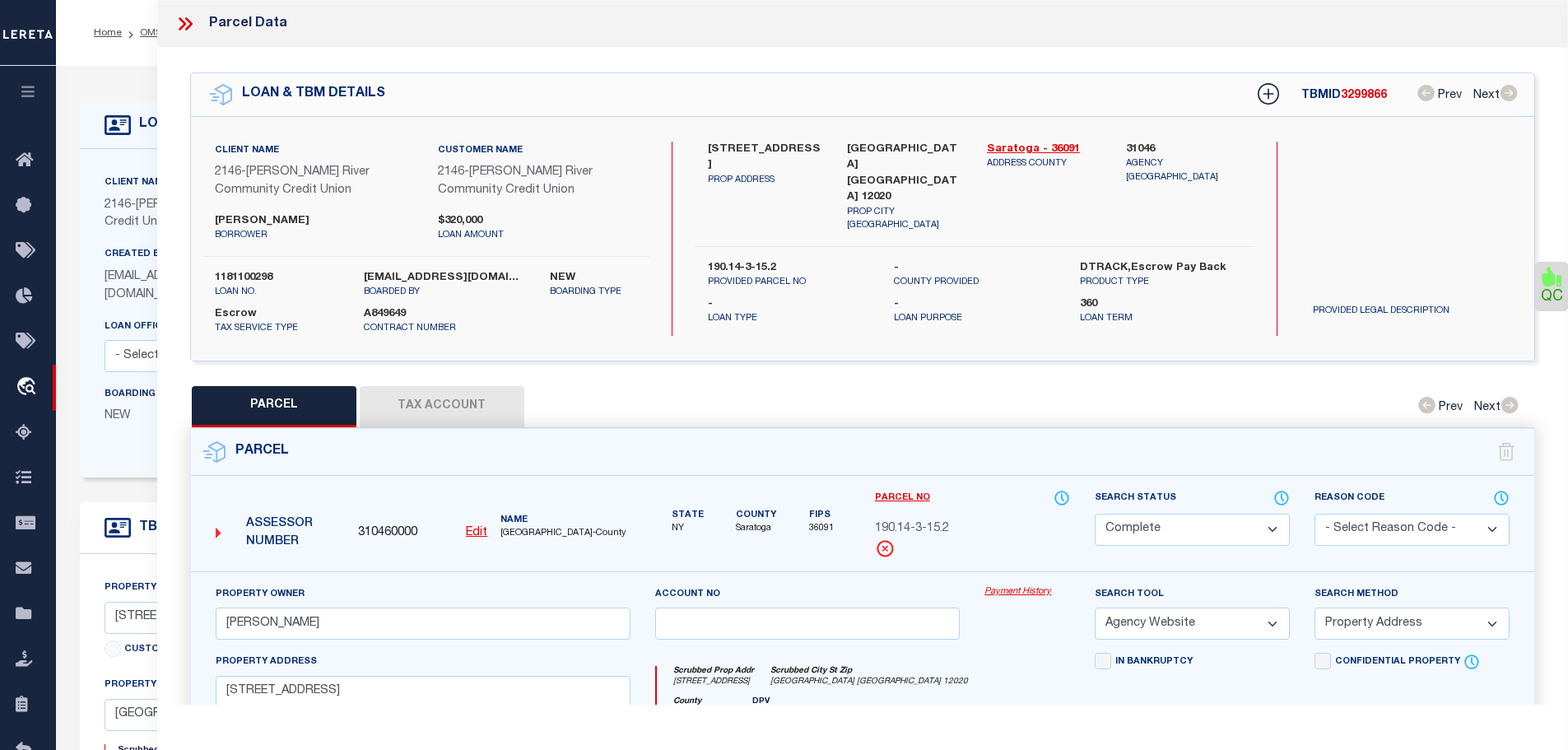
click at [425, 397] on button "Tax Account" at bounding box center [441, 407] width 164 height 41
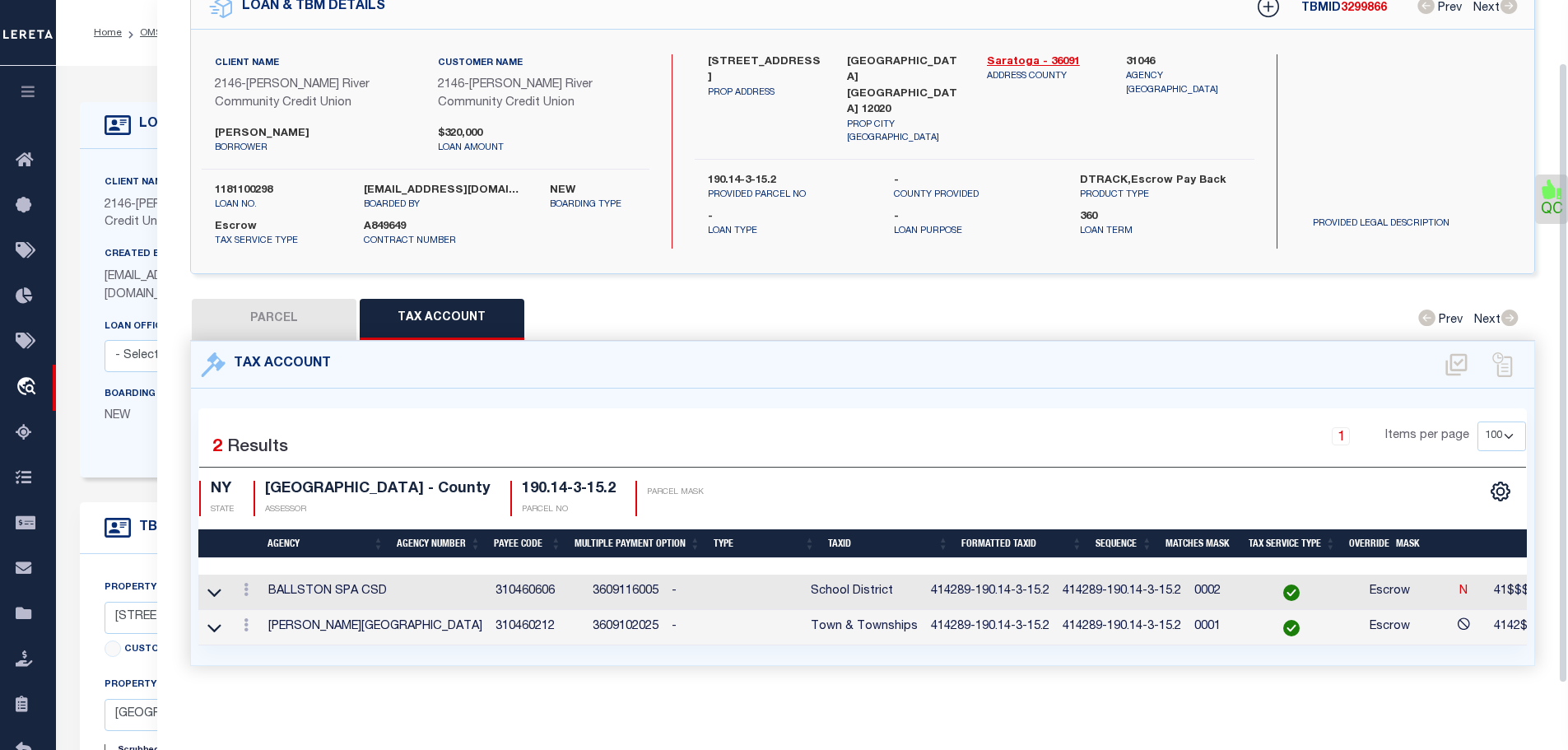
scroll to position [94, 0]
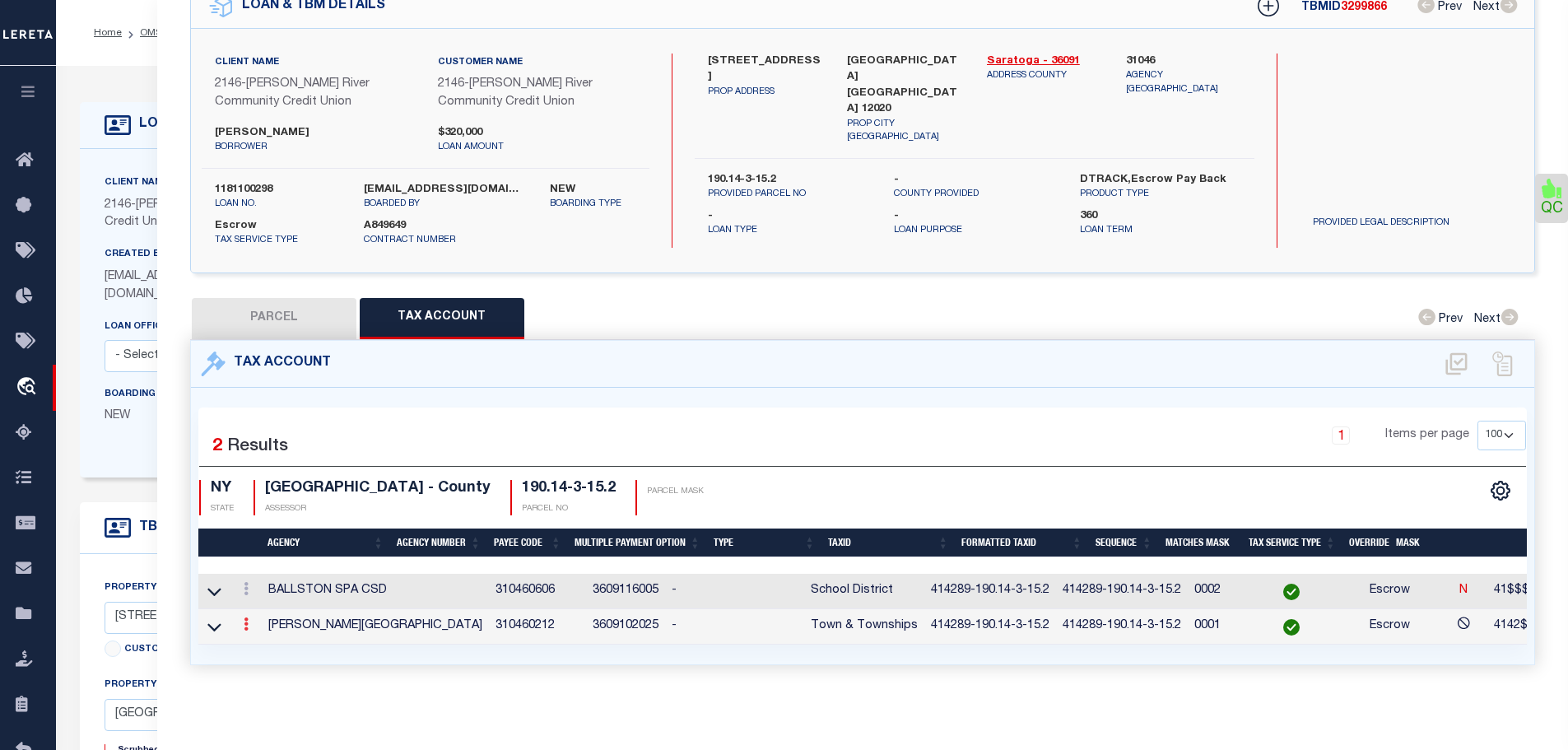
click at [249, 617] on icon at bounding box center [246, 623] width 5 height 13
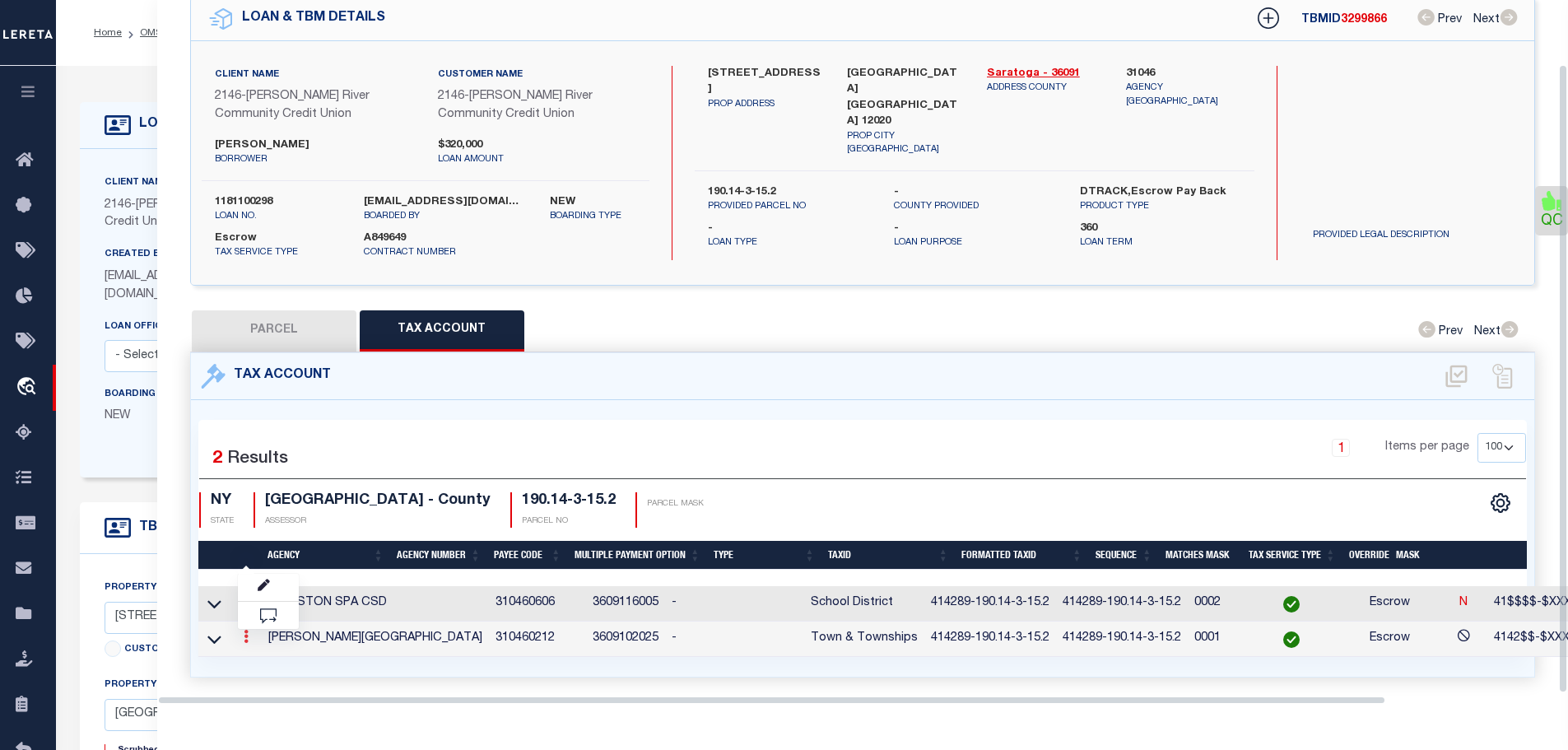
scroll to position [72, 0]
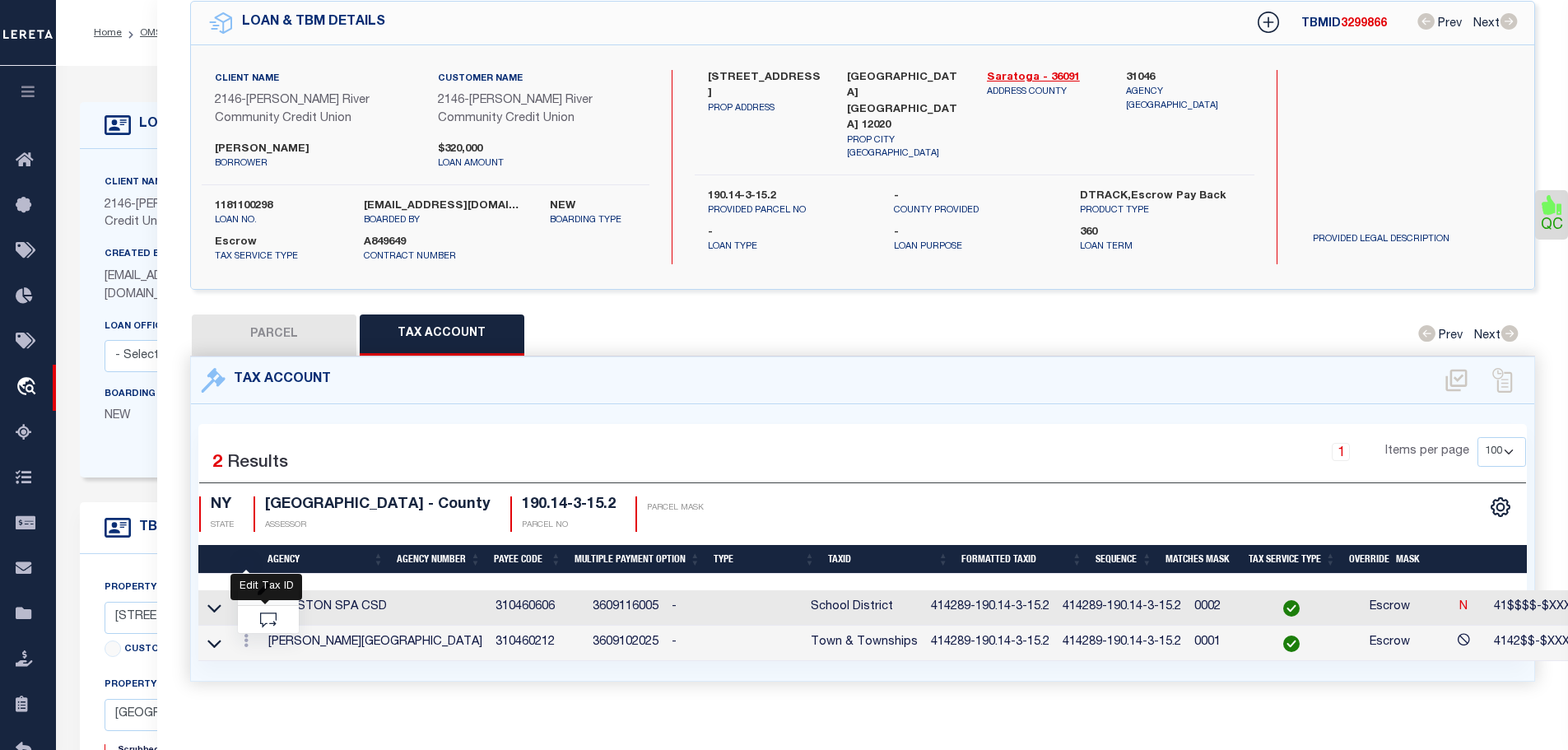
click at [262, 584] on icon "" at bounding box center [263, 590] width 13 height 13
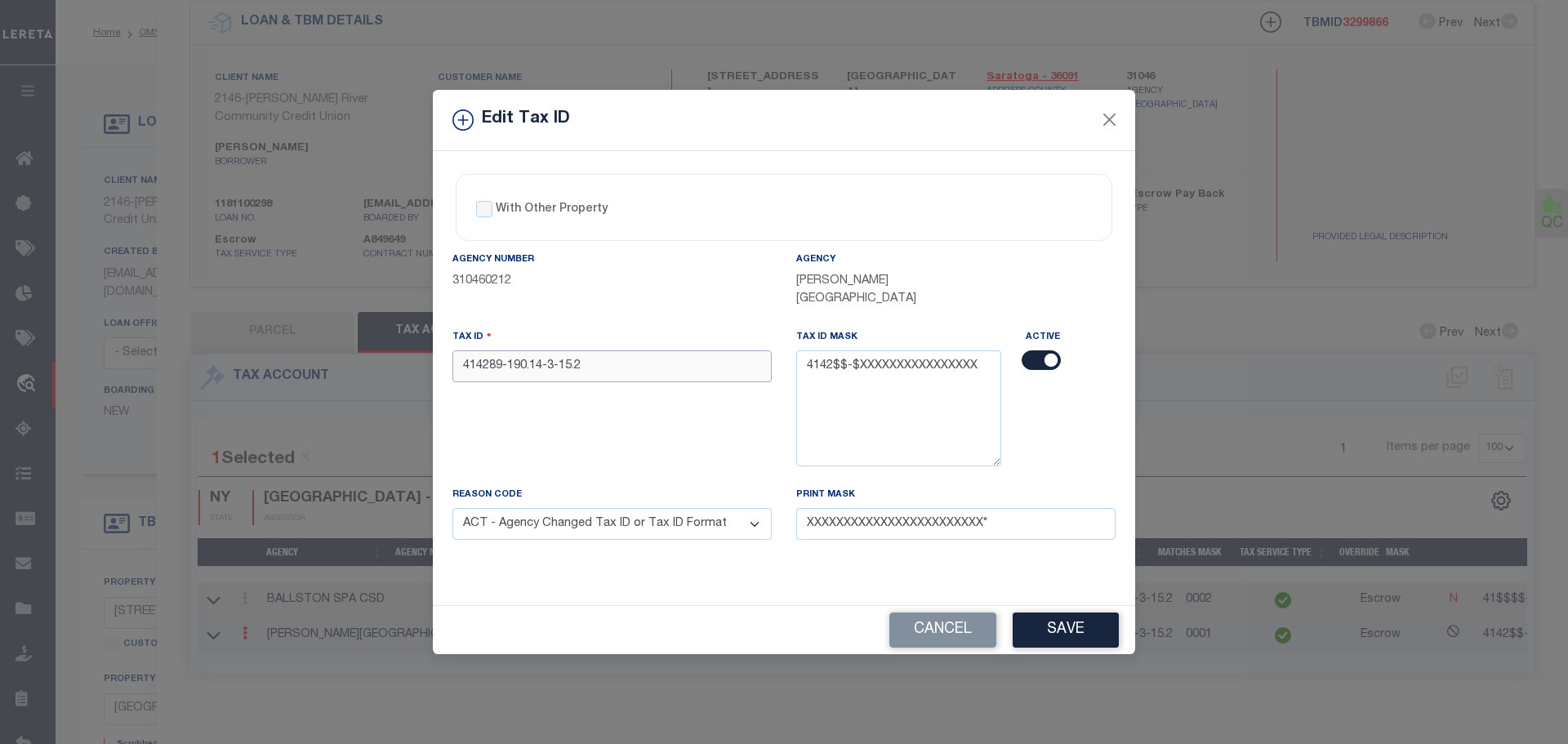
click at [527, 359] on input "414289-190.14-3-15.2" at bounding box center [612, 366] width 319 height 32
click at [580, 508] on select "- Select Reason - 099 - Other (Provide additional detail) ACT - Agency Changed …" at bounding box center [612, 524] width 319 height 32
click at [926, 621] on button "Cancel" at bounding box center [944, 630] width 107 height 35
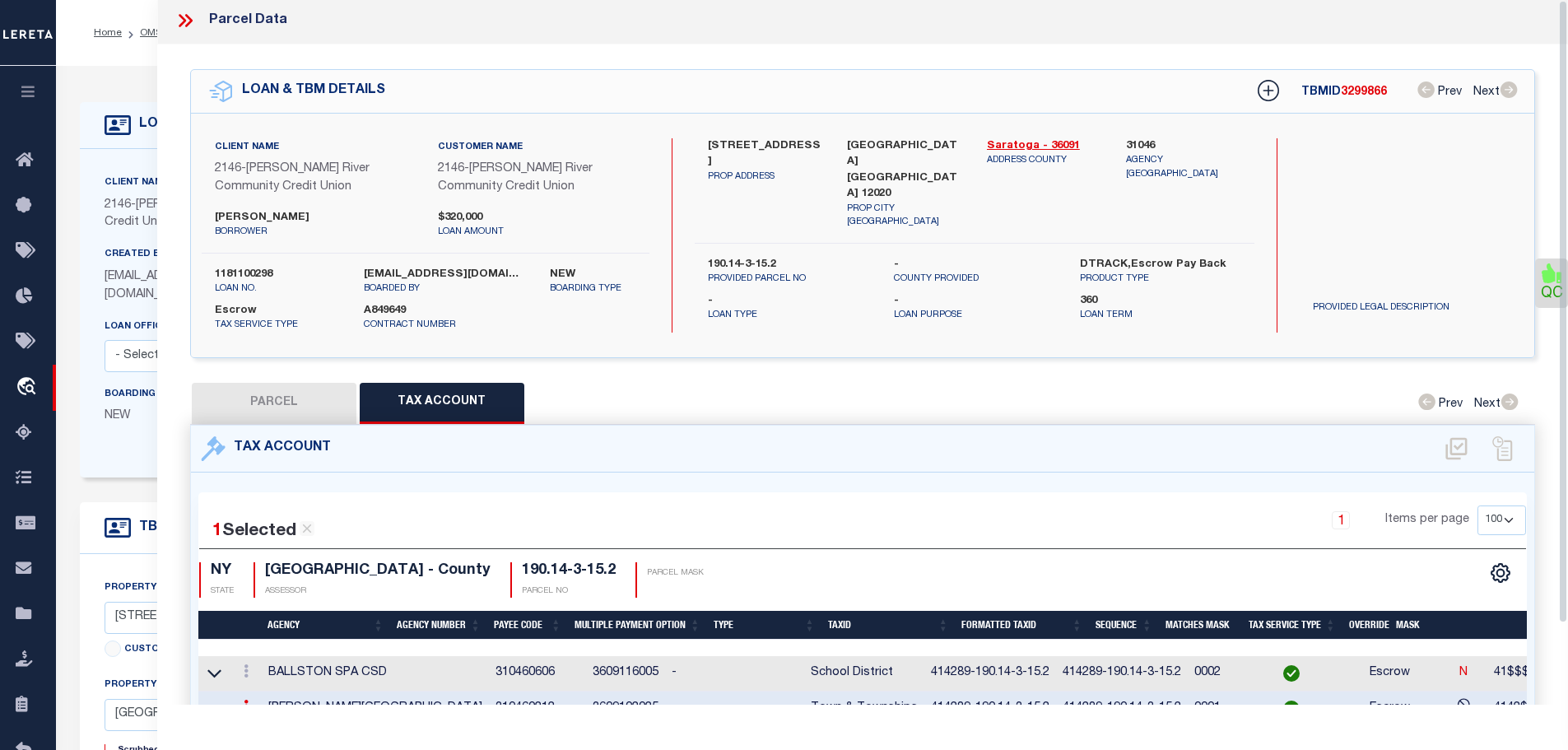
scroll to position [0, 0]
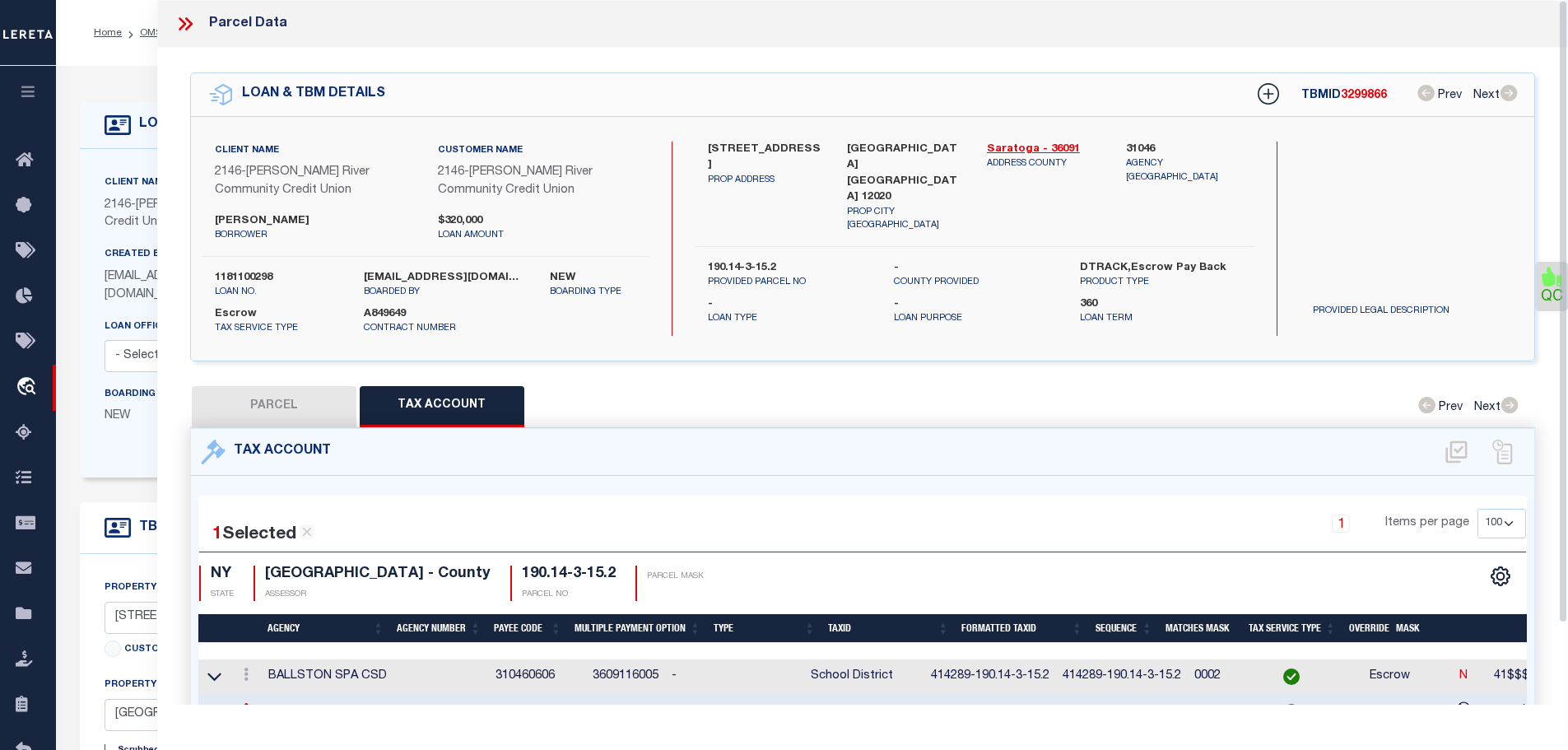
click at [180, 26] on icon at bounding box center [185, 24] width 22 height 22
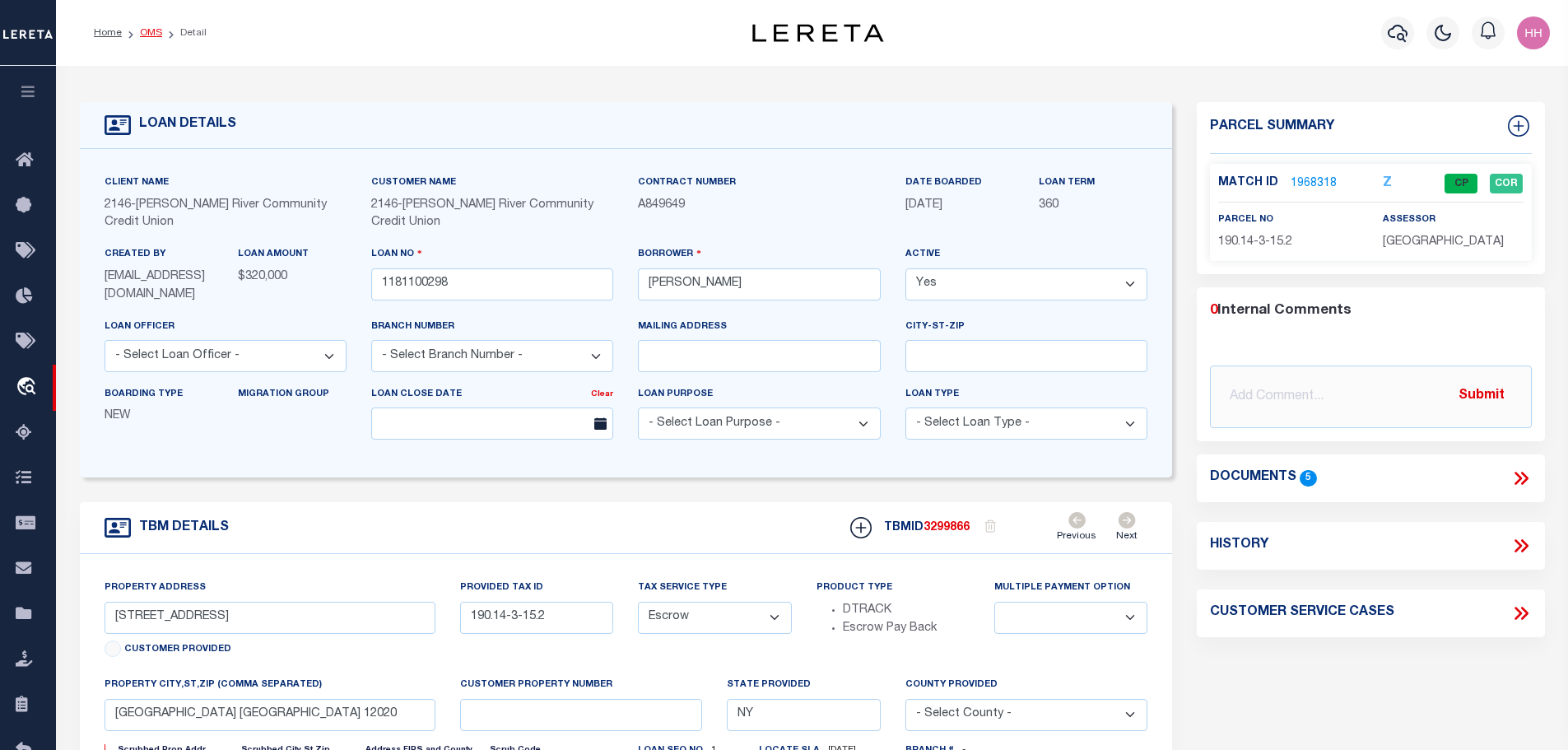
click at [140, 34] on link "OMS" at bounding box center [150, 32] width 23 height 10
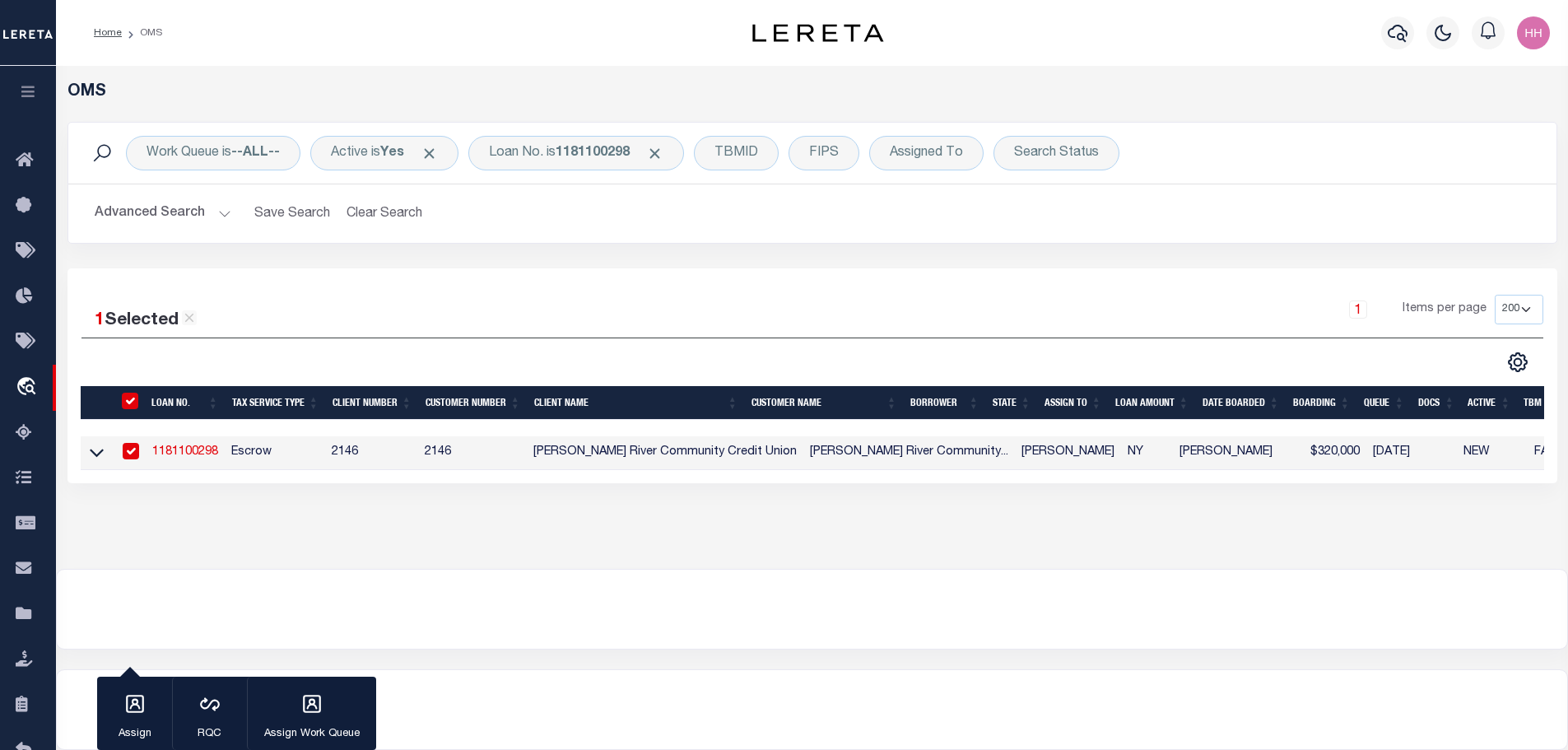
click at [138, 34] on li "OMS" at bounding box center [142, 32] width 40 height 15
click at [605, 156] on b "1181100298" at bounding box center [592, 152] width 74 height 13
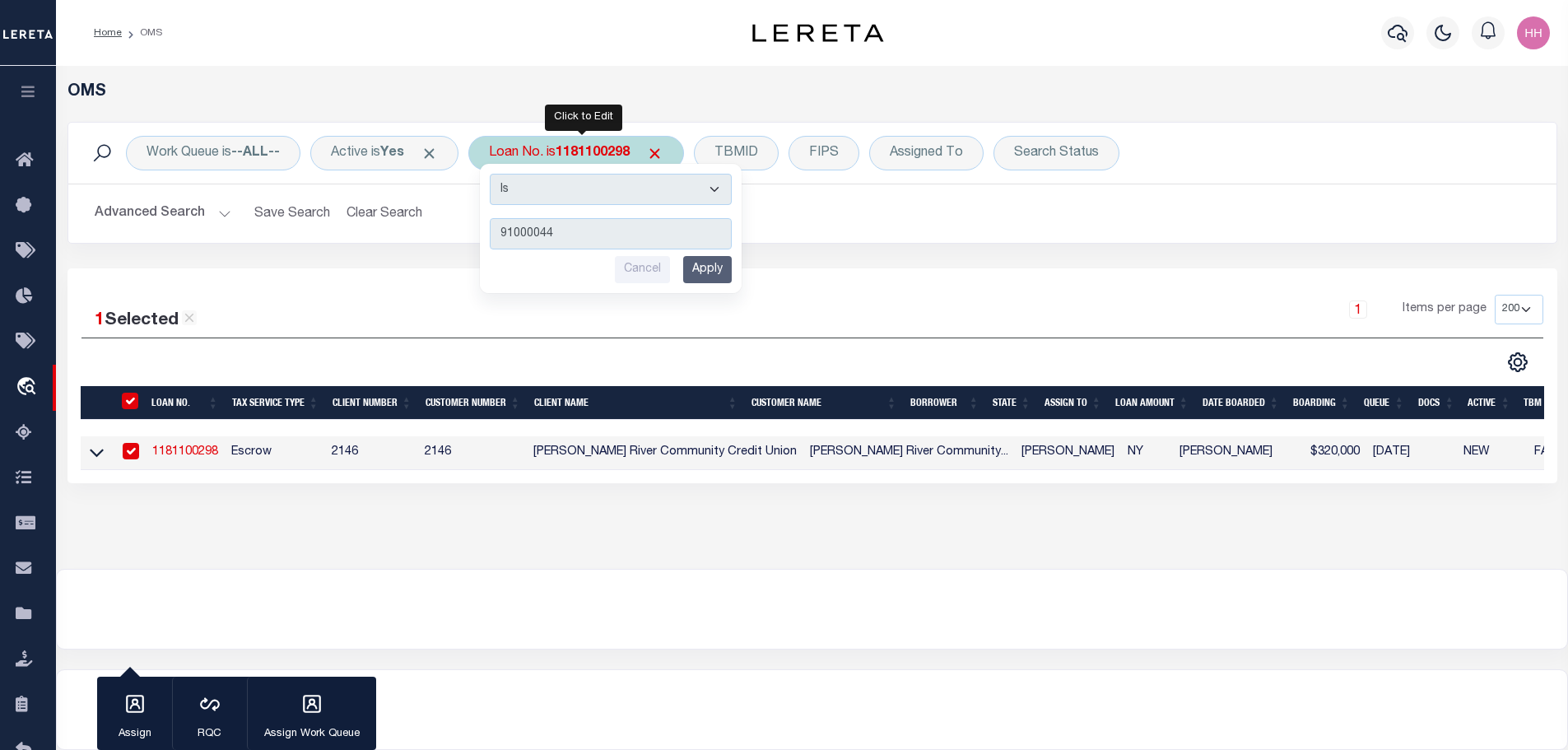
click at [713, 269] on input "Apply" at bounding box center [707, 269] width 48 height 28
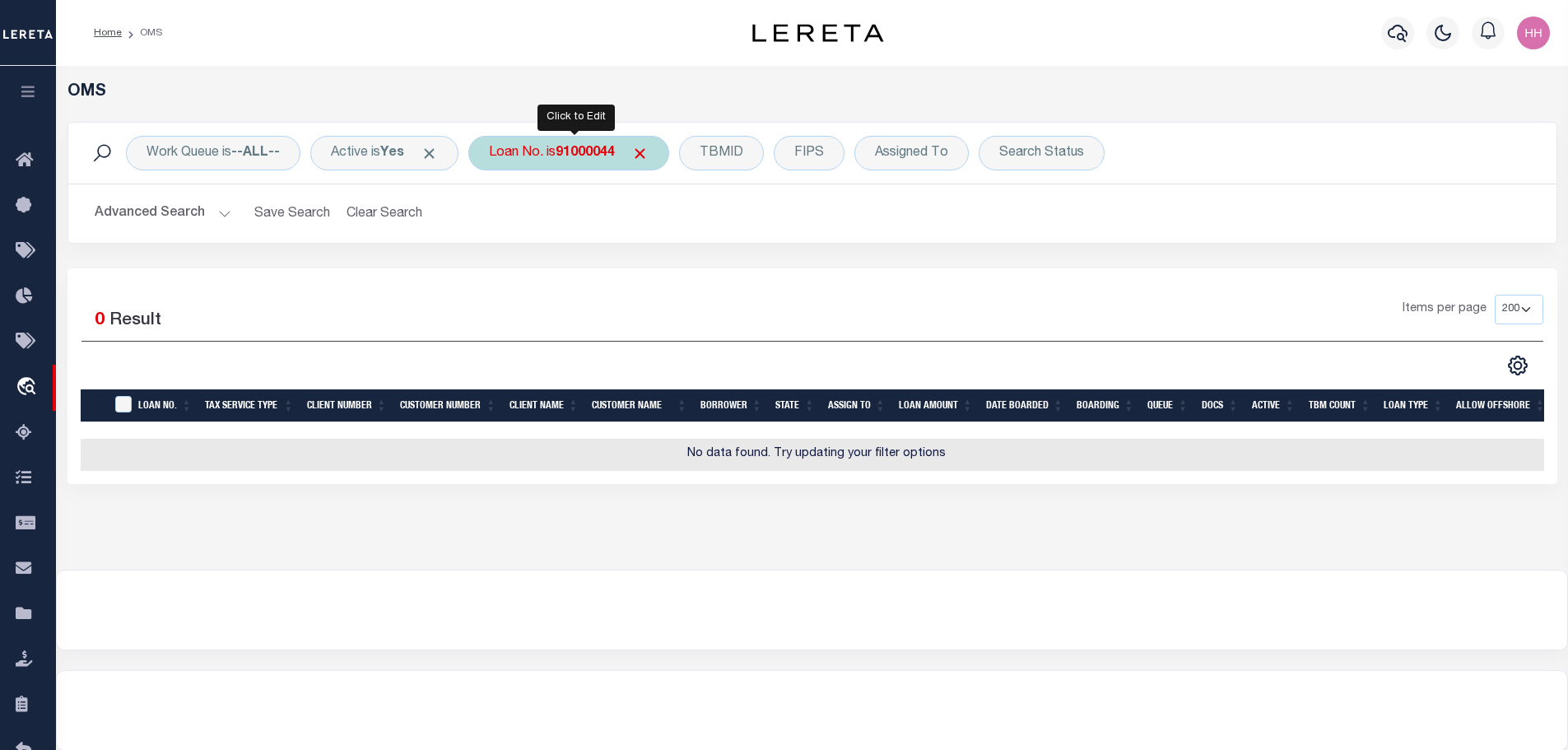
click at [572, 161] on div "Loan No. is 91000044" at bounding box center [568, 152] width 201 height 34
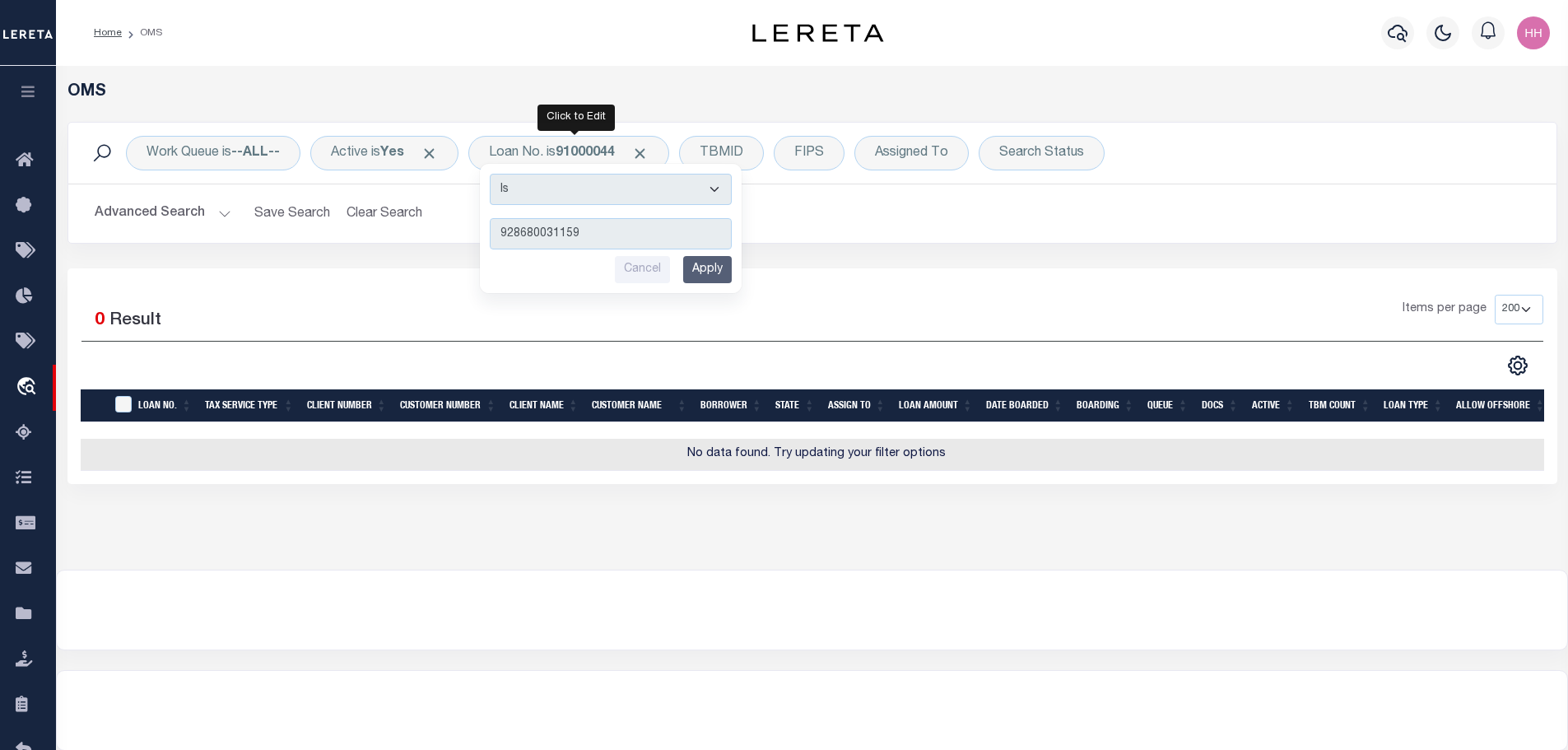
click at [717, 262] on input "Apply" at bounding box center [707, 269] width 48 height 28
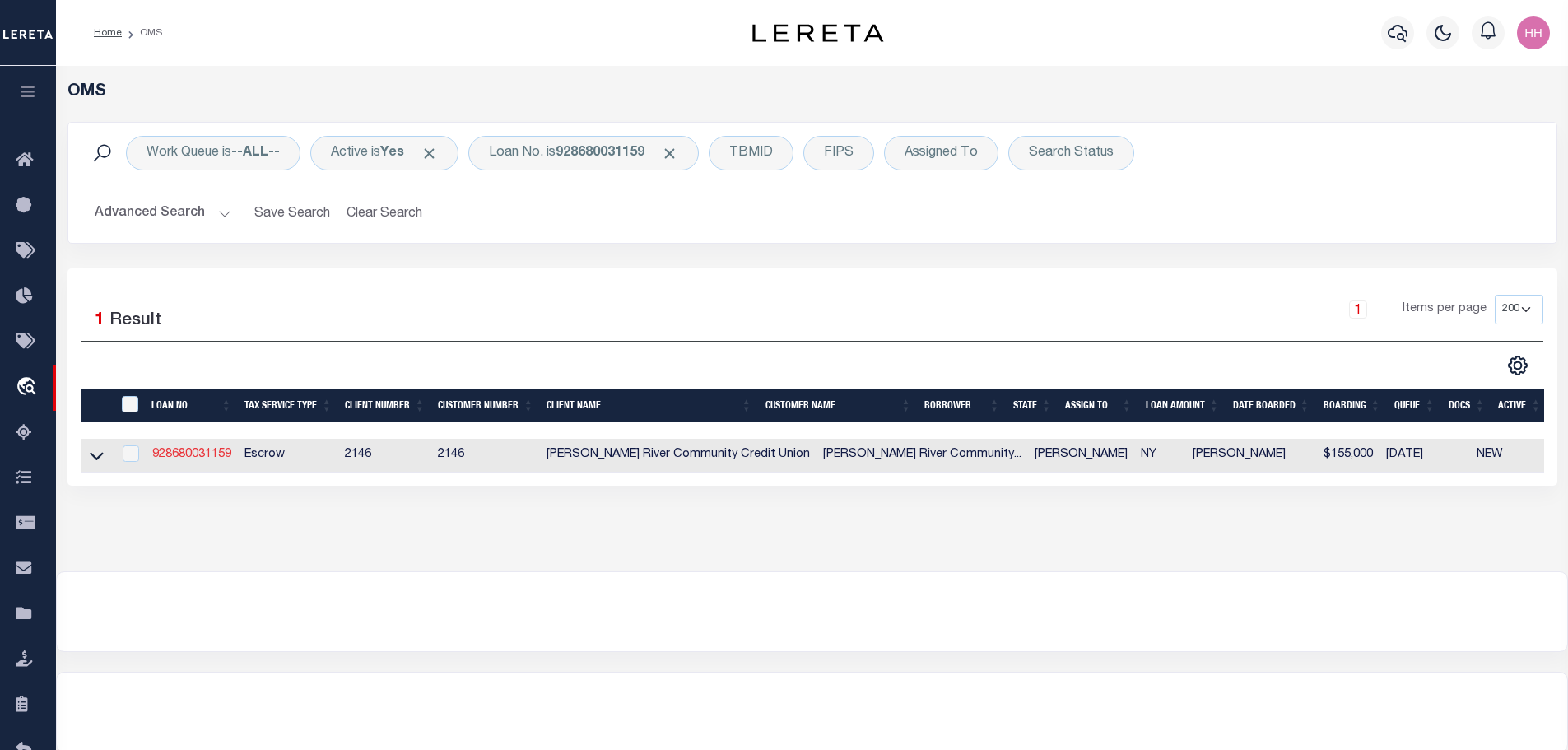
click at [213, 452] on link "928680031159" at bounding box center [192, 454] width 79 height 12
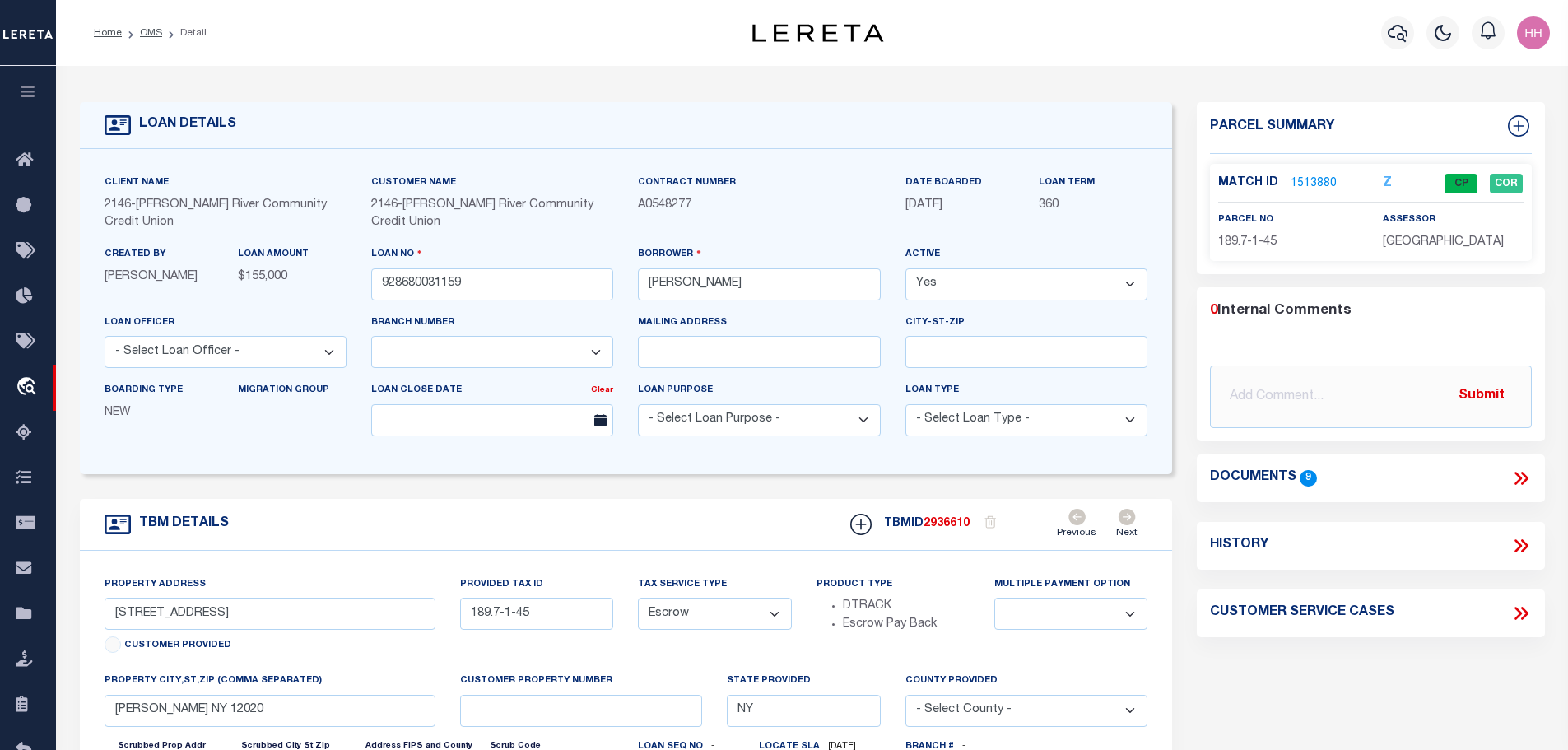
click at [1307, 180] on link "1513880" at bounding box center [1313, 184] width 46 height 18
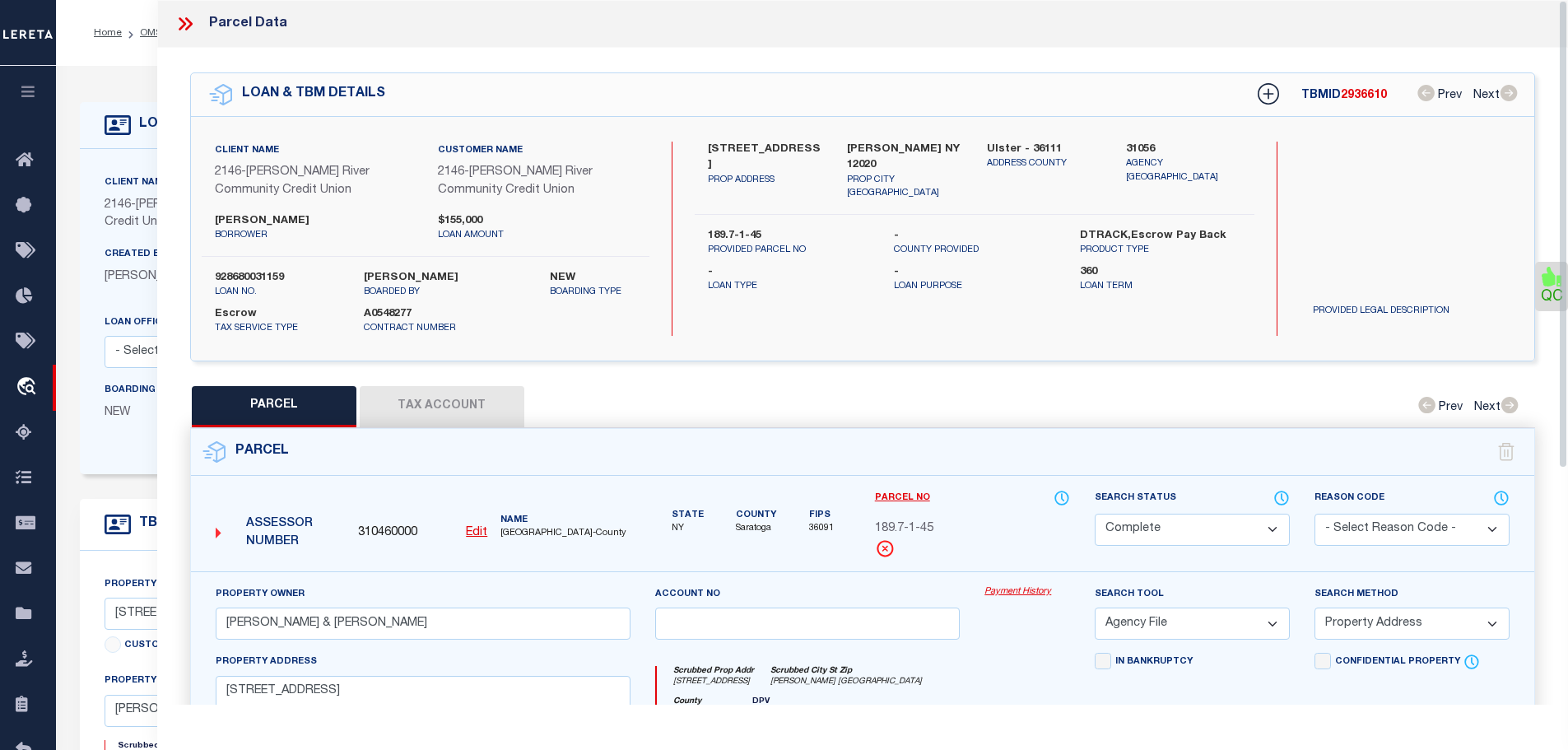
click at [488, 386] on button "Tax Account" at bounding box center [441, 407] width 164 height 41
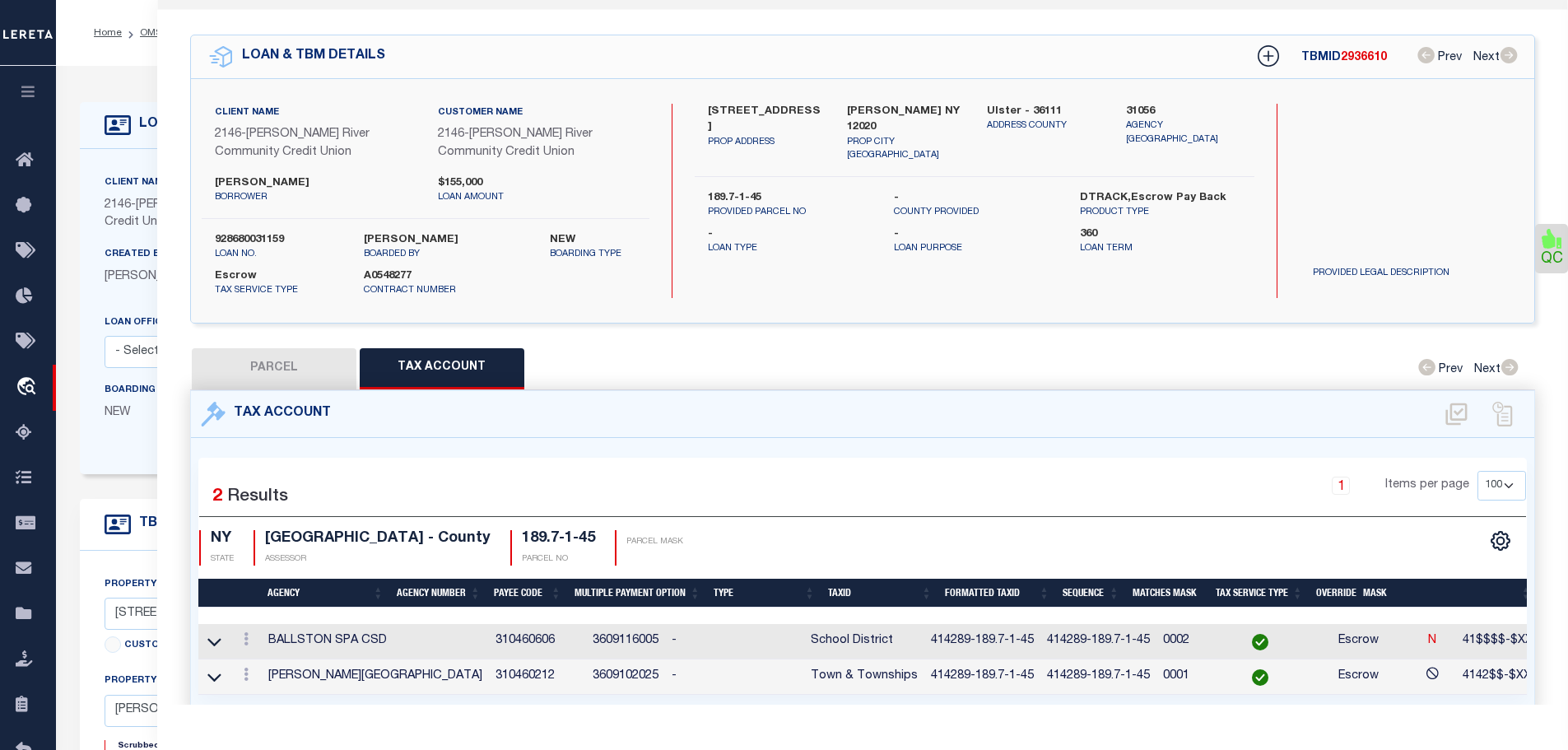
scroll to position [94, 0]
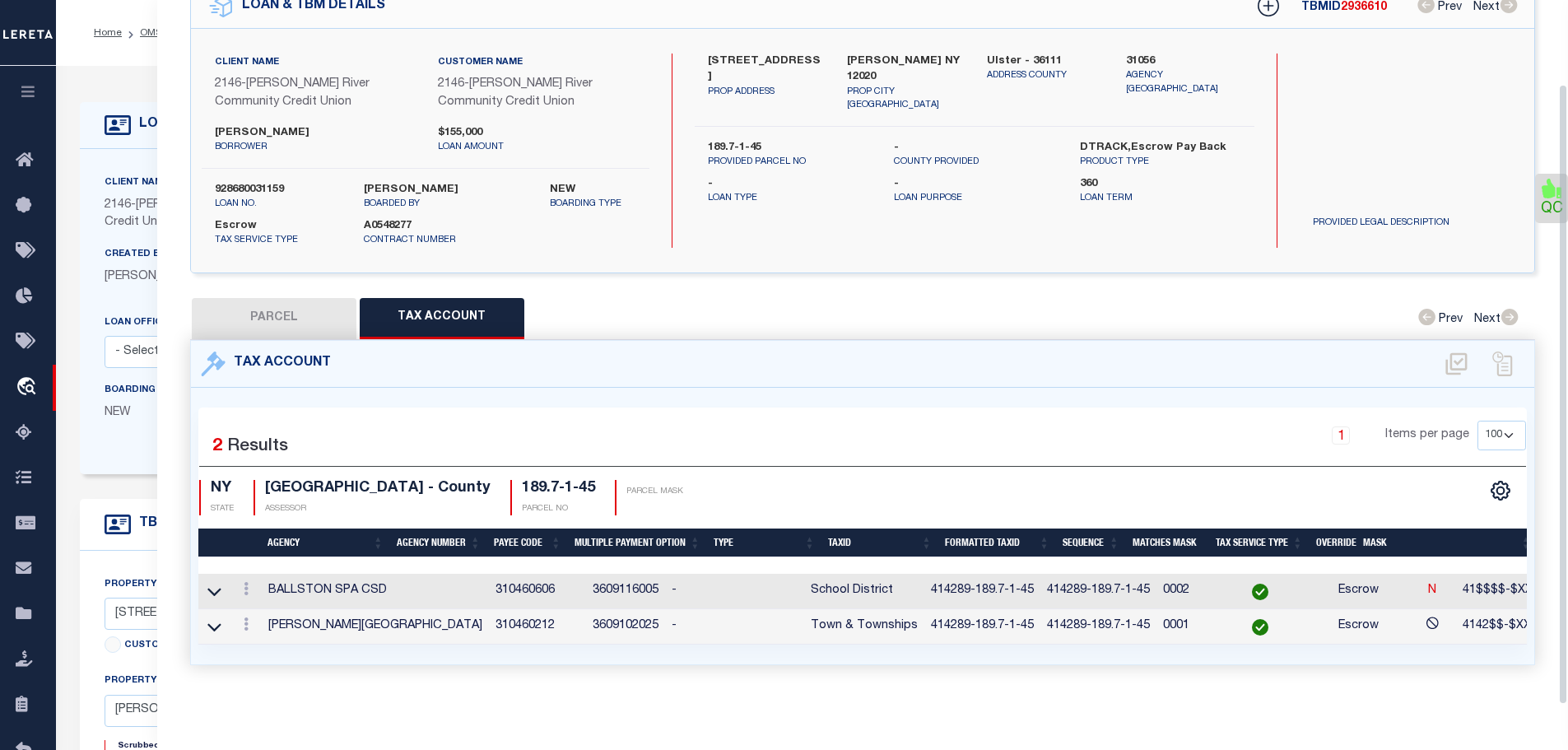
click at [240, 619] on link at bounding box center [246, 625] width 18 height 13
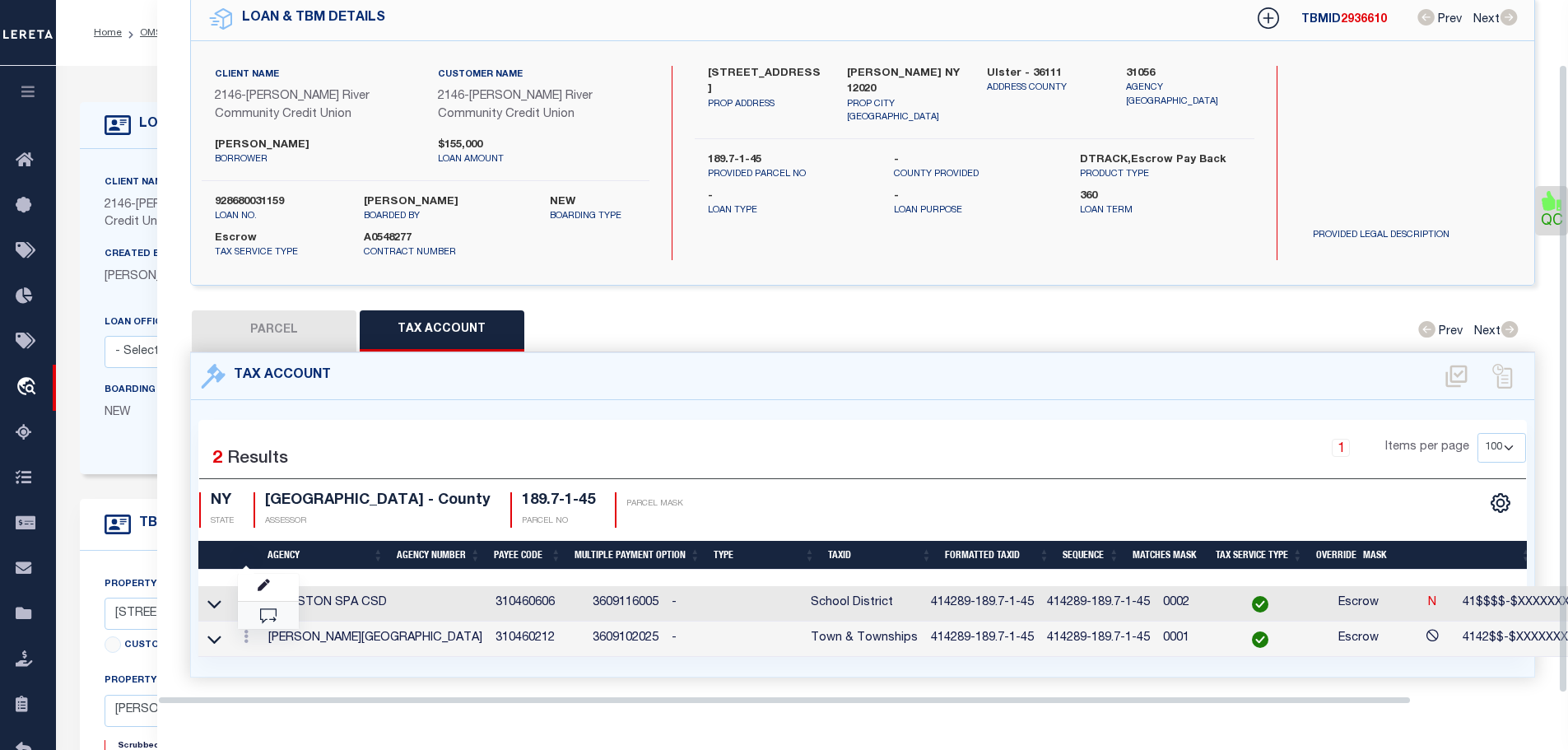
scroll to position [72, 0]
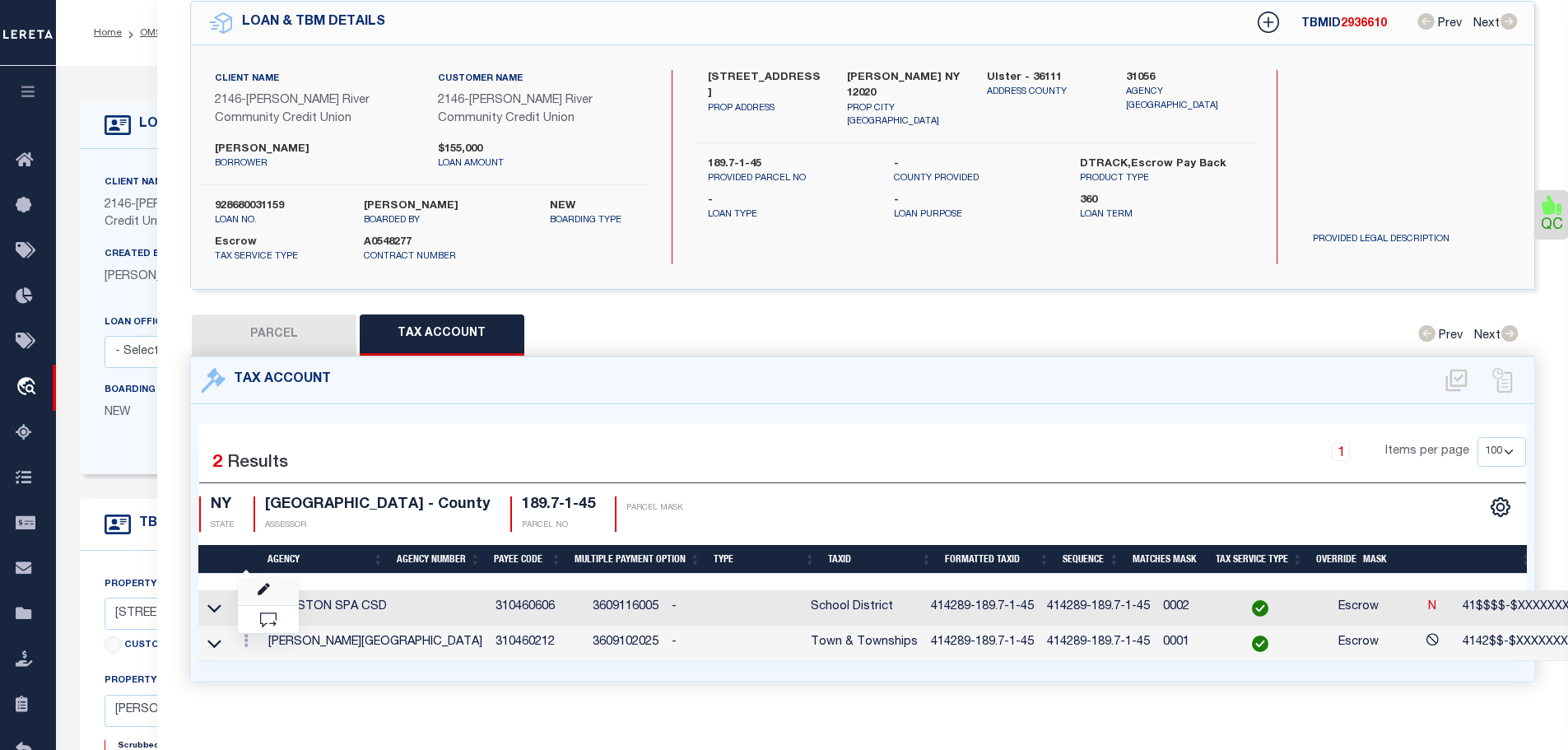
click at [263, 578] on link at bounding box center [268, 592] width 61 height 28
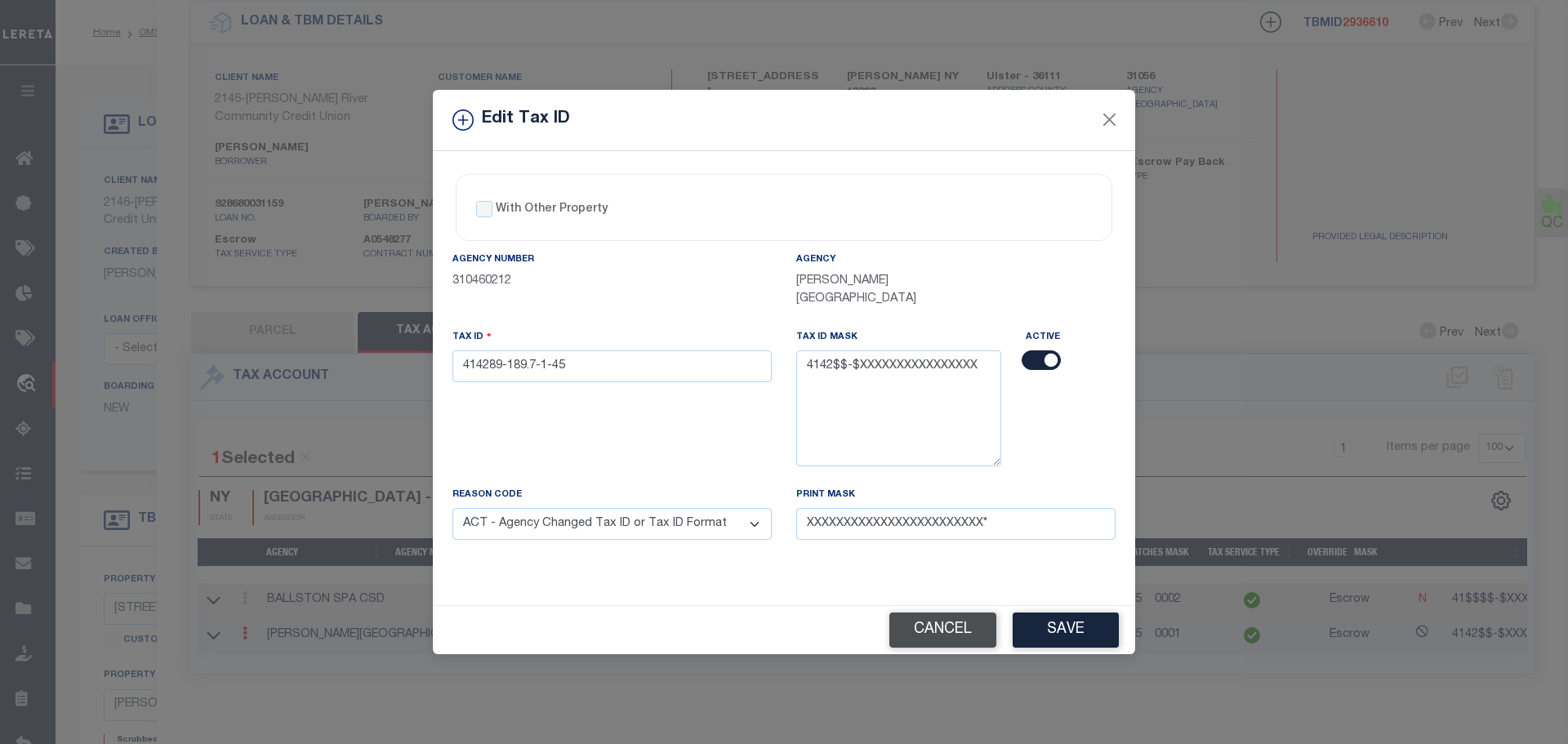
click at [926, 619] on button "Cancel" at bounding box center [944, 630] width 107 height 35
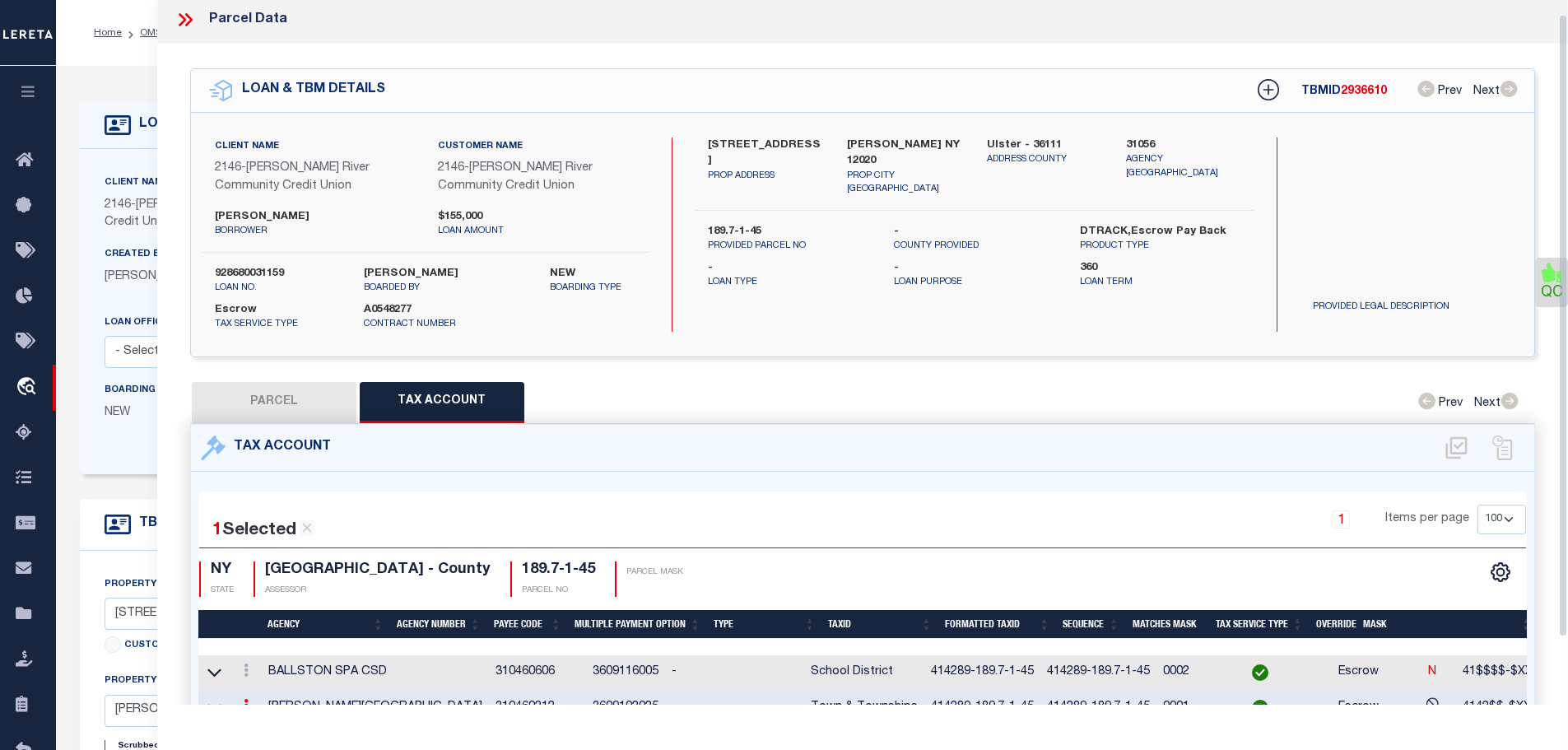
scroll to position [0, 0]
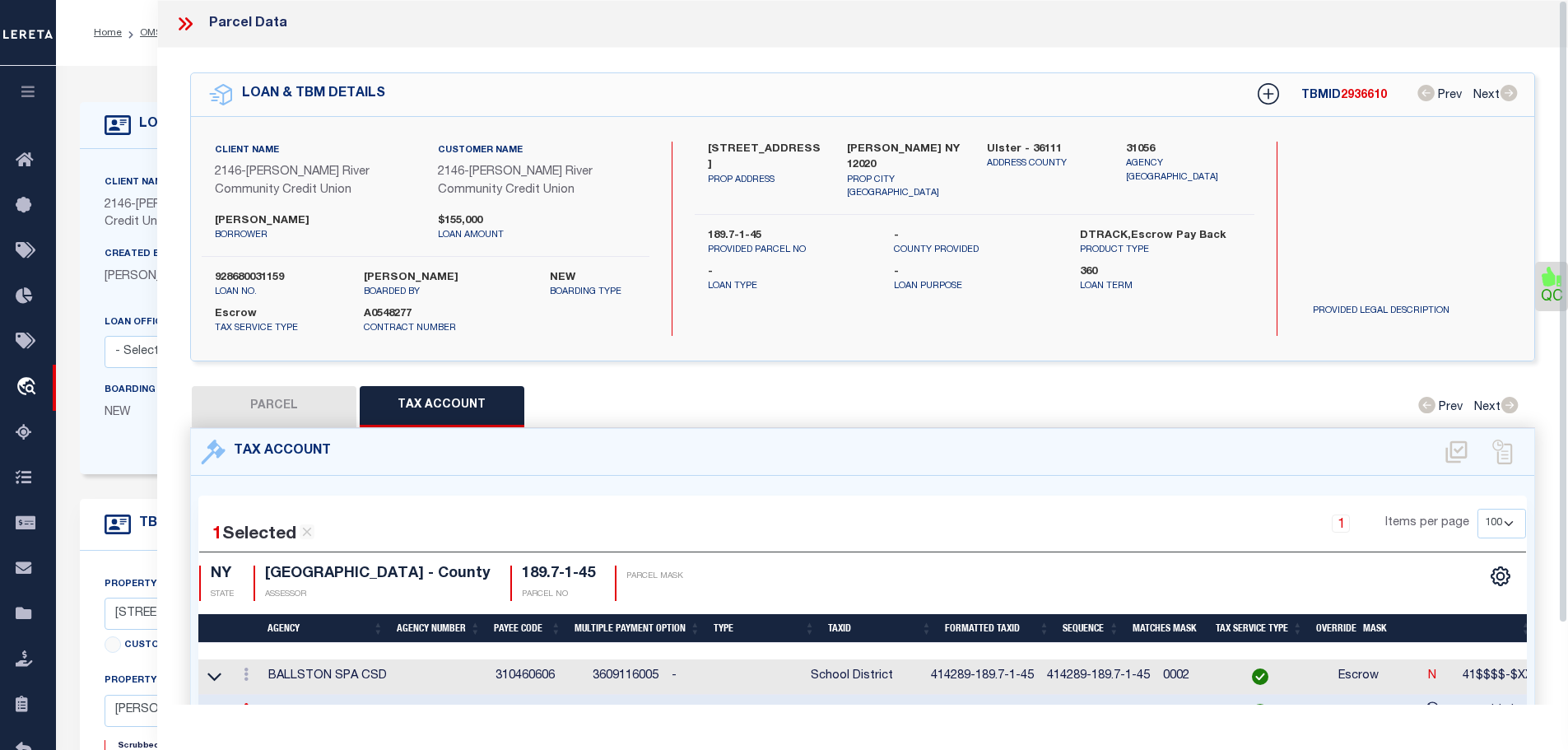
click at [180, 25] on icon at bounding box center [185, 24] width 22 height 22
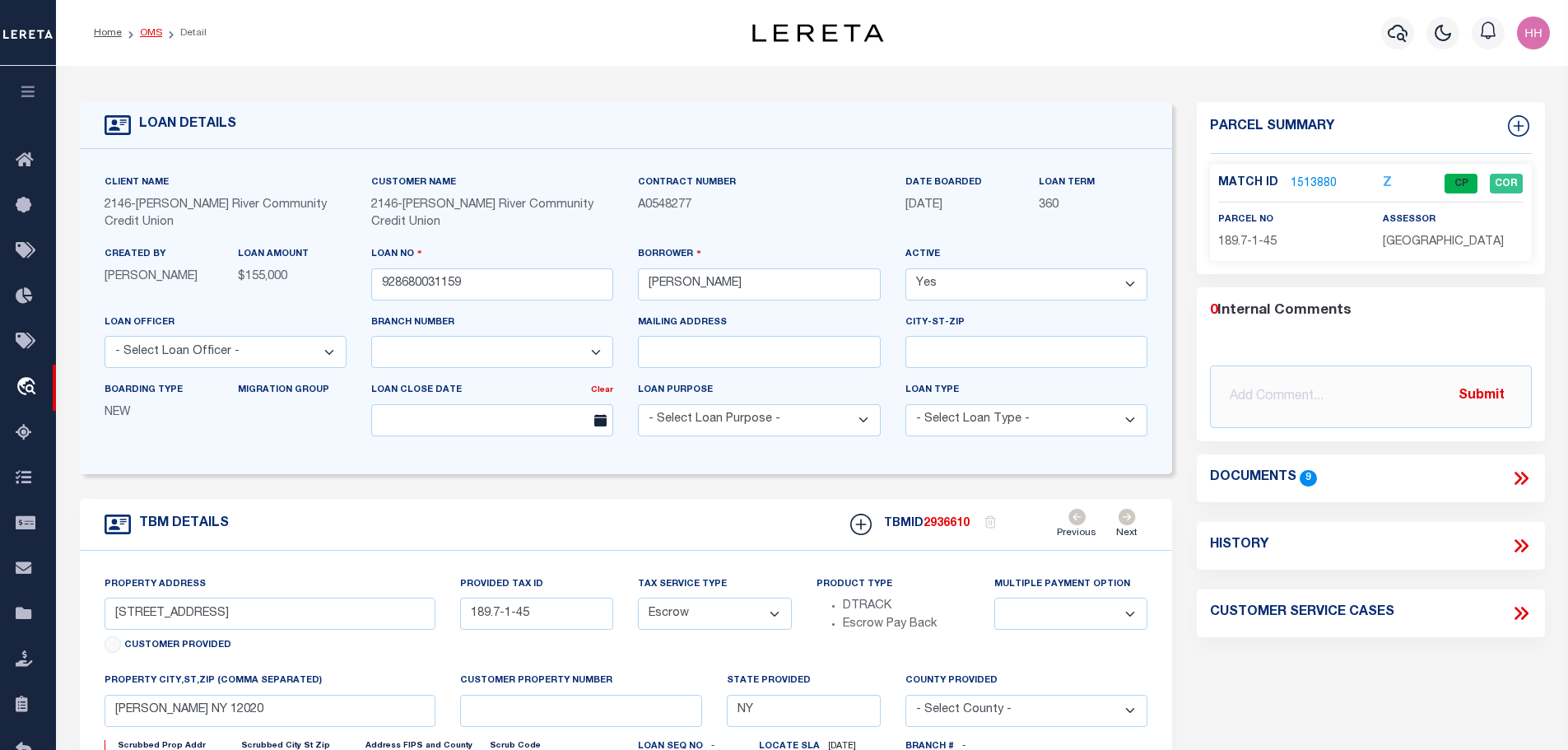
click at [145, 32] on link "OMS" at bounding box center [150, 32] width 23 height 10
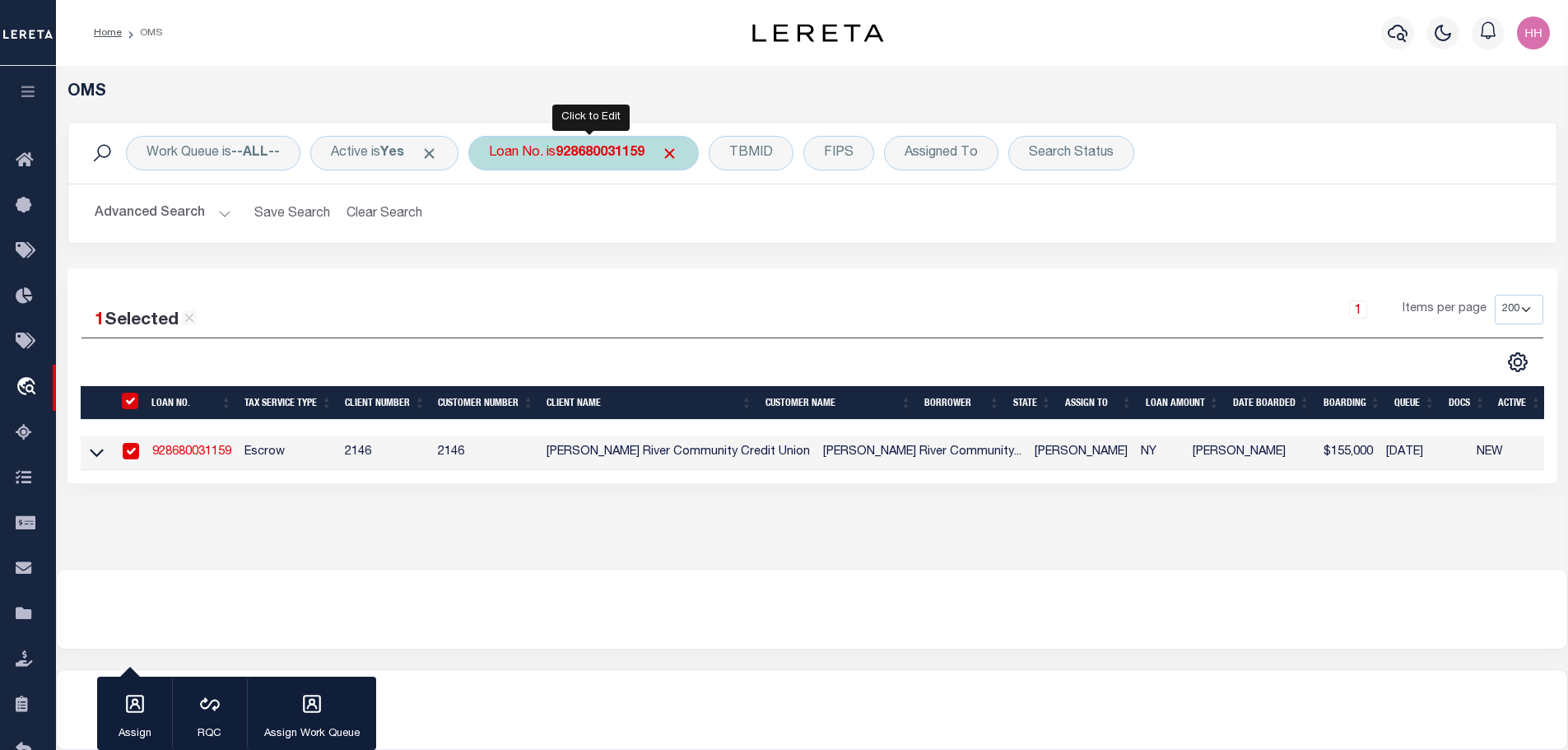
click at [603, 154] on b "928680031159" at bounding box center [600, 152] width 88 height 13
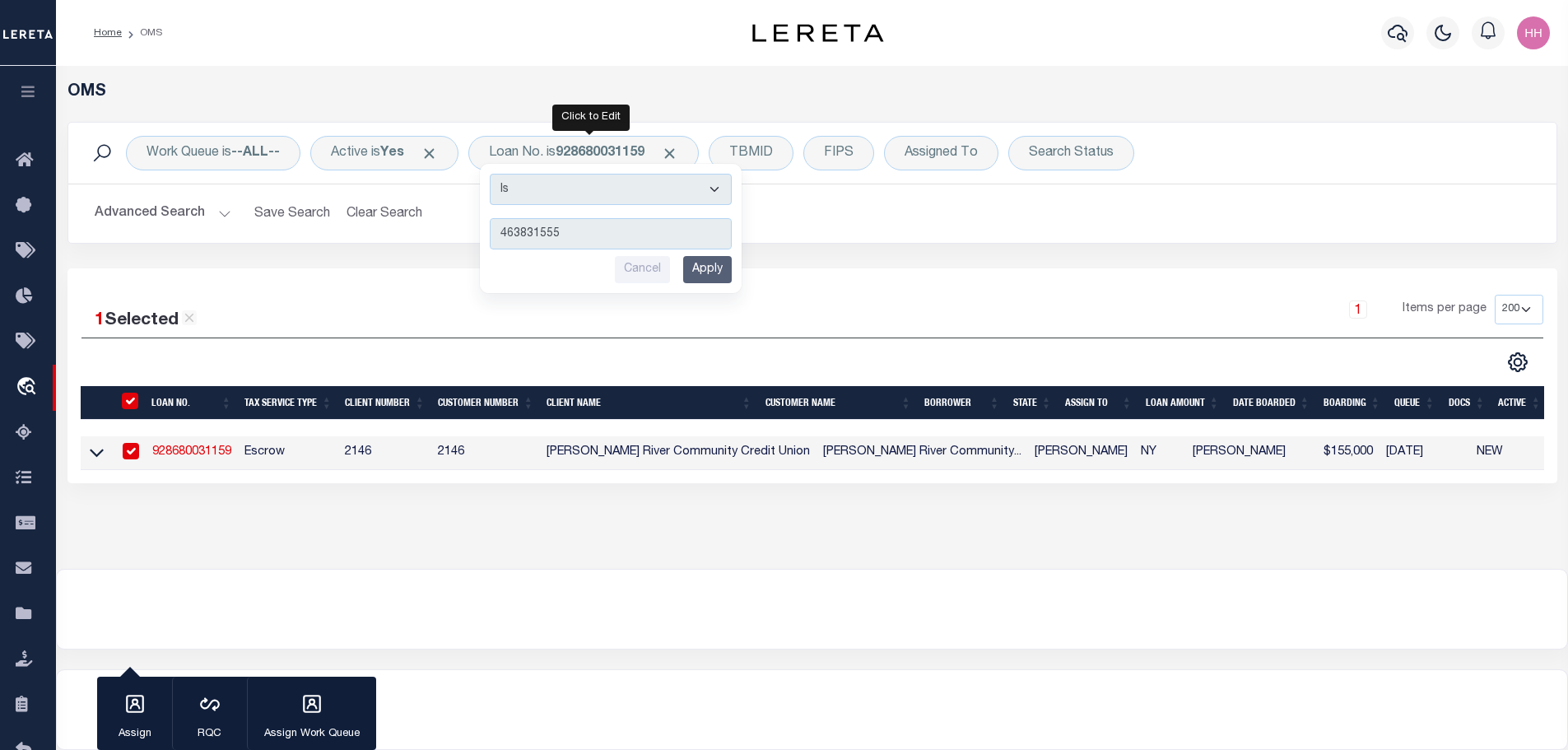
click at [711, 276] on input "Apply" at bounding box center [707, 269] width 48 height 28
